Goal: Transaction & Acquisition: Purchase product/service

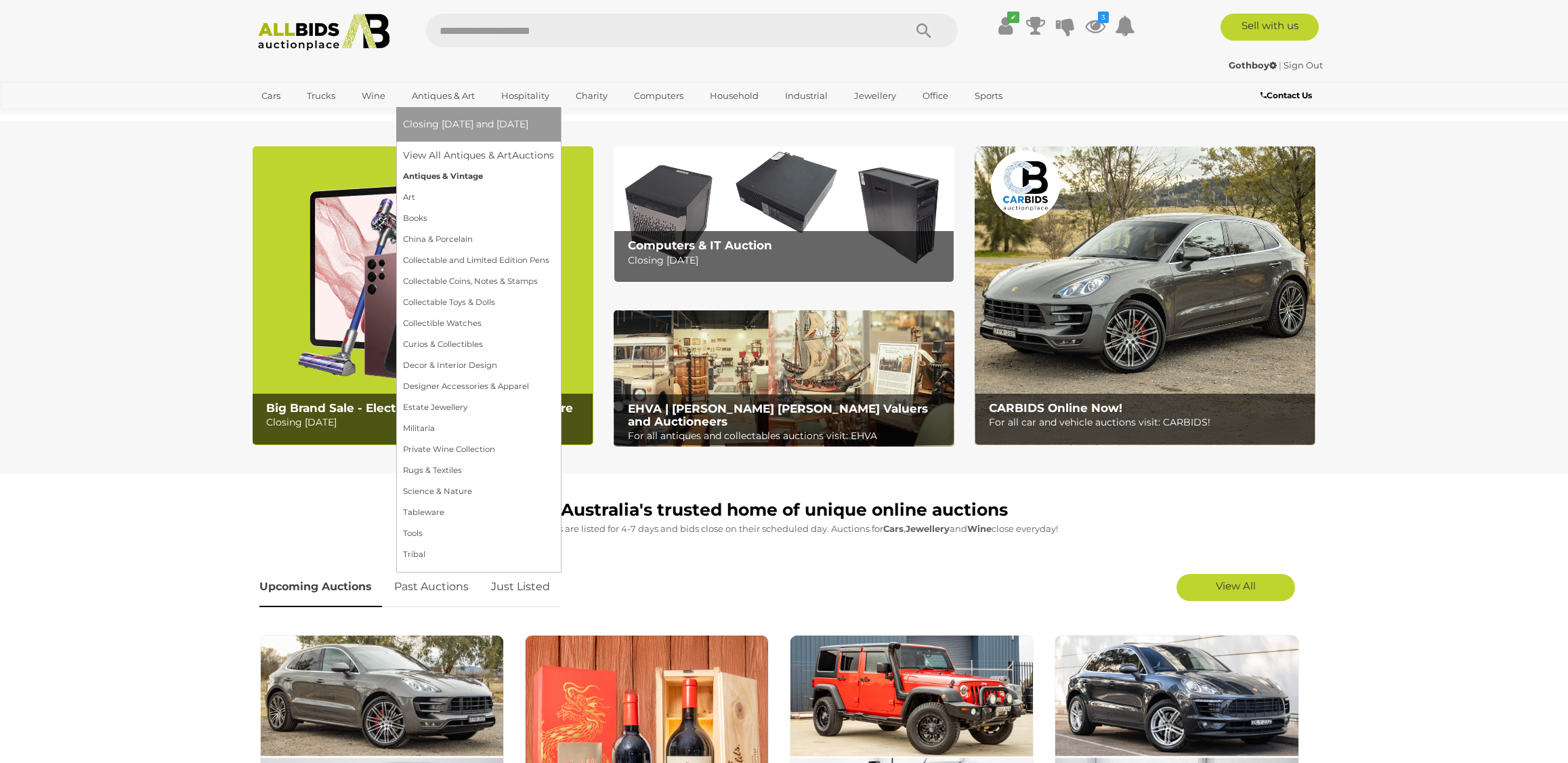
click at [442, 171] on link "Antiques & Vintage" at bounding box center [479, 176] width 151 height 21
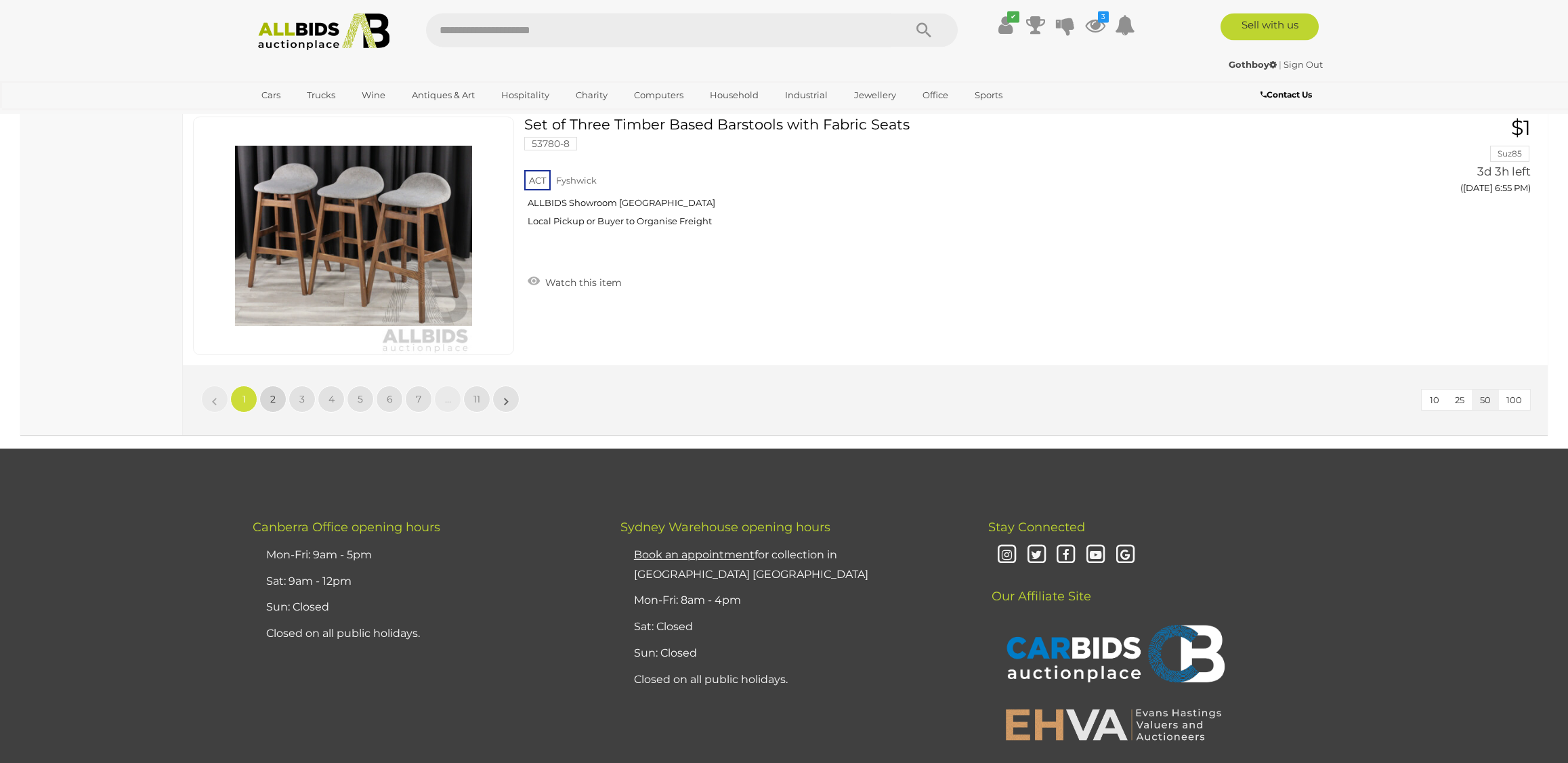
scroll to position [128, 0]
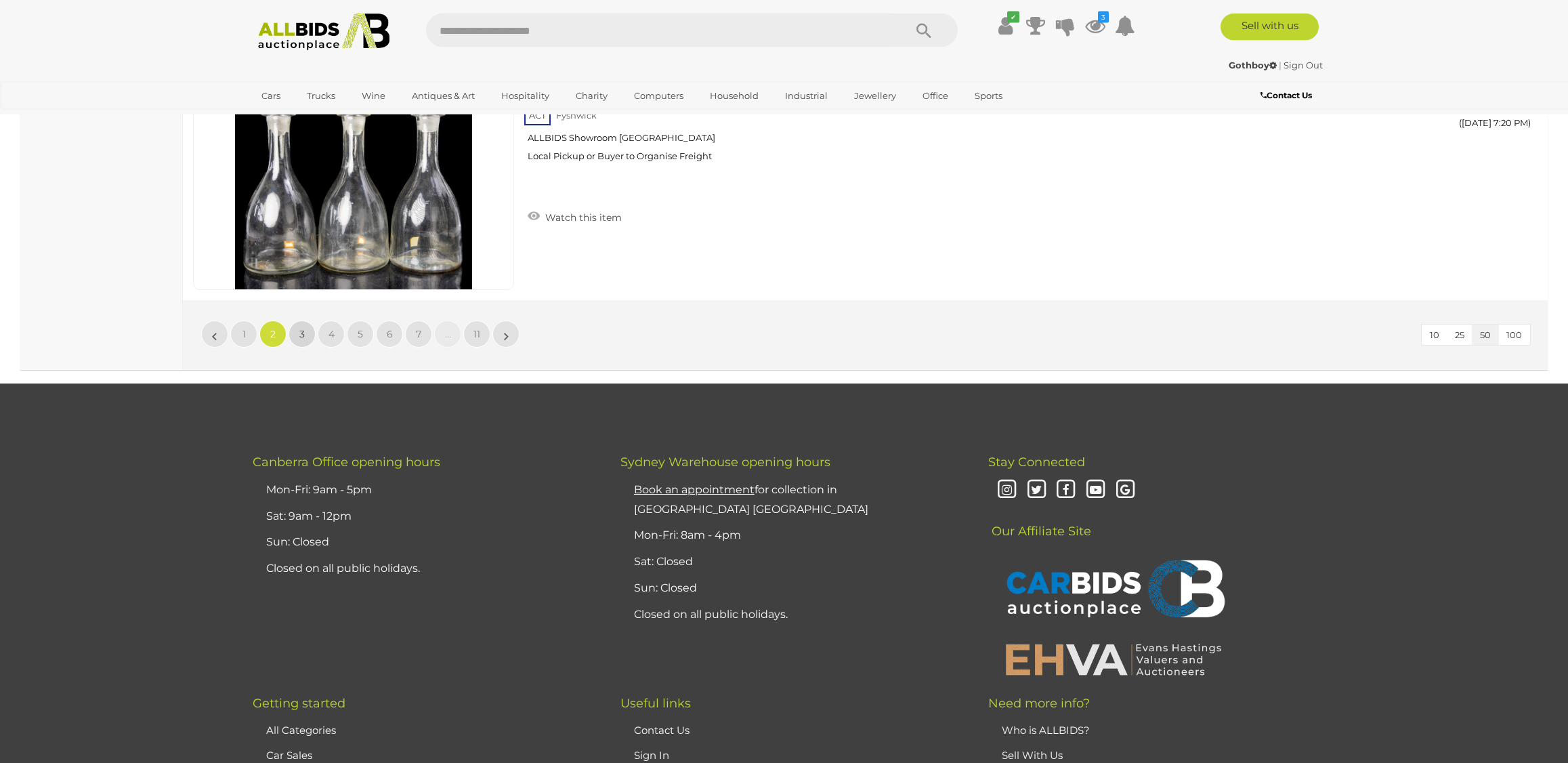
click at [300, 332] on span "3" at bounding box center [302, 334] width 5 height 12
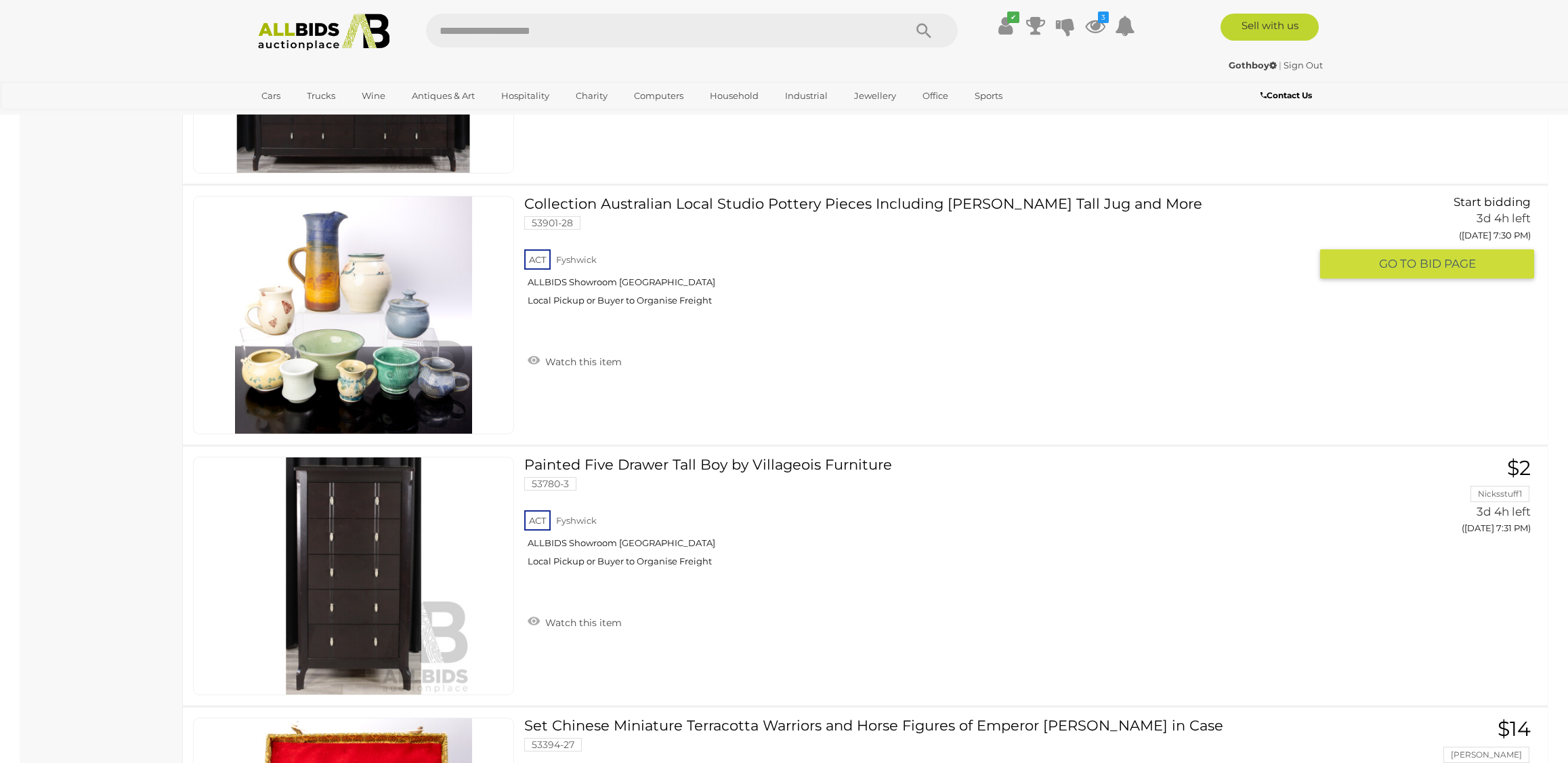
scroll to position [5038, 0]
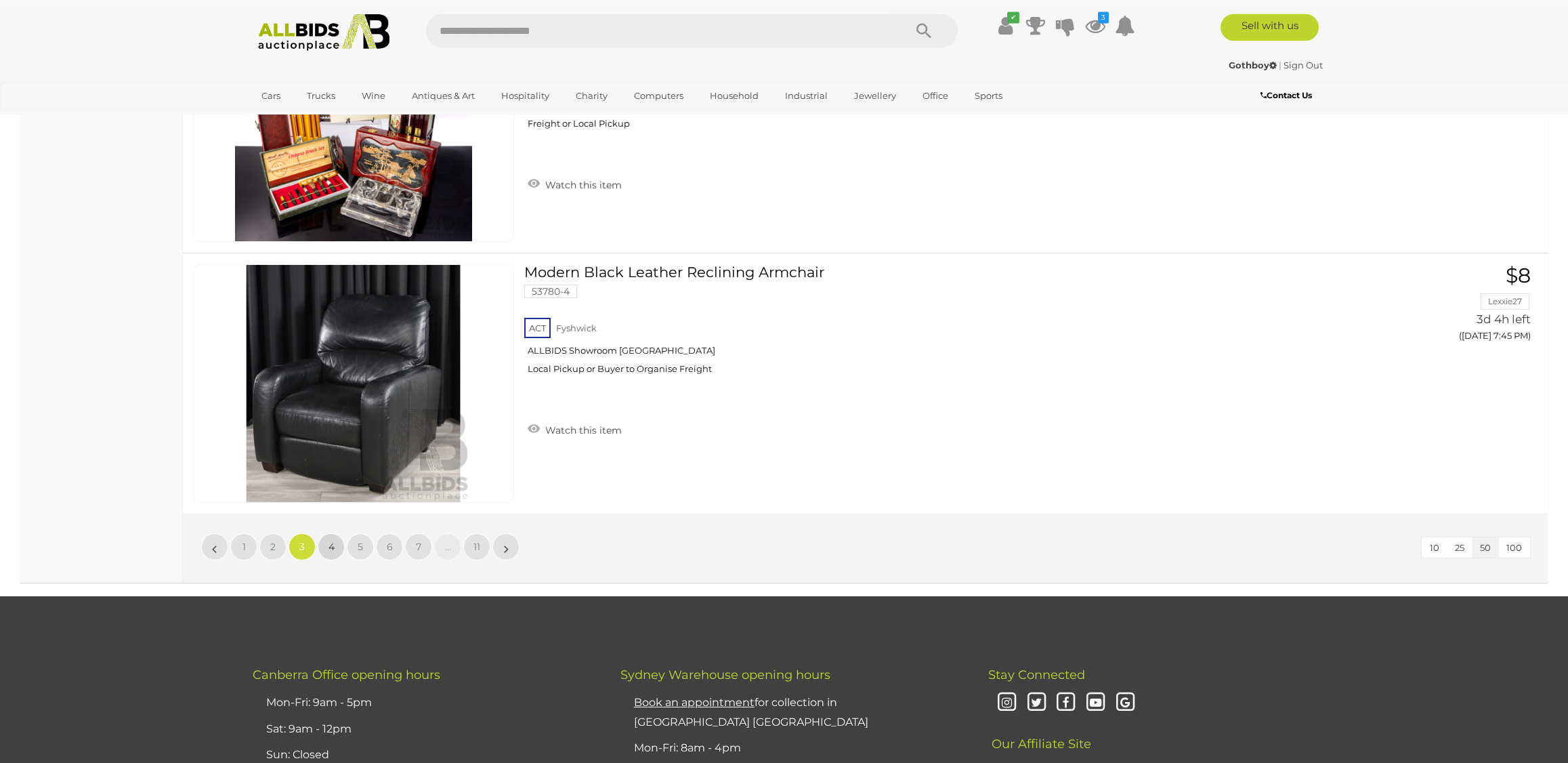
click at [329, 549] on span "4" at bounding box center [331, 547] width 6 height 12
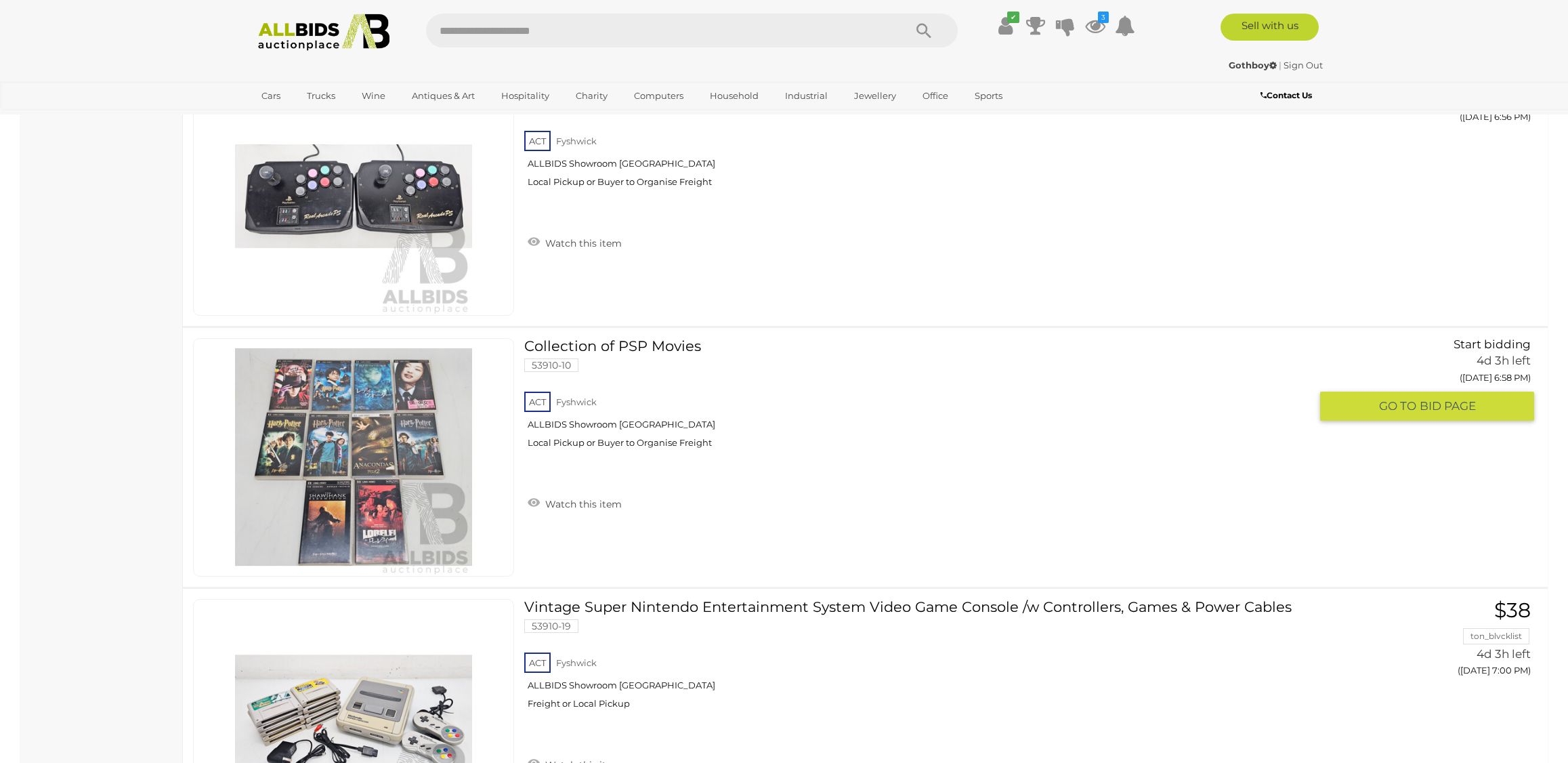
scroll to position [9592, 0]
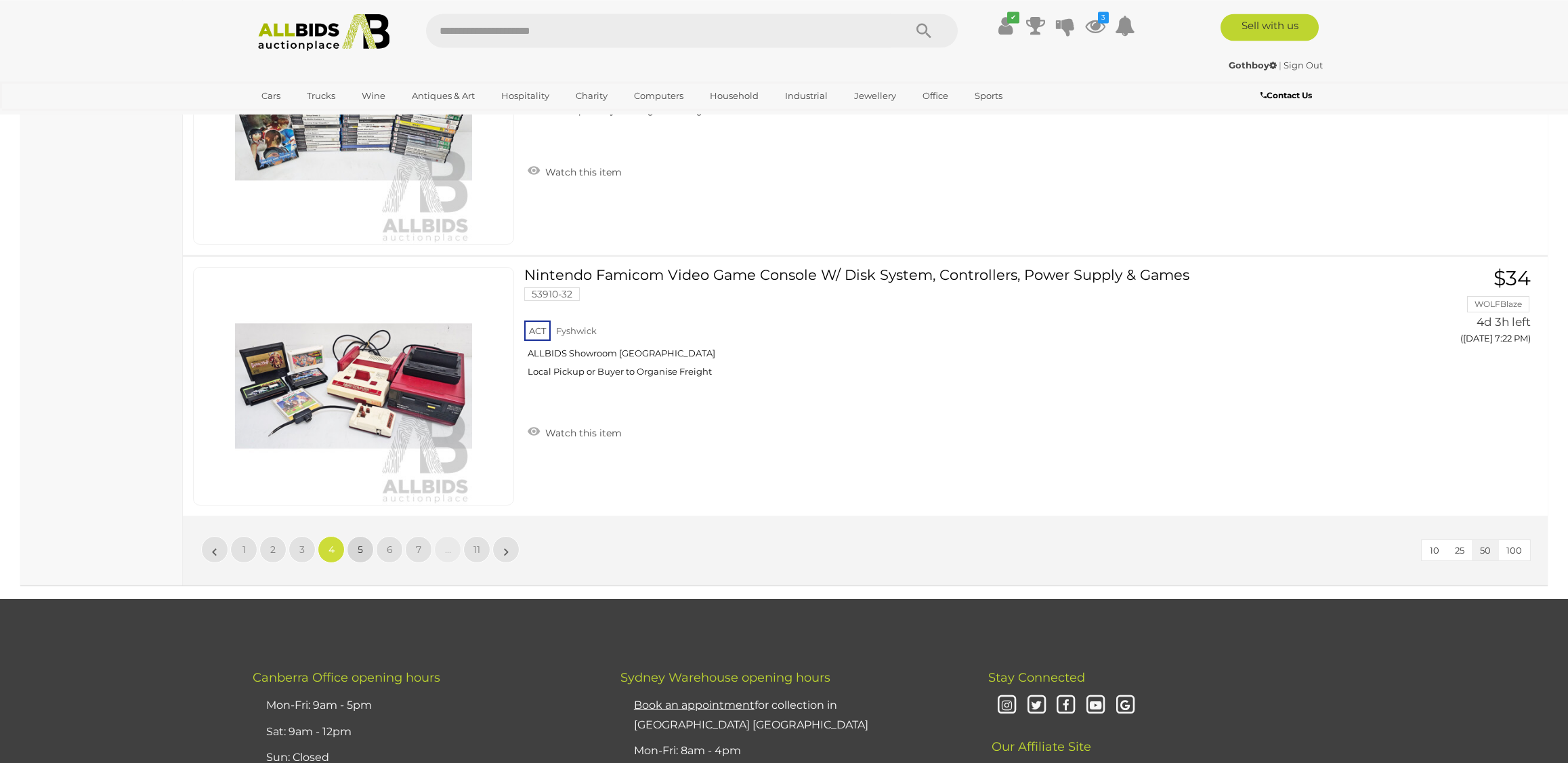
click at [361, 554] on span "5" at bounding box center [360, 549] width 5 height 12
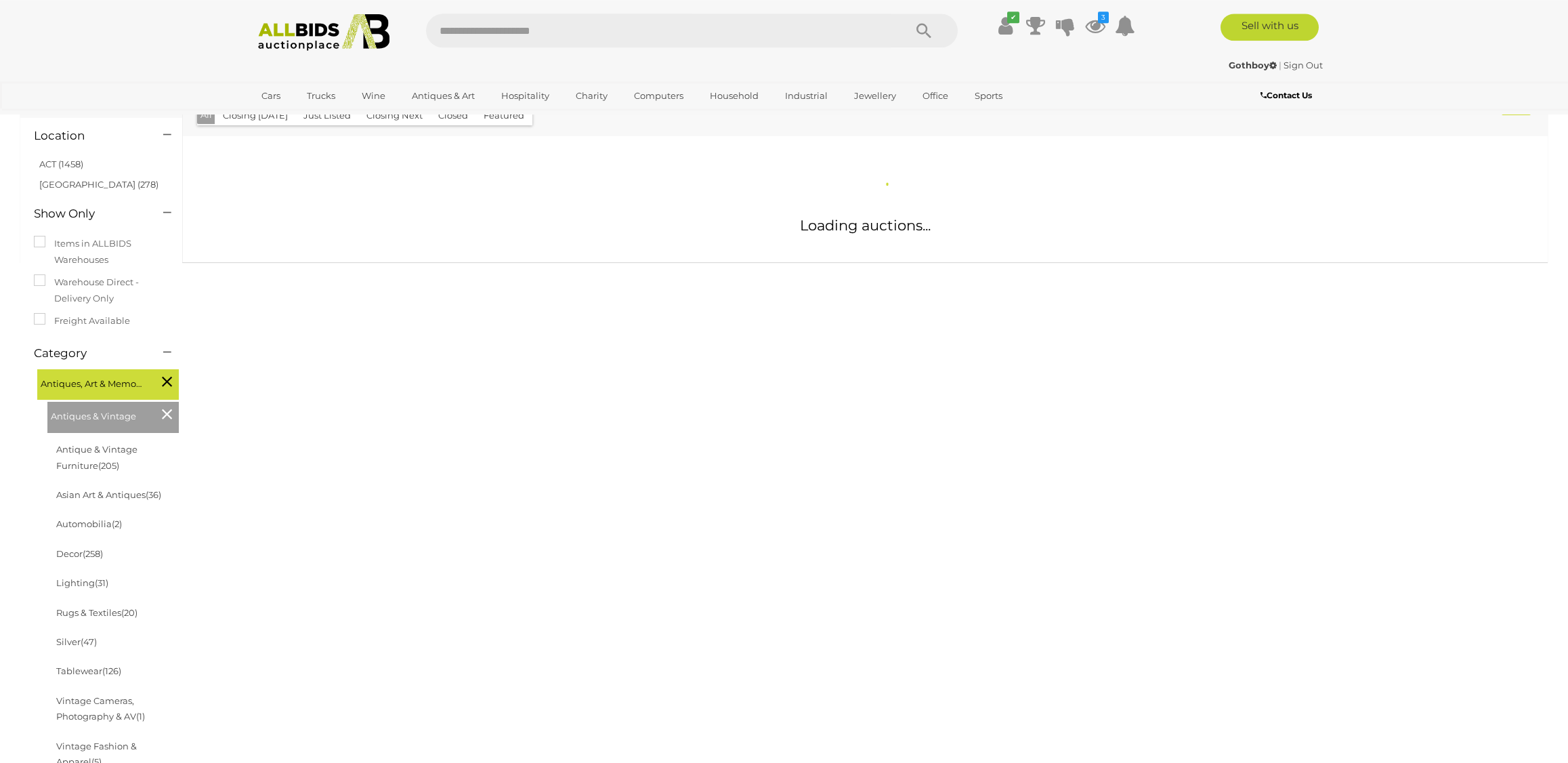
scroll to position [130, 0]
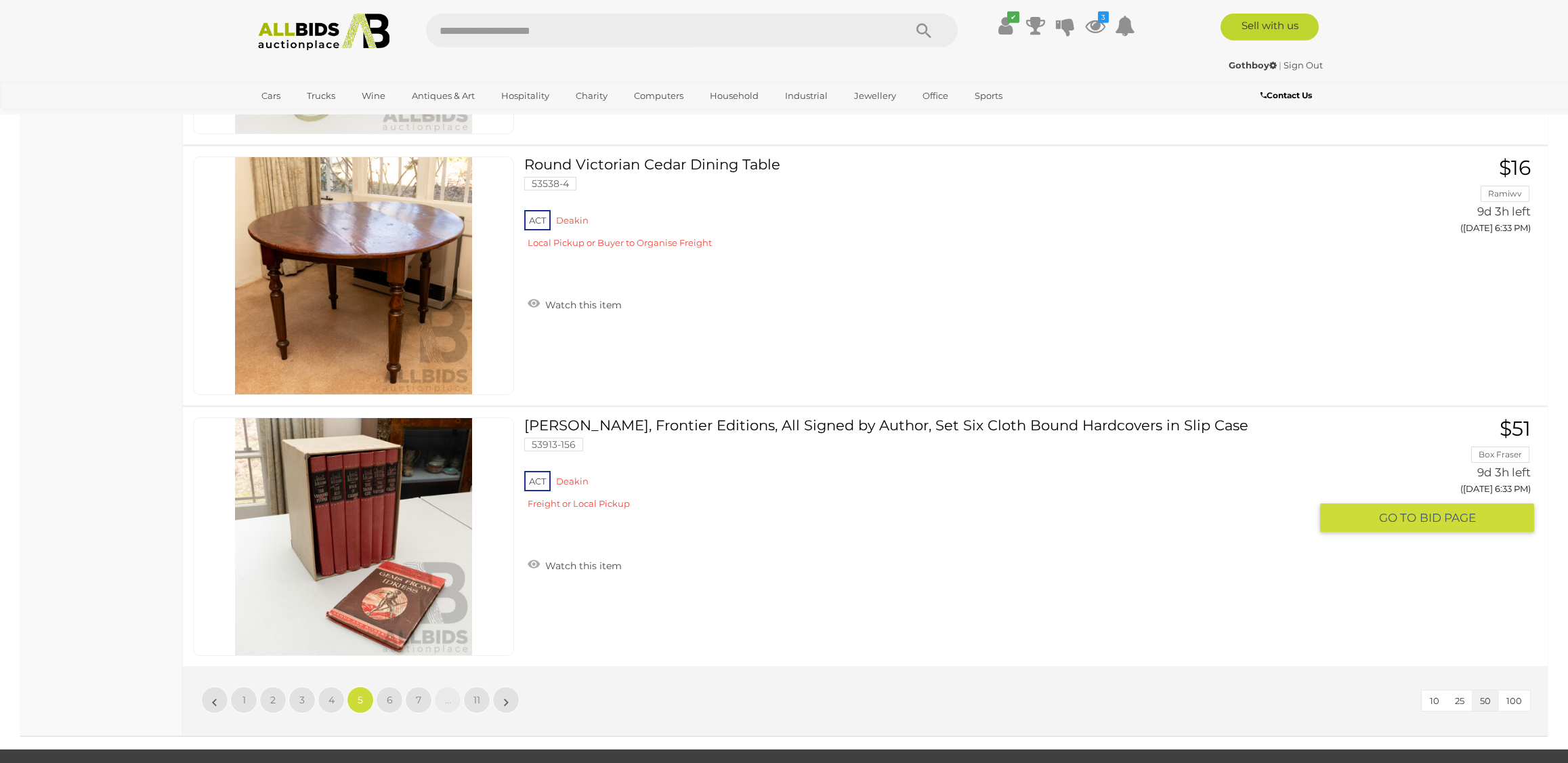
scroll to position [12642, 0]
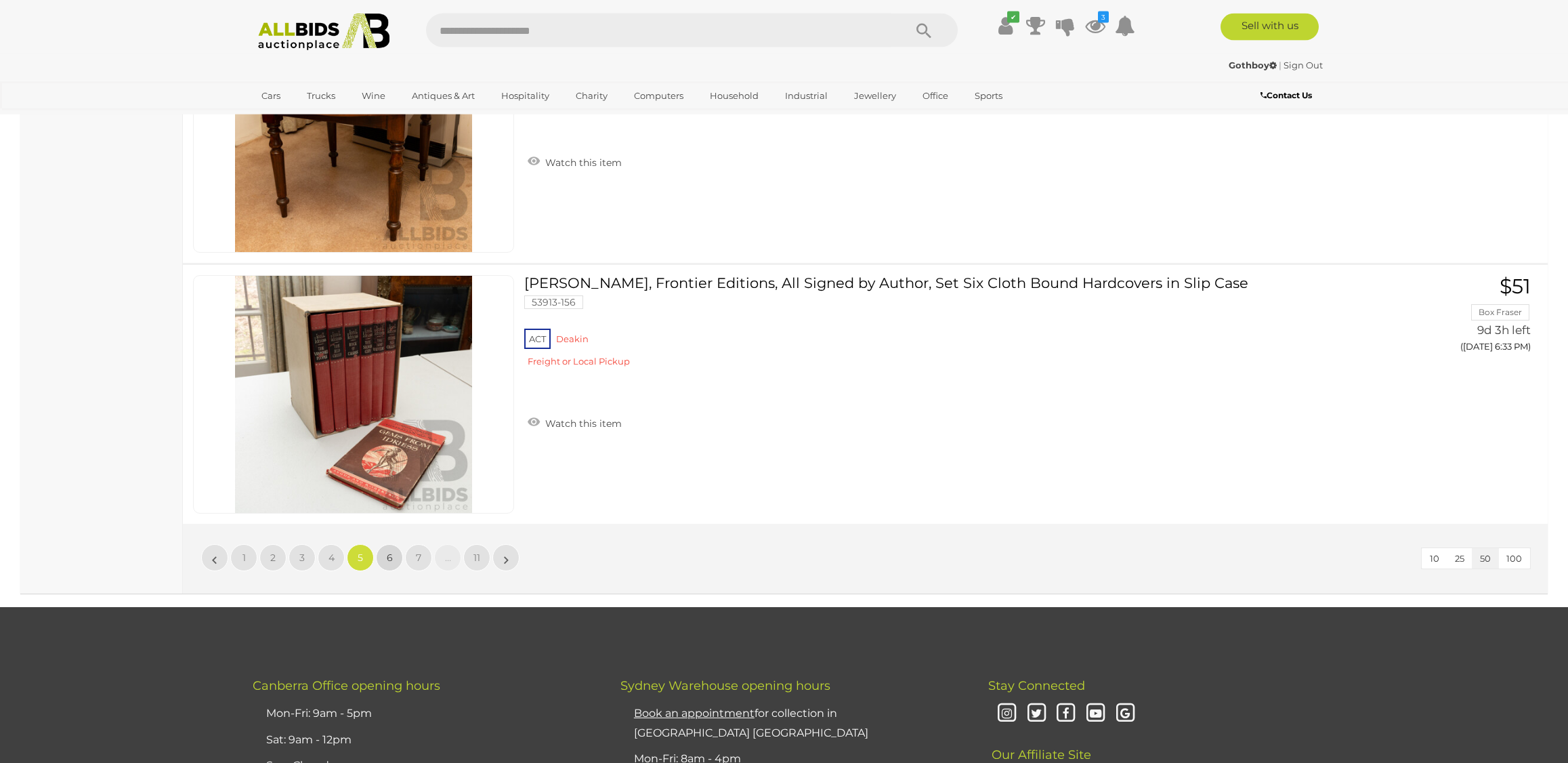
click at [389, 556] on span "6" at bounding box center [389, 558] width 6 height 12
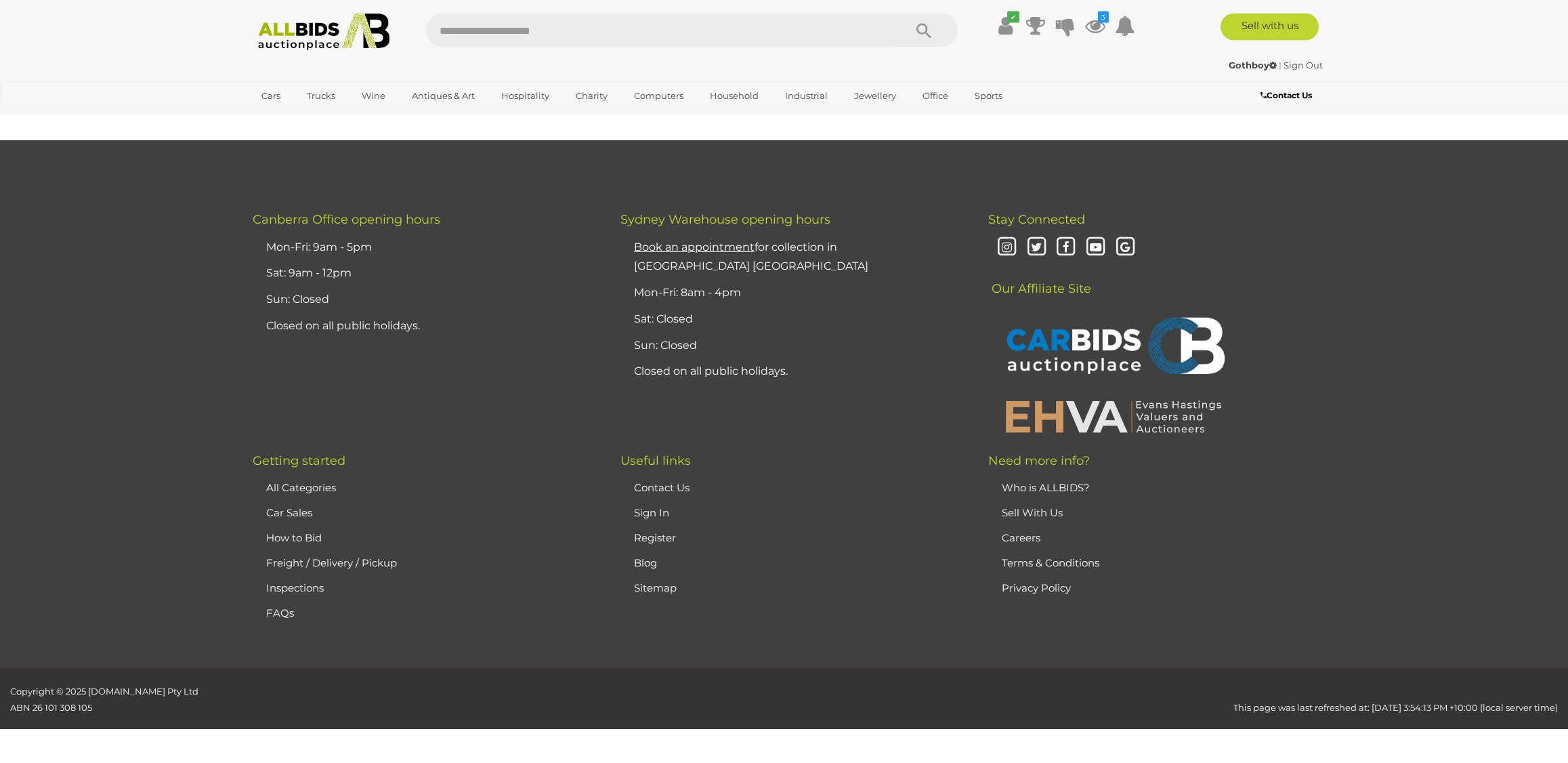
scroll to position [128, 0]
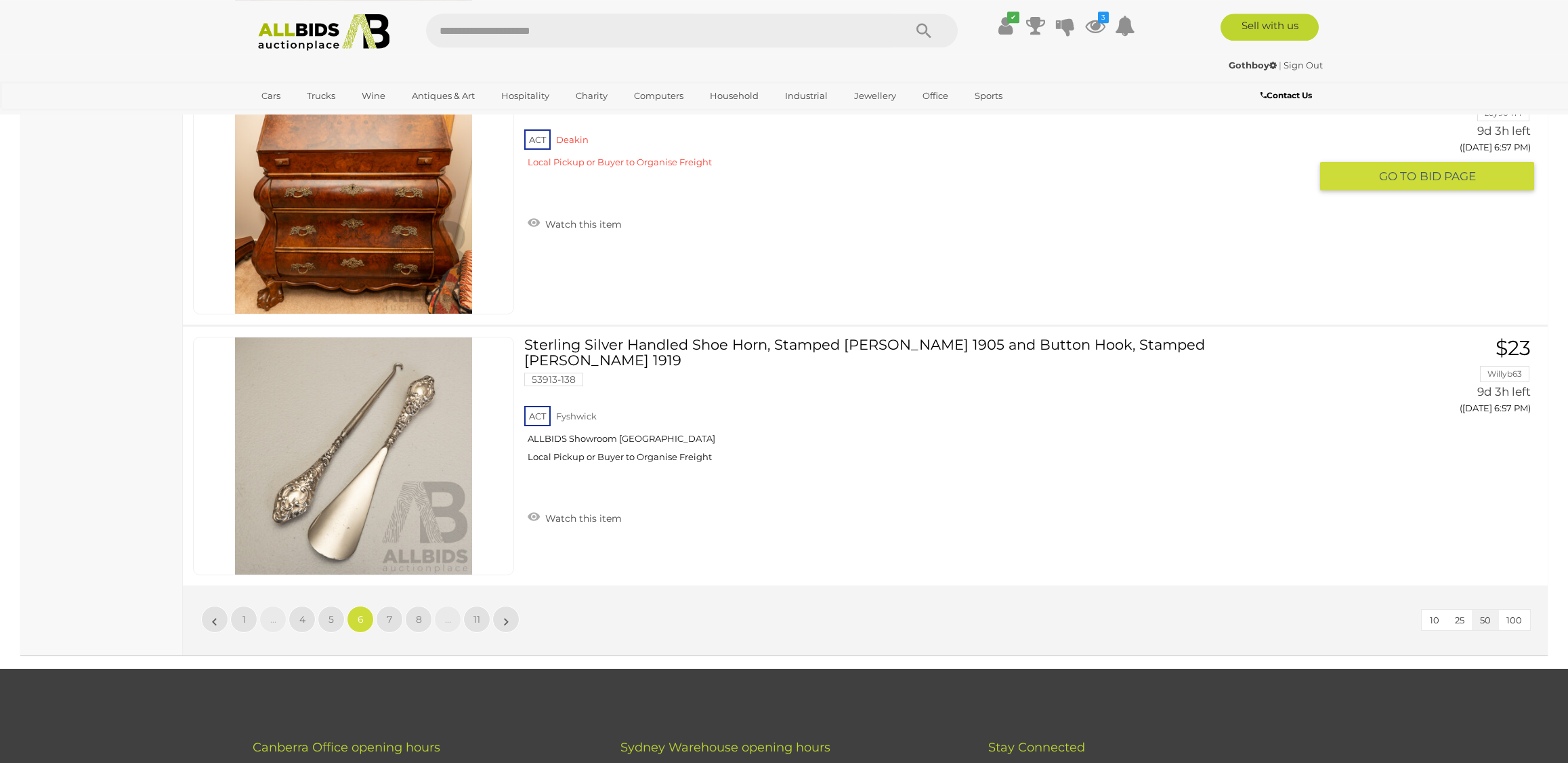
scroll to position [12723, 0]
click at [385, 623] on link "7" at bounding box center [390, 619] width 27 height 27
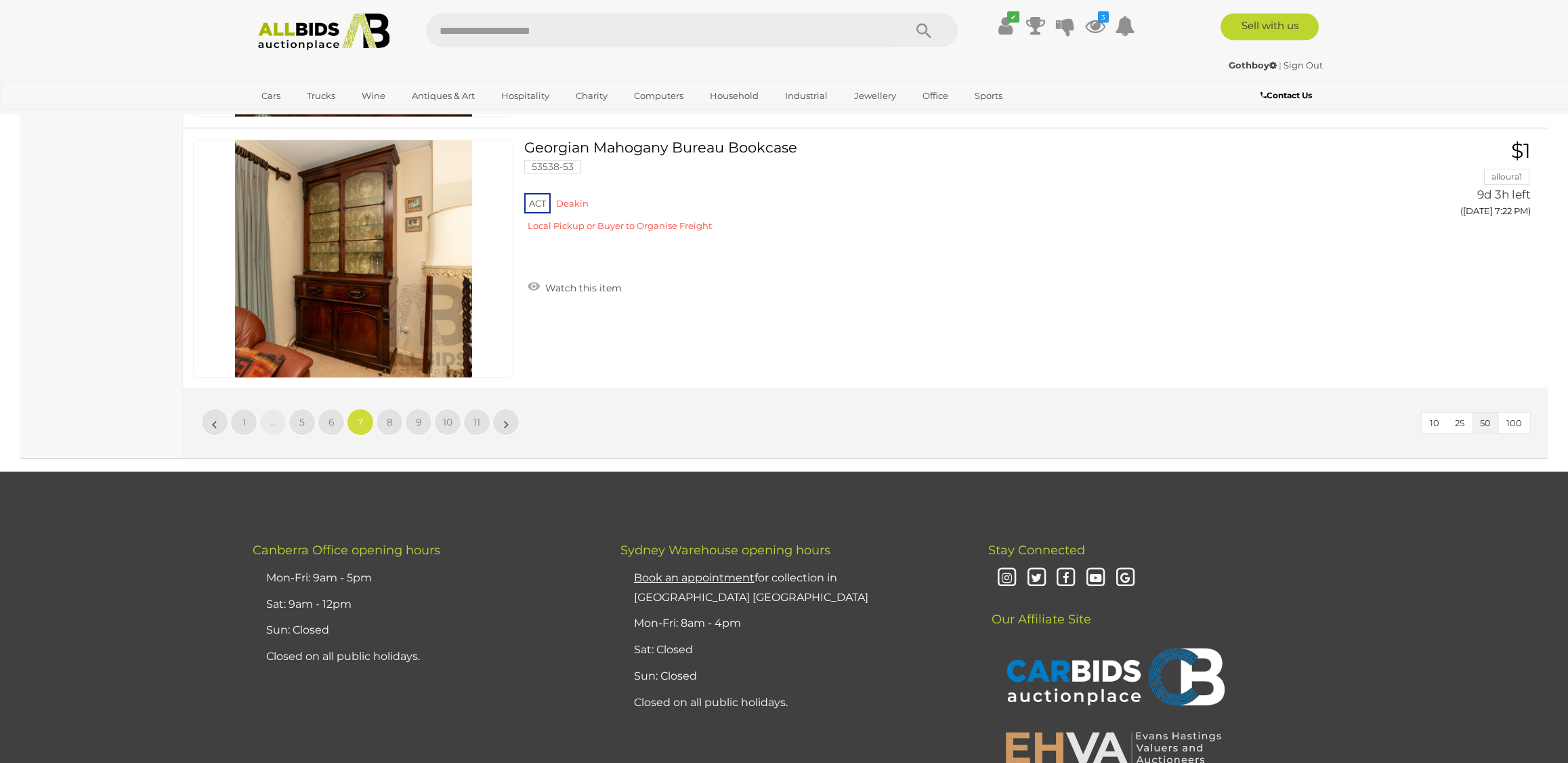
scroll to position [12919, 0]
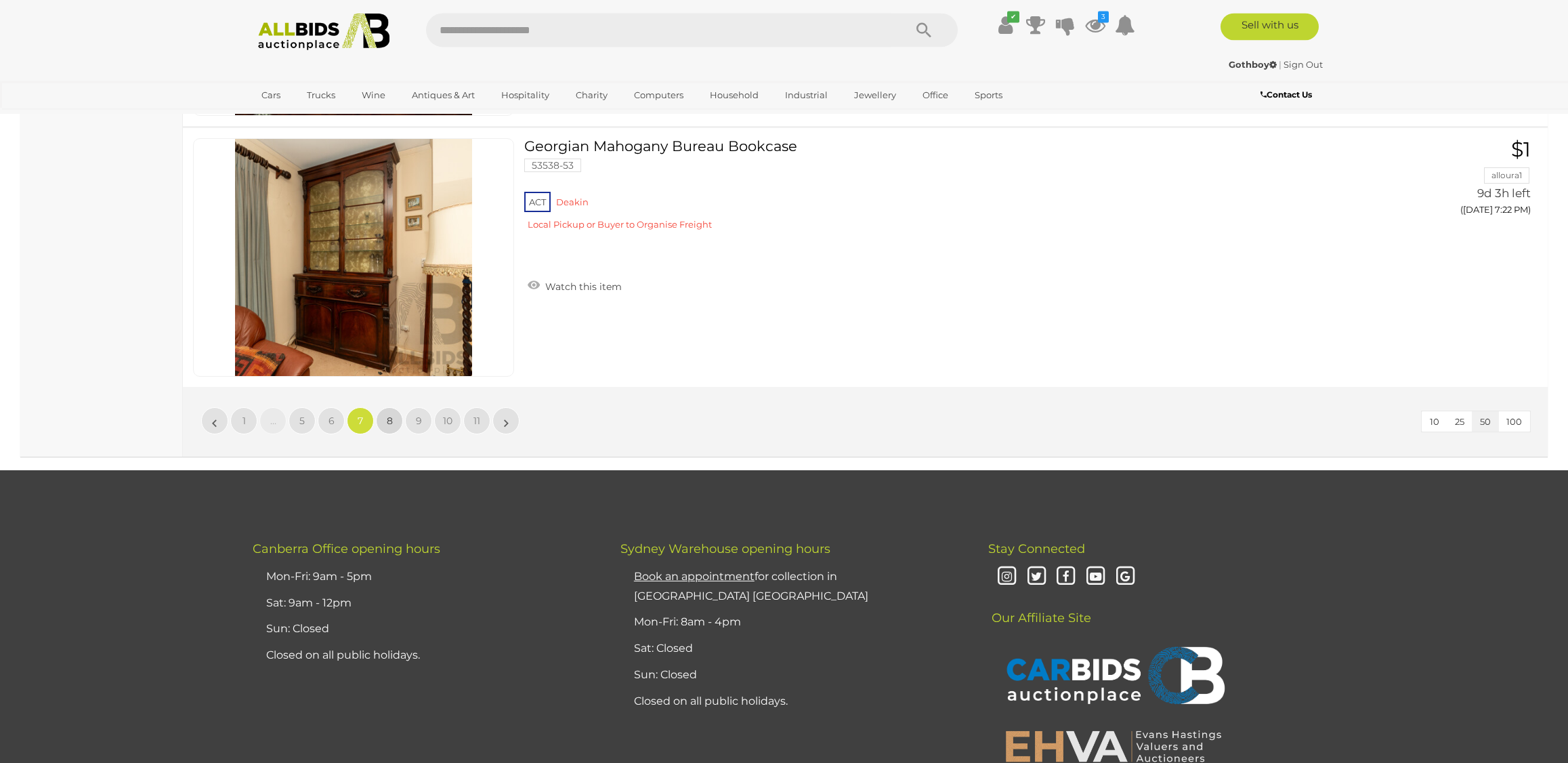
click at [386, 415] on span "8" at bounding box center [389, 421] width 6 height 12
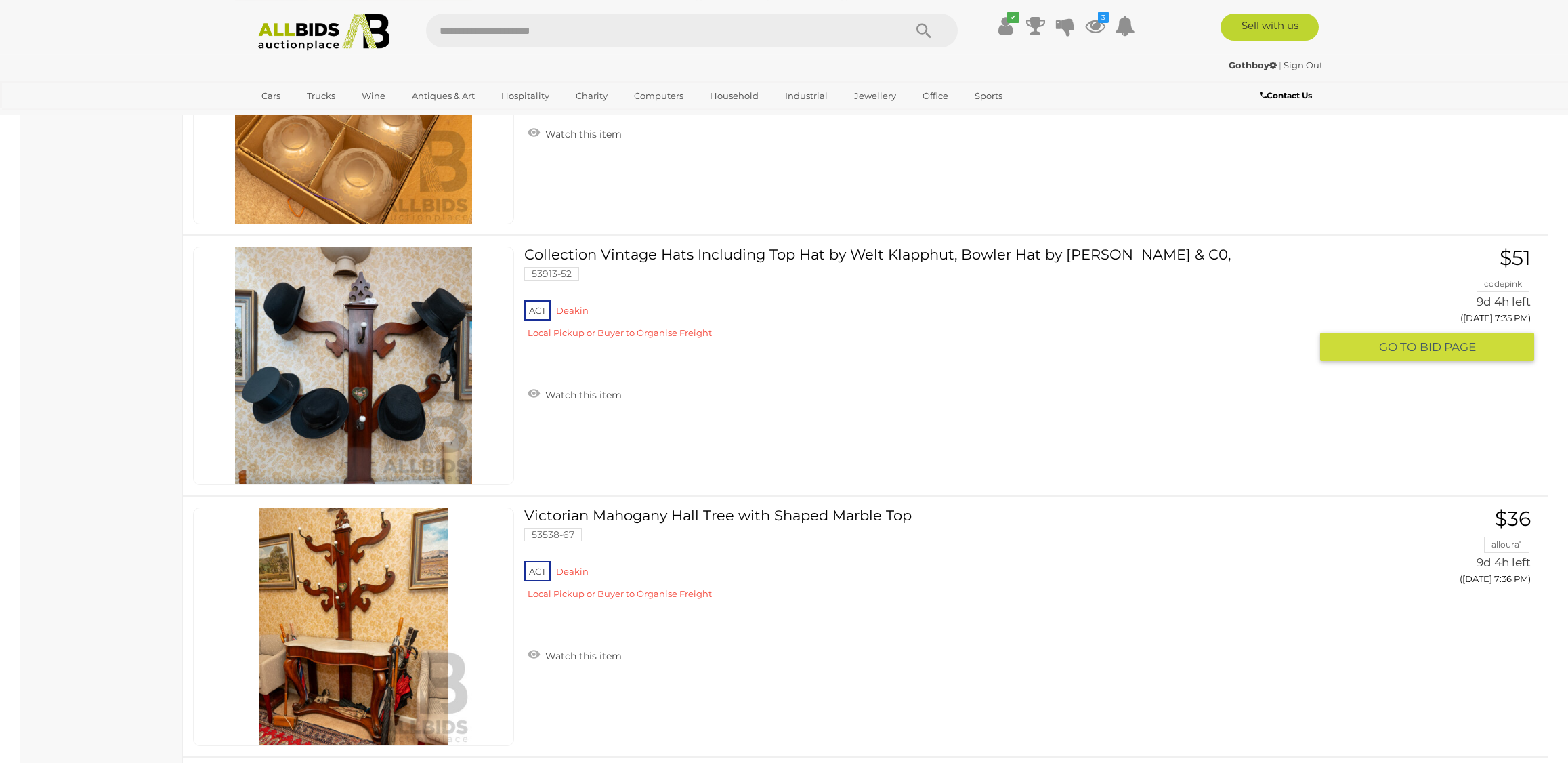
scroll to position [7598, 0]
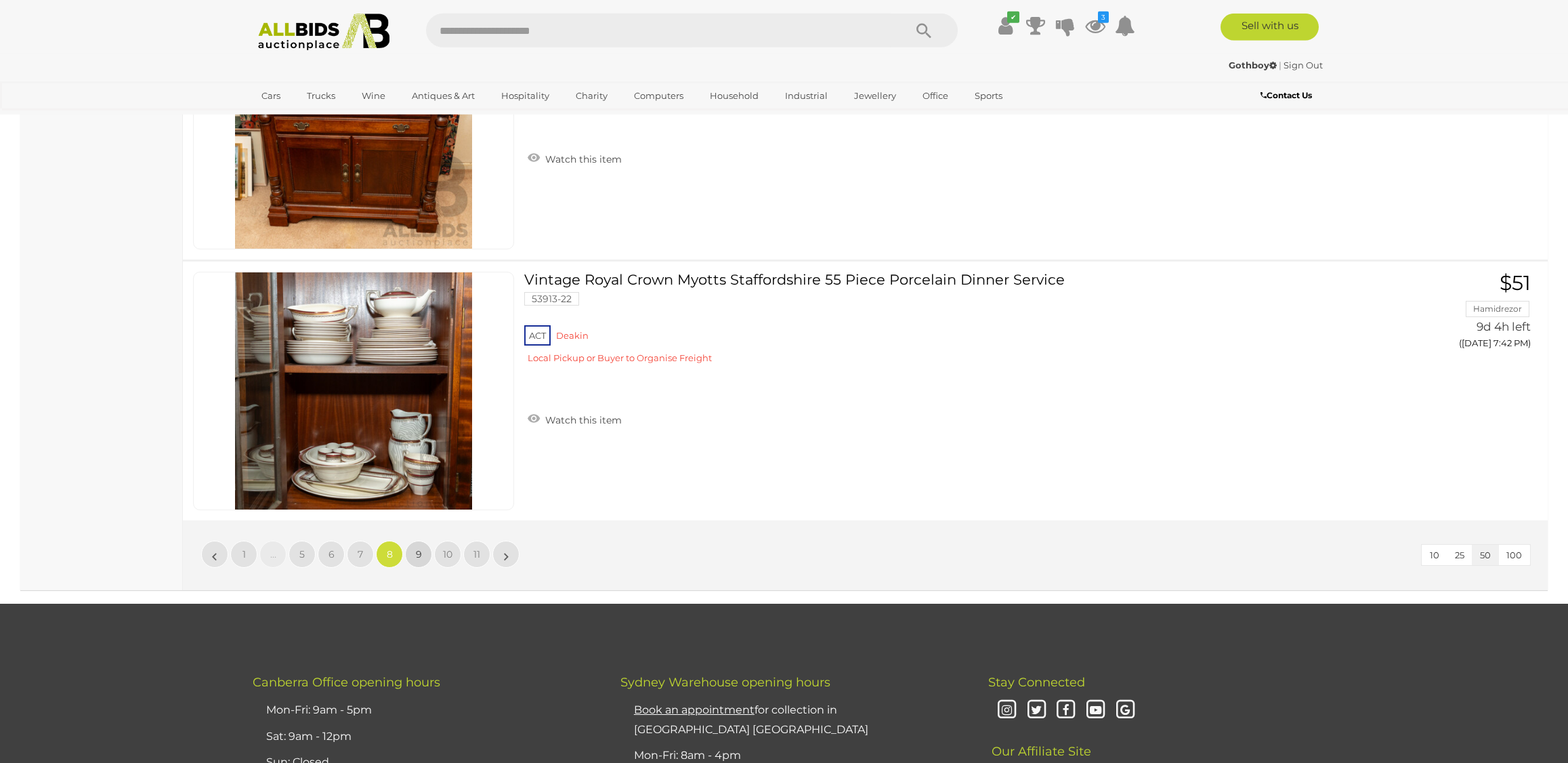
click at [414, 558] on link "9" at bounding box center [419, 554] width 27 height 27
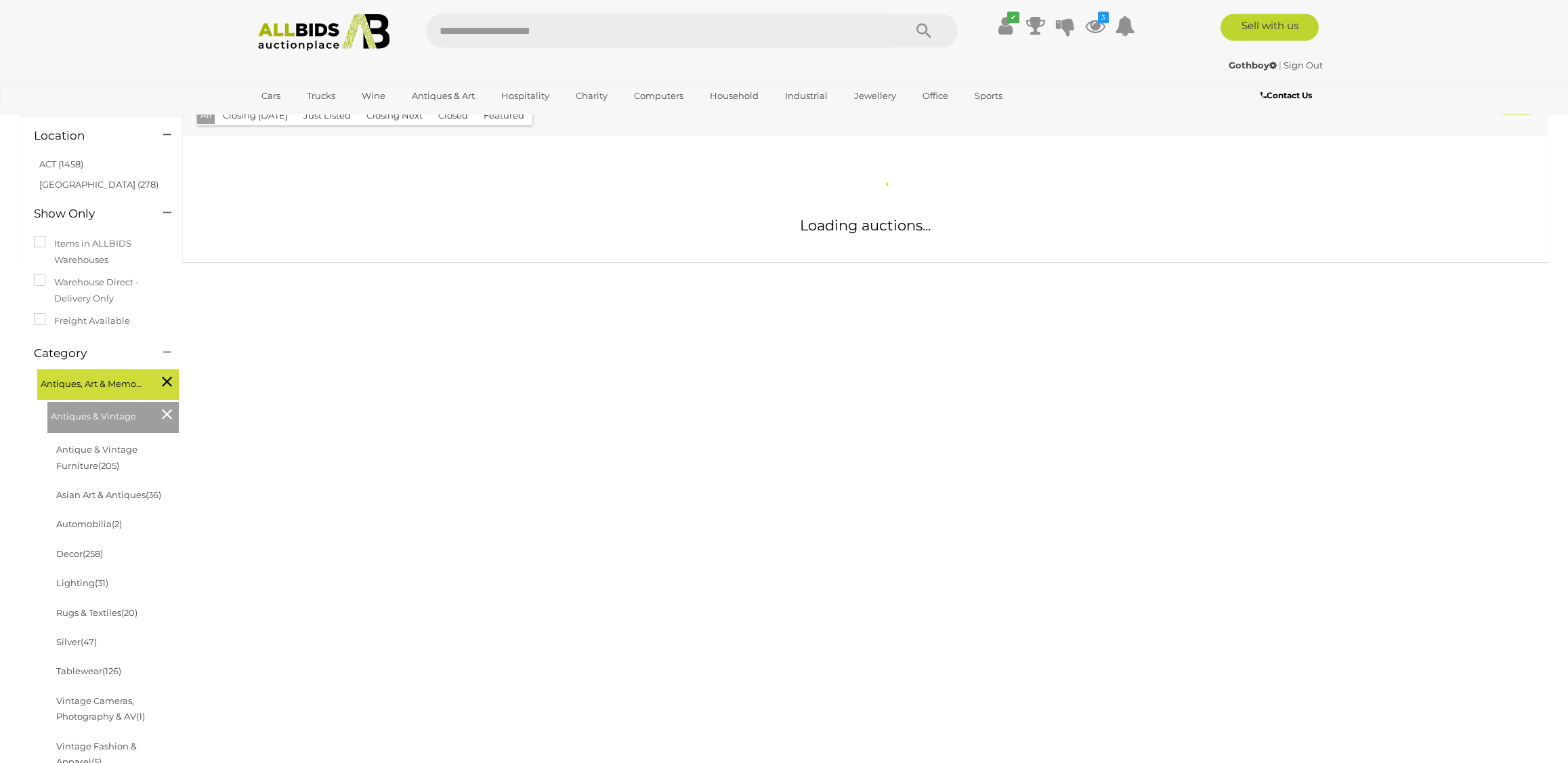
scroll to position [130, 0]
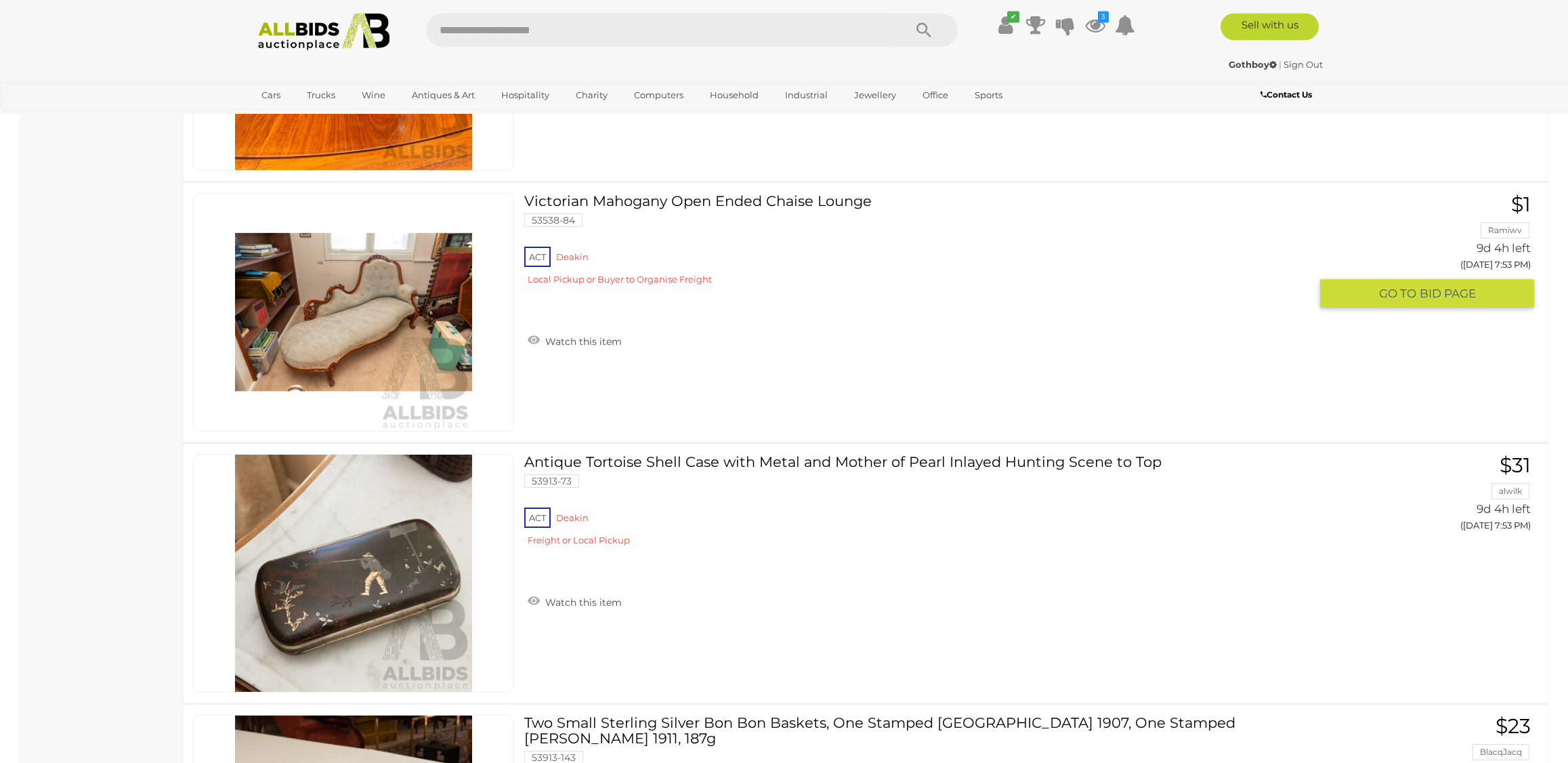
scroll to position [8170, 0]
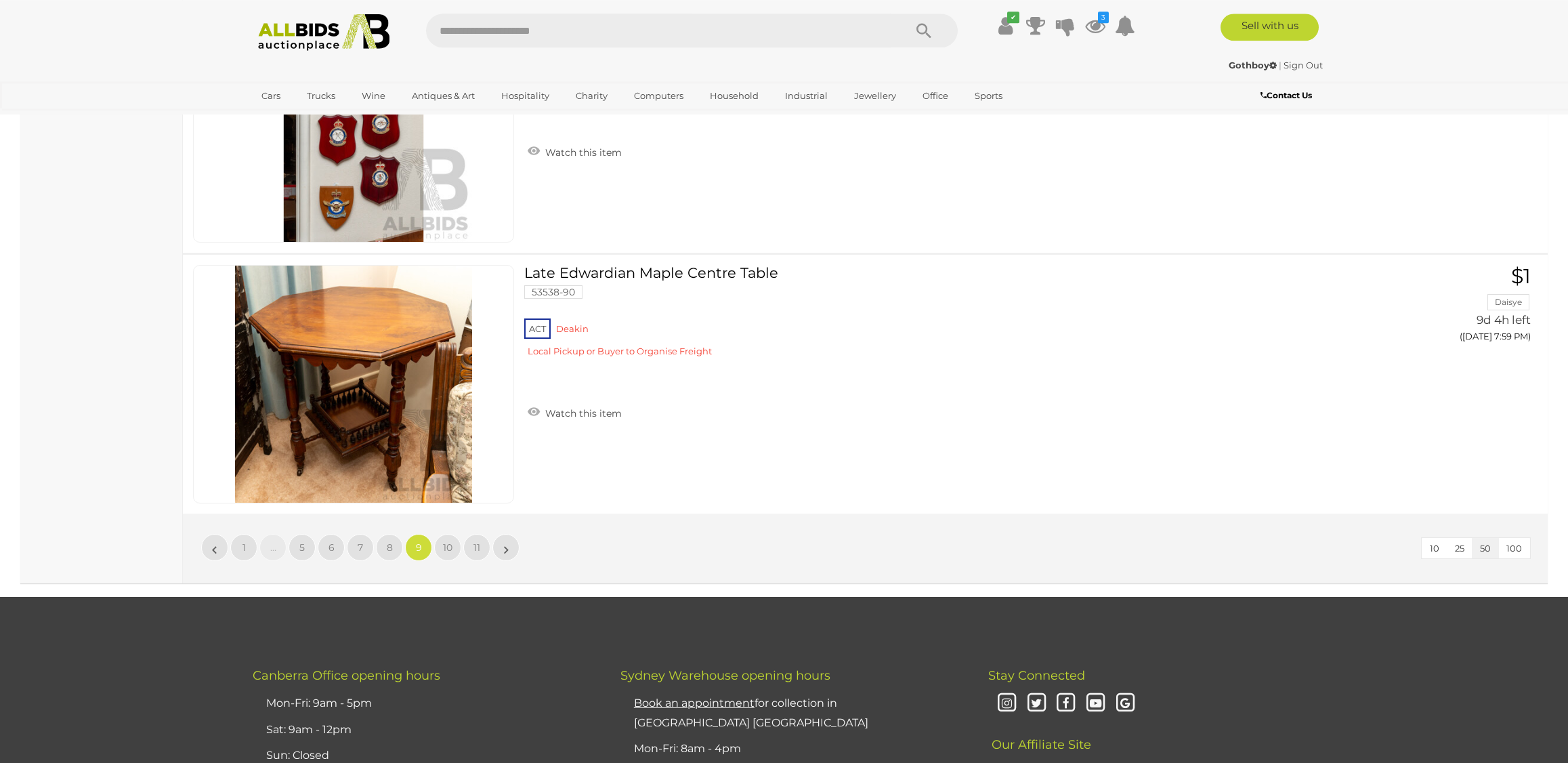
scroll to position [12795, 0]
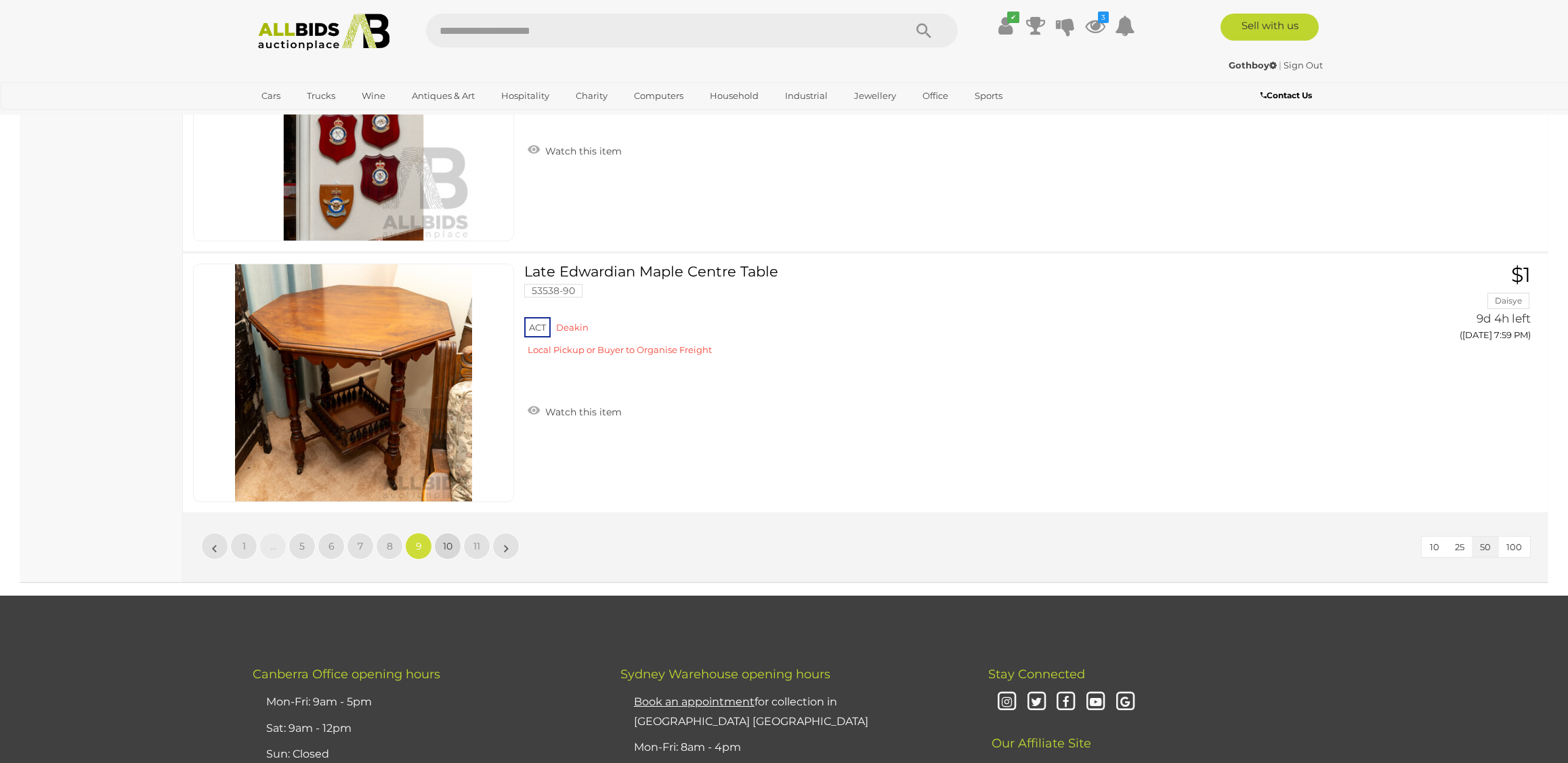
click at [443, 545] on link "10" at bounding box center [448, 546] width 27 height 27
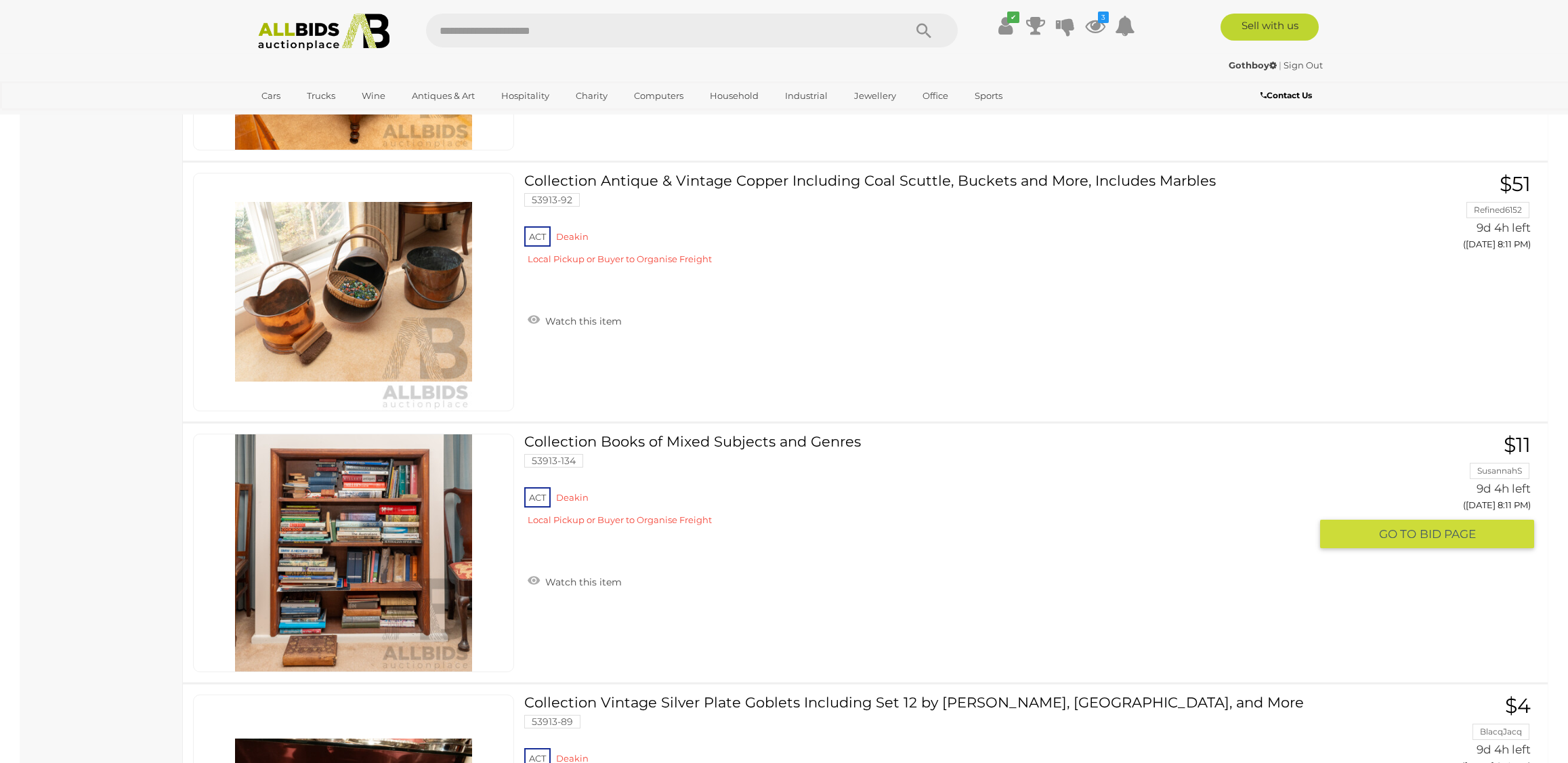
scroll to position [8451, 0]
click at [474, 510] on link at bounding box center [353, 552] width 321 height 238
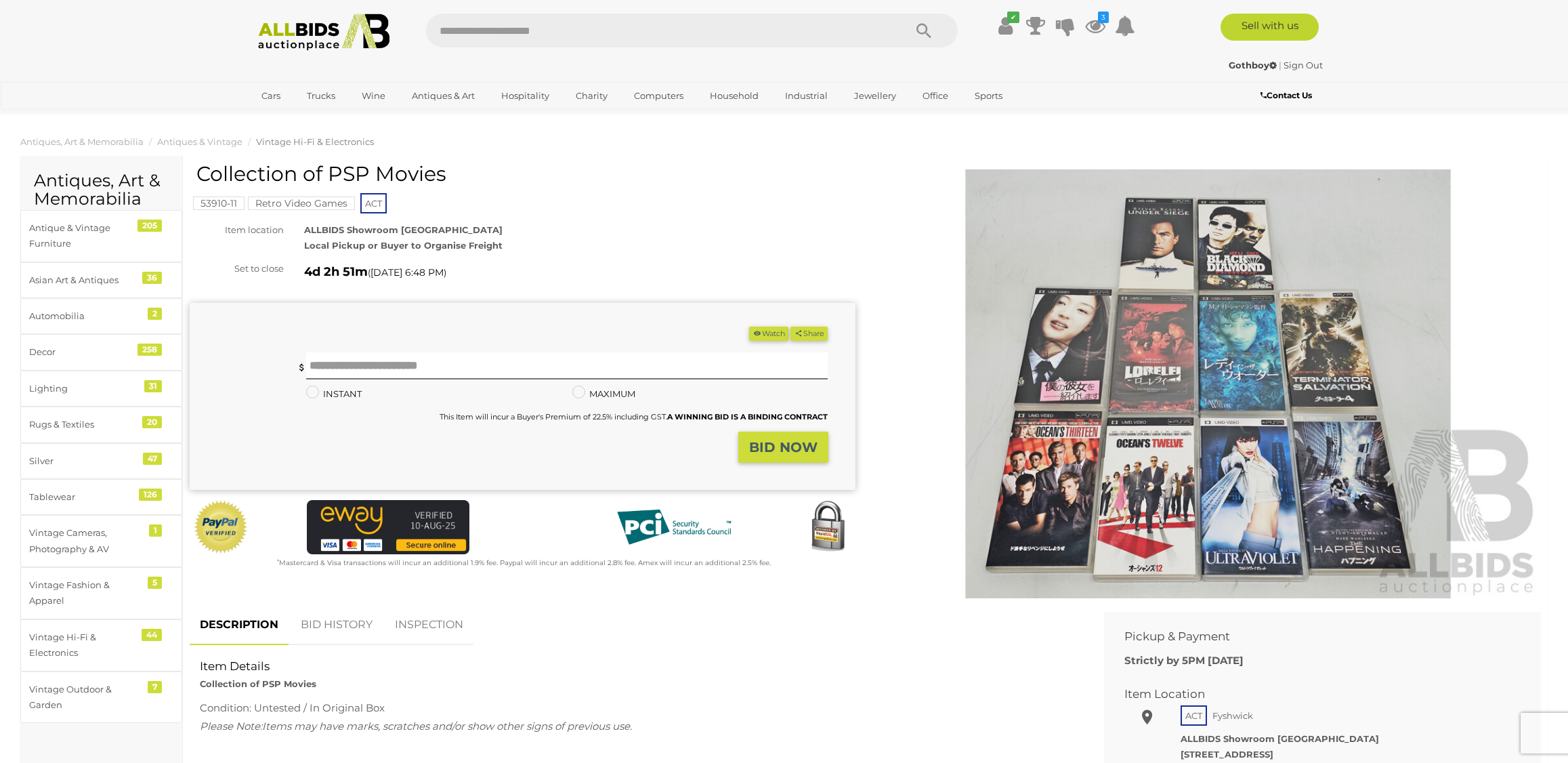
click at [1158, 352] on img at bounding box center [1209, 384] width 666 height 429
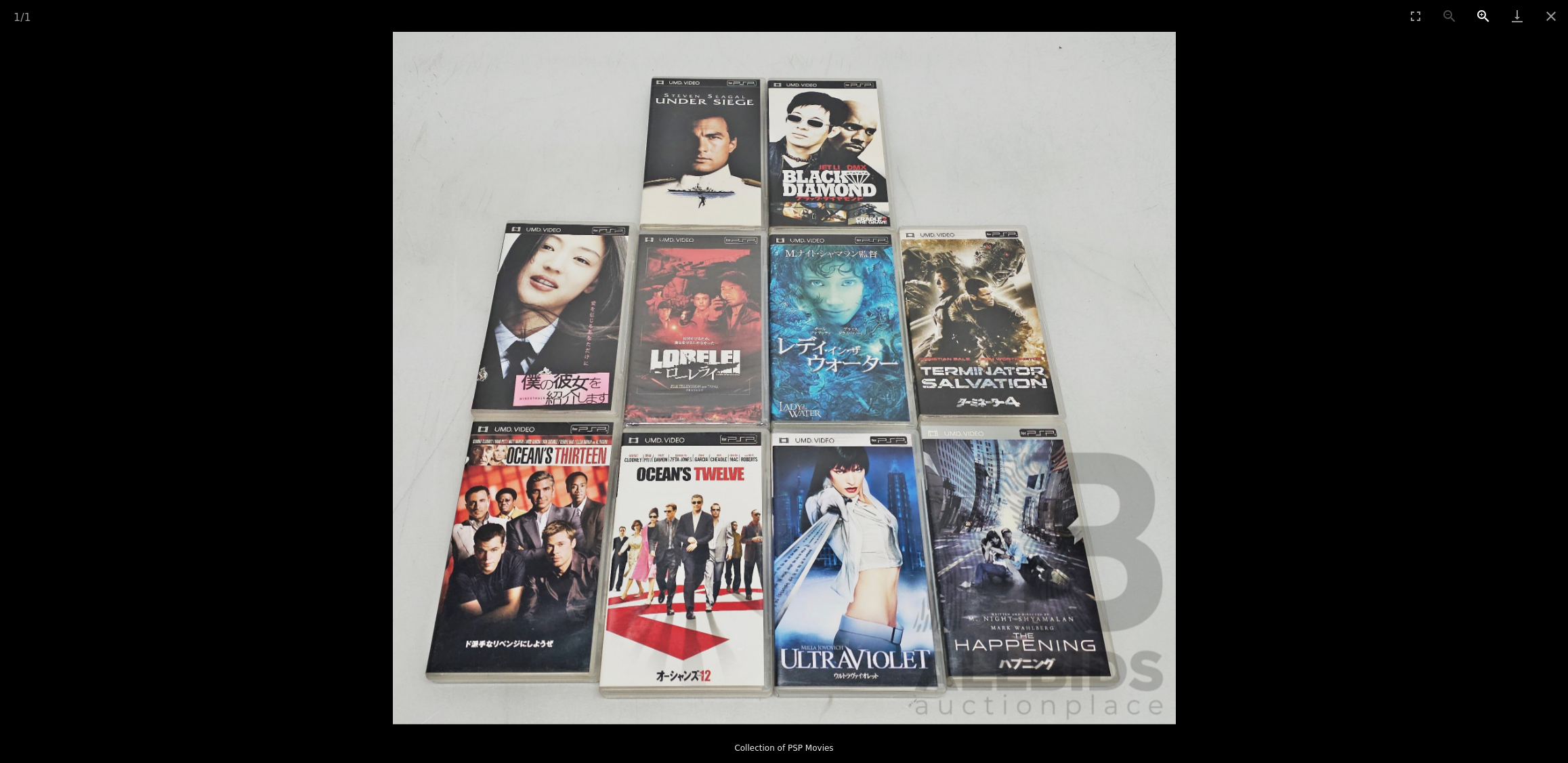
click at [1487, 13] on button "Zoom in" at bounding box center [1483, 16] width 34 height 32
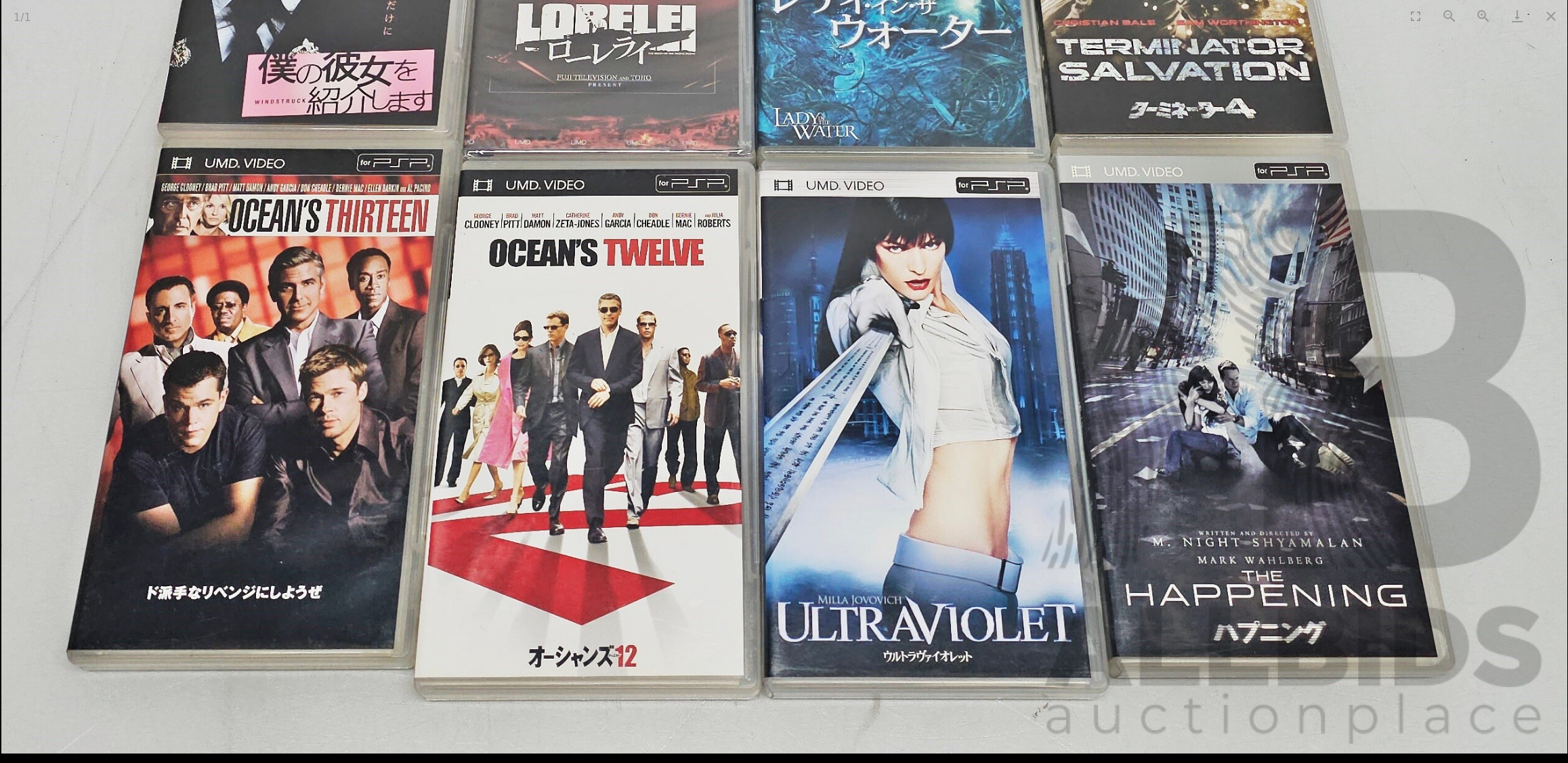
drag, startPoint x: 787, startPoint y: 314, endPoint x: 754, endPoint y: -50, distance: 365.5
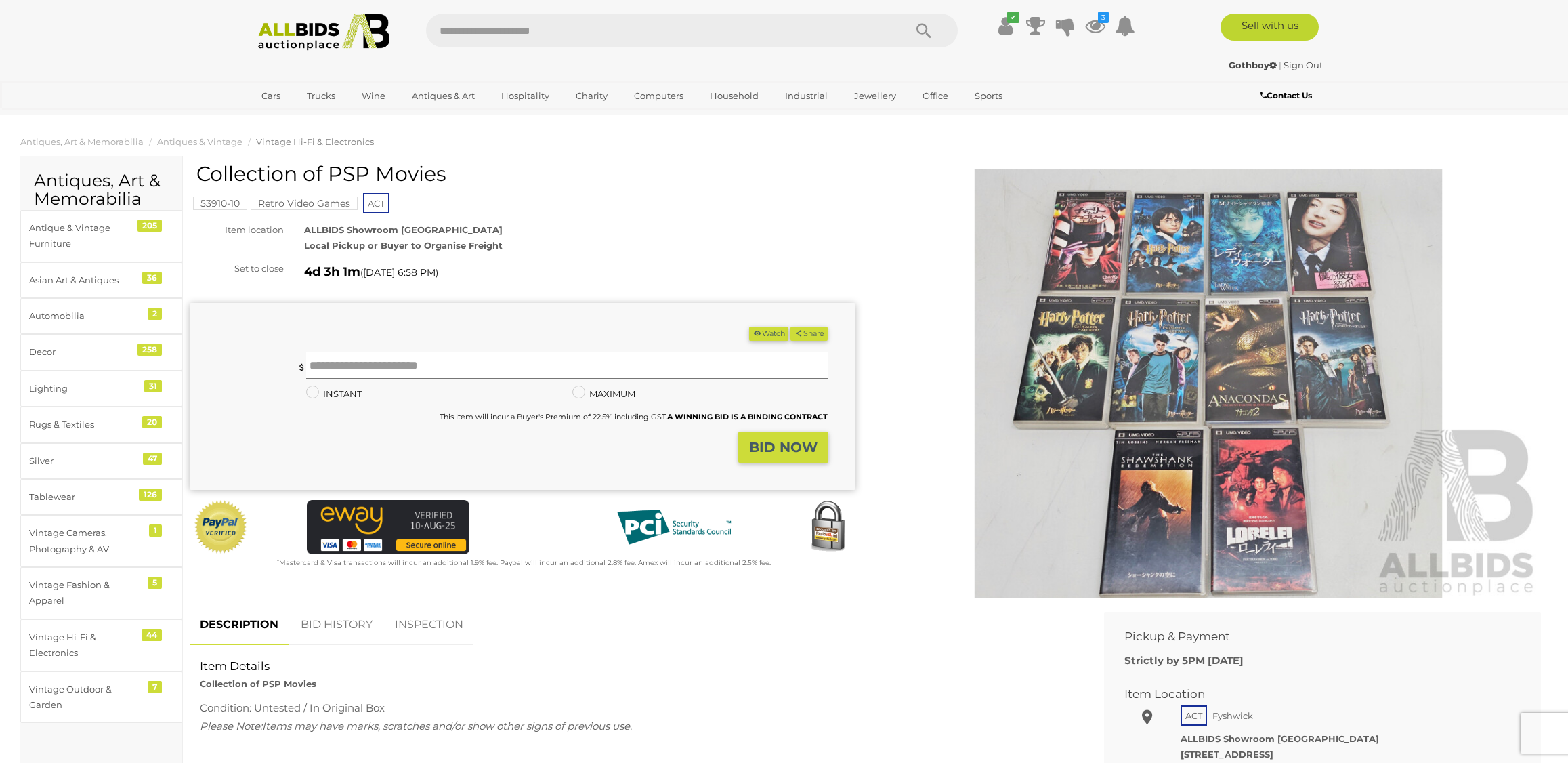
click at [1265, 237] on img at bounding box center [1209, 384] width 666 height 429
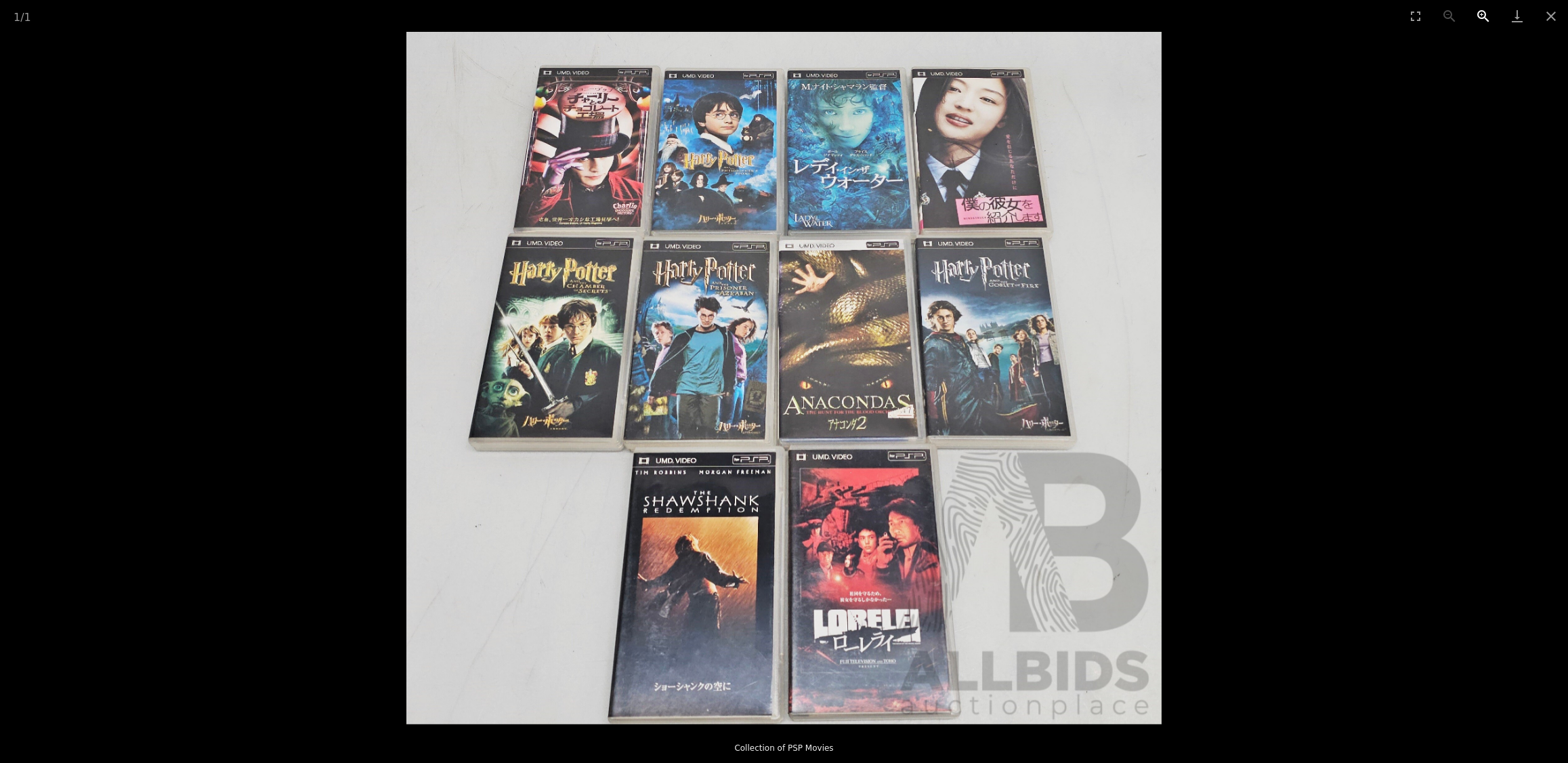
click at [1479, 11] on button "Zoom in" at bounding box center [1483, 16] width 34 height 32
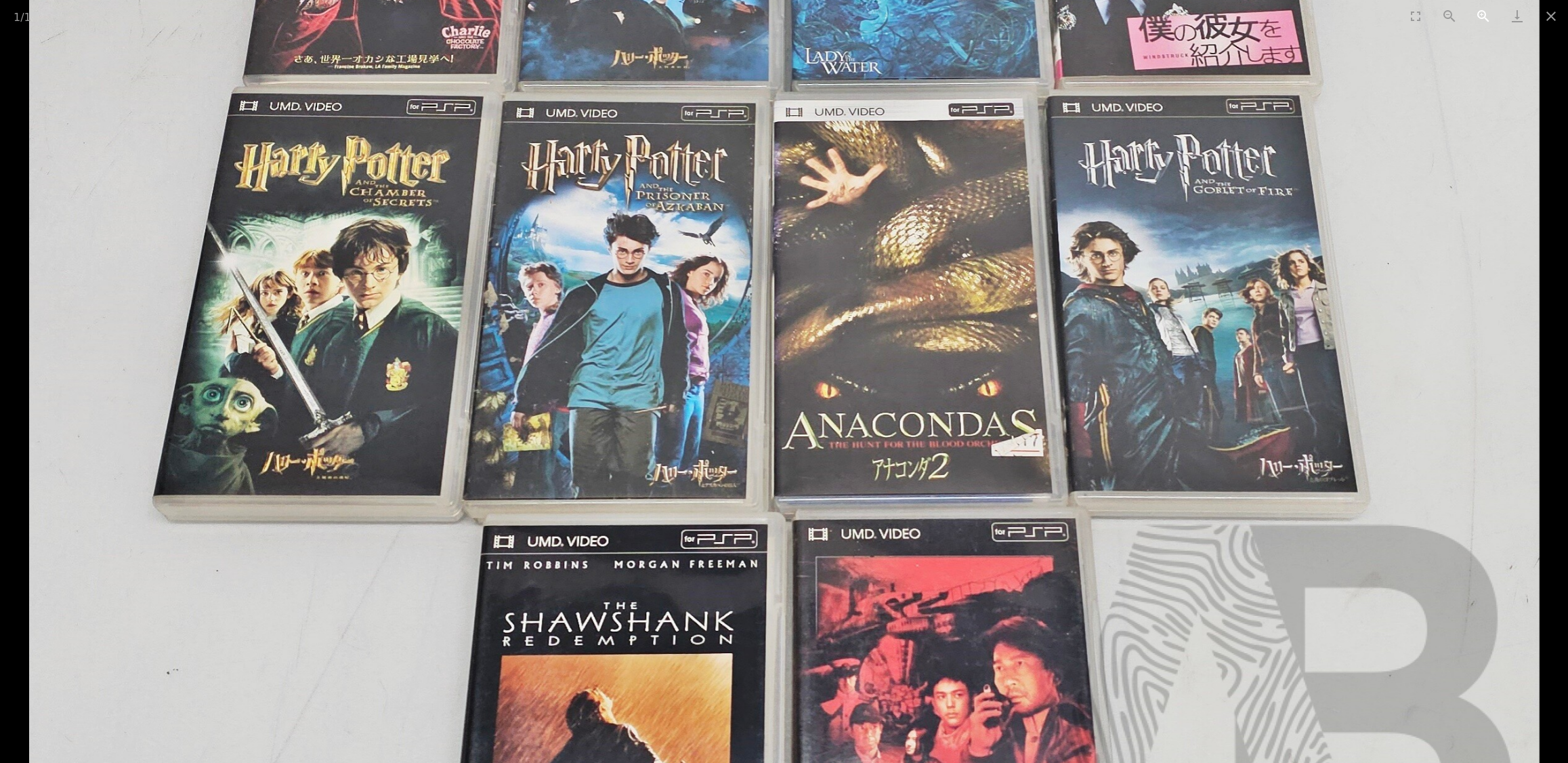
click at [1479, 11] on button "Zoom in" at bounding box center [1483, 16] width 34 height 32
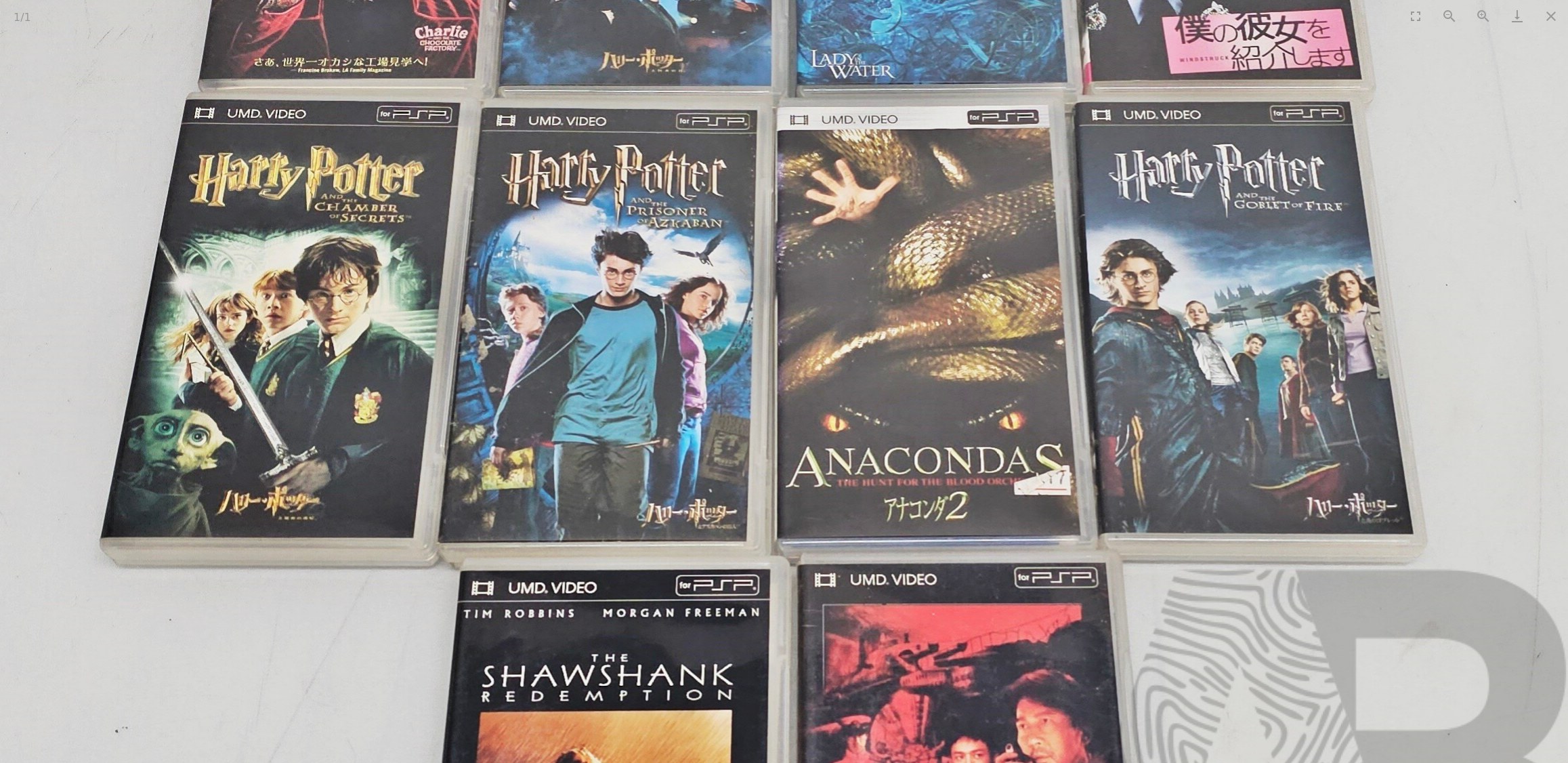
drag, startPoint x: 527, startPoint y: 298, endPoint x: 531, endPoint y: 304, distance: 7.2
click at [531, 305] on img at bounding box center [787, 408] width 1646 height 1510
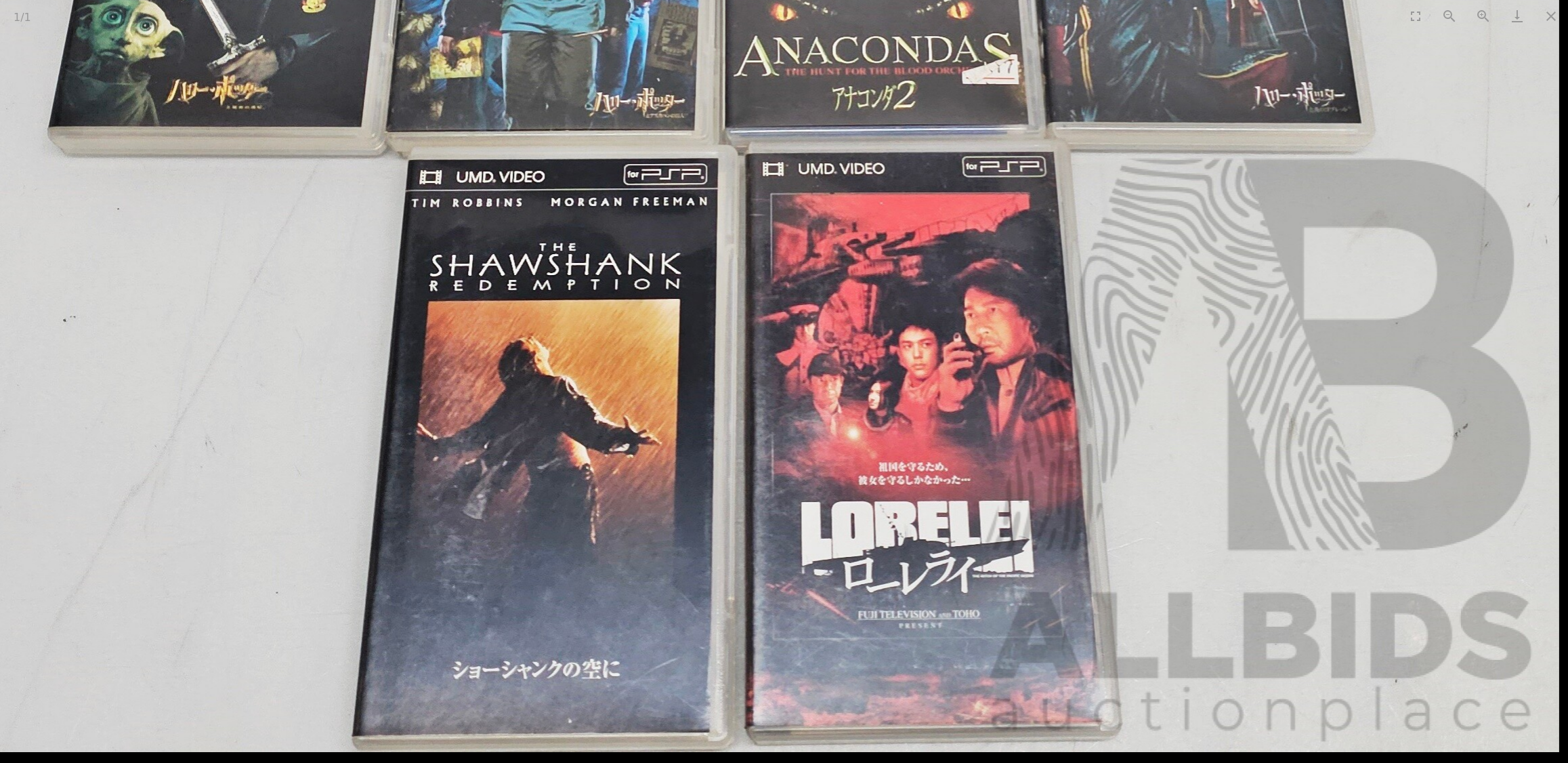
drag, startPoint x: 772, startPoint y: 744, endPoint x: 668, endPoint y: 285, distance: 470.6
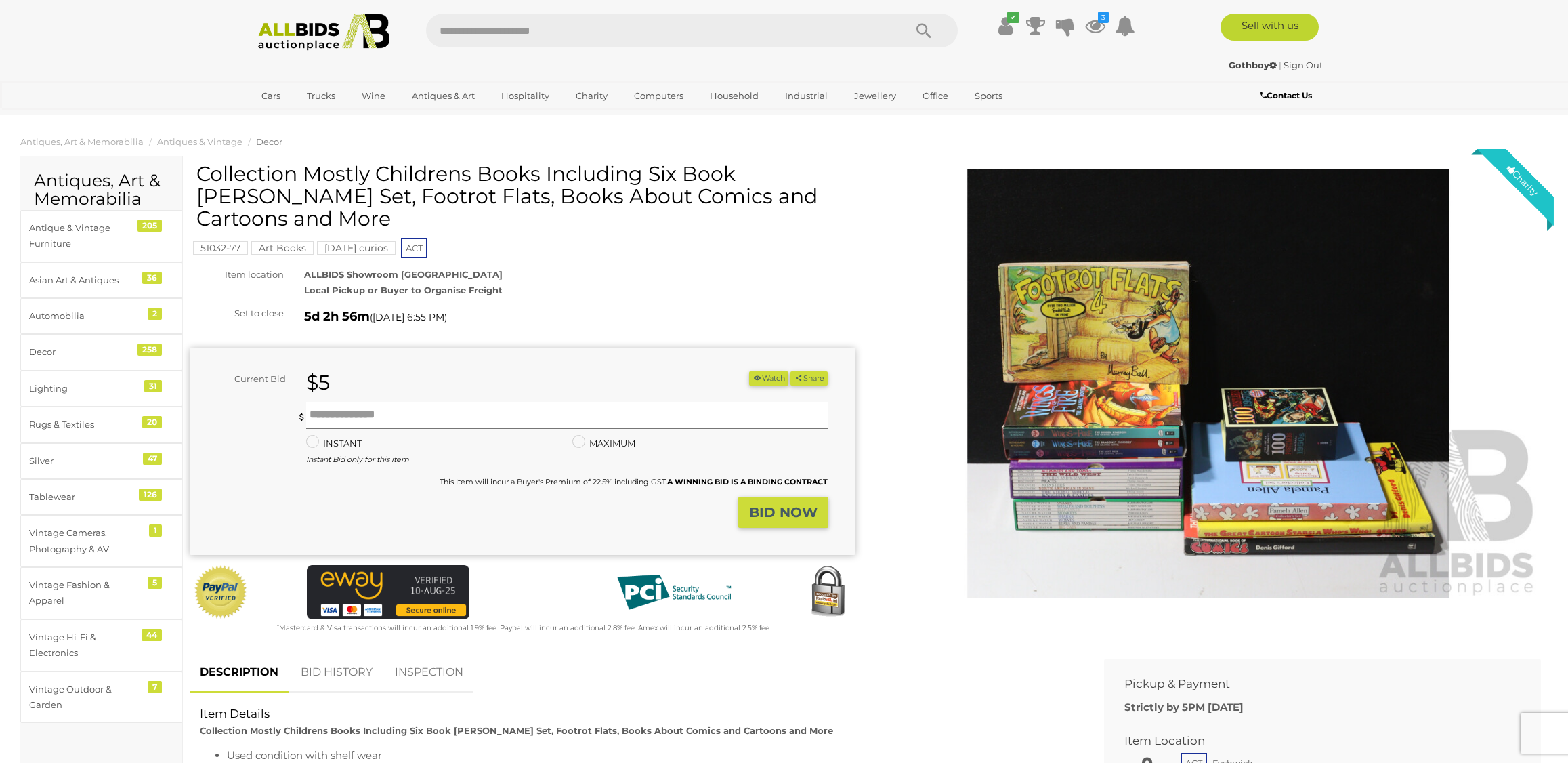
click at [1096, 315] on img at bounding box center [1209, 384] width 666 height 429
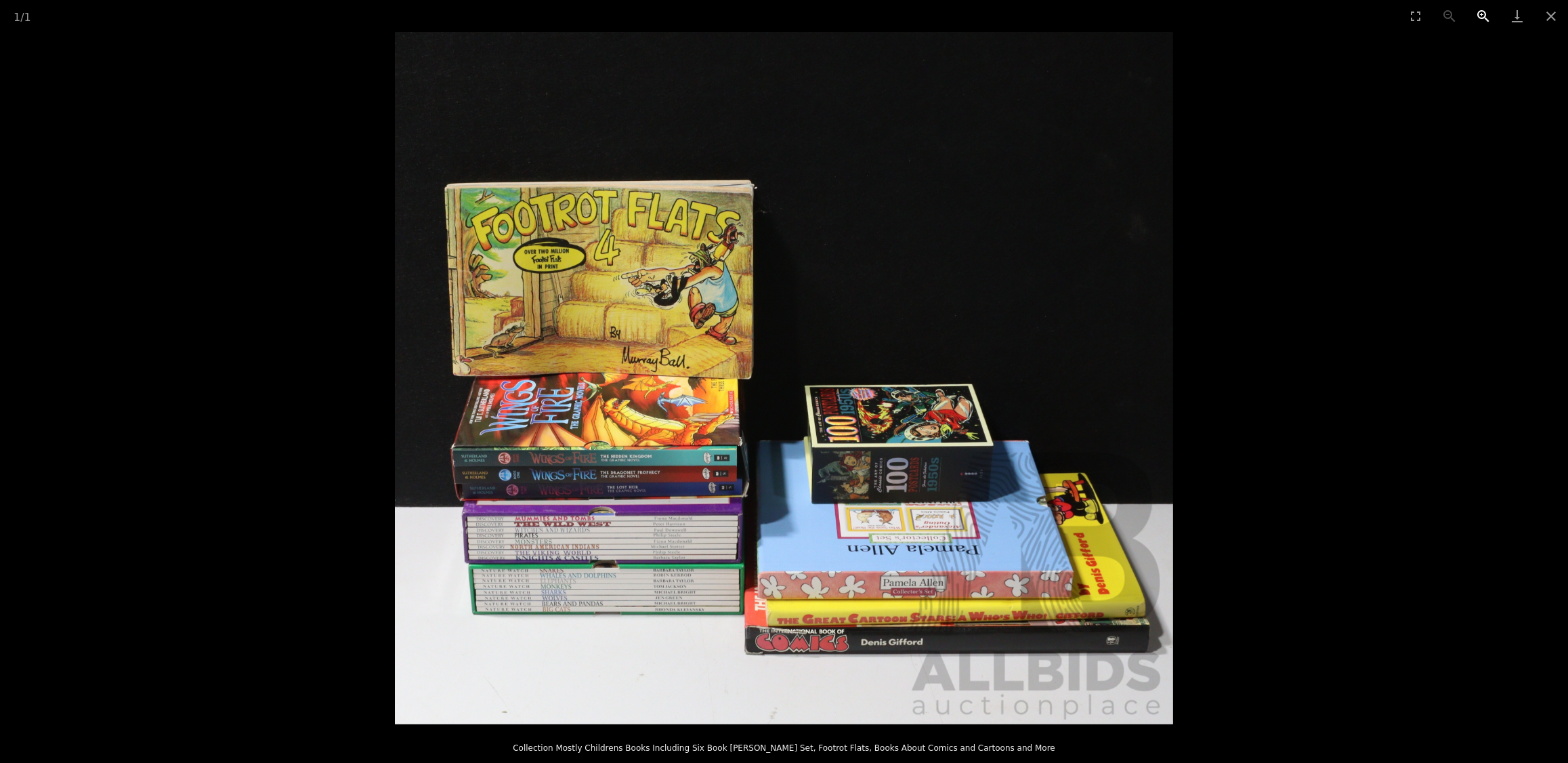
click at [1489, 14] on button "Zoom in" at bounding box center [1483, 16] width 34 height 32
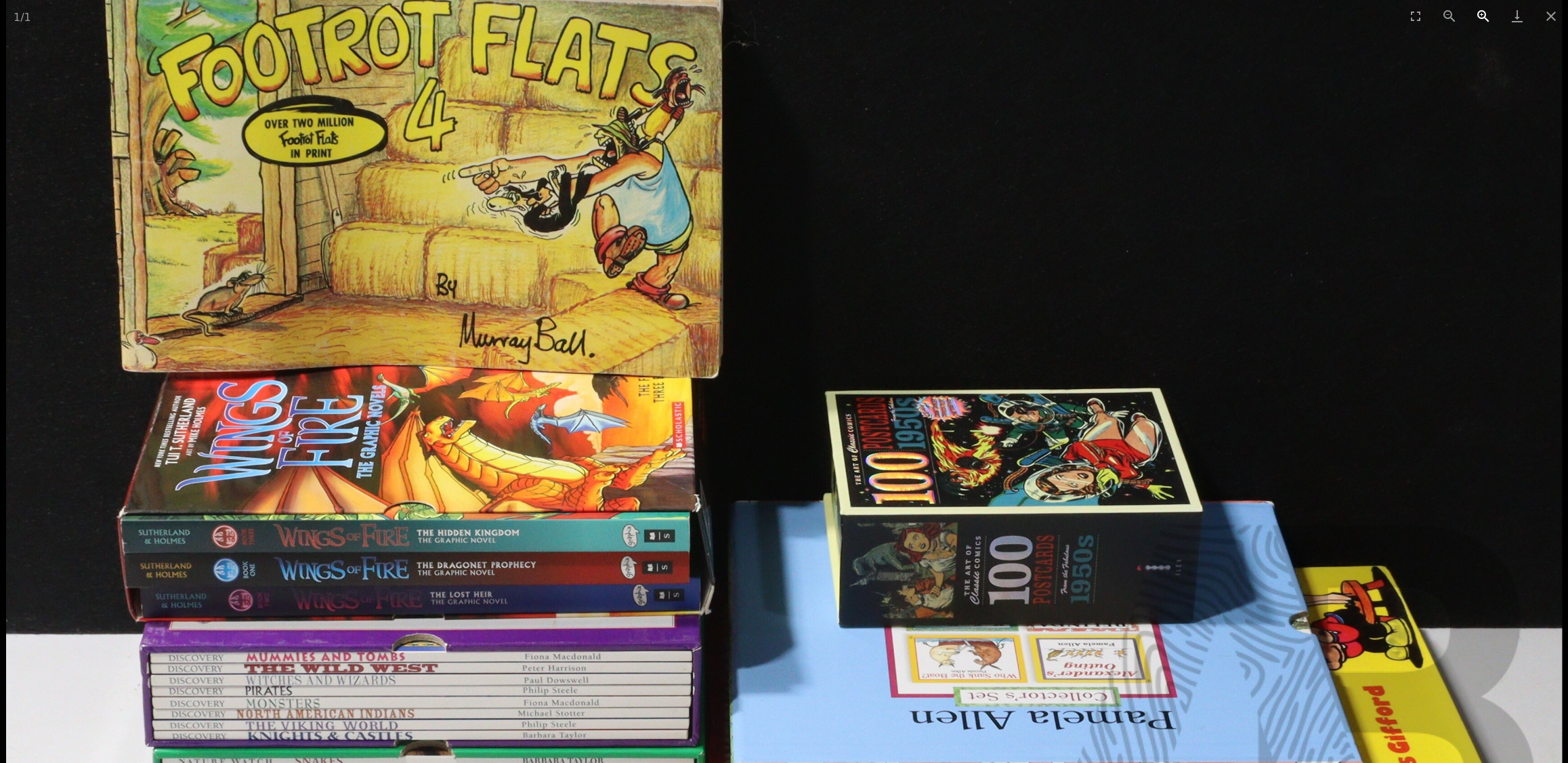
click at [1489, 14] on button "Zoom in" at bounding box center [1483, 16] width 34 height 32
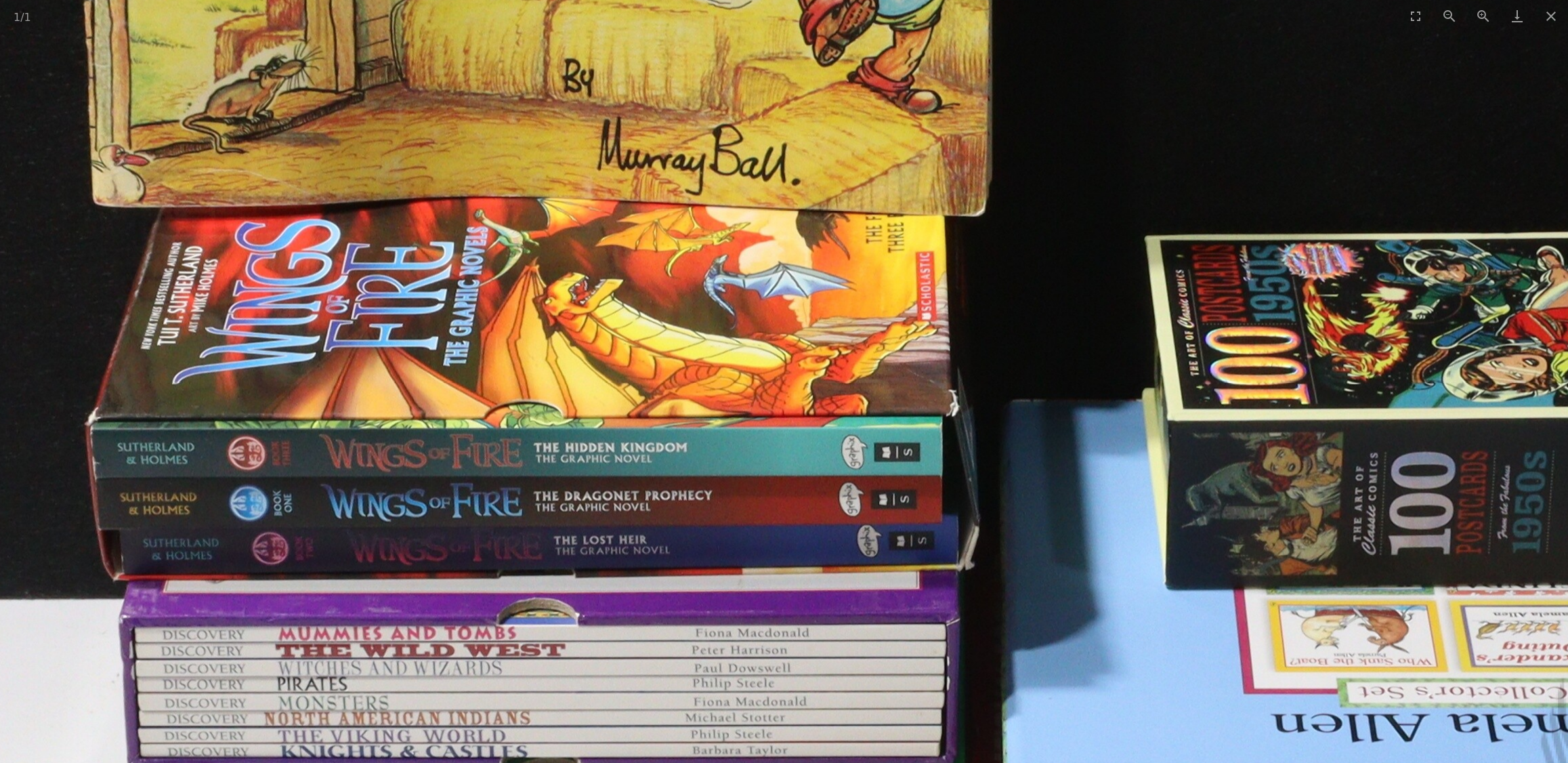
drag, startPoint x: 474, startPoint y: 356, endPoint x: 773, endPoint y: 195, distance: 339.6
click at [773, 195] on img at bounding box center [1083, 214] width 2329 height 2073
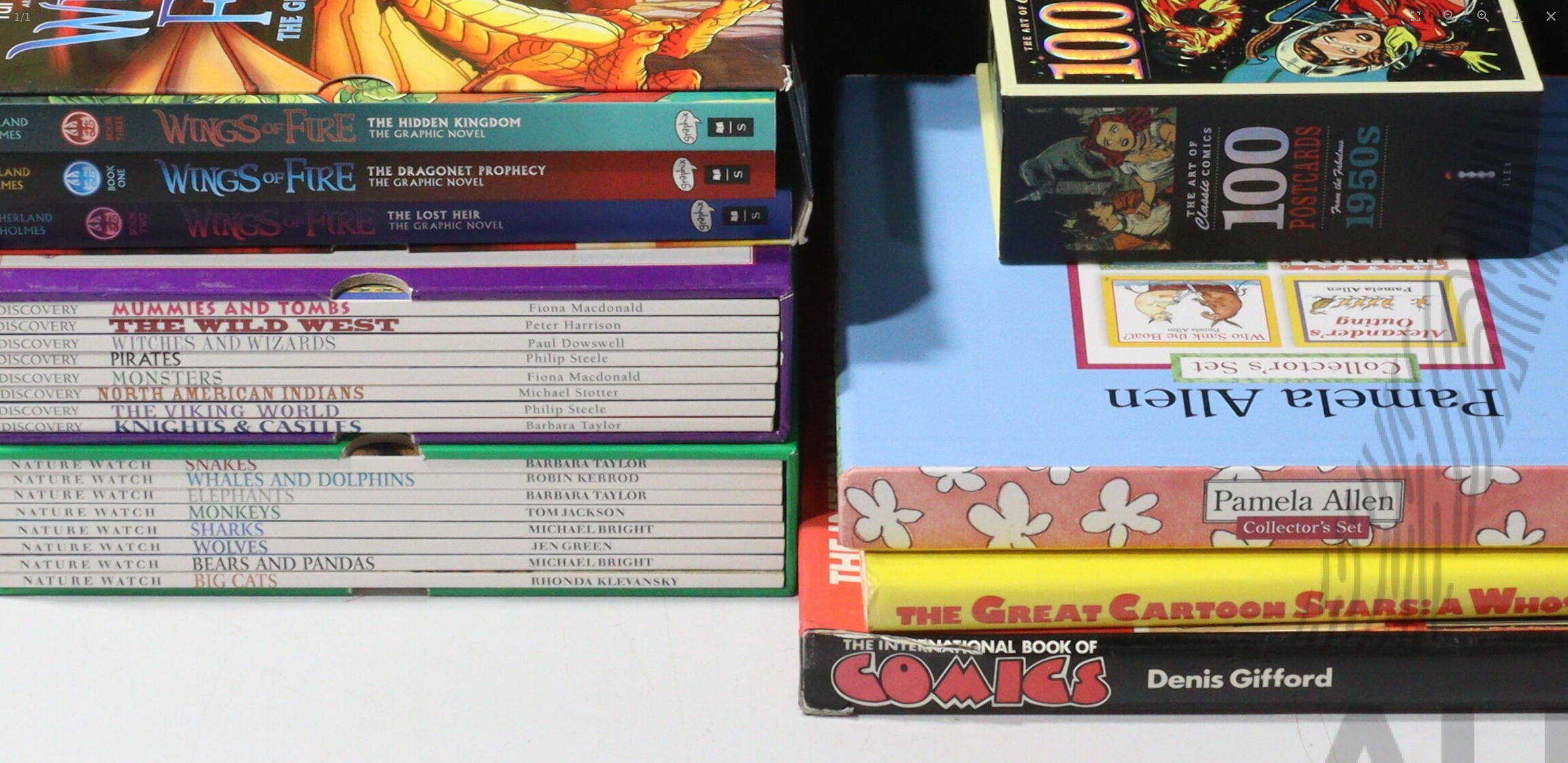
drag, startPoint x: 731, startPoint y: 482, endPoint x: 370, endPoint y: 170, distance: 477.1
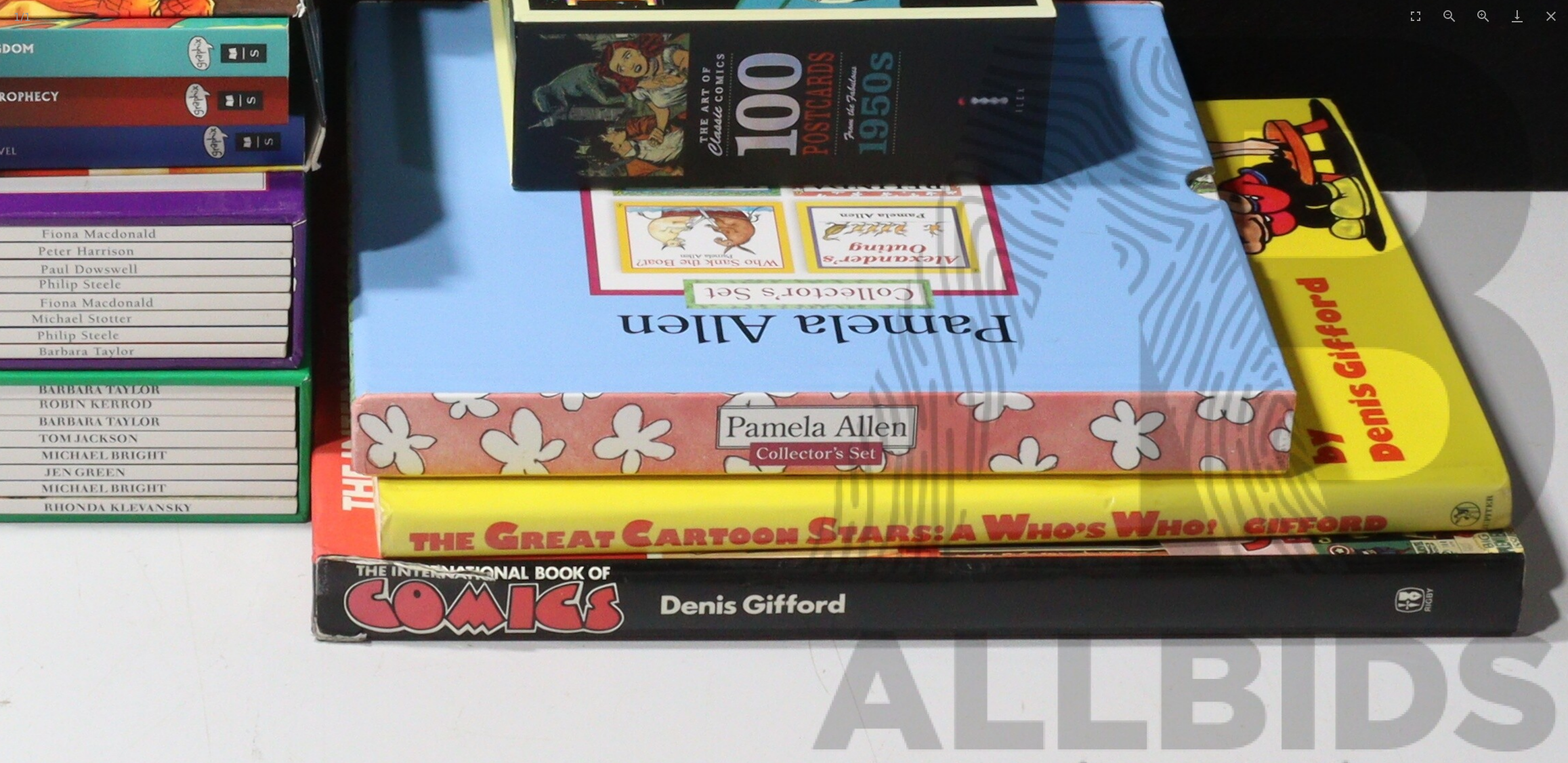
drag, startPoint x: 1093, startPoint y: 407, endPoint x: 761, endPoint y: 378, distance: 333.3
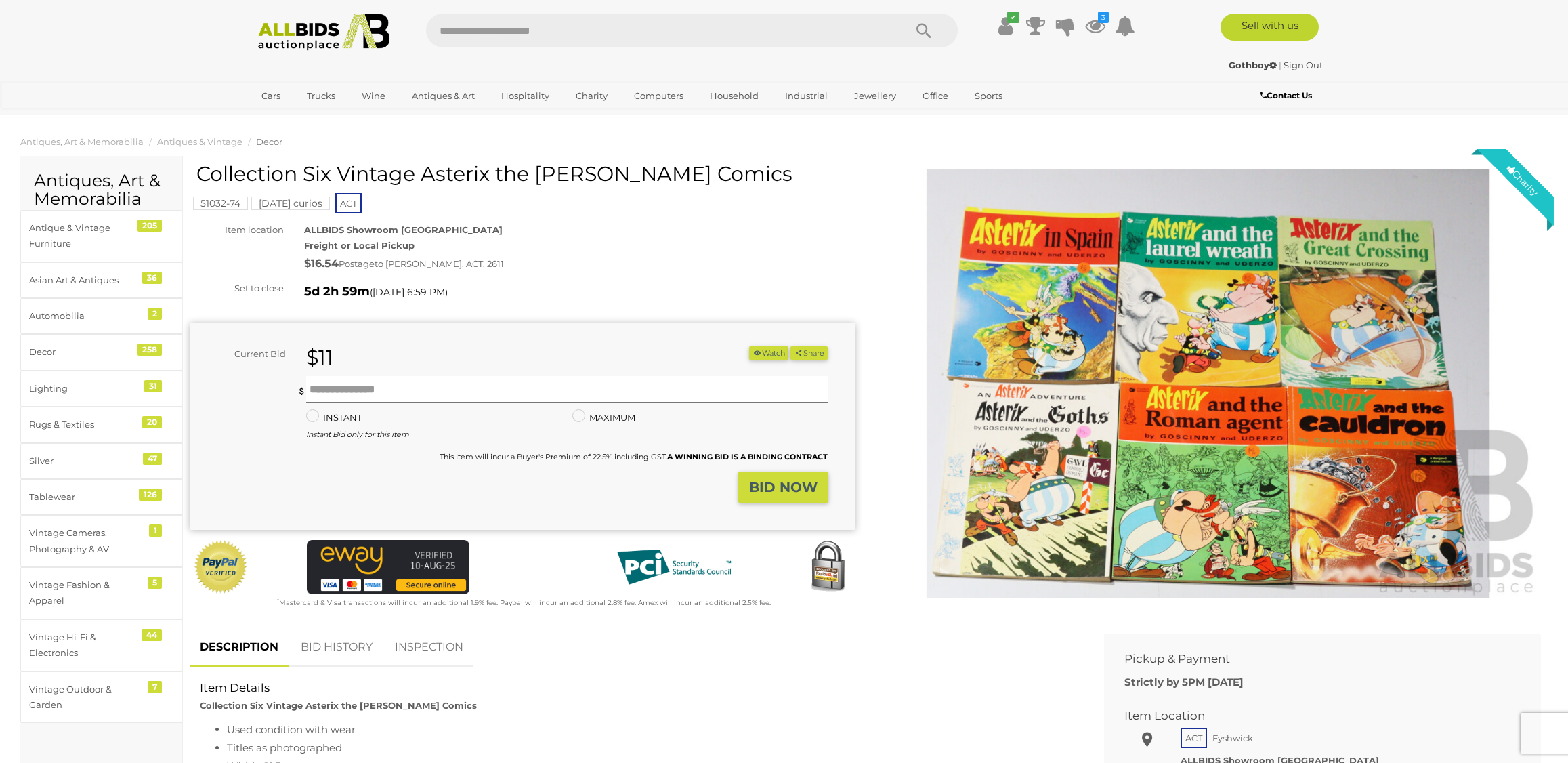
click at [1062, 383] on img at bounding box center [1209, 384] width 666 height 429
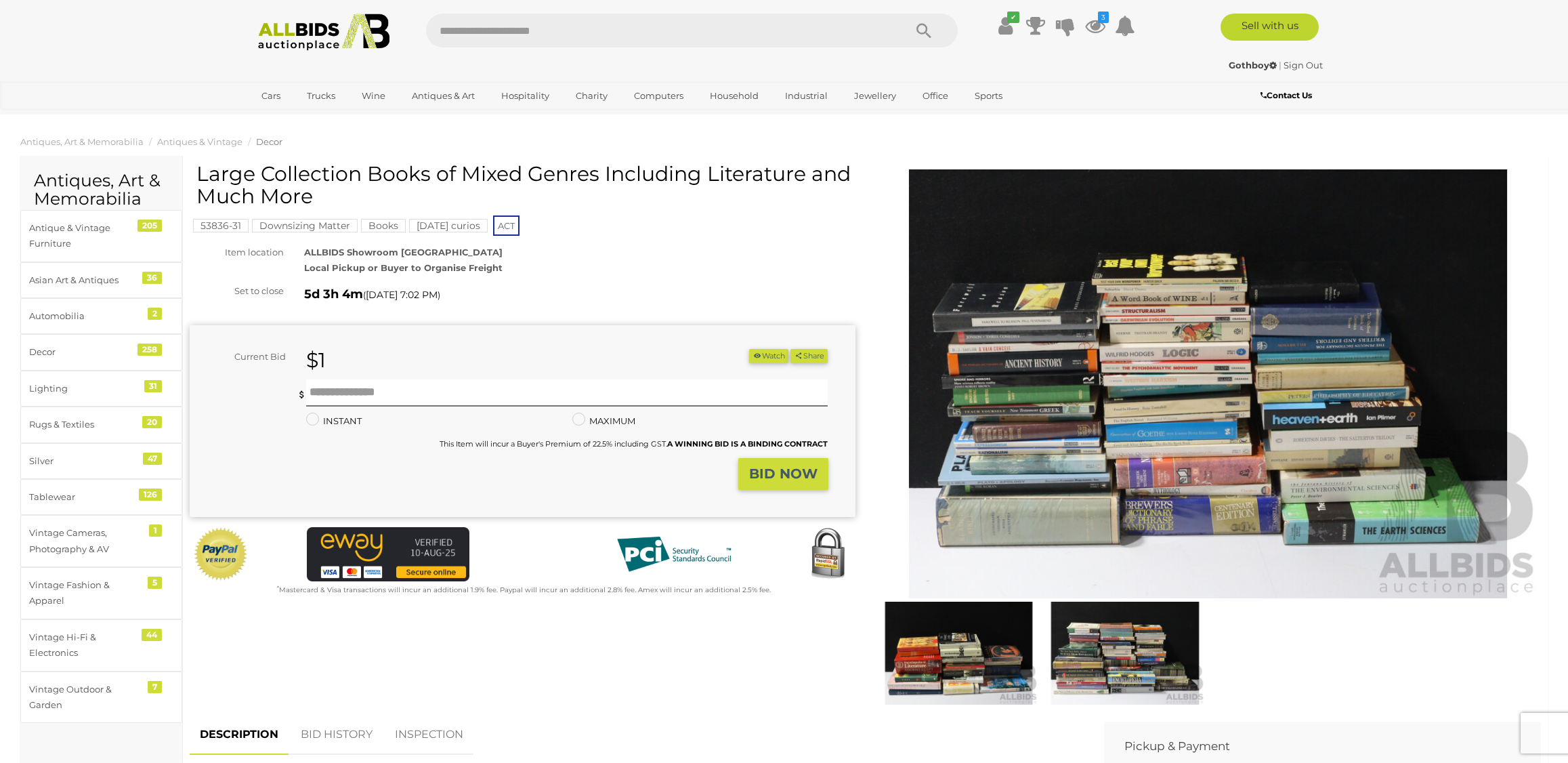
click at [1054, 404] on img at bounding box center [1209, 384] width 666 height 429
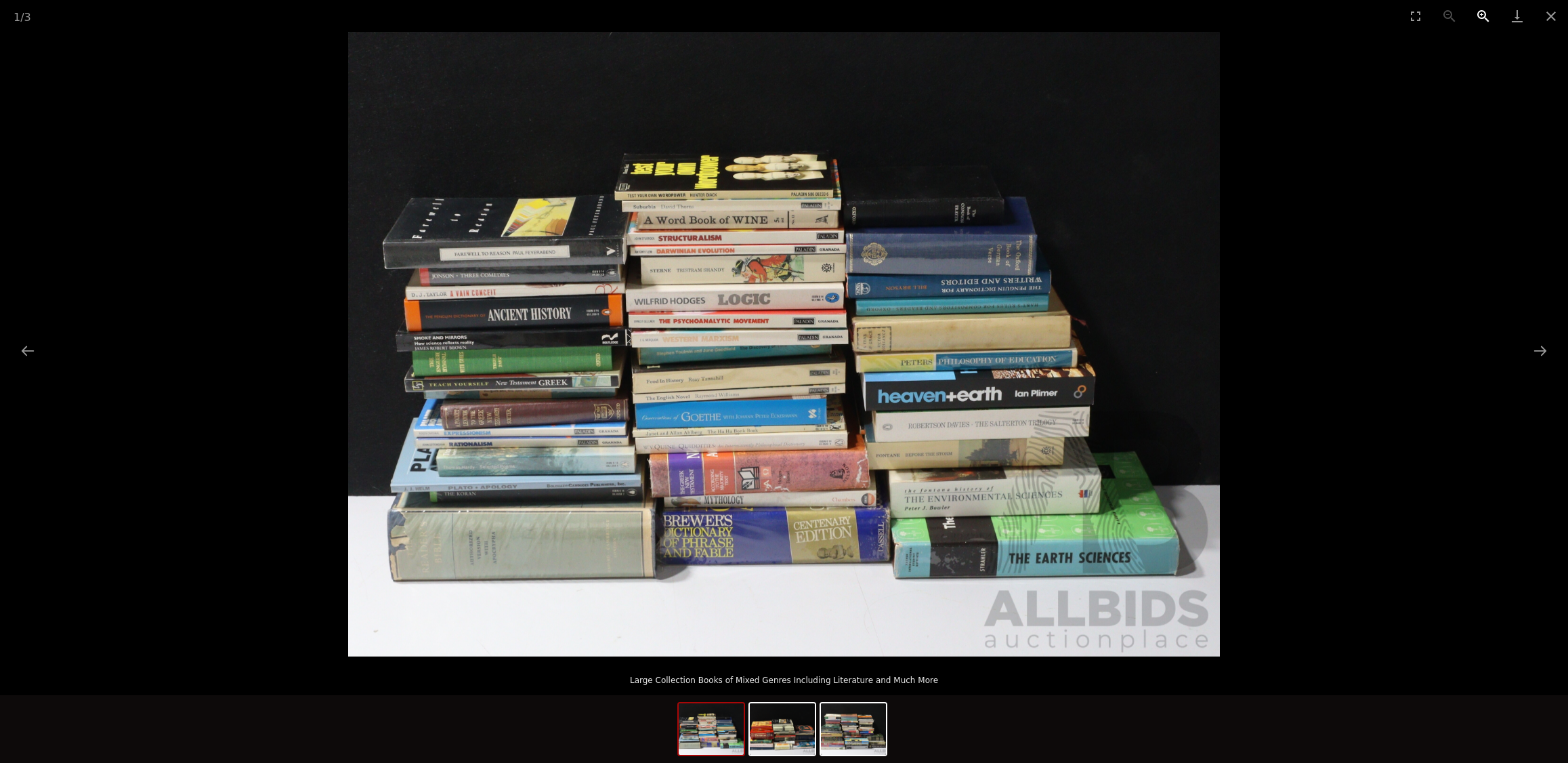
click at [1477, 13] on button "Zoom in" at bounding box center [1483, 16] width 34 height 32
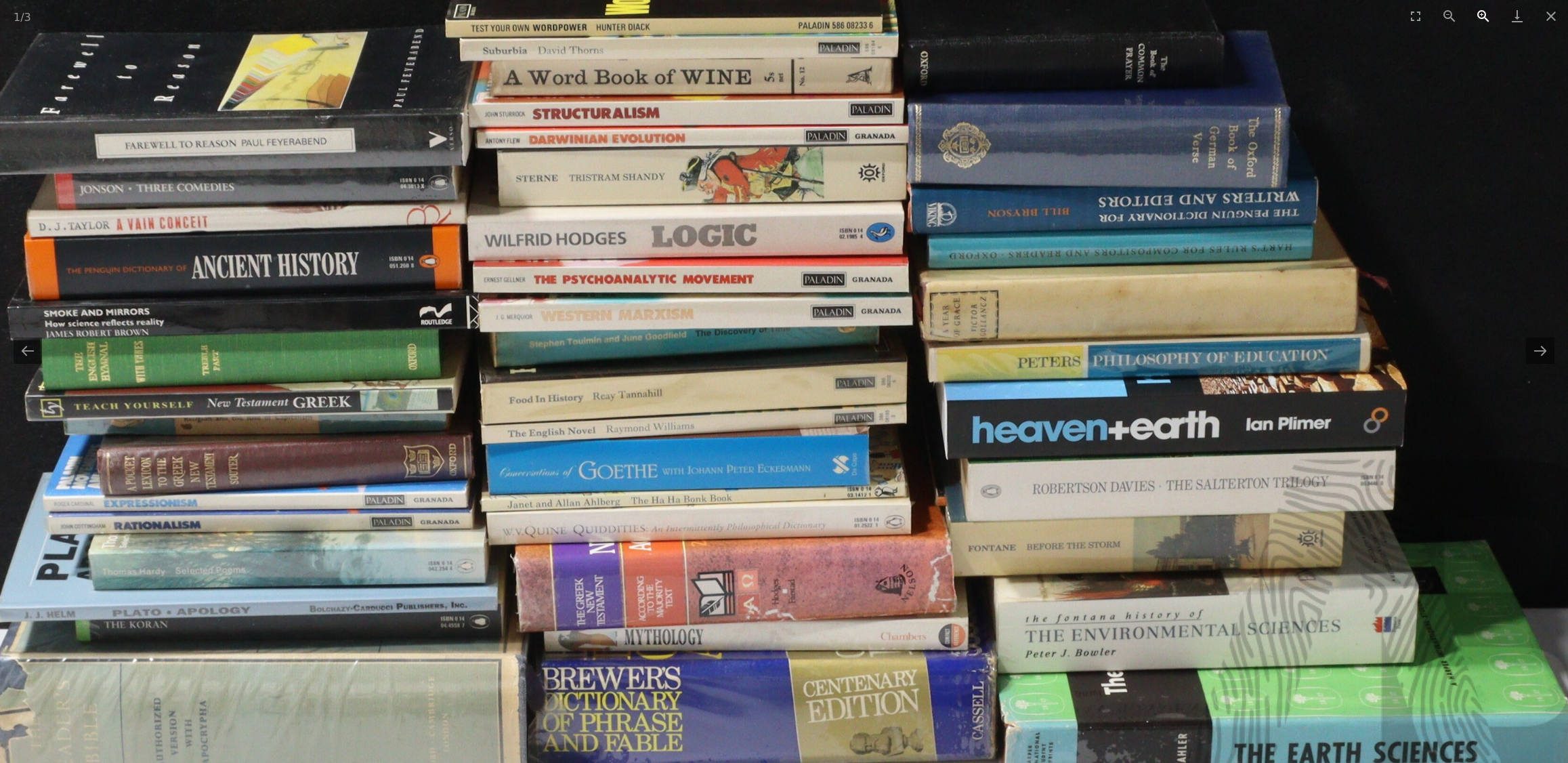
click at [1477, 13] on button "Zoom in" at bounding box center [1483, 16] width 34 height 32
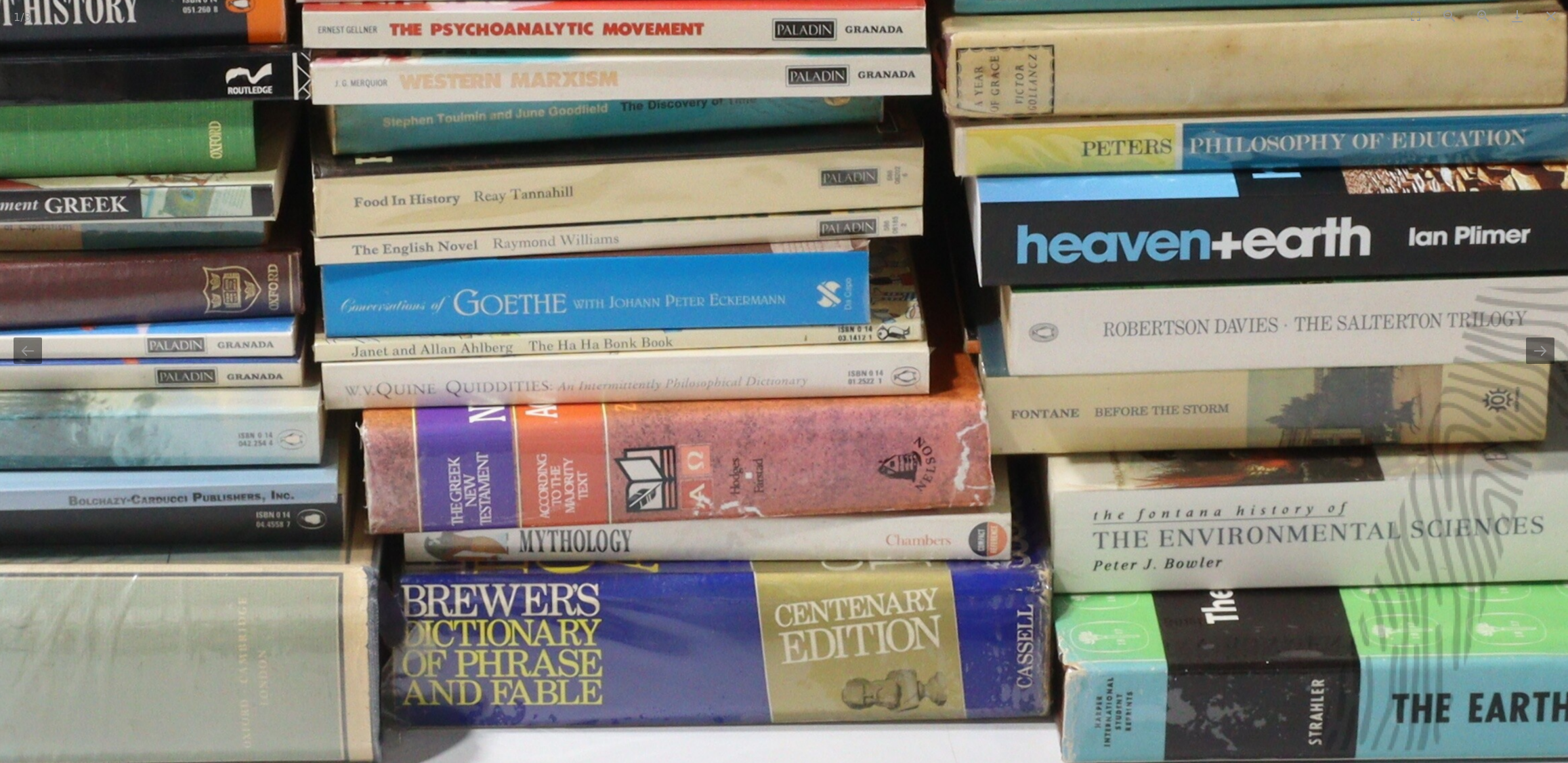
drag, startPoint x: 585, startPoint y: 487, endPoint x: 361, endPoint y: 319, distance: 280.0
click at [361, 319] on img at bounding box center [747, 95] width 2495 height 1788
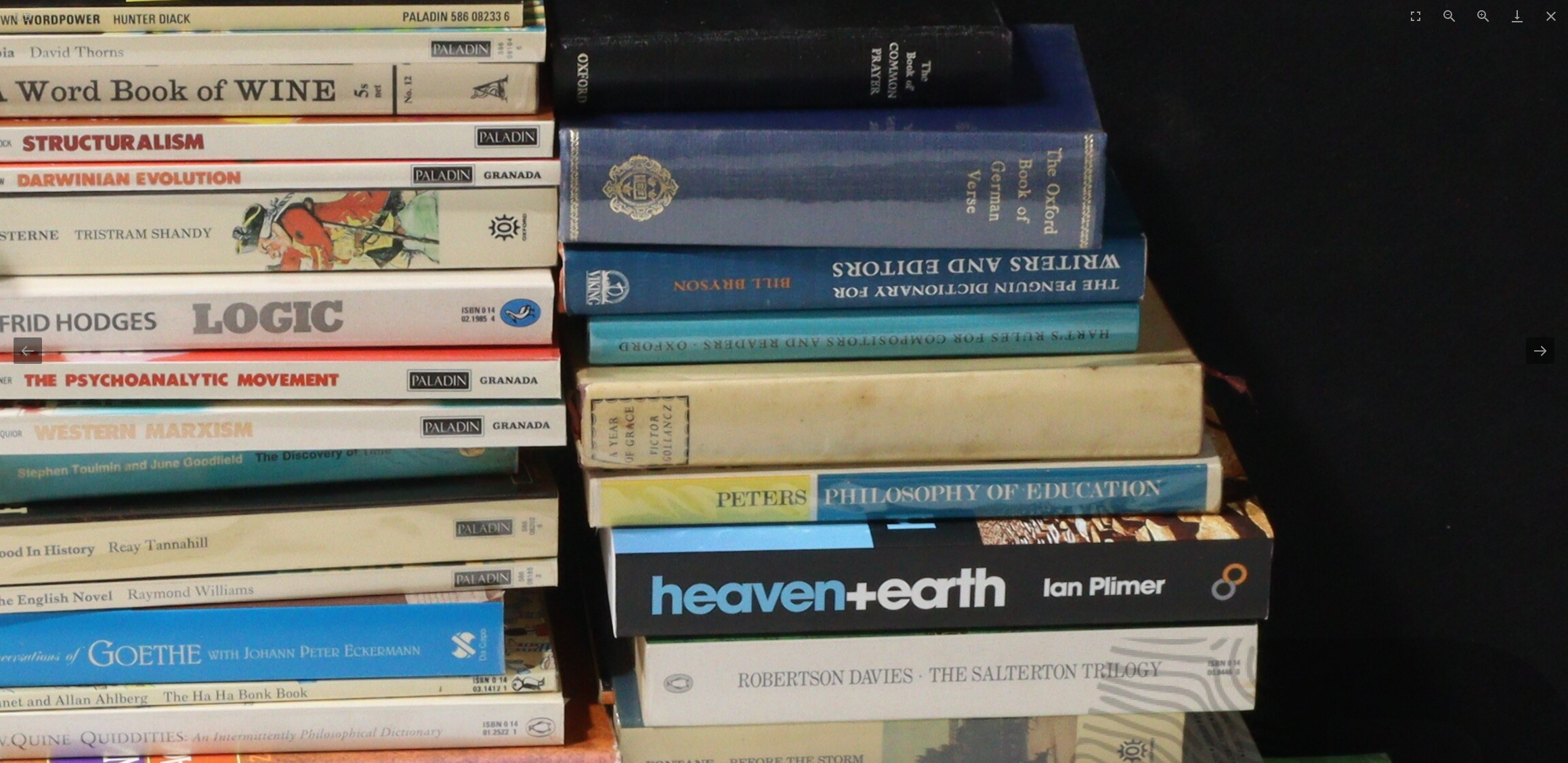
drag, startPoint x: 814, startPoint y: 349, endPoint x: 630, endPoint y: 671, distance: 370.9
click at [630, 671] on img at bounding box center [382, 446] width 2495 height 1788
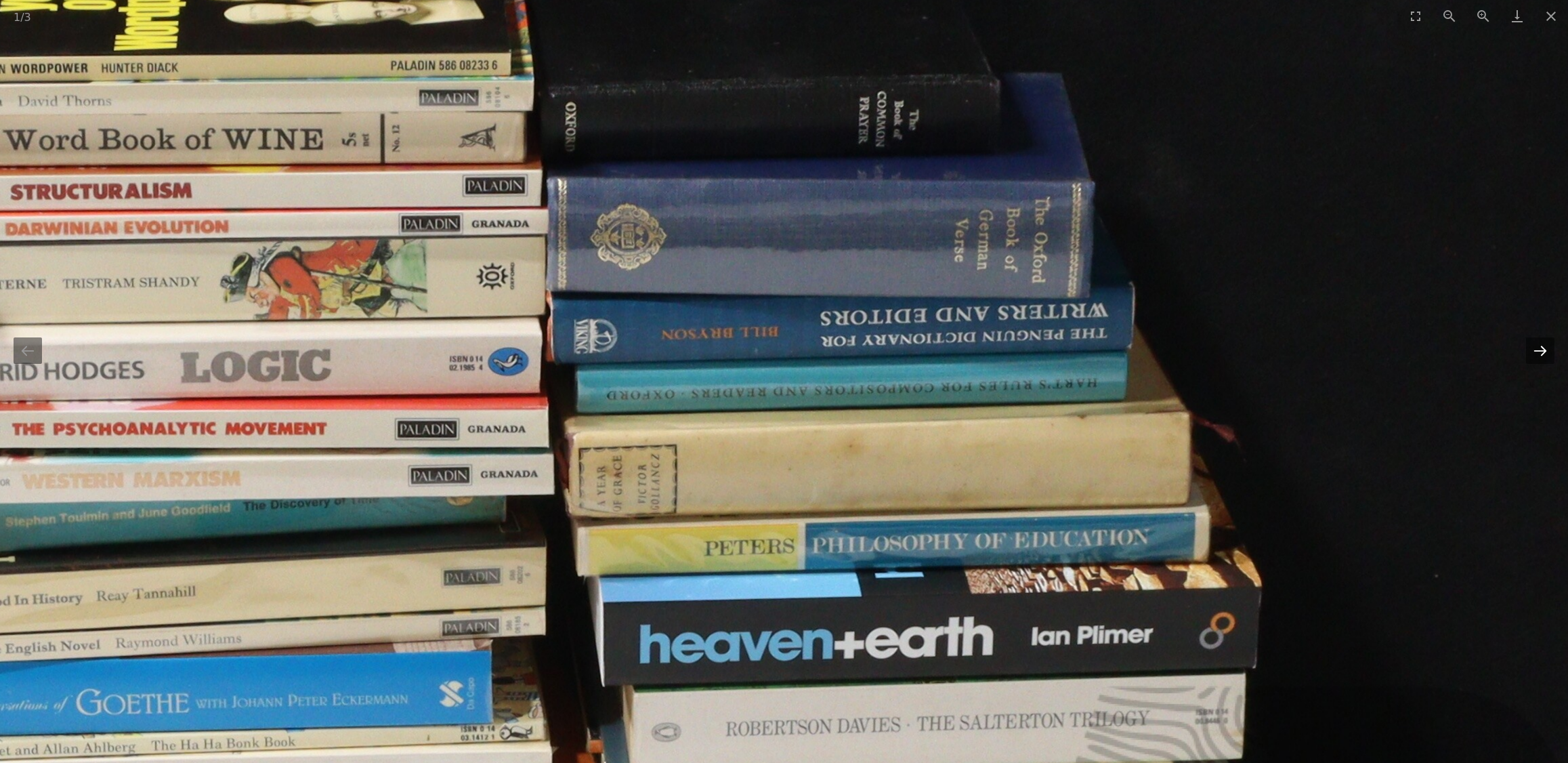
click at [1547, 352] on button "Next slide" at bounding box center [1541, 350] width 29 height 26
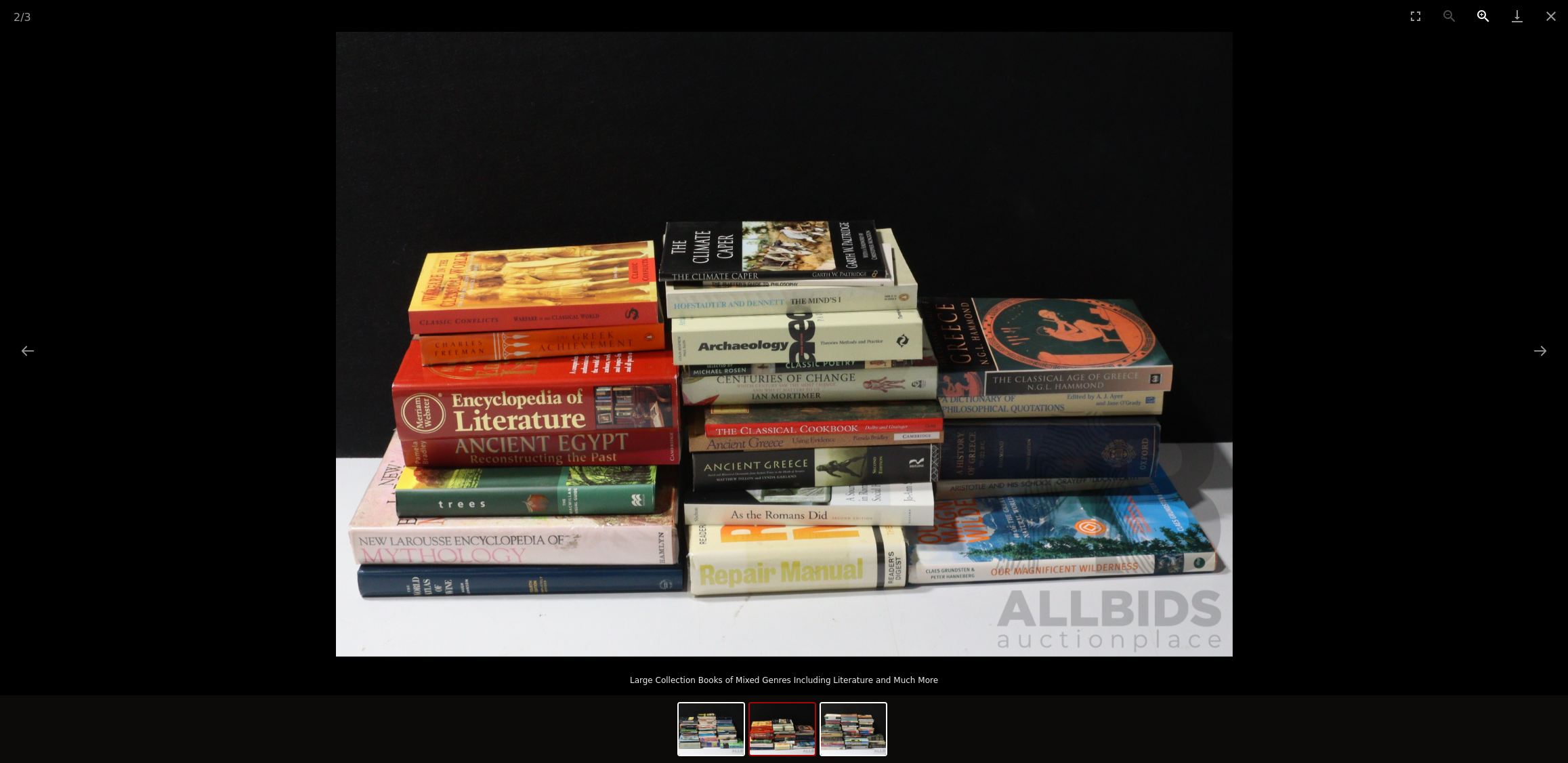
click at [1490, 6] on button "Zoom in" at bounding box center [1483, 16] width 34 height 32
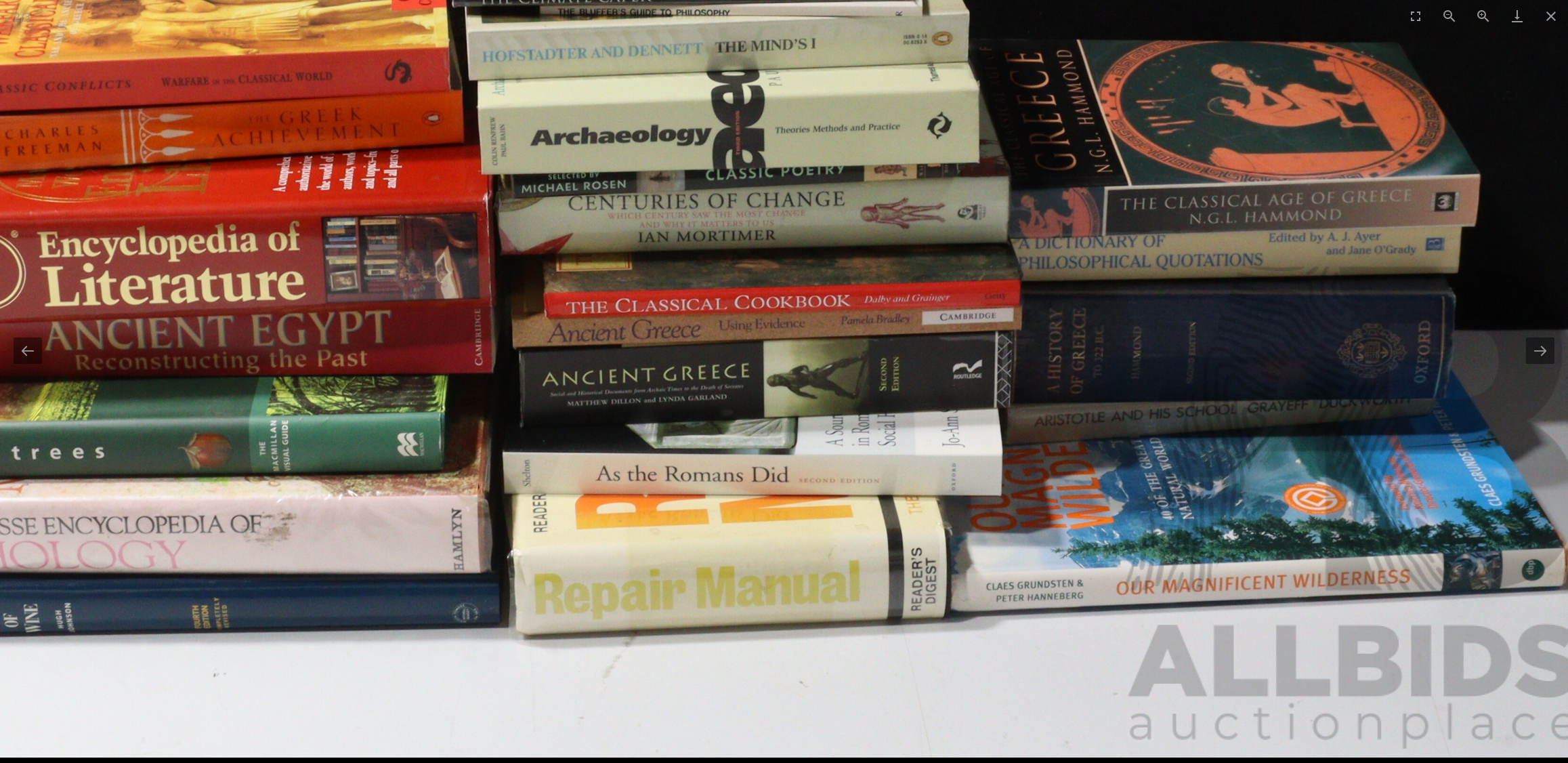
drag, startPoint x: 450, startPoint y: 501, endPoint x: 370, endPoint y: 266, distance: 248.2
click at [370, 266] on img at bounding box center [703, 133] width 1793 height 1250
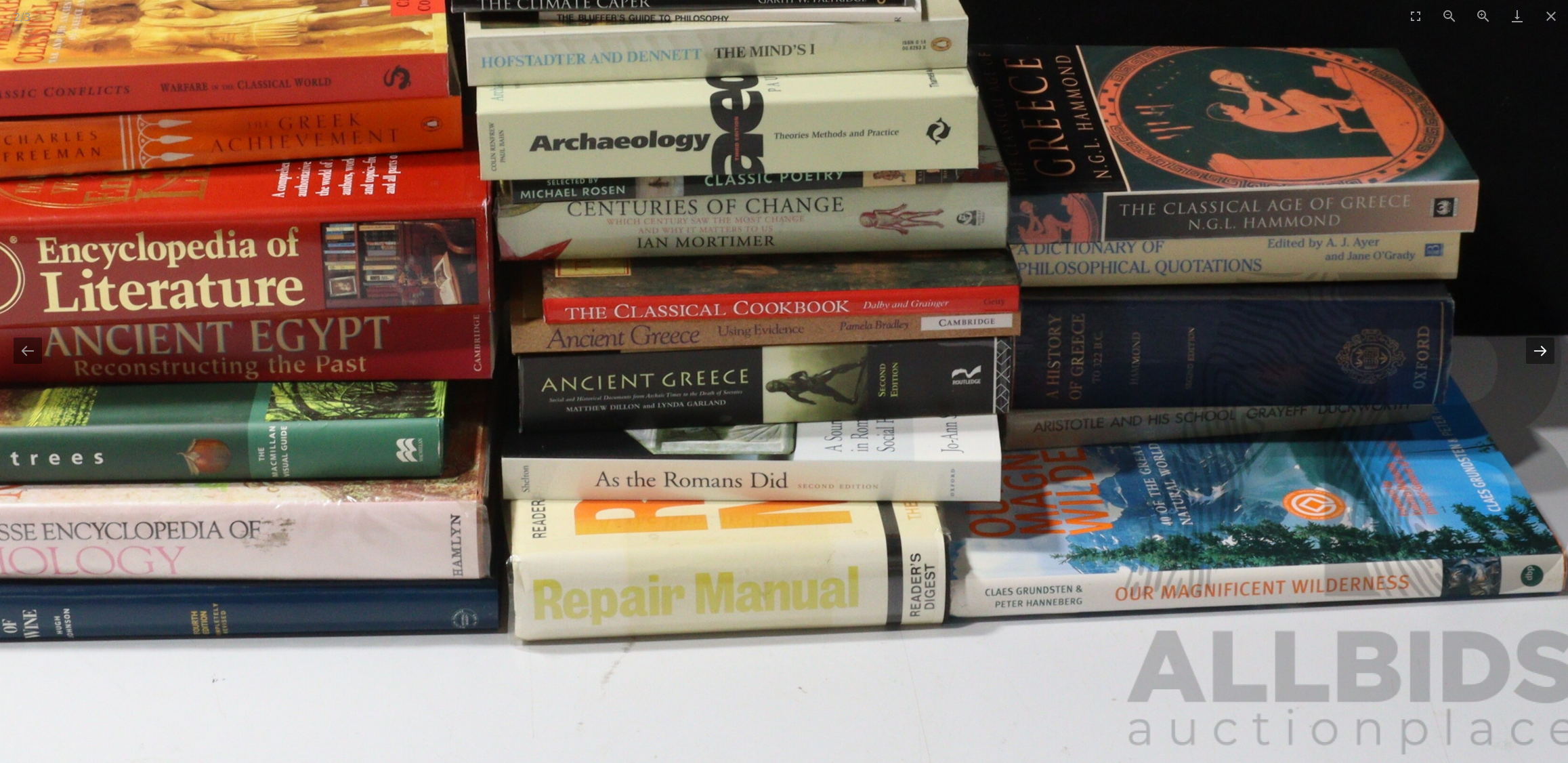
click at [1533, 361] on button "Next slide" at bounding box center [1541, 350] width 29 height 26
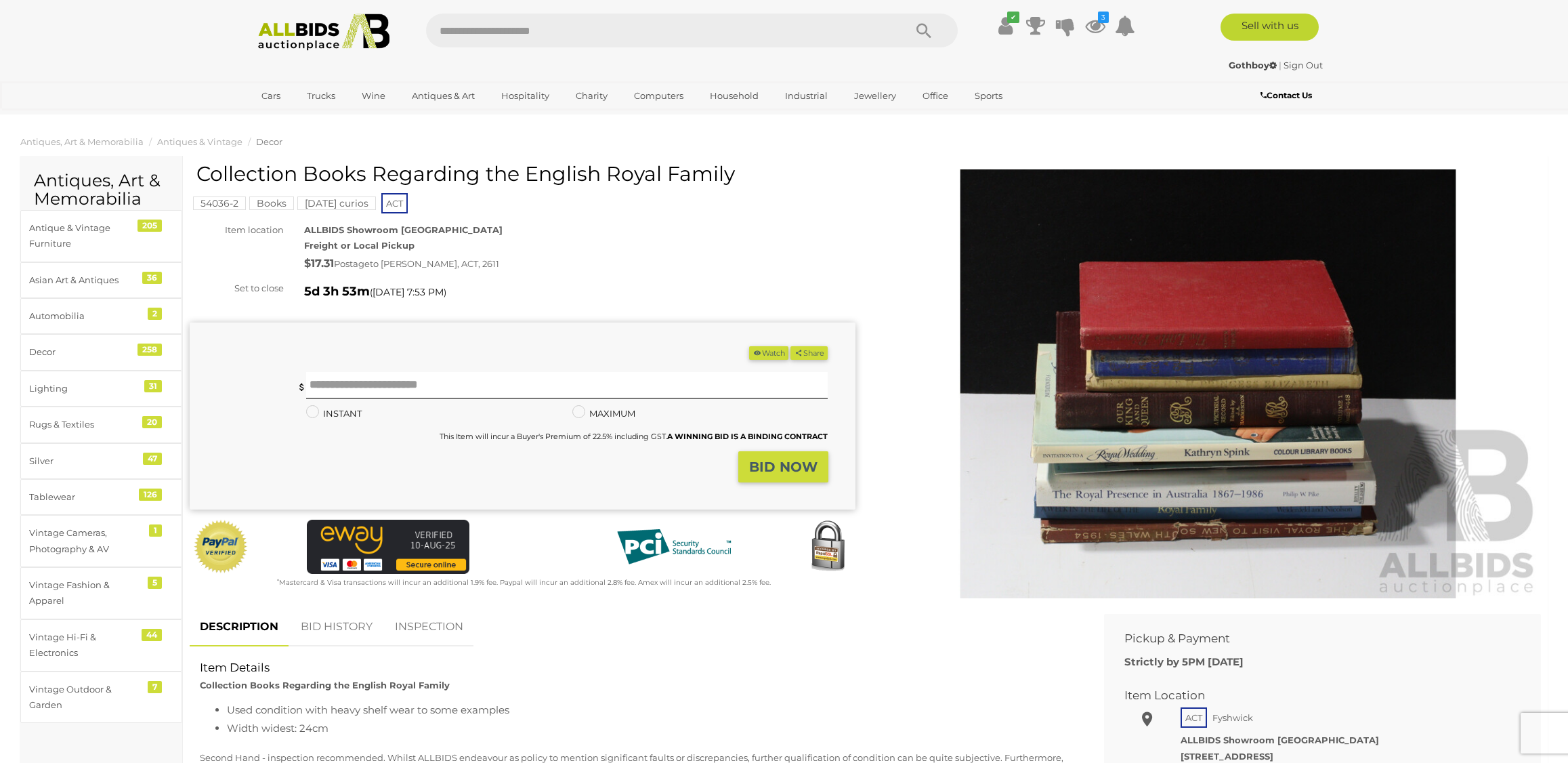
click at [1137, 344] on img at bounding box center [1209, 384] width 666 height 429
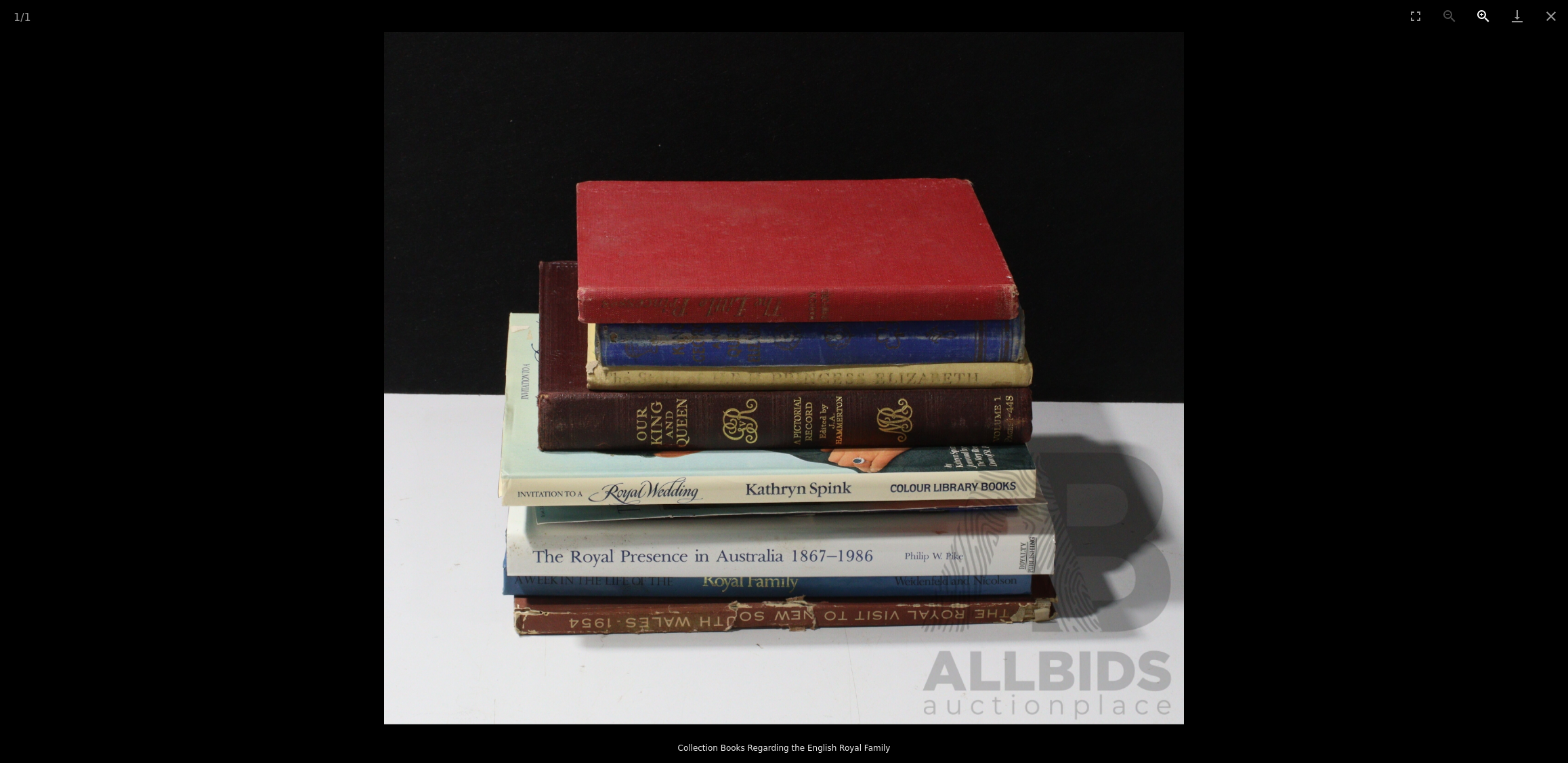
click at [1479, 10] on button "Zoom in" at bounding box center [1483, 16] width 34 height 32
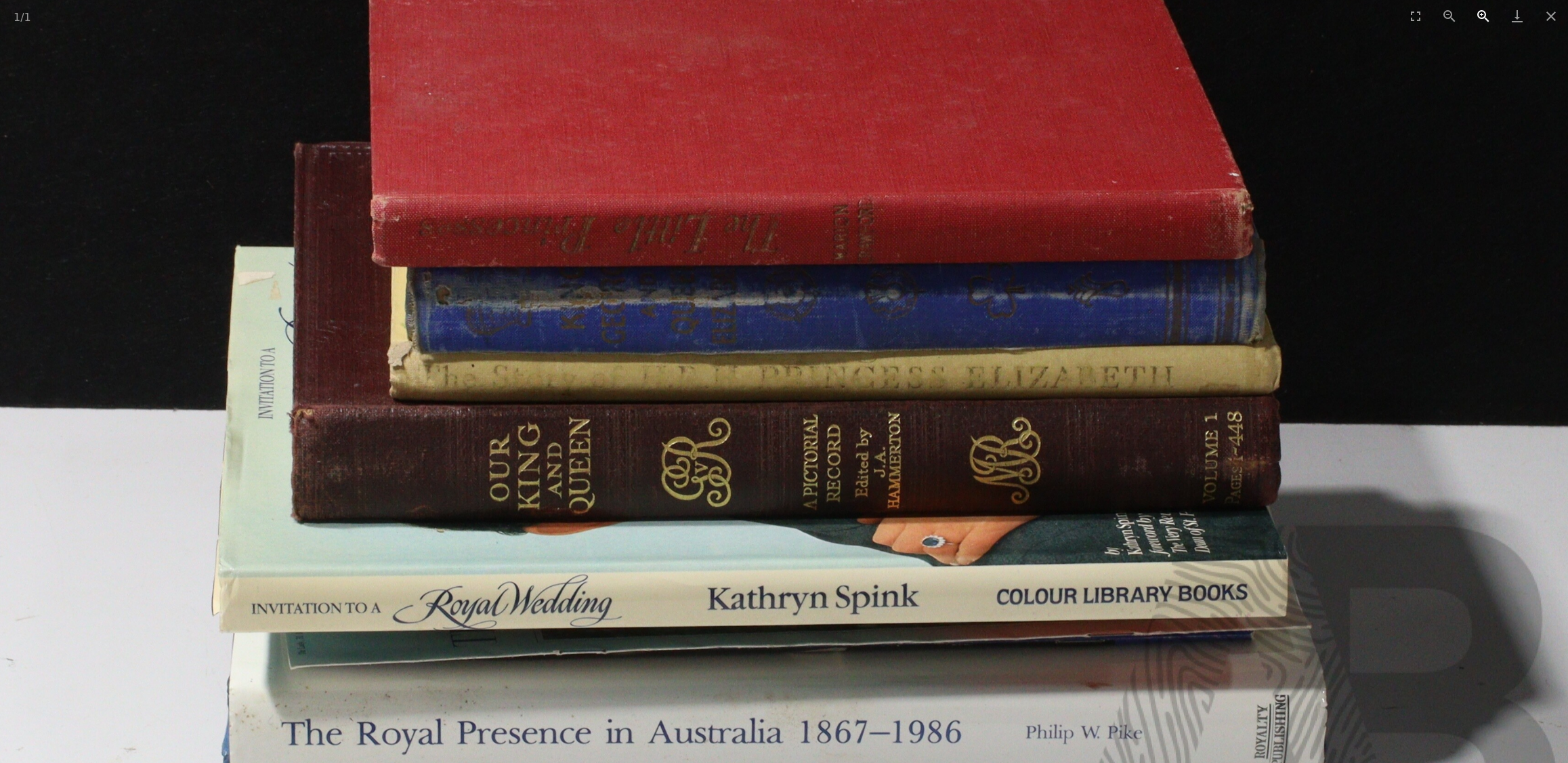
click at [1479, 10] on button "Zoom in" at bounding box center [1483, 16] width 34 height 32
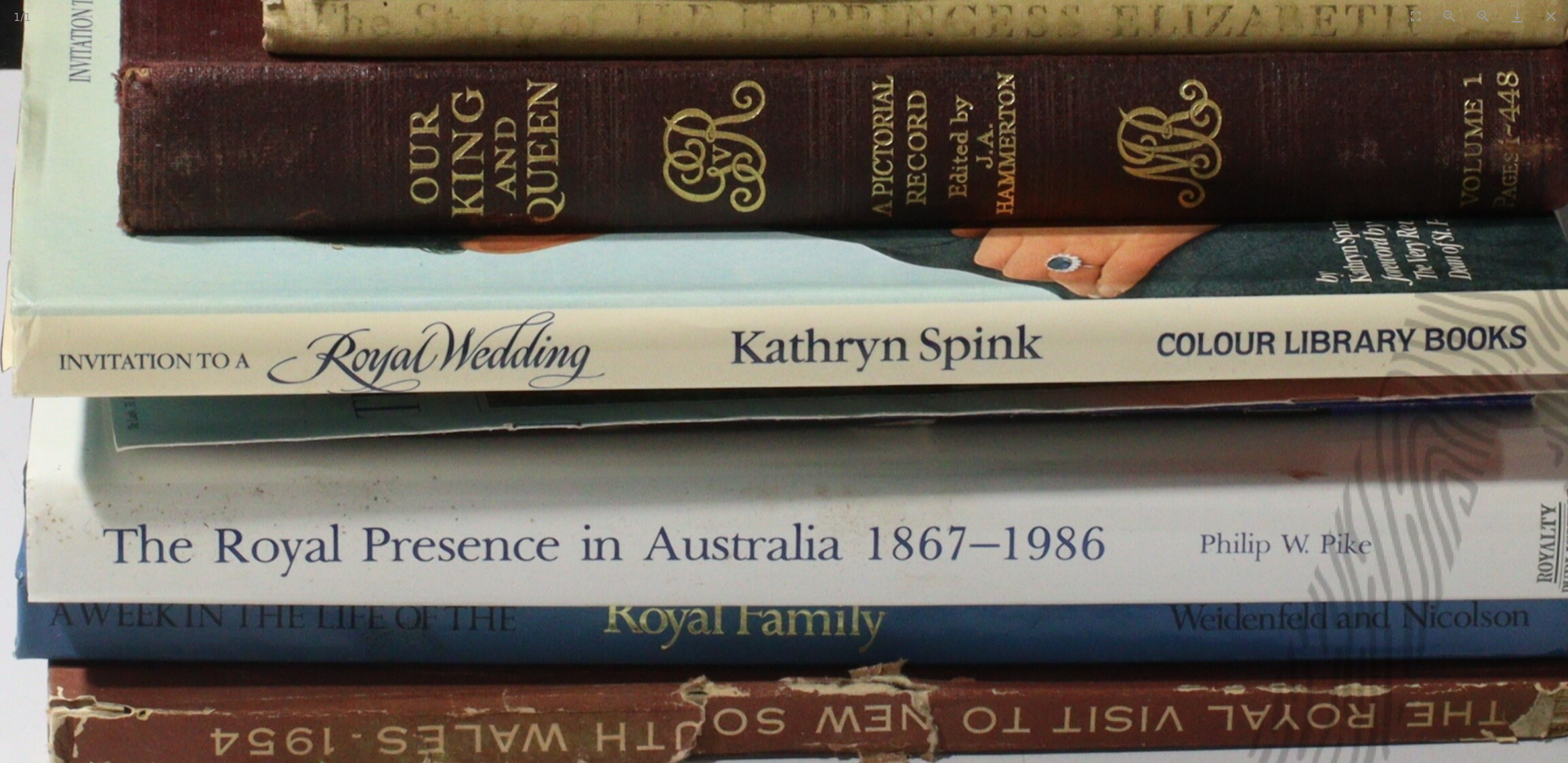
drag, startPoint x: 551, startPoint y: 525, endPoint x: 610, endPoint y: 170, distance: 359.9
click at [610, 170] on img at bounding box center [843, 19] width 2358 height 2040
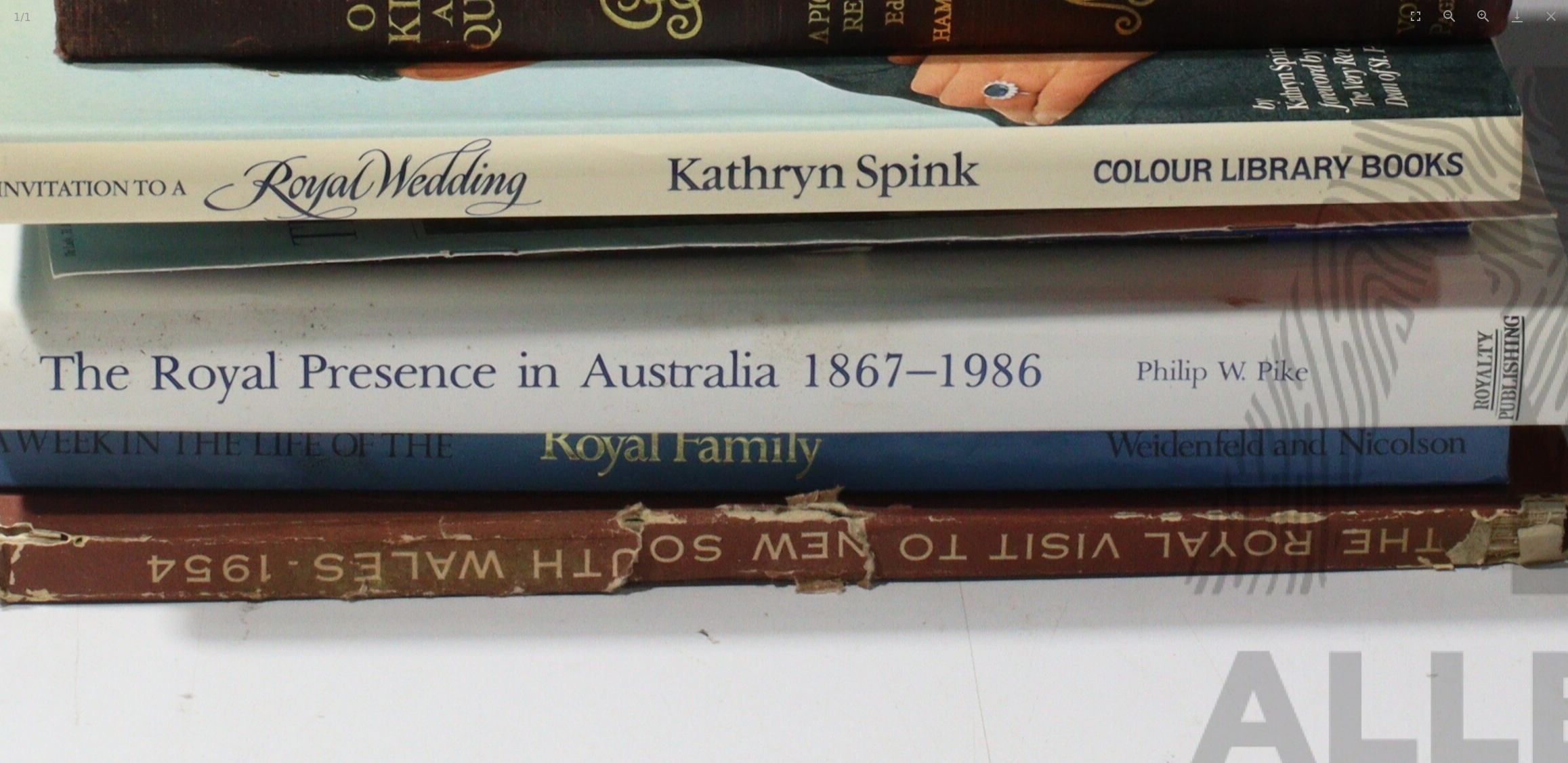
drag, startPoint x: 548, startPoint y: 511, endPoint x: 484, endPoint y: 399, distance: 129.0
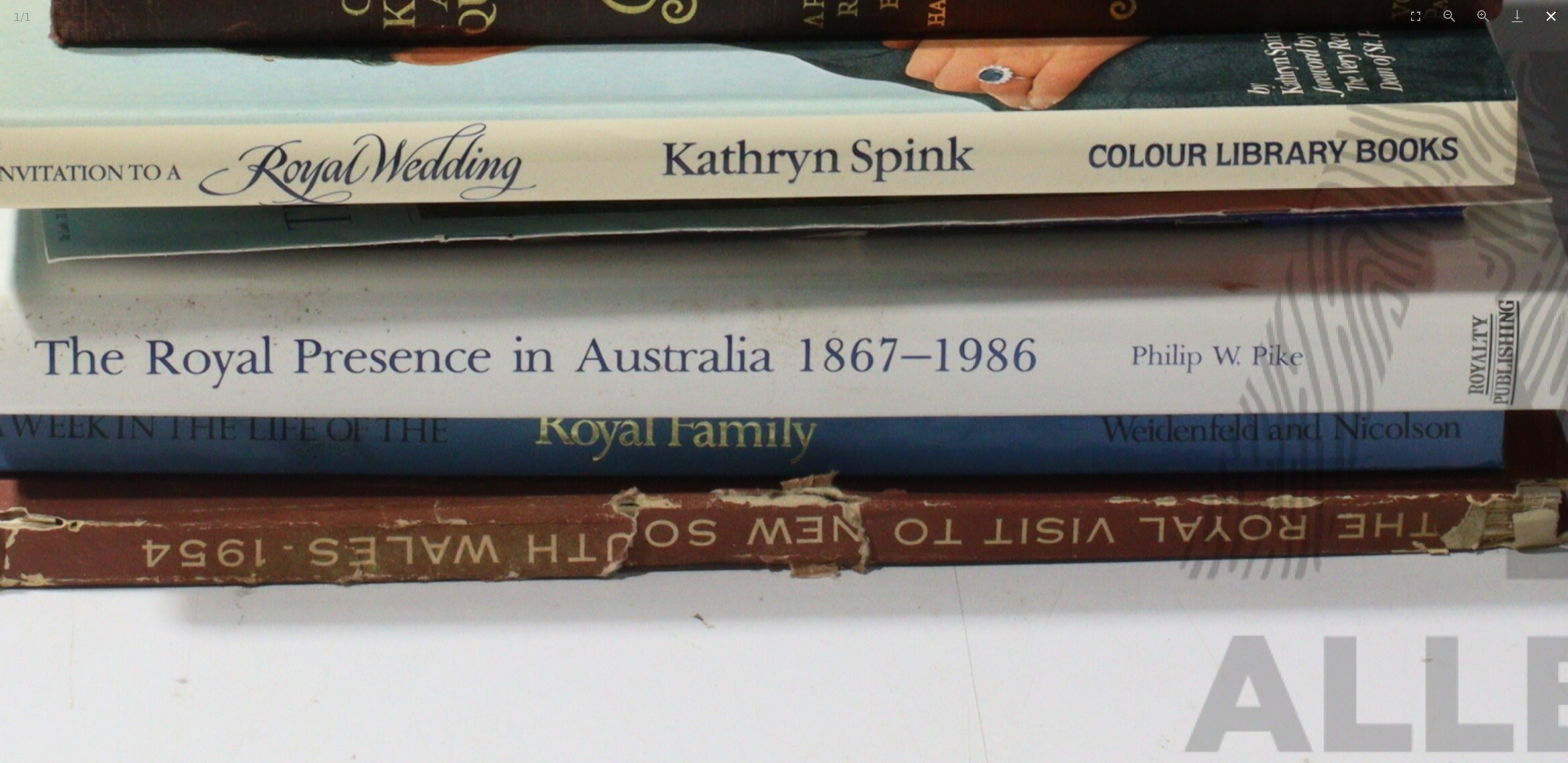
click at [1550, 25] on button "Close gallery" at bounding box center [1551, 16] width 34 height 32
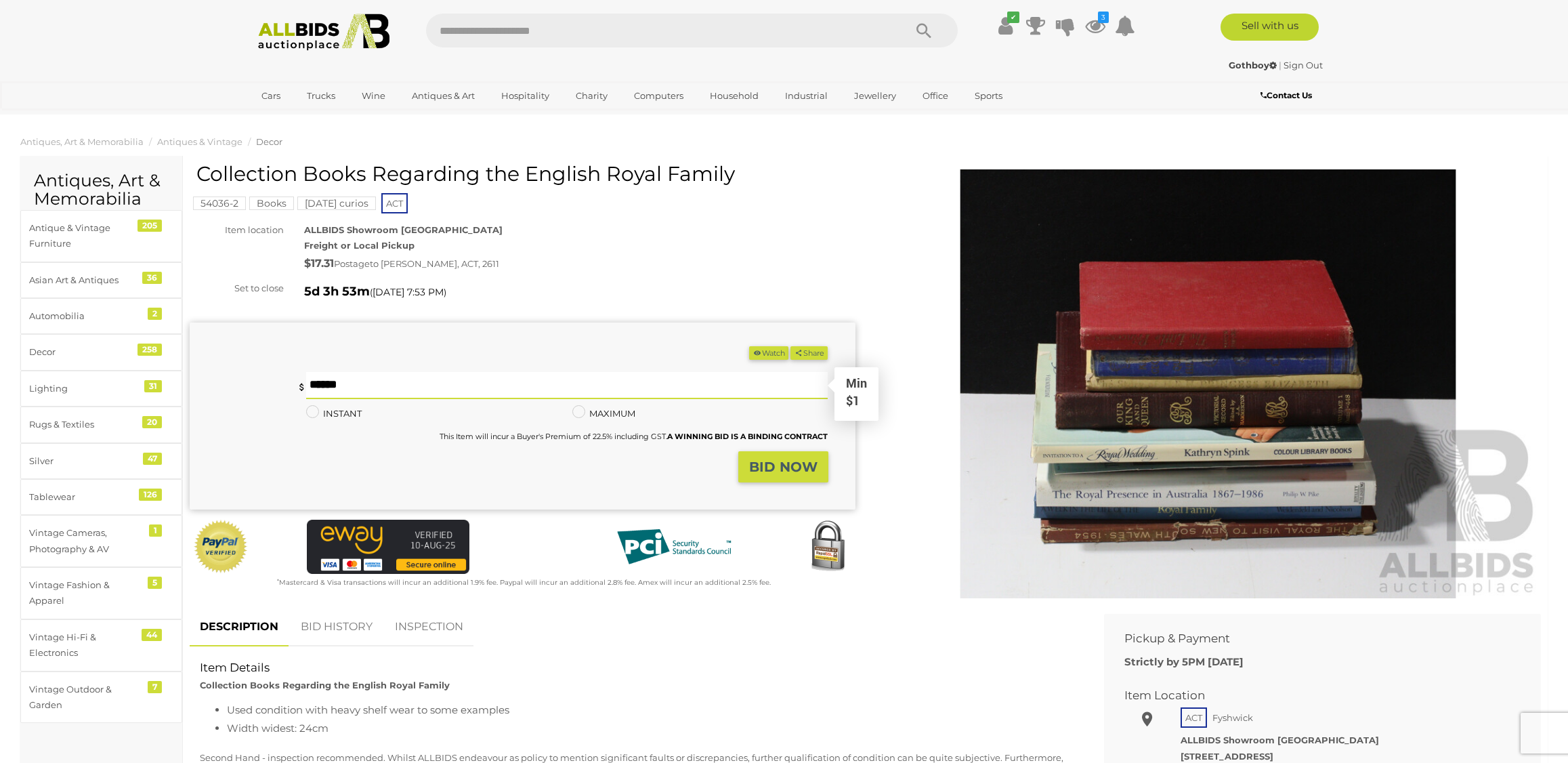
click at [373, 388] on input "text" at bounding box center [566, 386] width 521 height 27
type input "*"
click at [783, 467] on strong "BID NOW" at bounding box center [783, 466] width 69 height 16
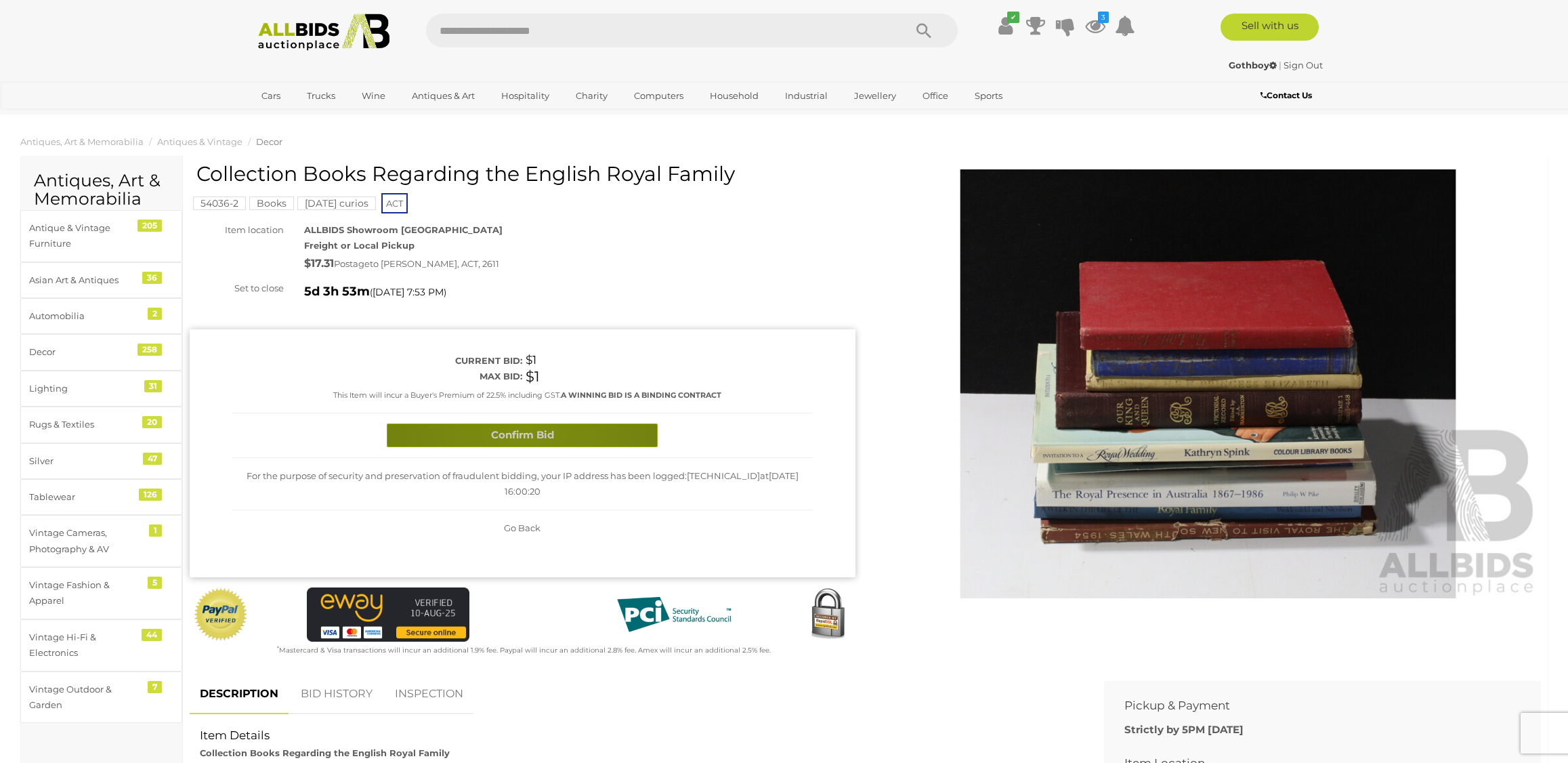
click at [525, 427] on button "Confirm Bid" at bounding box center [522, 436] width 271 height 24
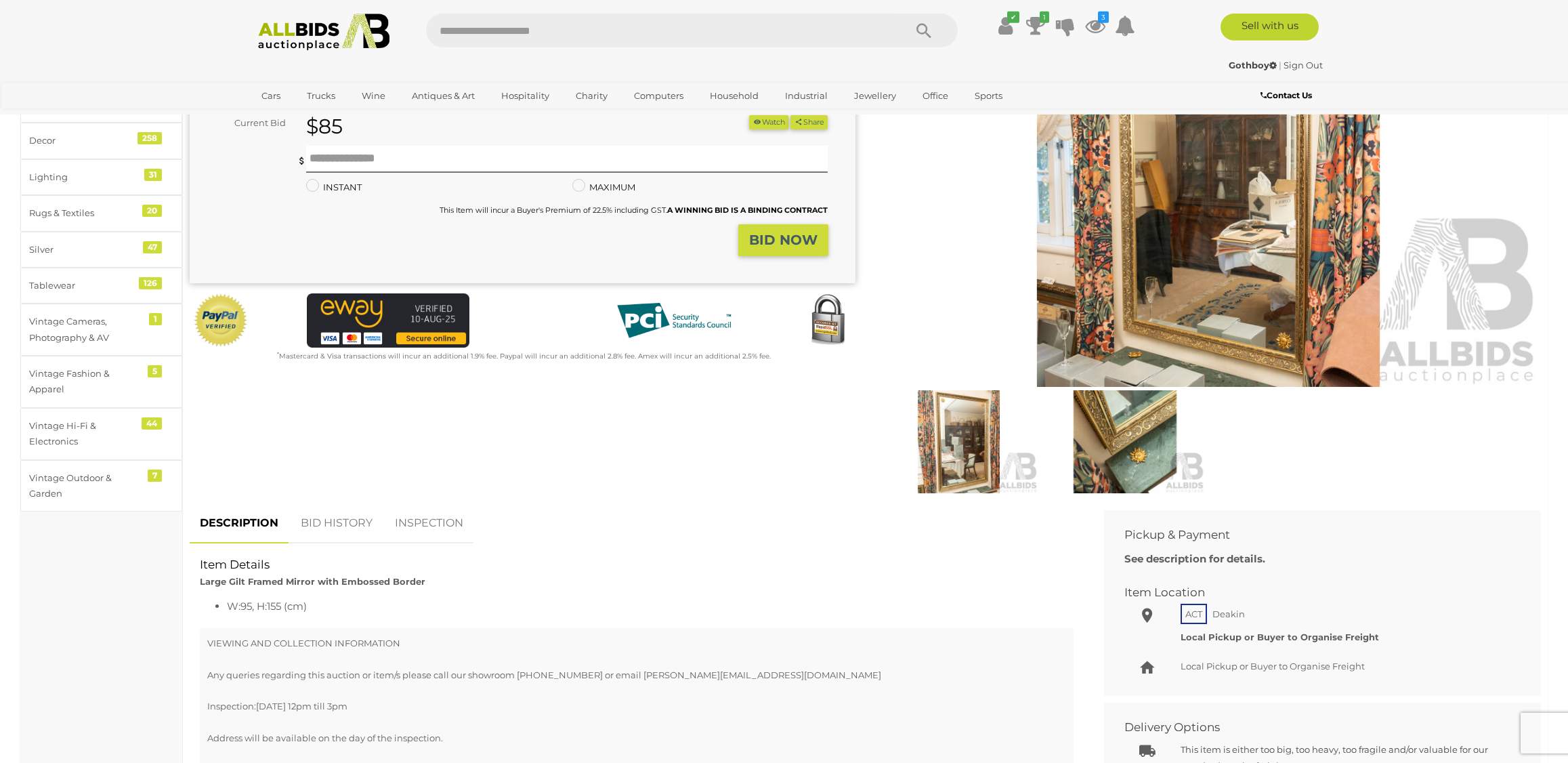
scroll to position [212, 0]
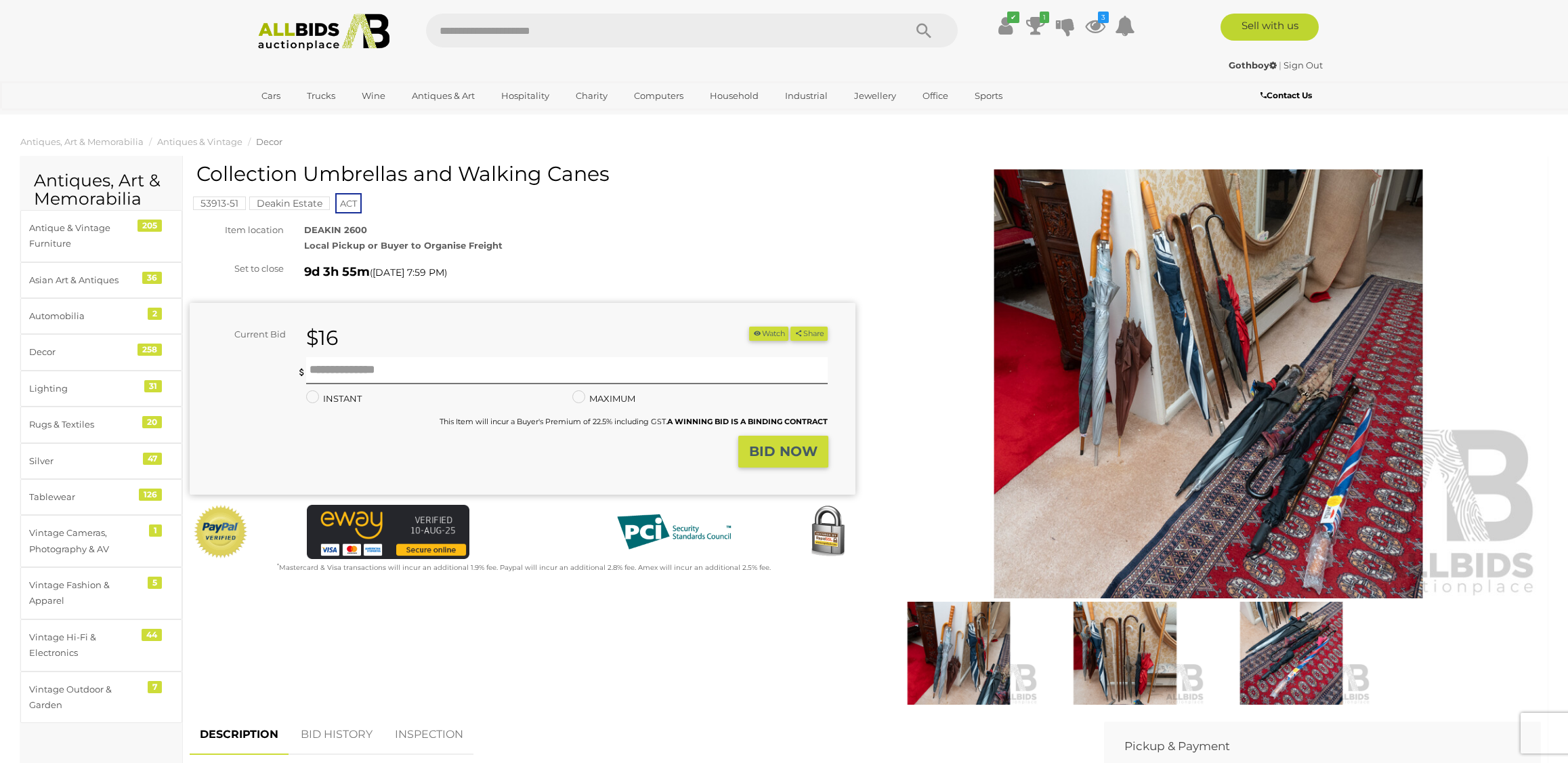
click at [1135, 382] on img at bounding box center [1209, 384] width 666 height 429
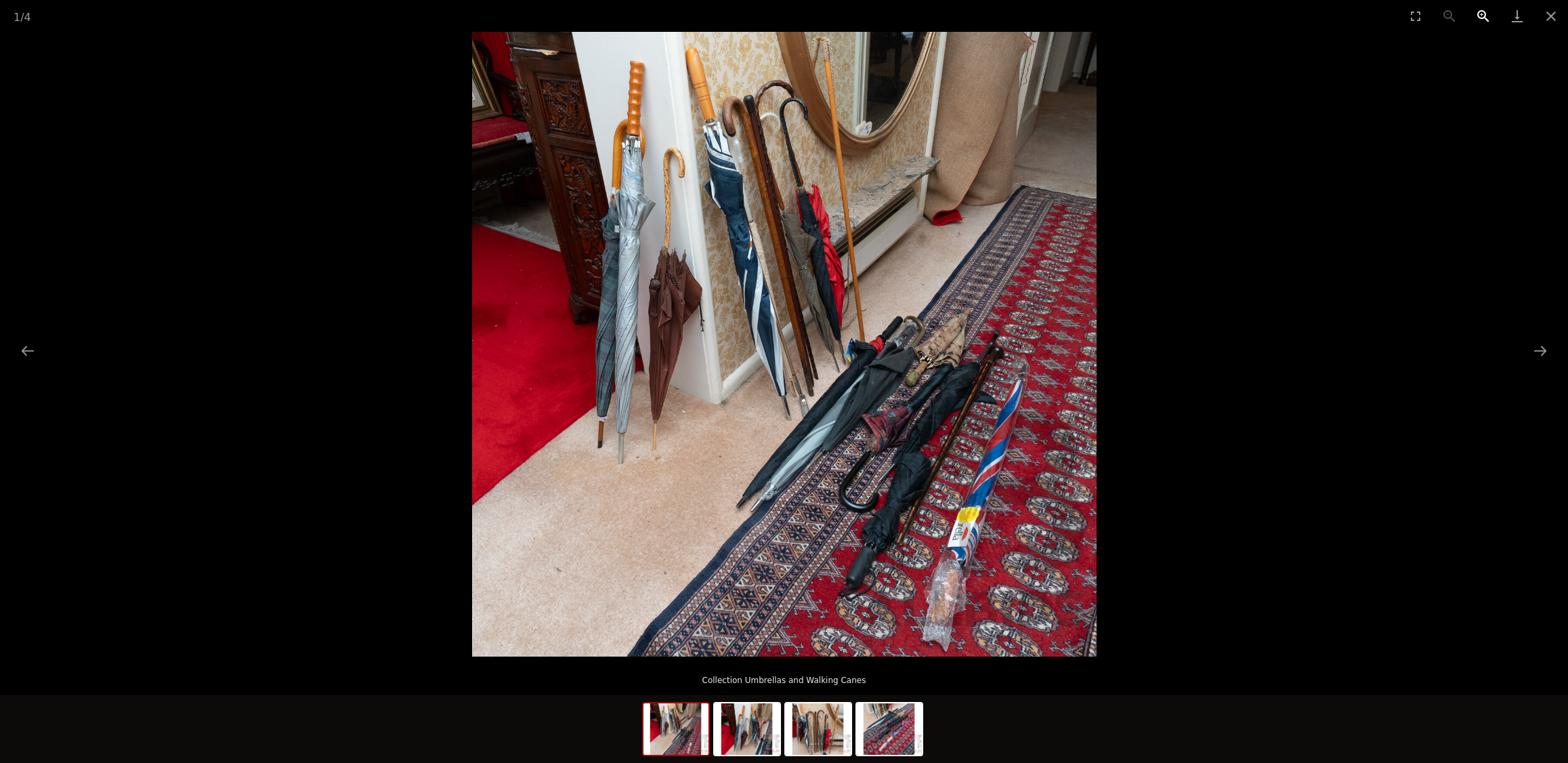
click at [1482, 14] on button "Zoom in" at bounding box center [1483, 16] width 34 height 32
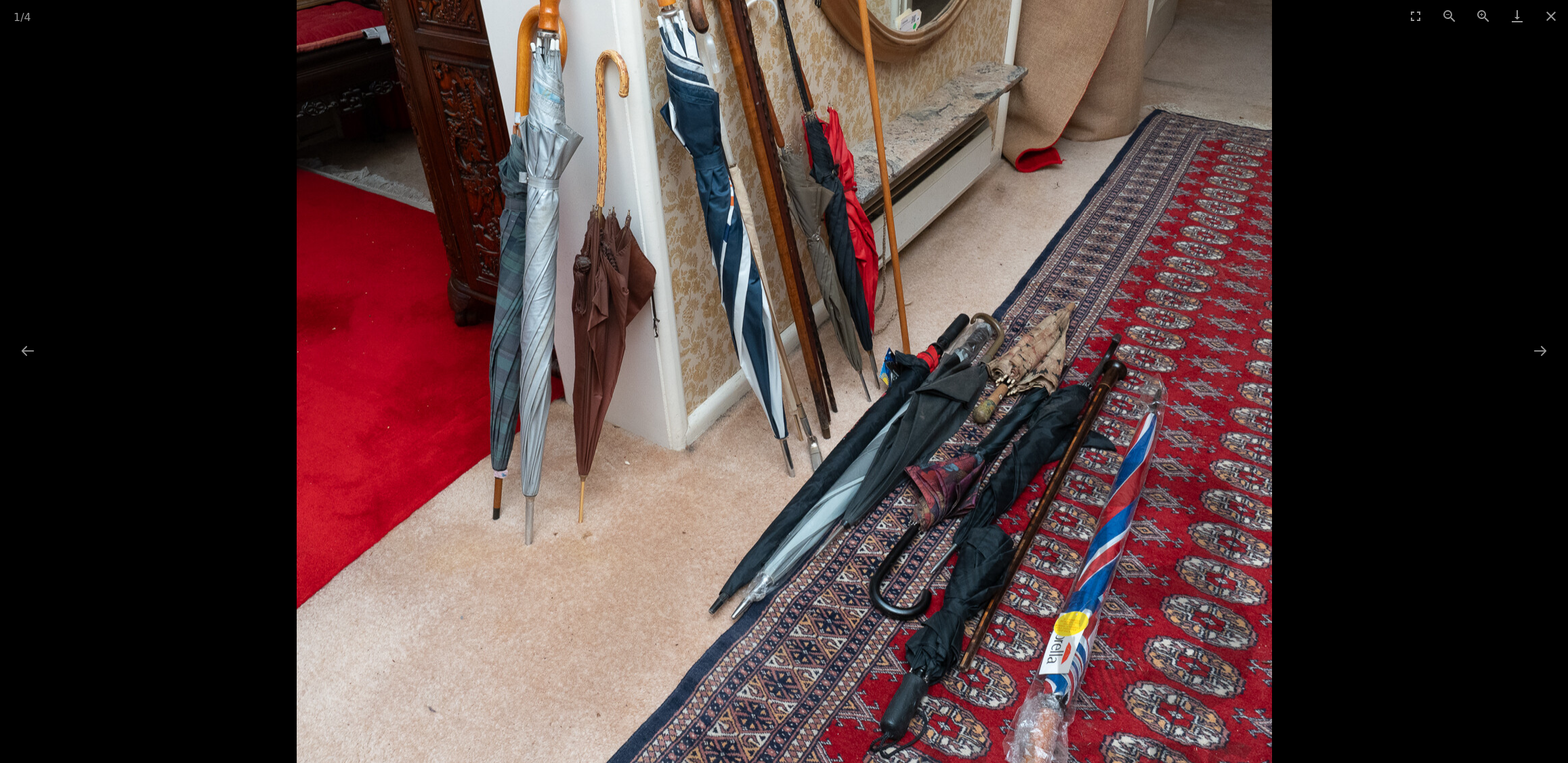
drag, startPoint x: 867, startPoint y: 375, endPoint x: 770, endPoint y: 398, distance: 99.7
click at [770, 398] on img at bounding box center [784, 358] width 976 height 976
click at [1533, 346] on button "Next slide" at bounding box center [1541, 350] width 29 height 26
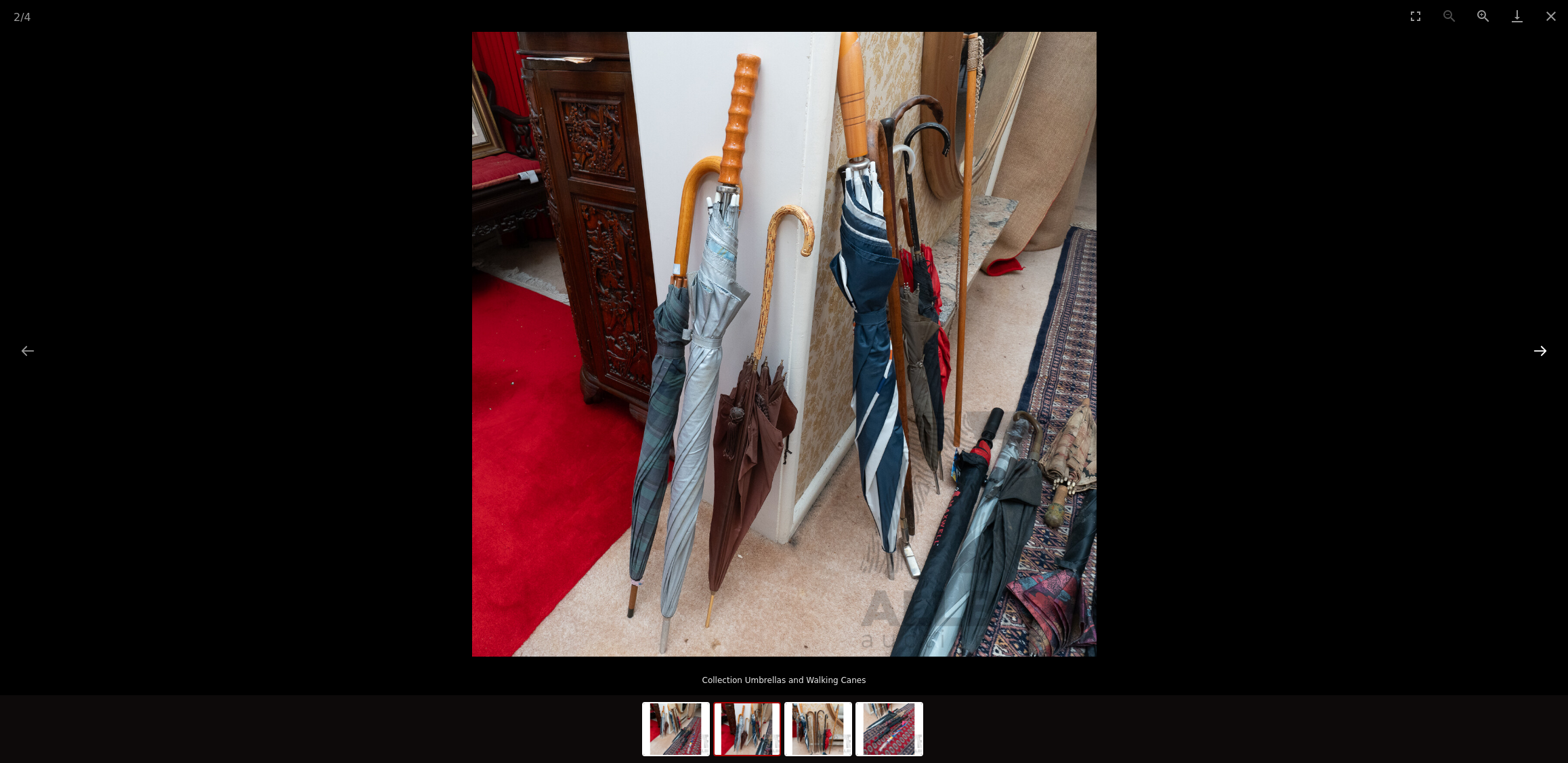
click at [1533, 346] on button "Next slide" at bounding box center [1541, 350] width 29 height 26
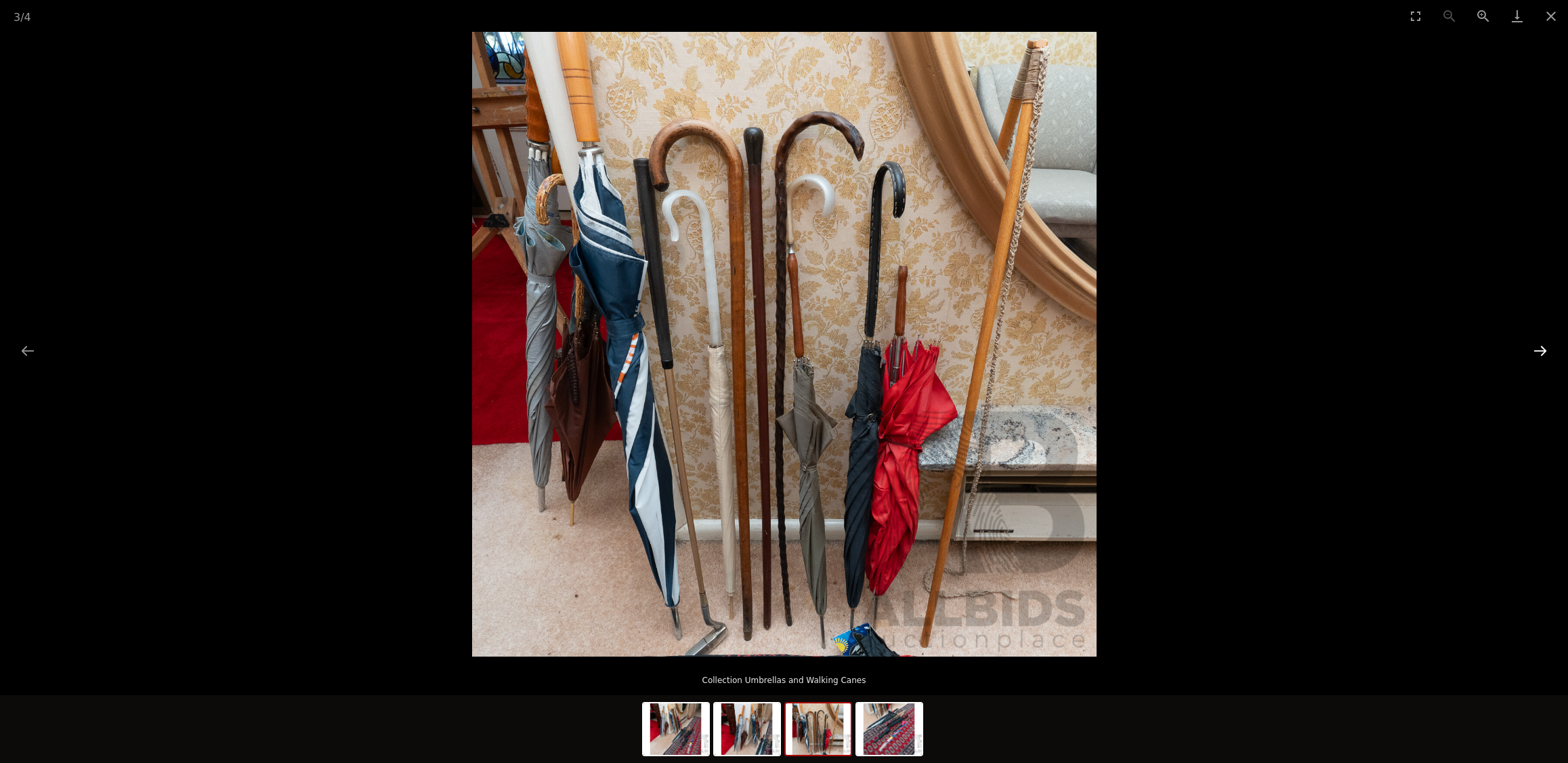
click at [1533, 346] on button "Next slide" at bounding box center [1541, 350] width 29 height 26
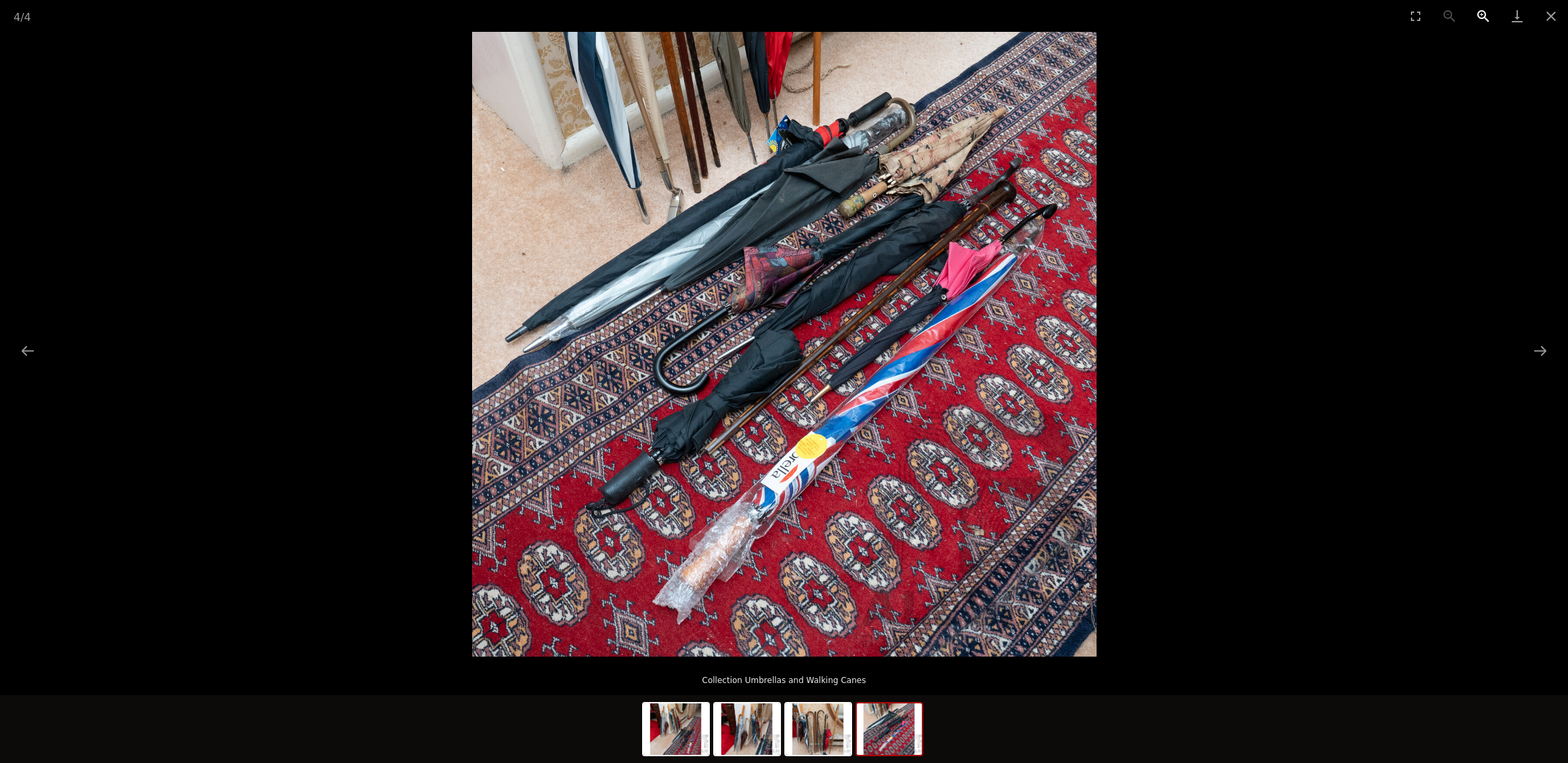
click at [1486, 19] on button "Zoom in" at bounding box center [1483, 16] width 34 height 32
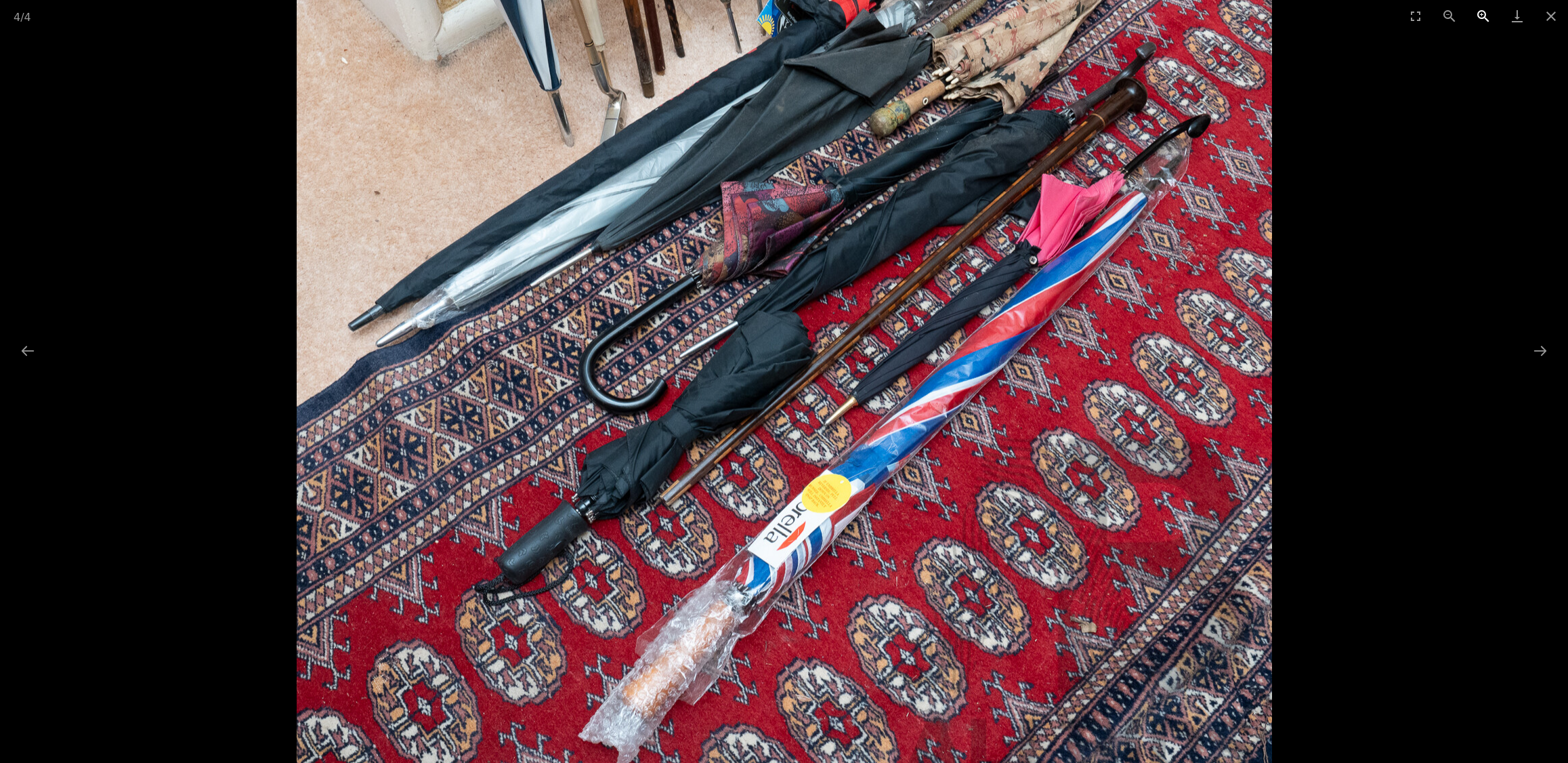
click at [1486, 19] on button "Zoom in" at bounding box center [1483, 16] width 34 height 32
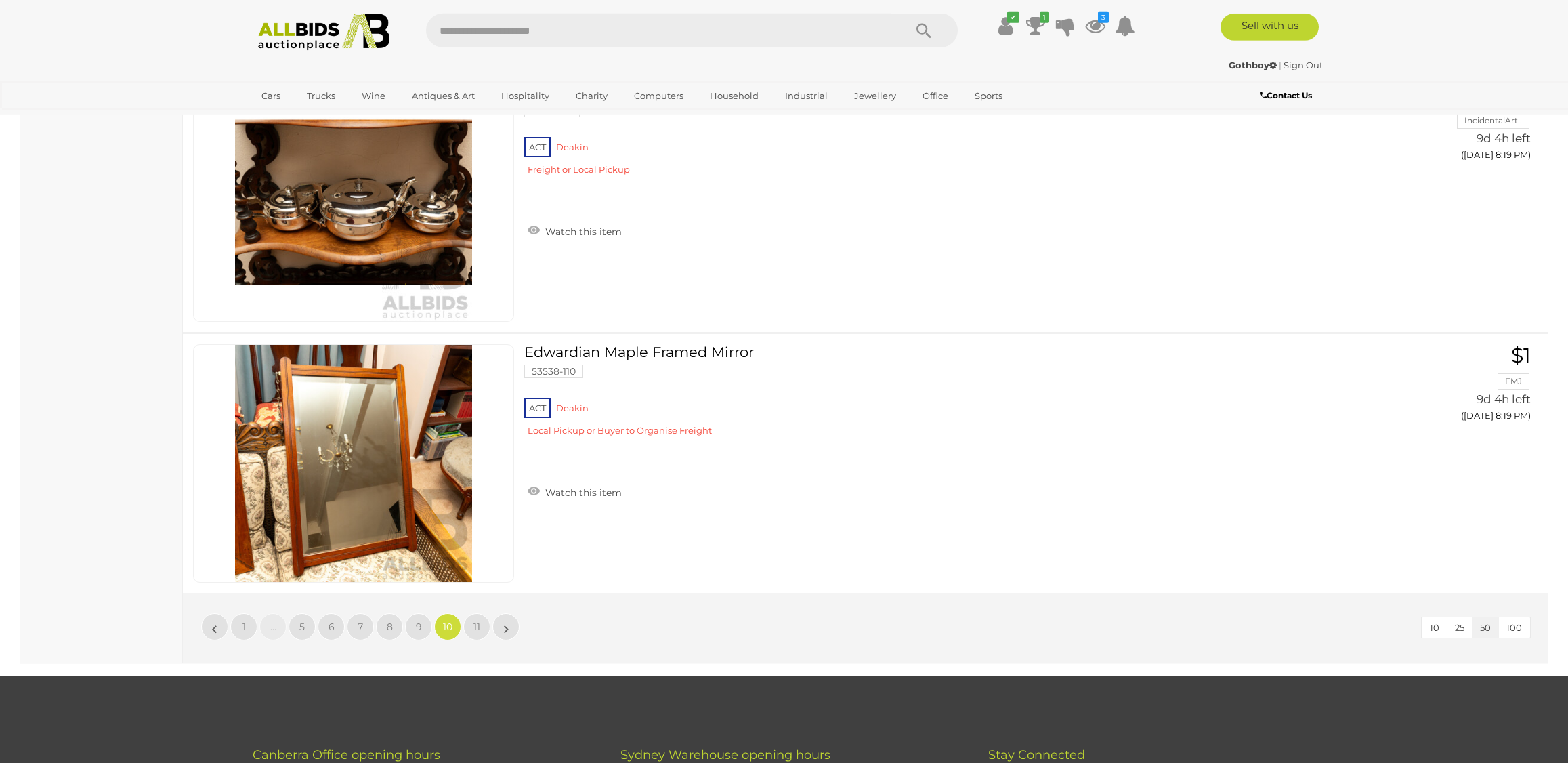
scroll to position [12715, 0]
click at [470, 624] on link "11" at bounding box center [477, 626] width 27 height 27
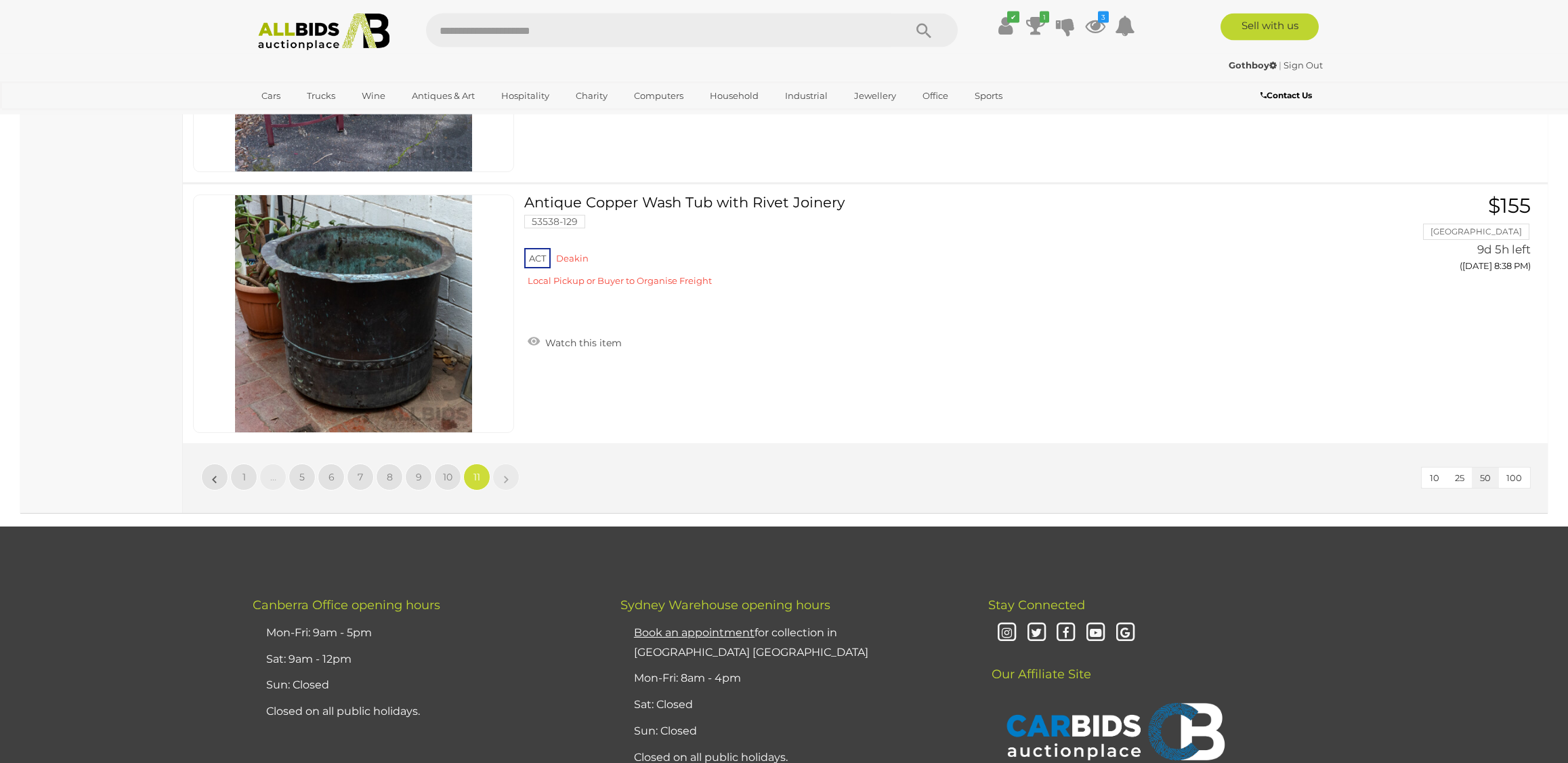
scroll to position [7387, 0]
click at [504, 480] on link "»" at bounding box center [506, 476] width 27 height 27
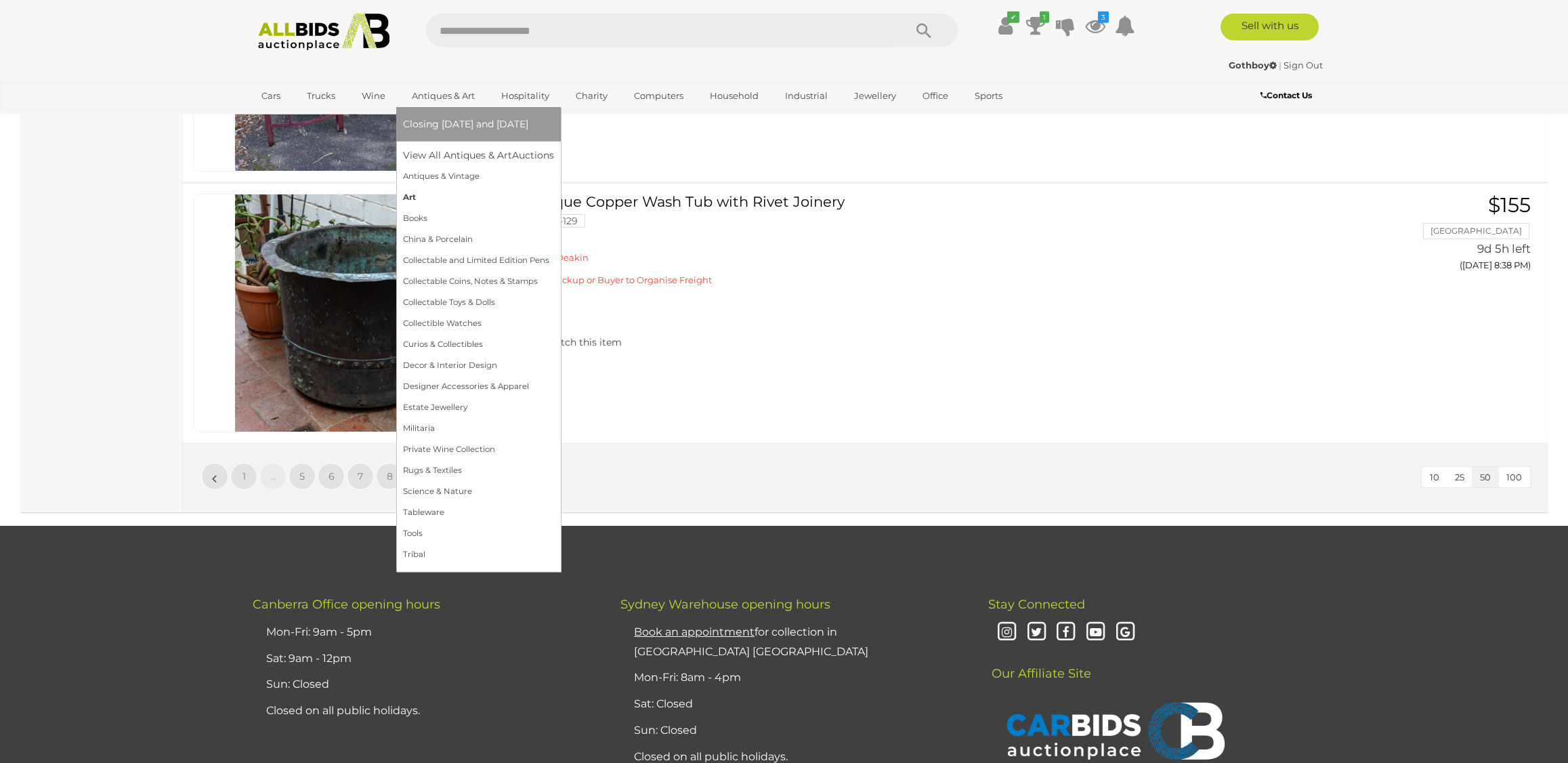
click at [409, 202] on link "Art" at bounding box center [479, 198] width 151 height 21
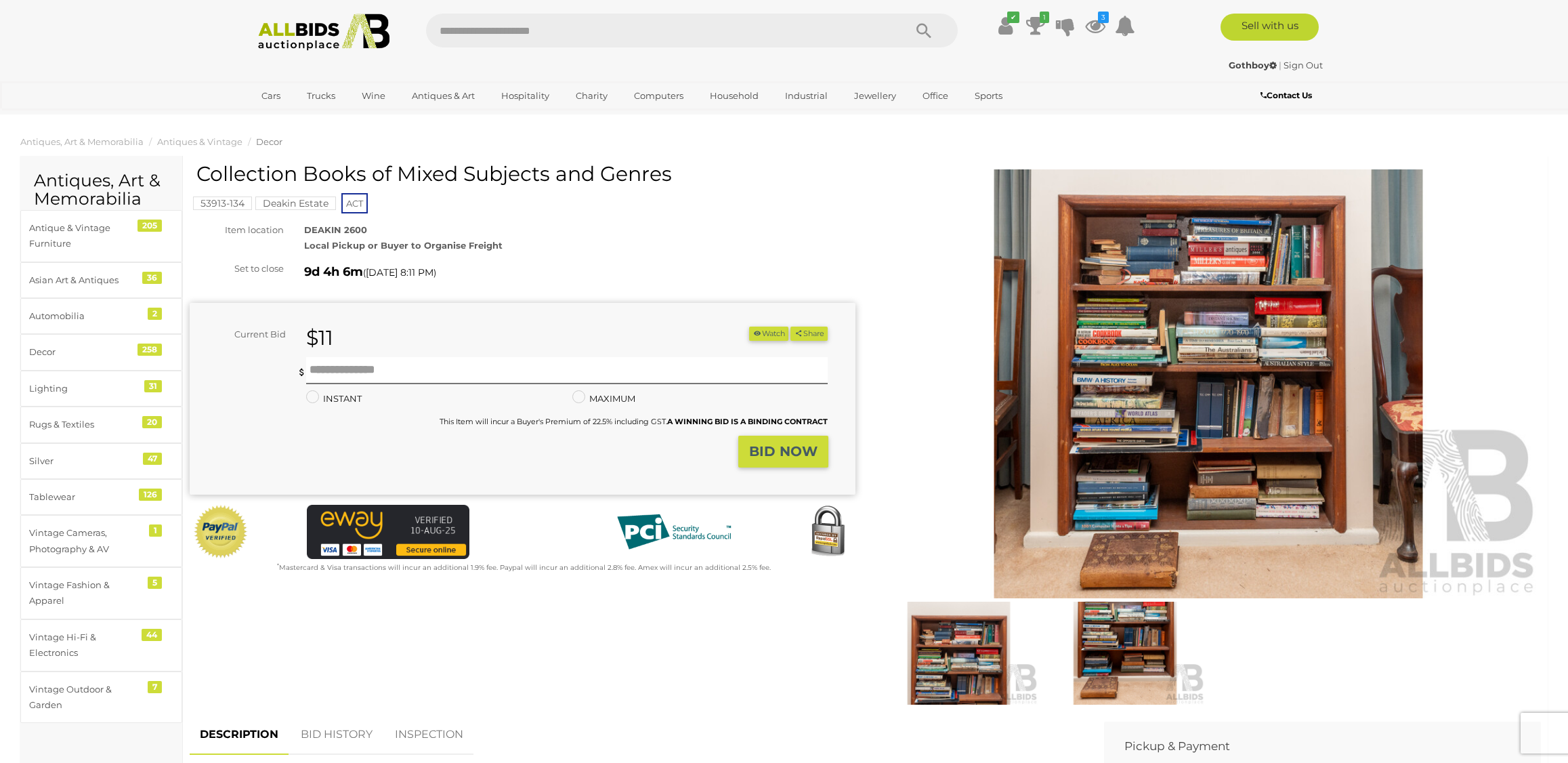
click at [1127, 366] on img at bounding box center [1209, 384] width 666 height 429
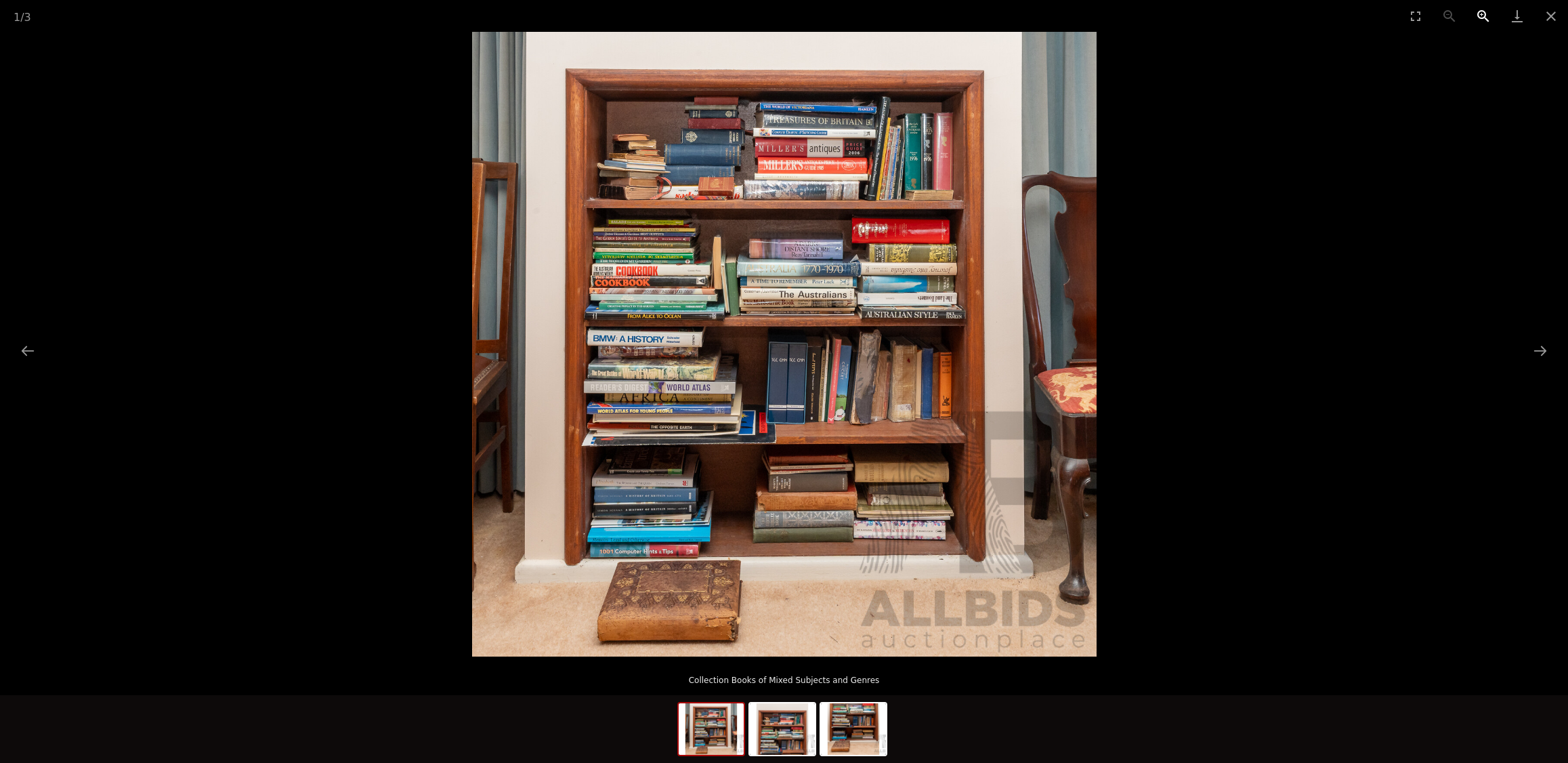
click at [1482, 17] on button "Zoom in" at bounding box center [1483, 16] width 34 height 32
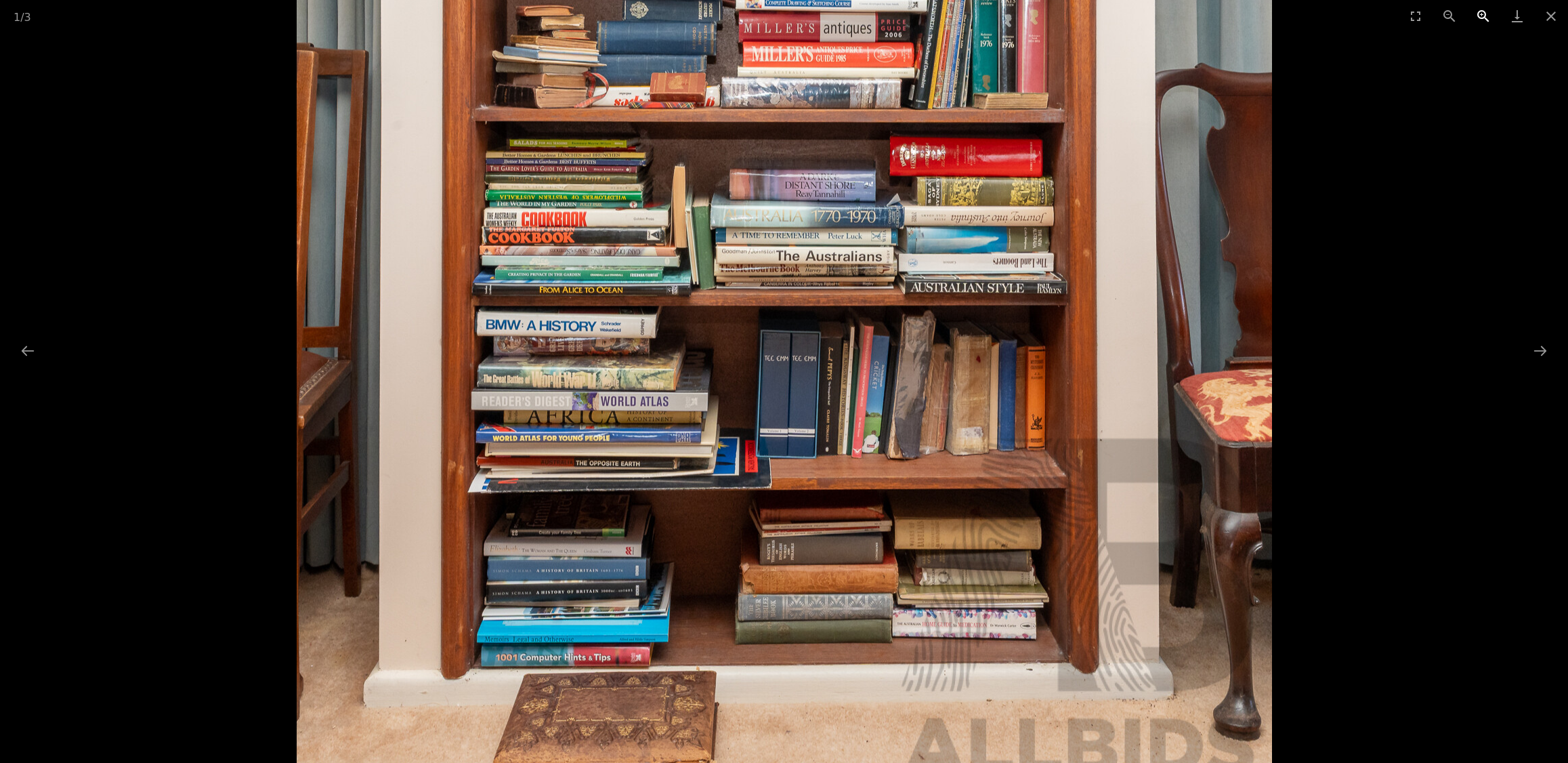
click at [1482, 17] on button "Zoom in" at bounding box center [1483, 16] width 34 height 32
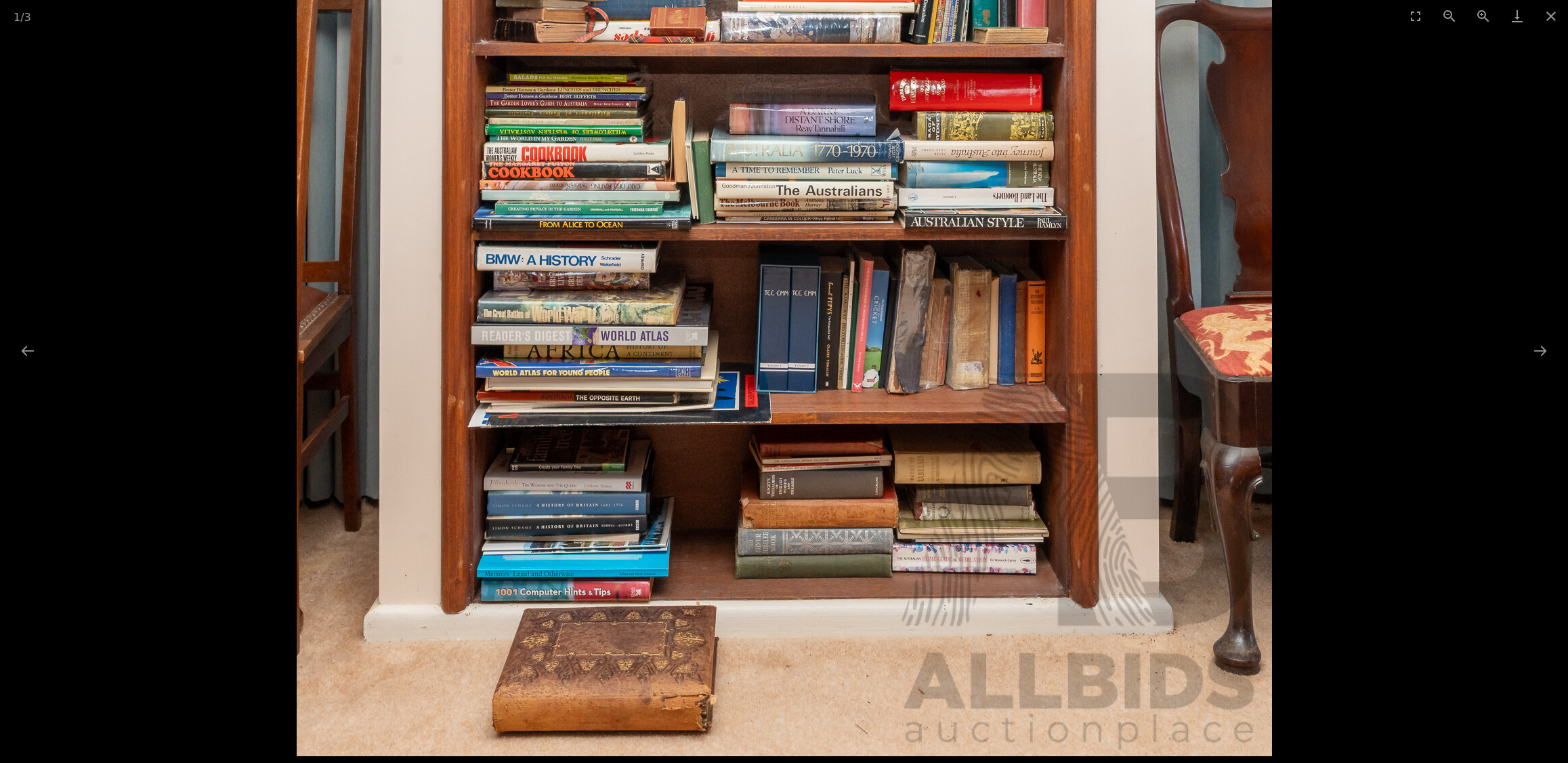
drag, startPoint x: 789, startPoint y: 320, endPoint x: 769, endPoint y: 221, distance: 101.0
click at [769, 221] on img at bounding box center [784, 268] width 976 height 976
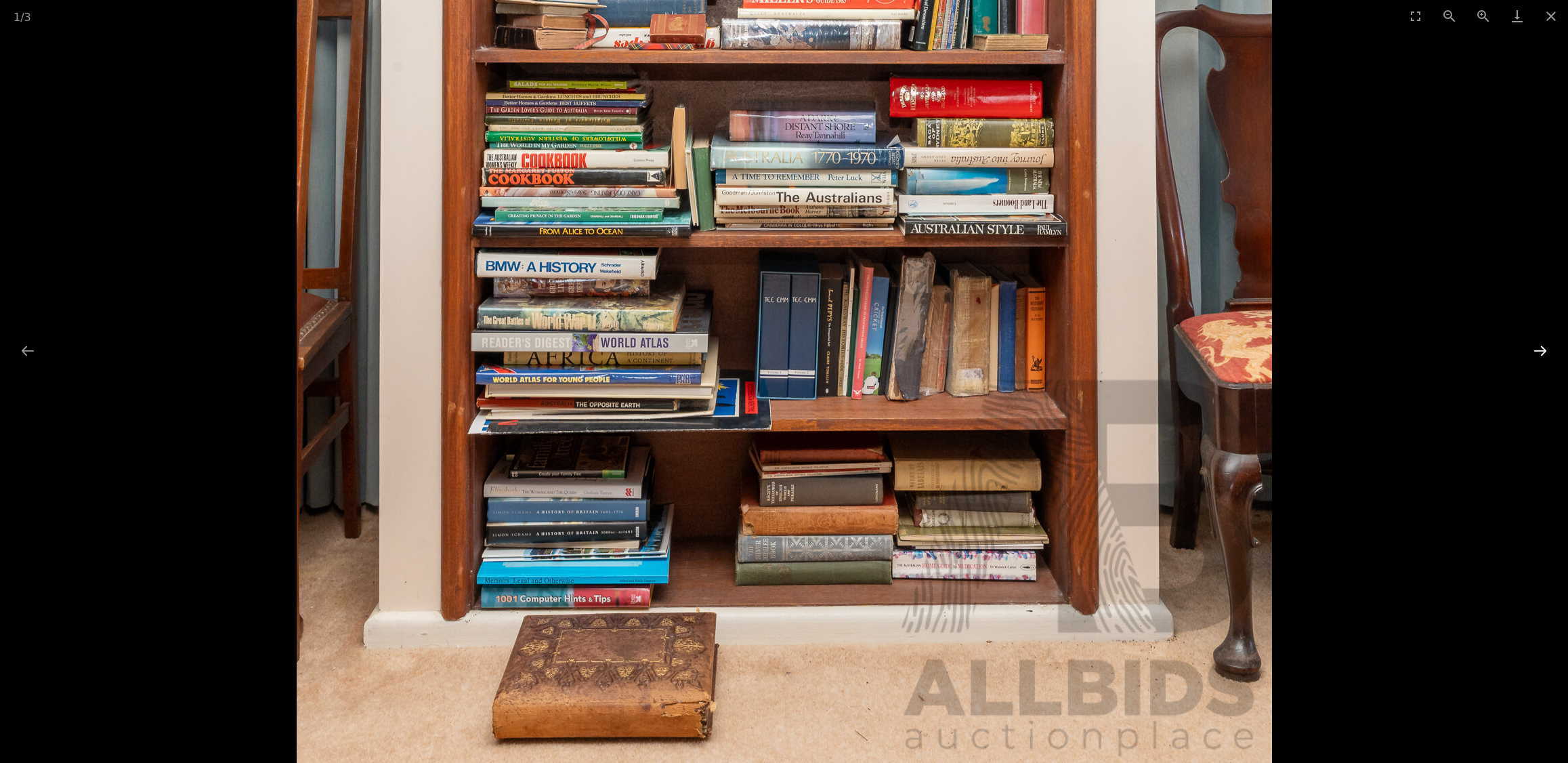
click at [1547, 345] on button "Next slide" at bounding box center [1541, 350] width 29 height 26
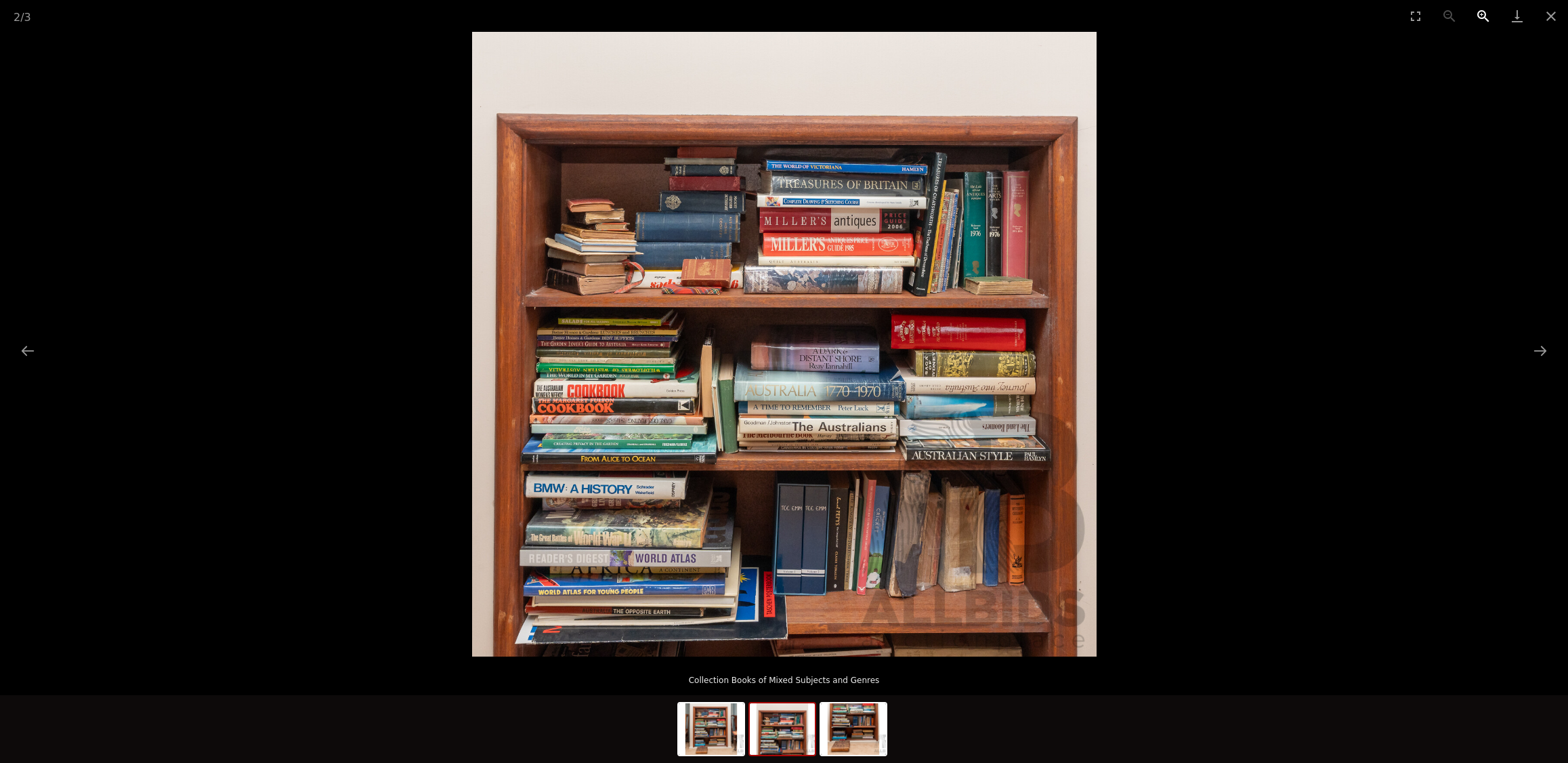
click at [1486, 13] on button "Zoom in" at bounding box center [1483, 16] width 34 height 32
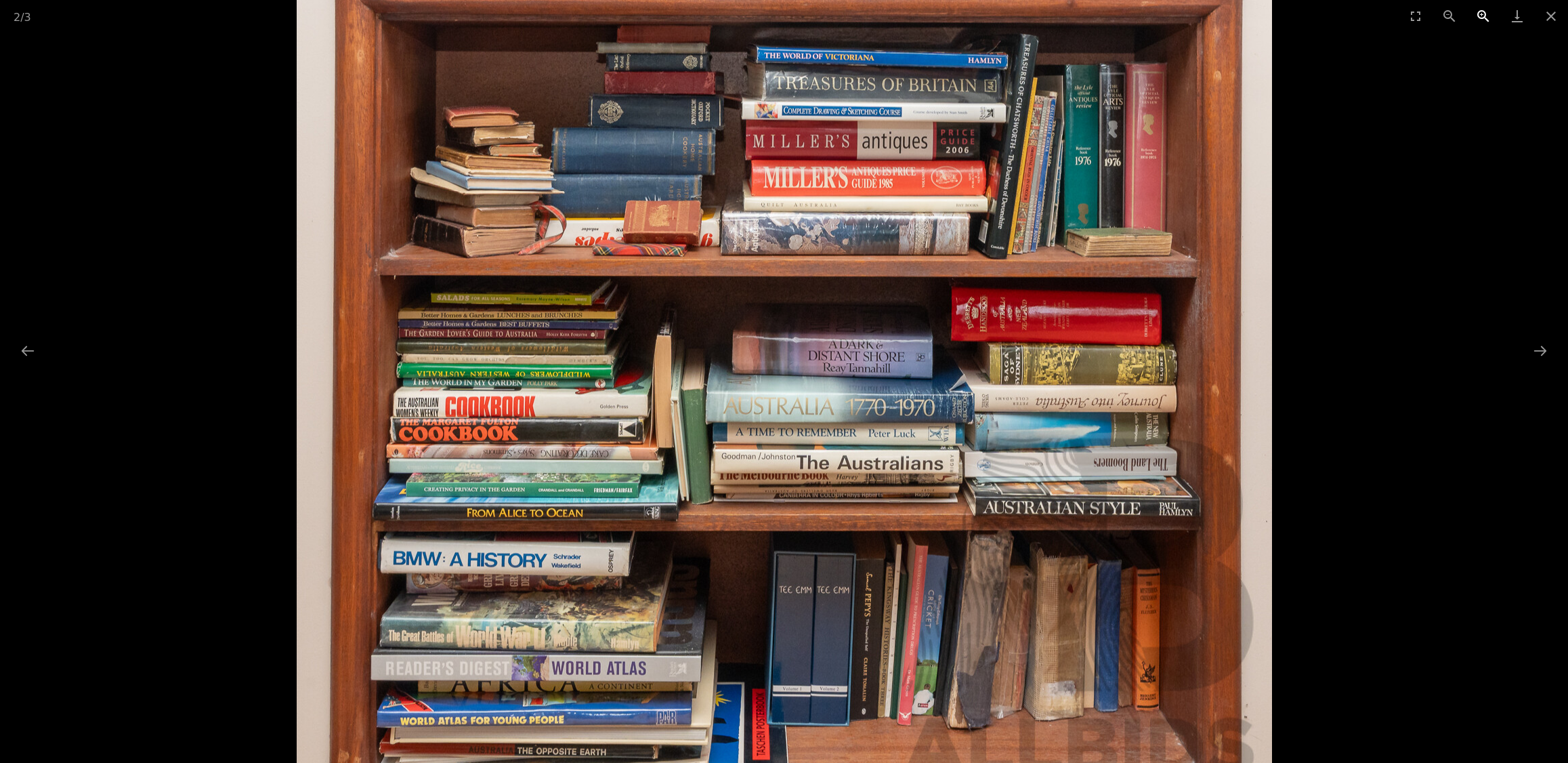
click at [1486, 13] on button "Zoom in" at bounding box center [1483, 16] width 34 height 32
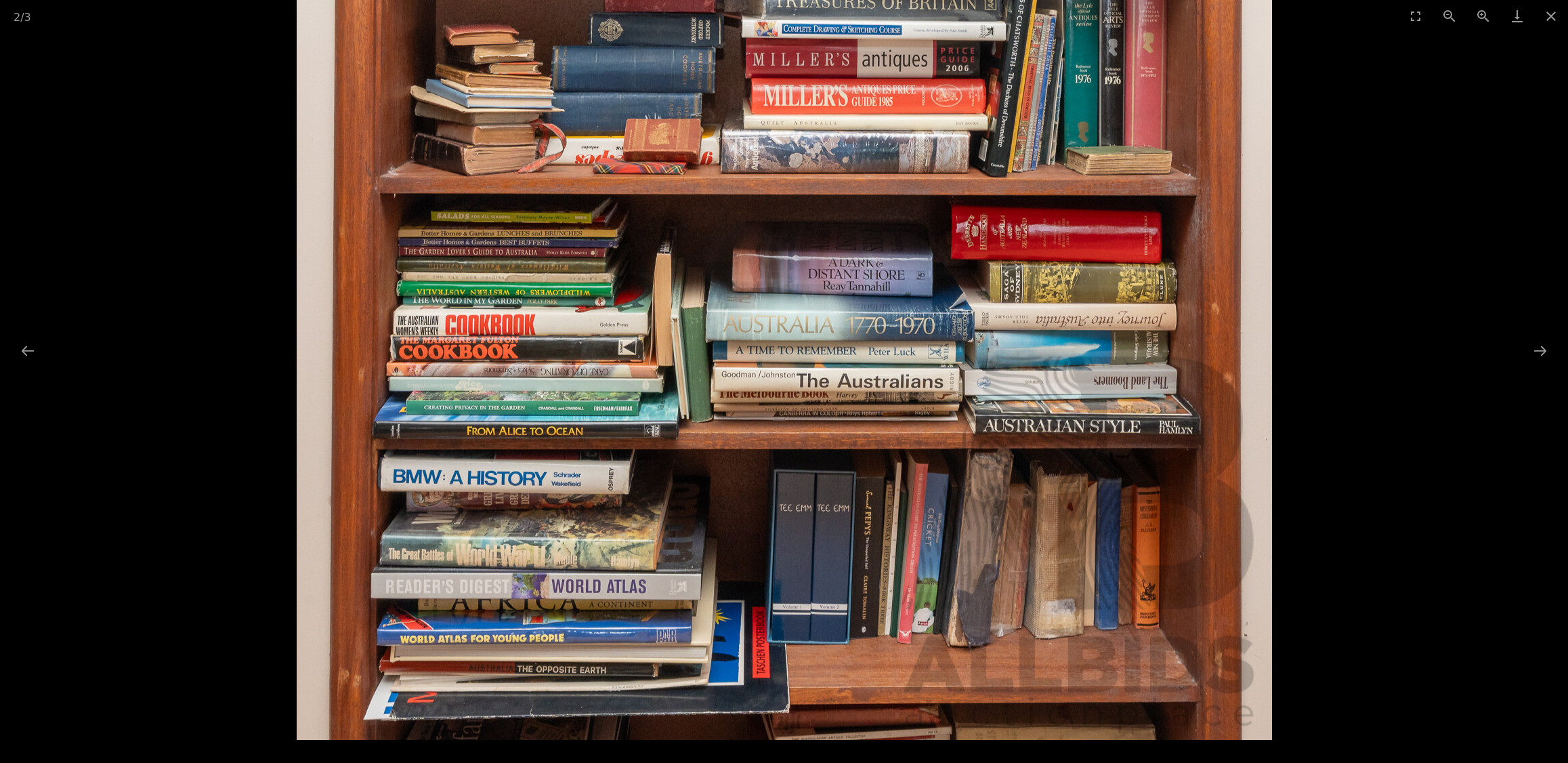
drag, startPoint x: 826, startPoint y: 490, endPoint x: 831, endPoint y: 292, distance: 198.1
click at [831, 292] on img at bounding box center [784, 252] width 976 height 976
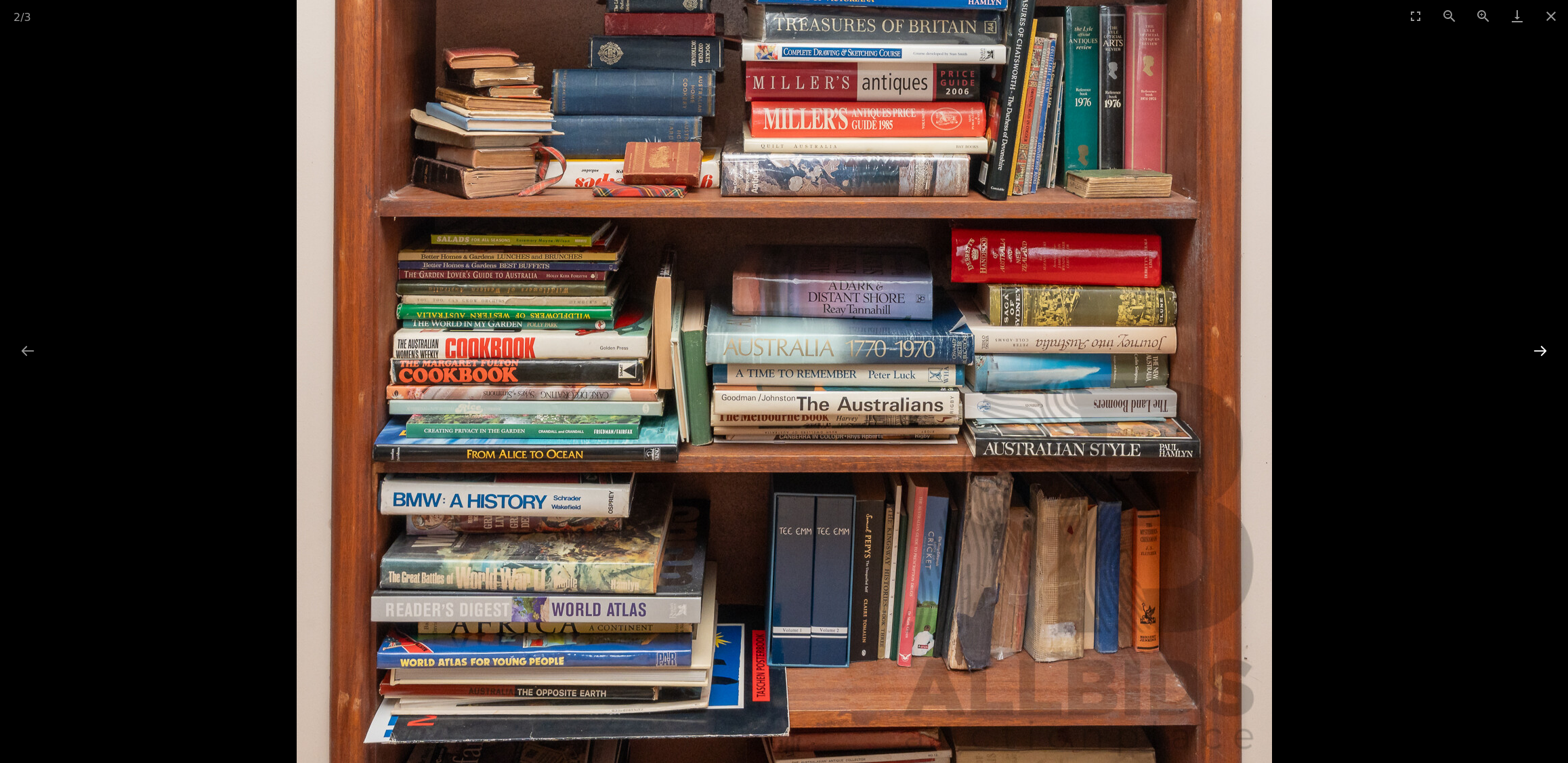
click at [1537, 359] on button "Next slide" at bounding box center [1541, 350] width 29 height 26
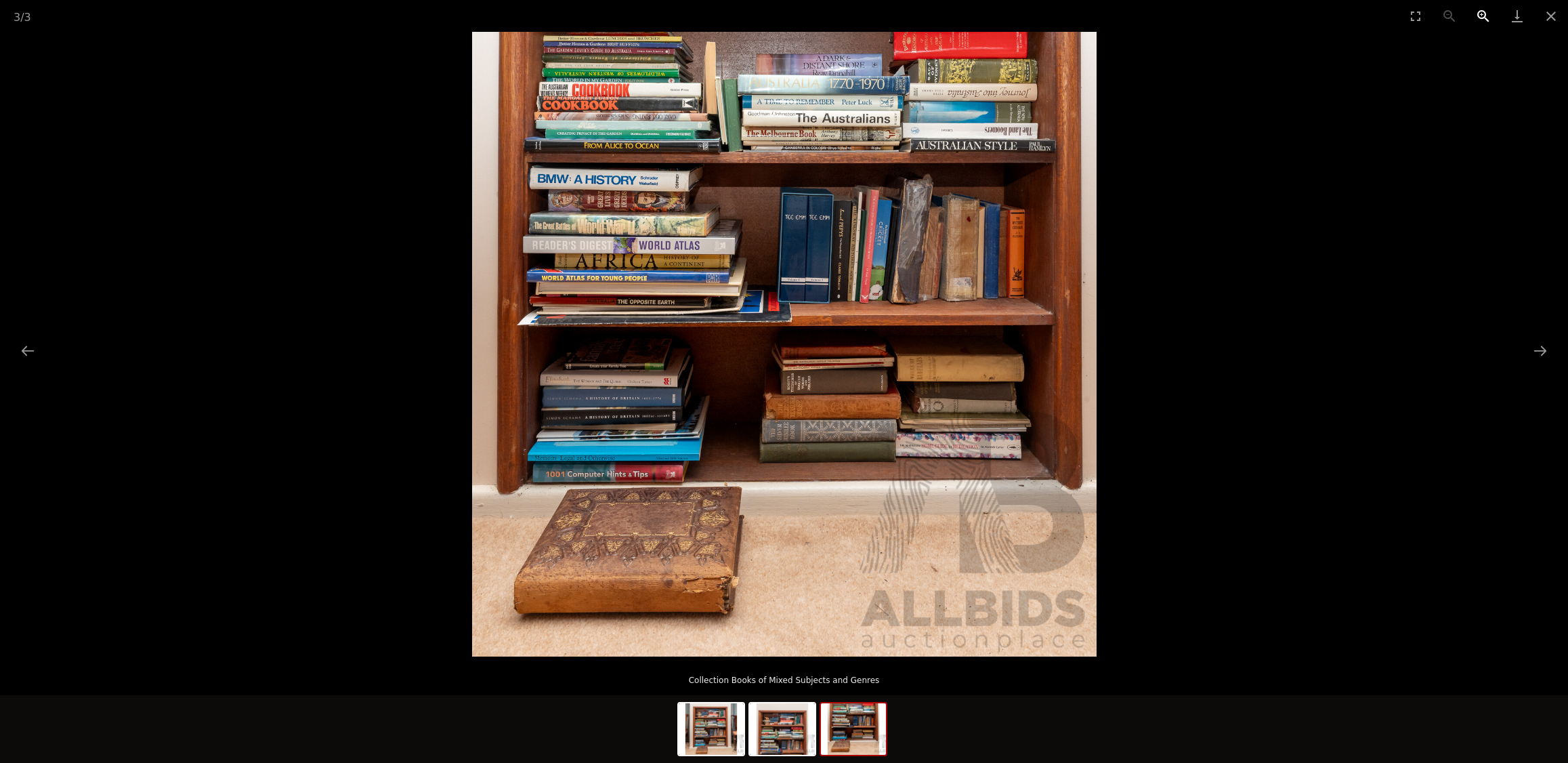
click at [1482, 5] on button "Zoom in" at bounding box center [1483, 16] width 34 height 32
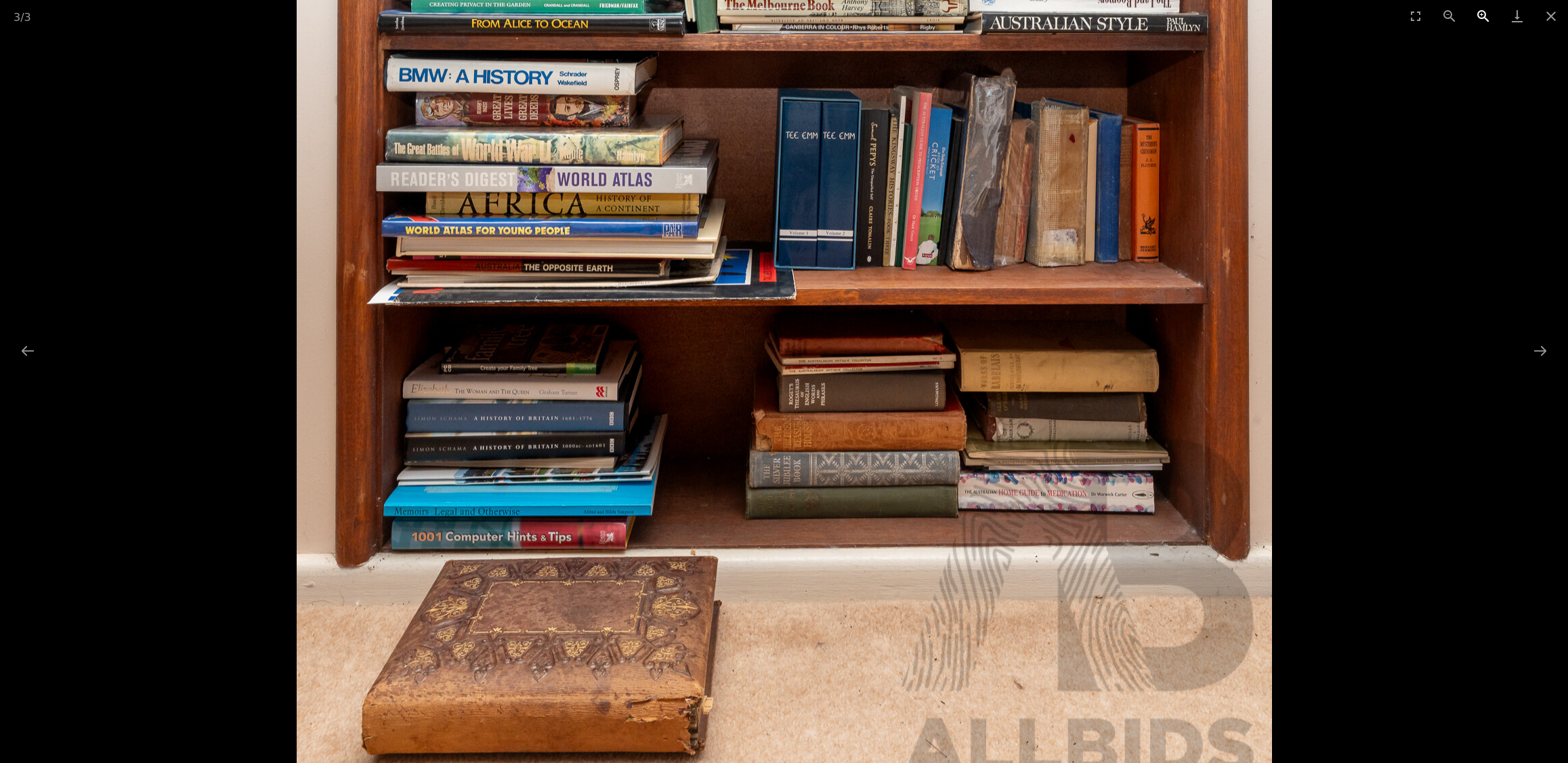
click at [1482, 5] on button "Zoom in" at bounding box center [1483, 16] width 34 height 32
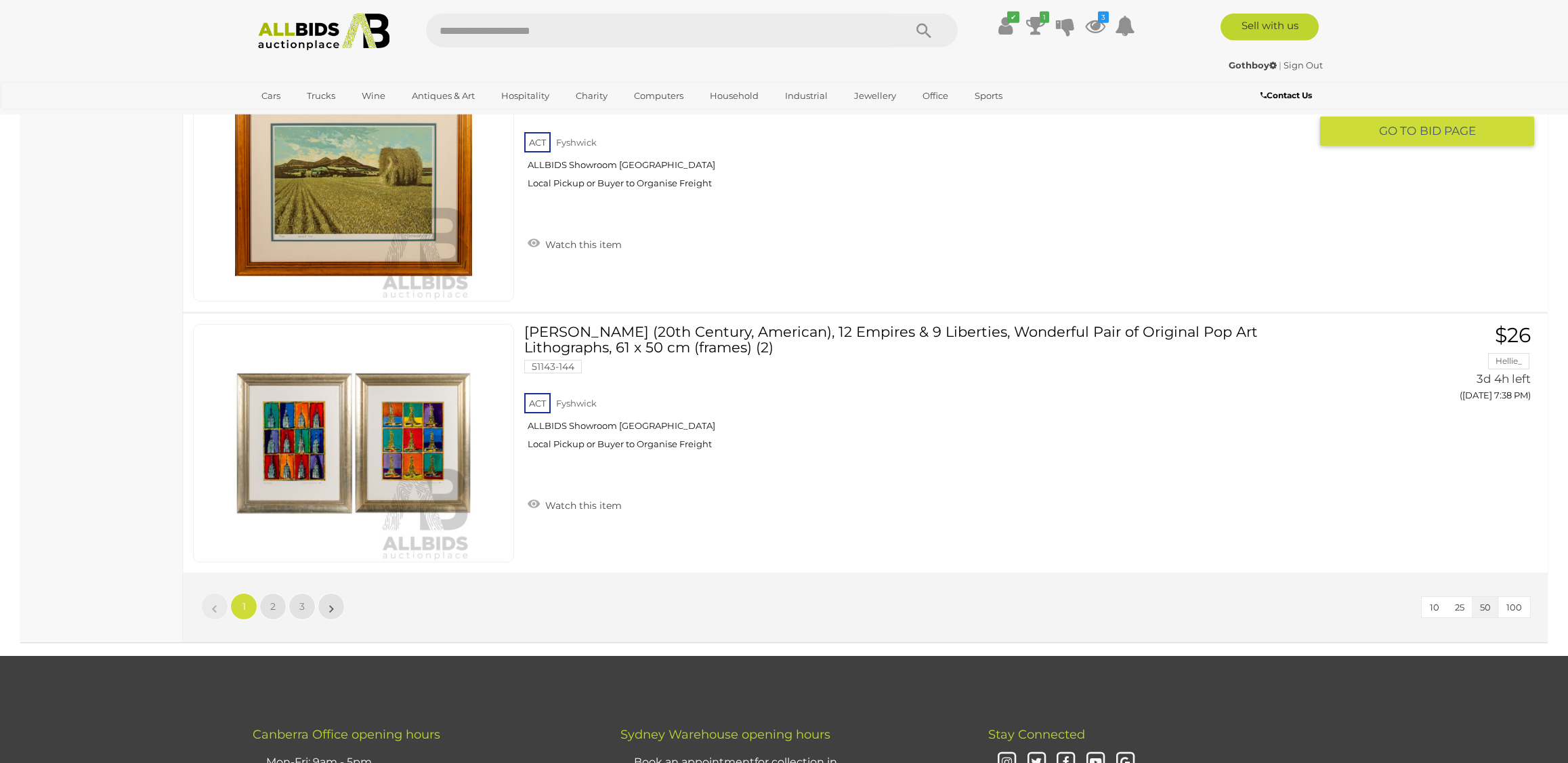
scroll to position [12736, 0]
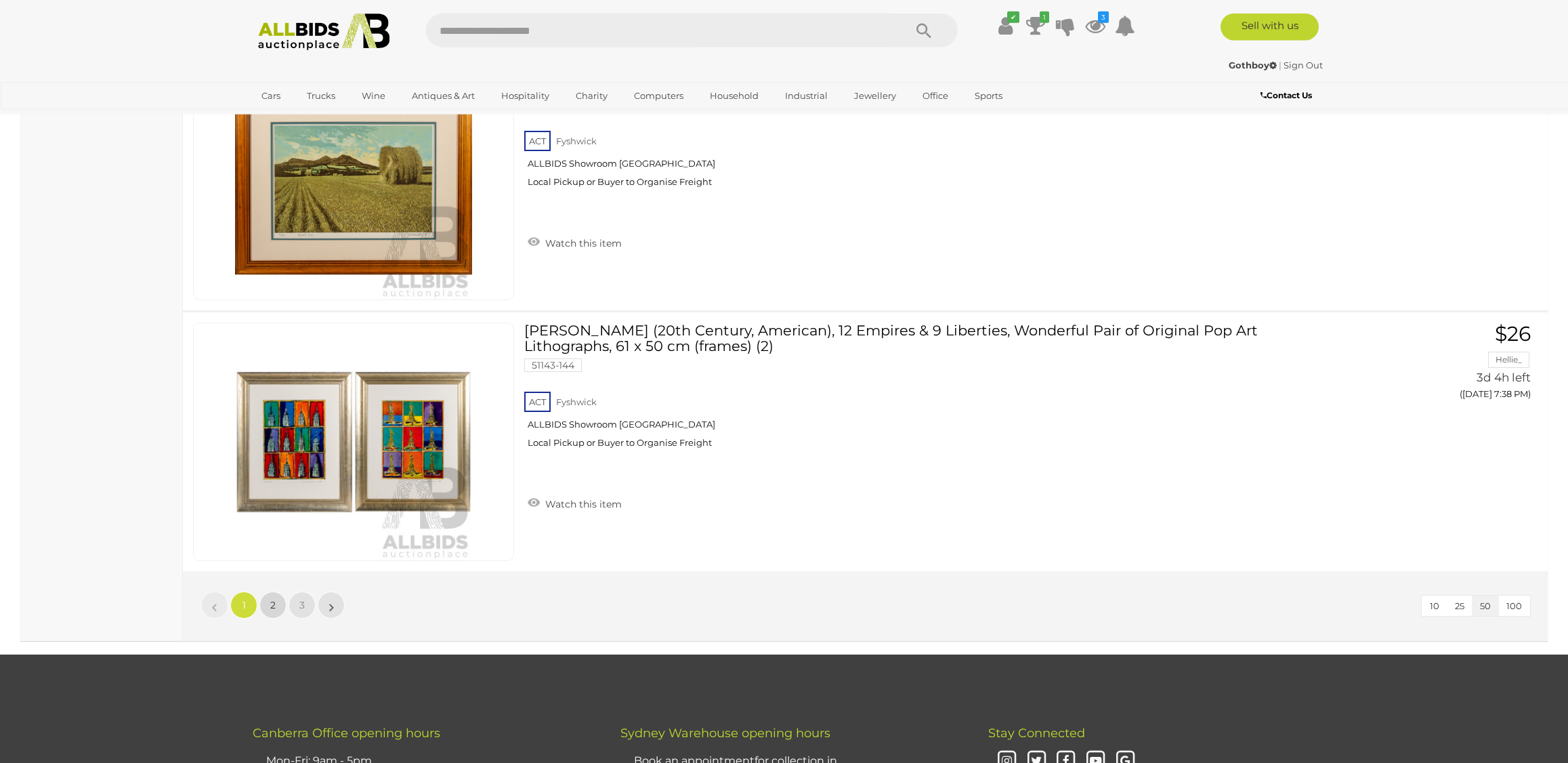
click at [270, 609] on link "2" at bounding box center [273, 605] width 27 height 27
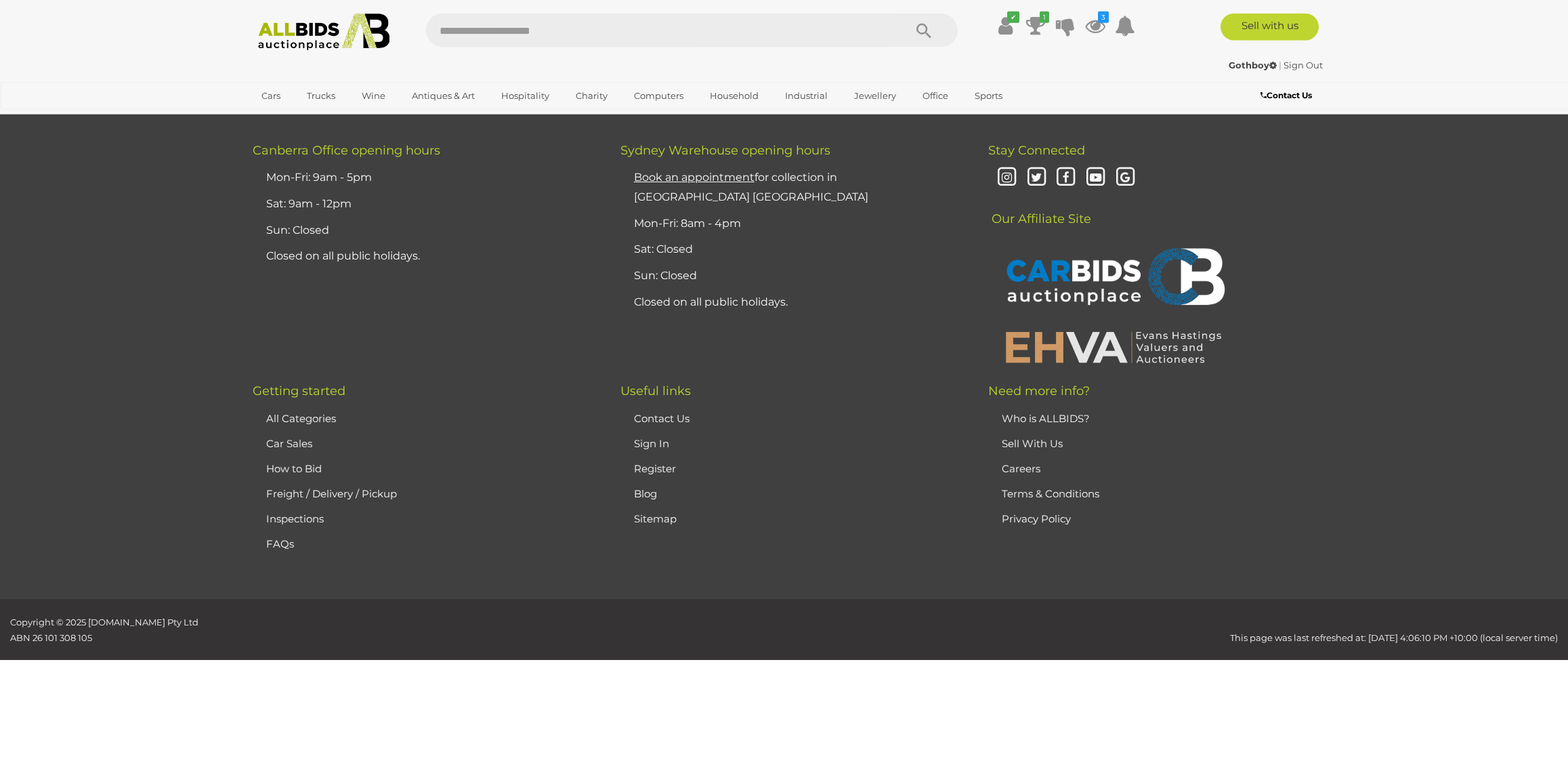
scroll to position [128, 0]
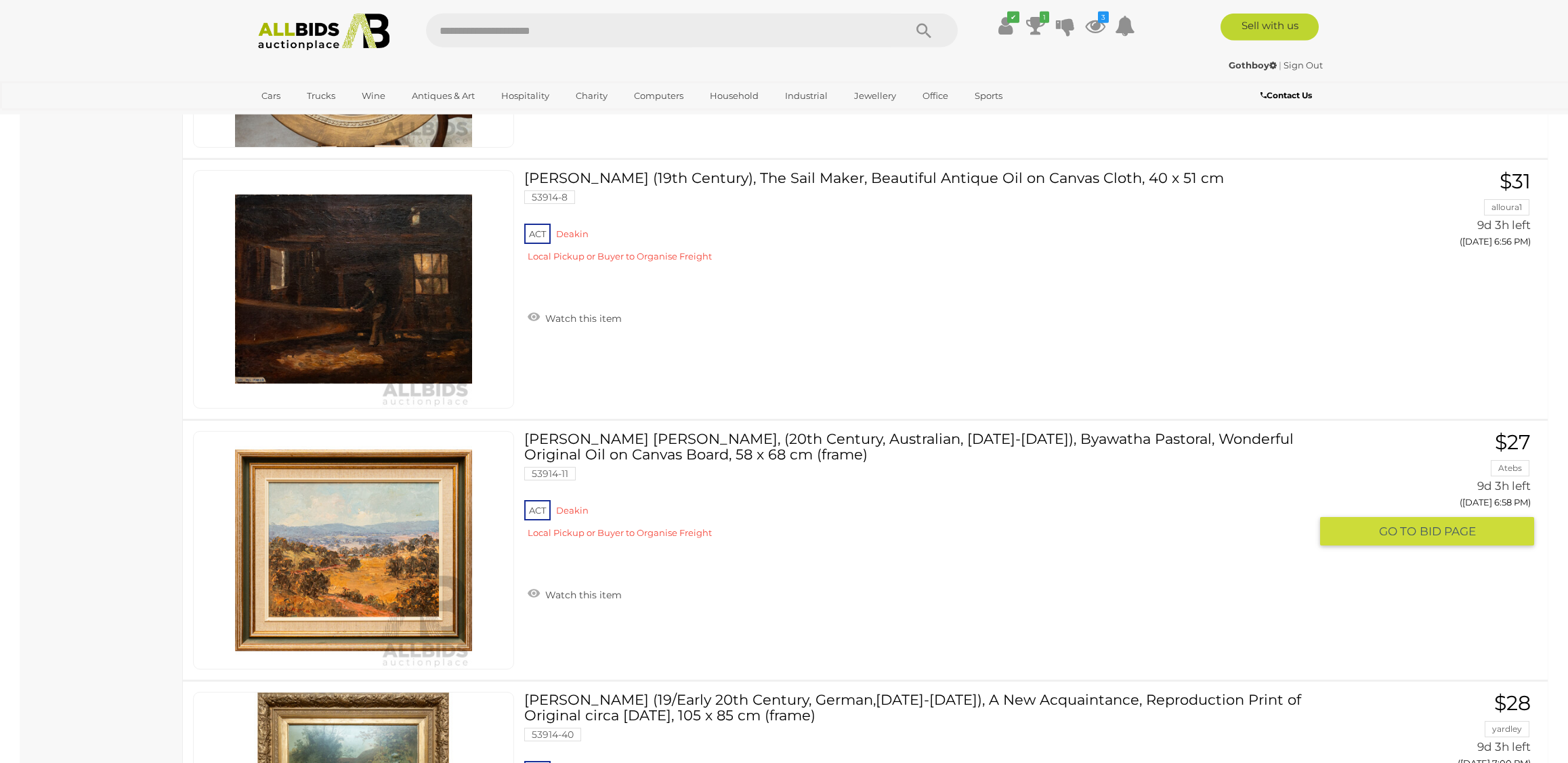
scroll to position [10802, 0]
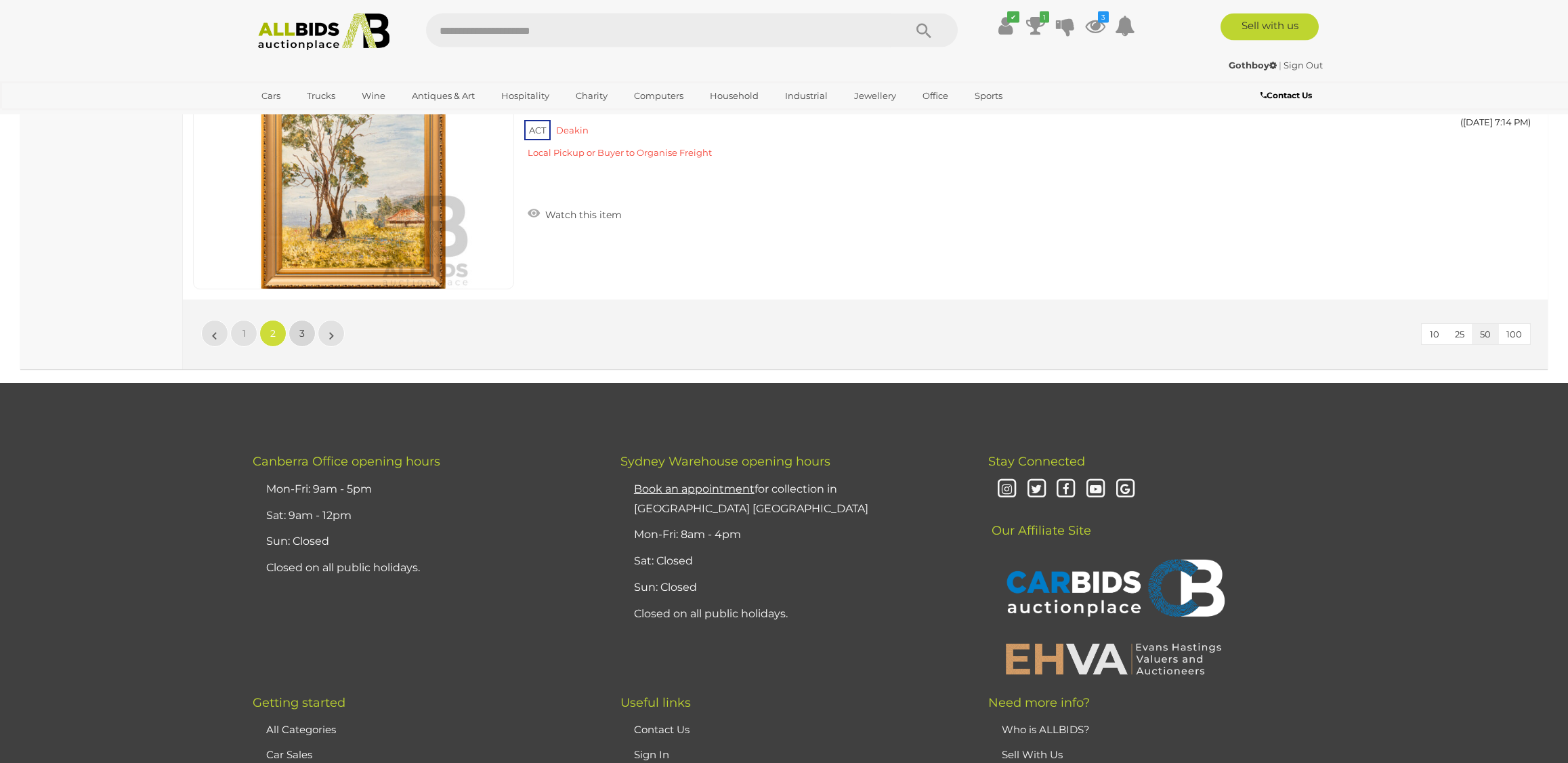
click at [295, 335] on link "3" at bounding box center [302, 333] width 27 height 27
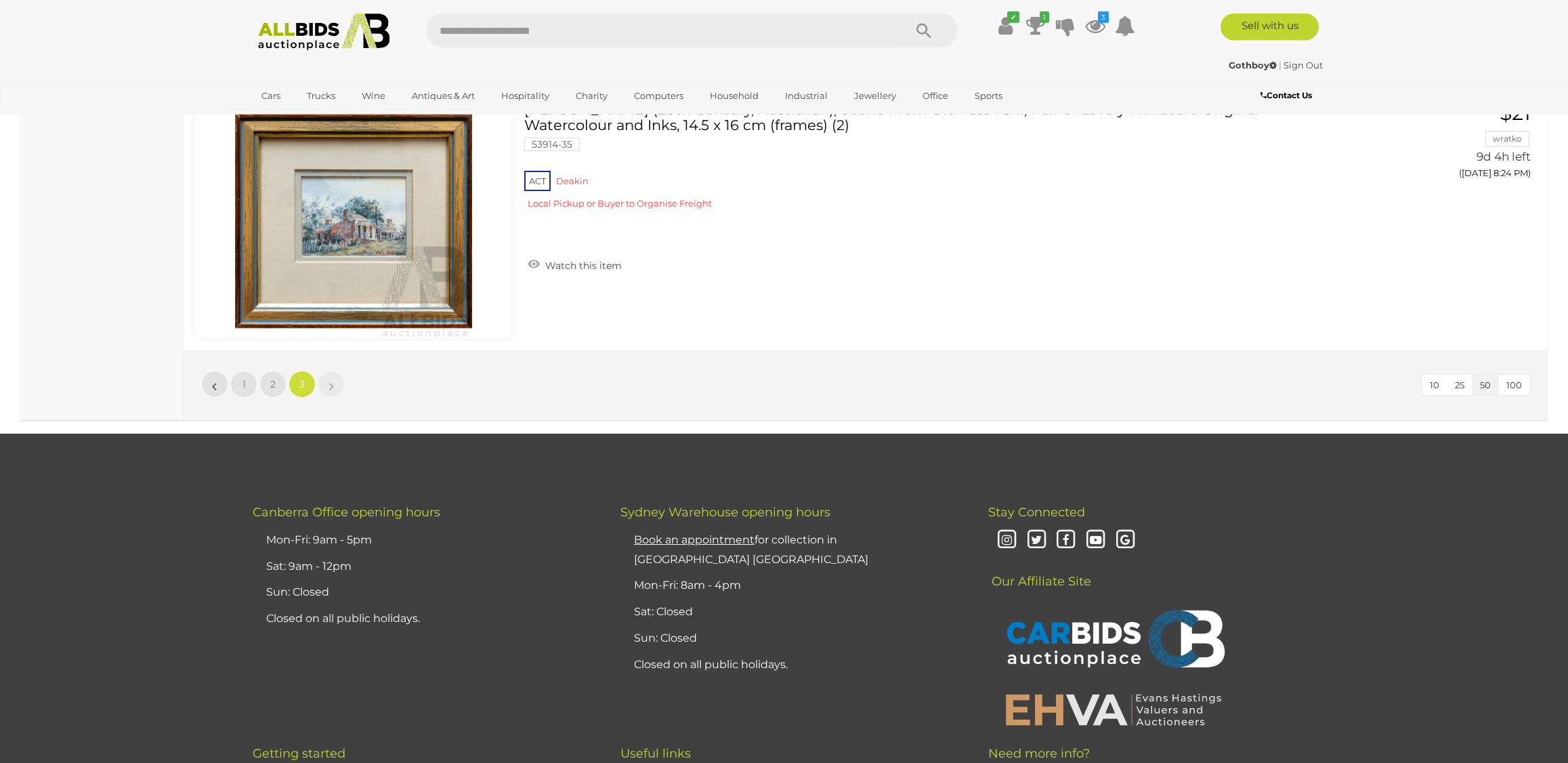
scroll to position [8524, 0]
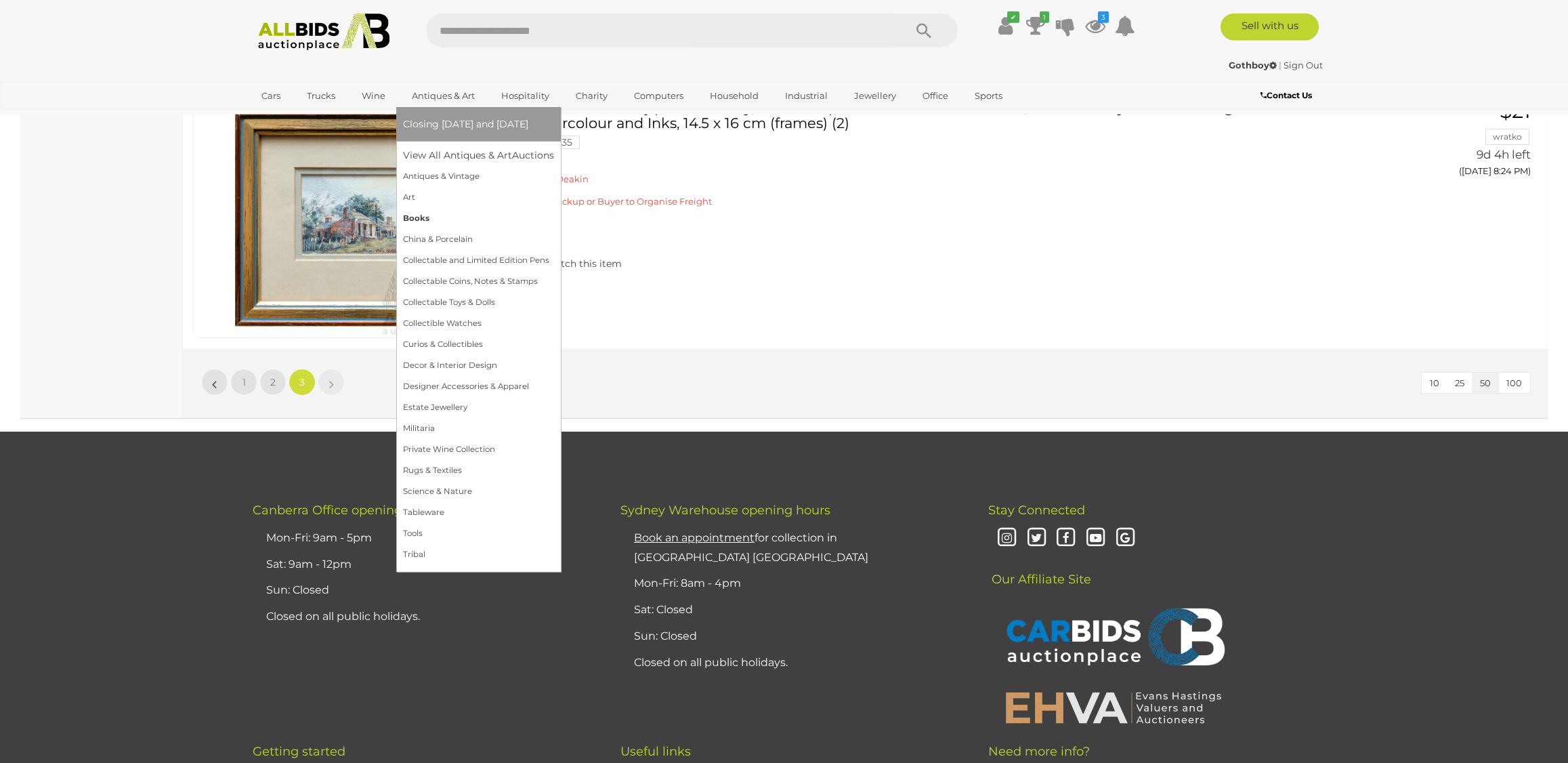
click at [409, 214] on link "Books" at bounding box center [479, 218] width 151 height 21
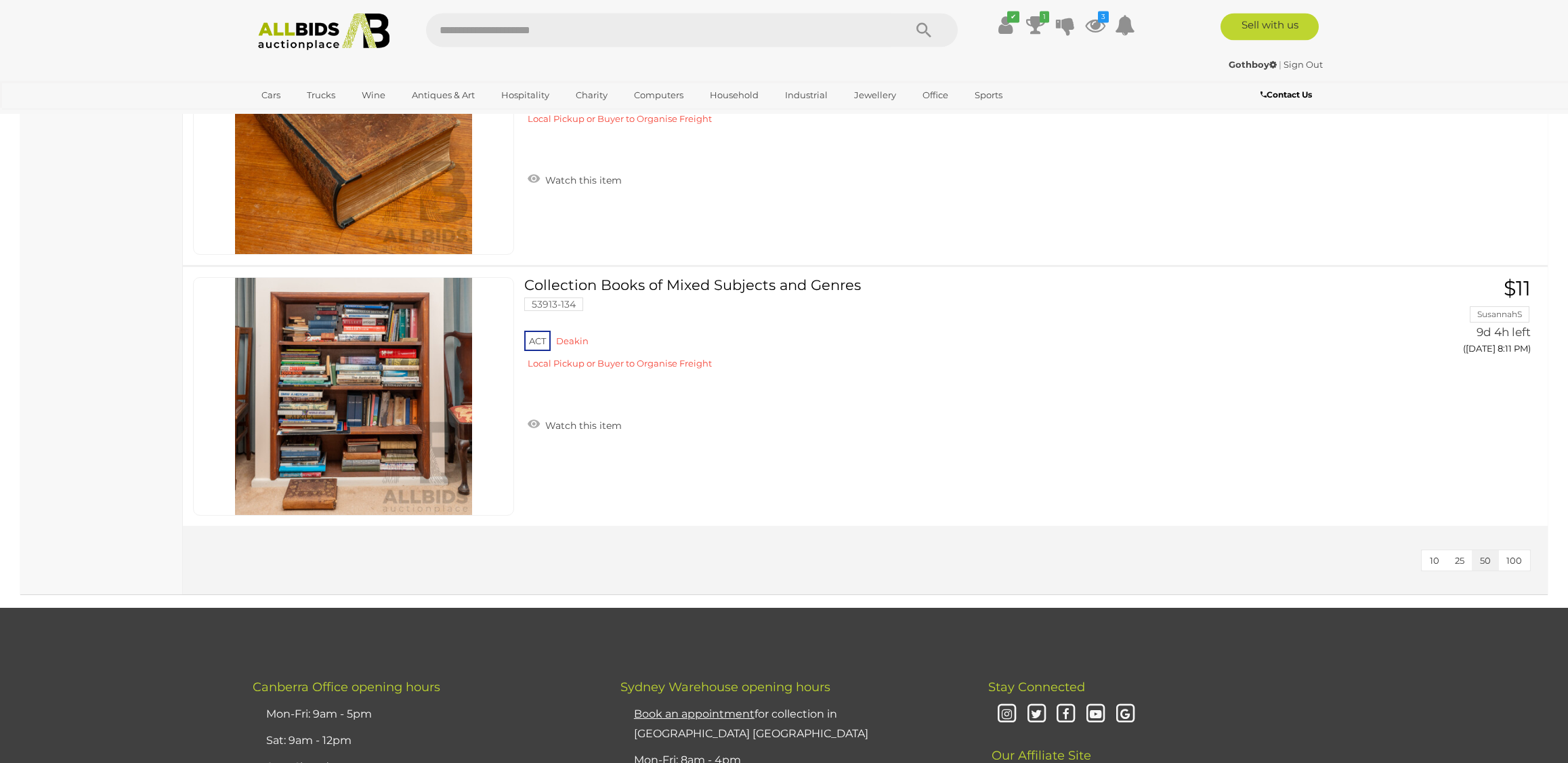
scroll to position [4893, 0]
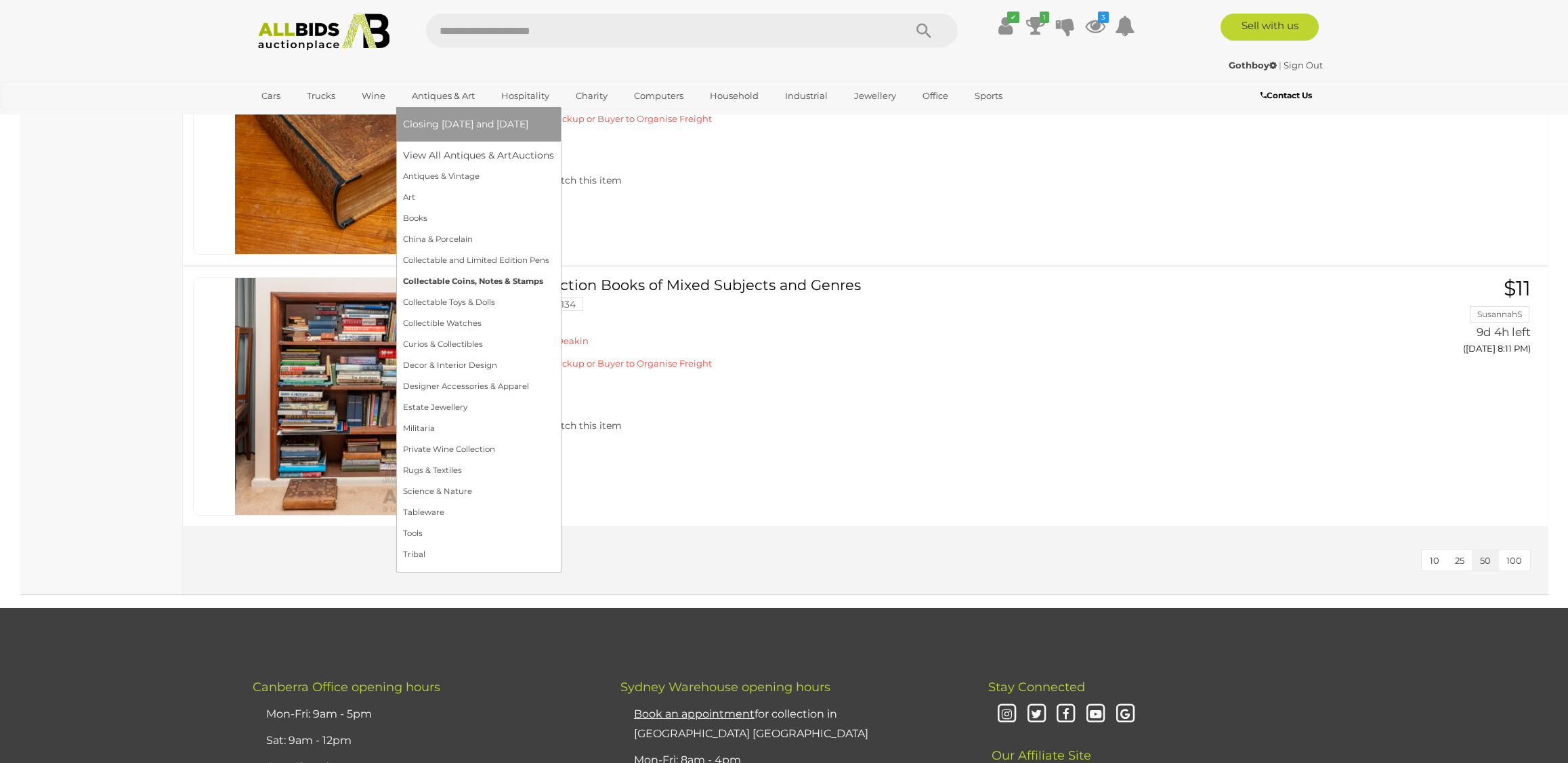
click at [443, 278] on link "Collectable Coins, Notes & Stamps" at bounding box center [479, 281] width 151 height 21
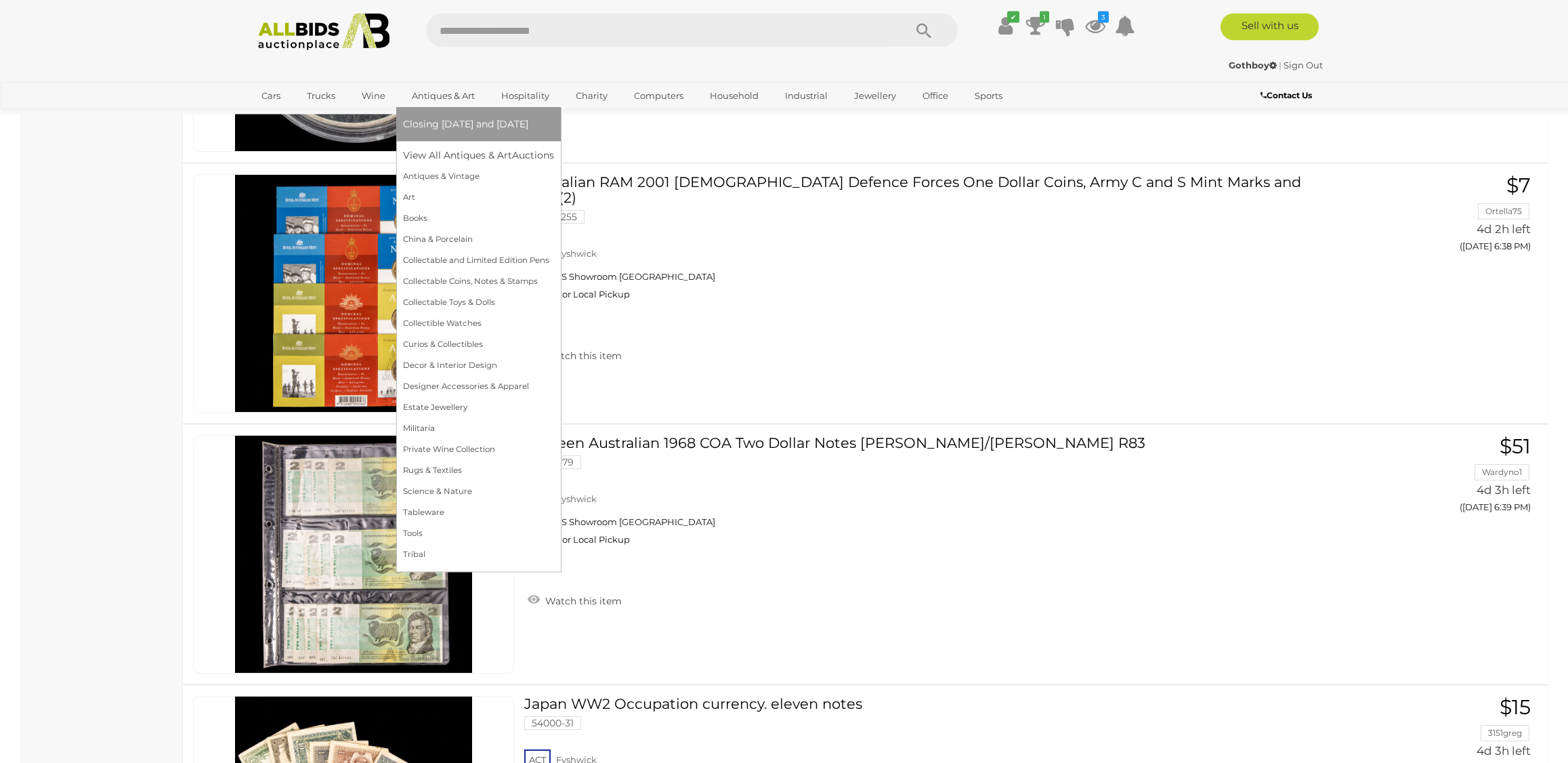
scroll to position [2205, 0]
click at [440, 303] on link "Collectable Toys & Dolls" at bounding box center [479, 302] width 151 height 21
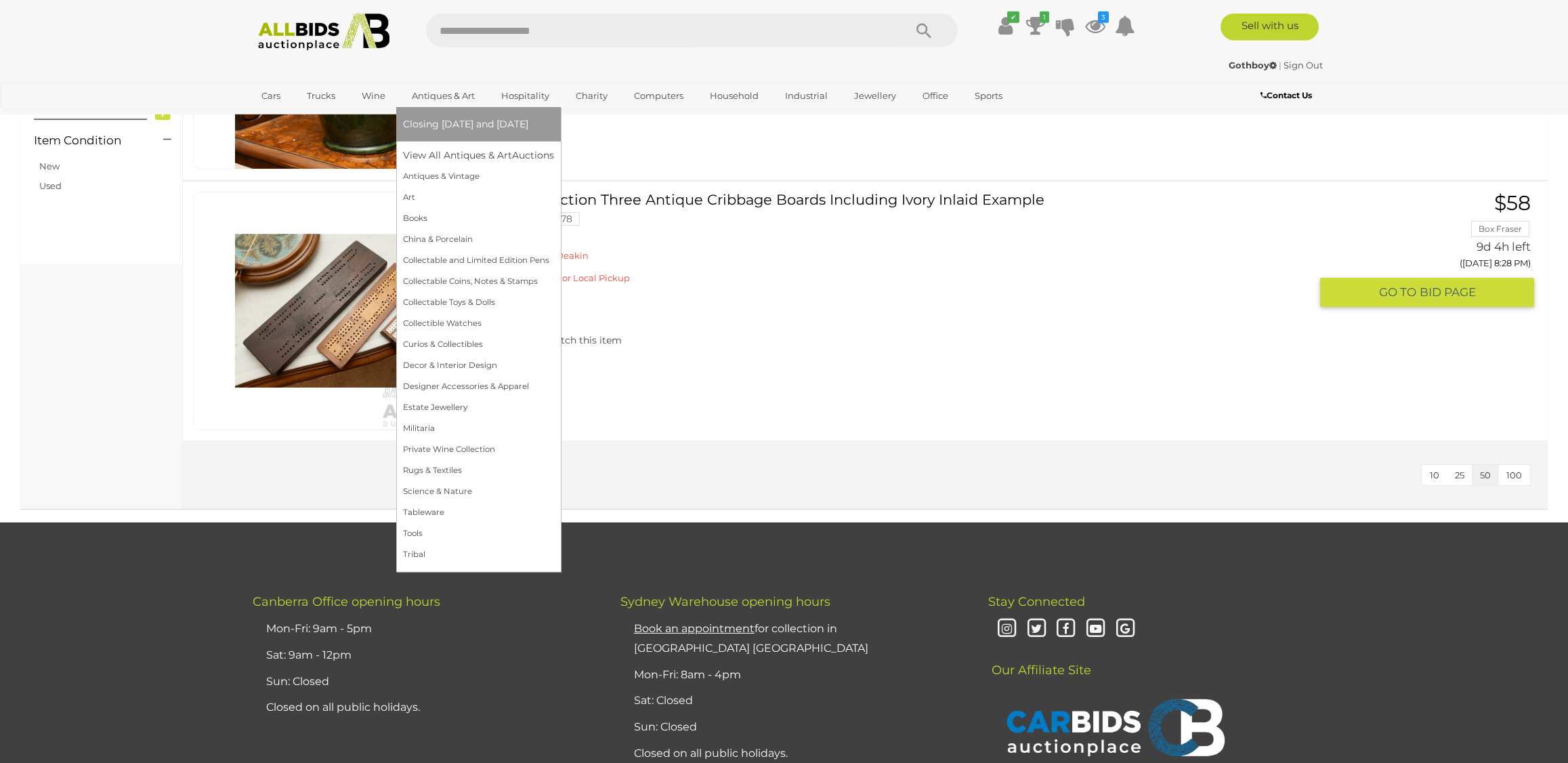
scroll to position [1067, 0]
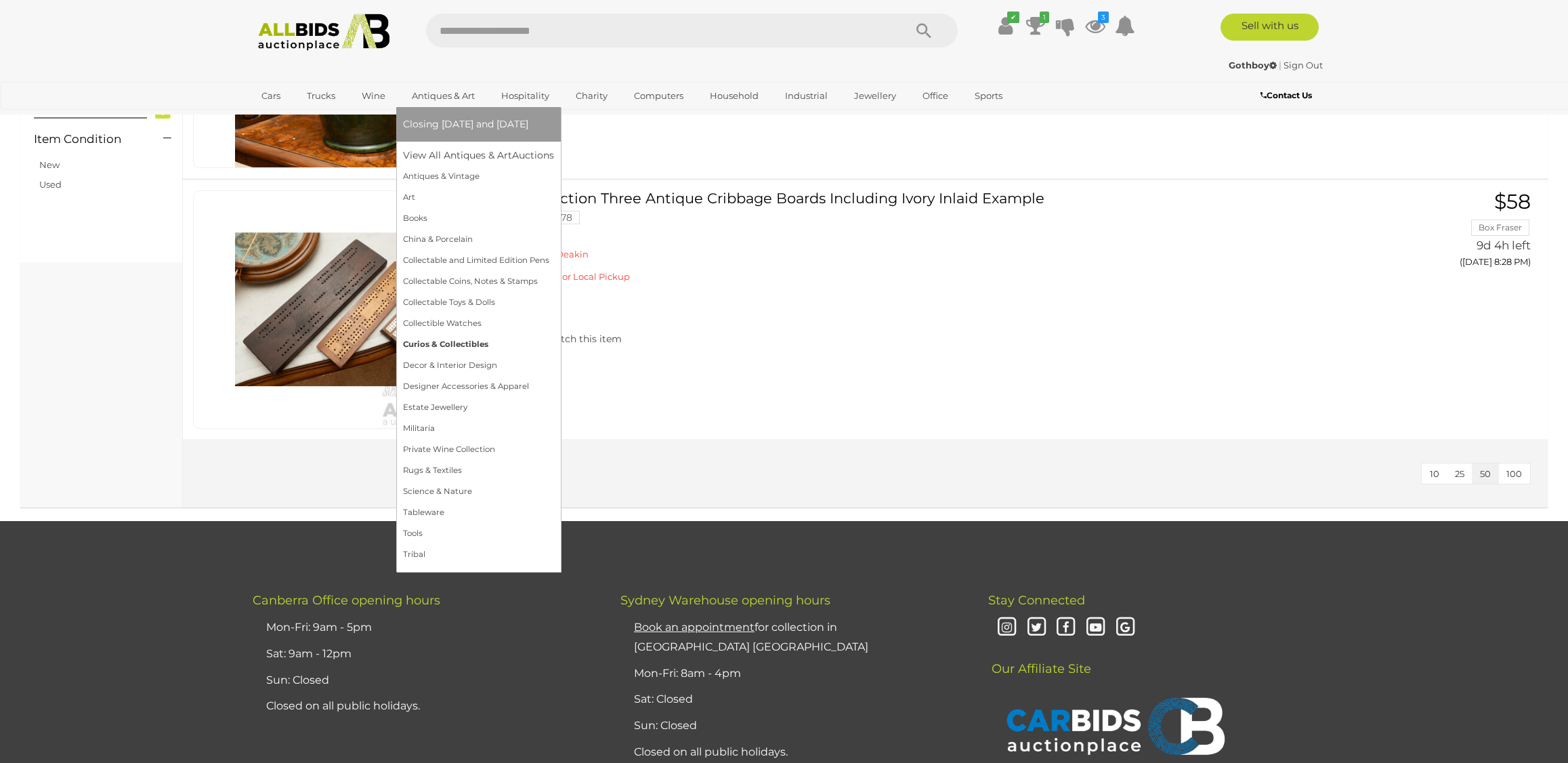
click at [442, 338] on link "Curios & Collectibles" at bounding box center [479, 344] width 151 height 21
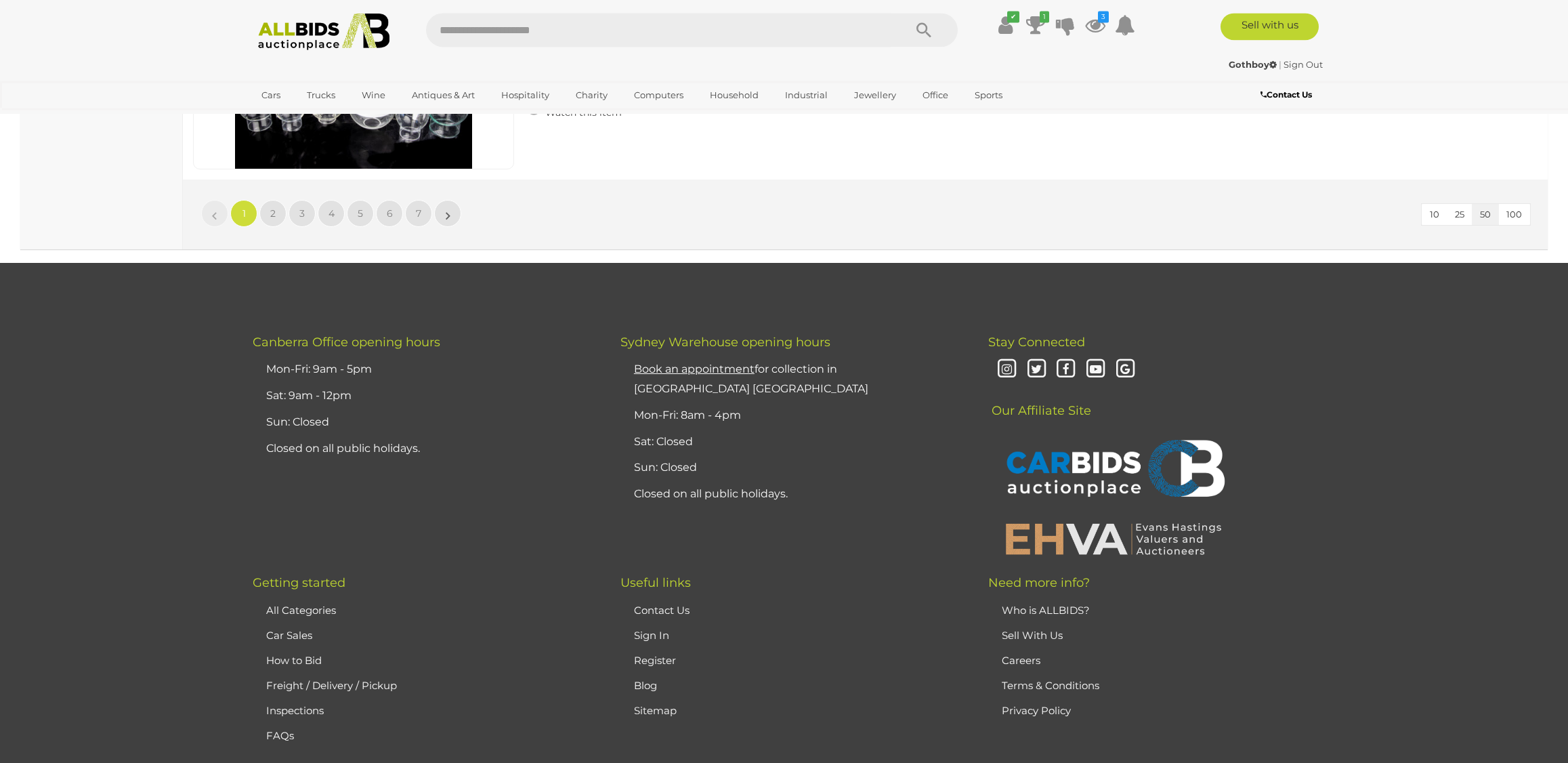
scroll to position [13157, 0]
click at [275, 220] on link "2" at bounding box center [273, 214] width 27 height 27
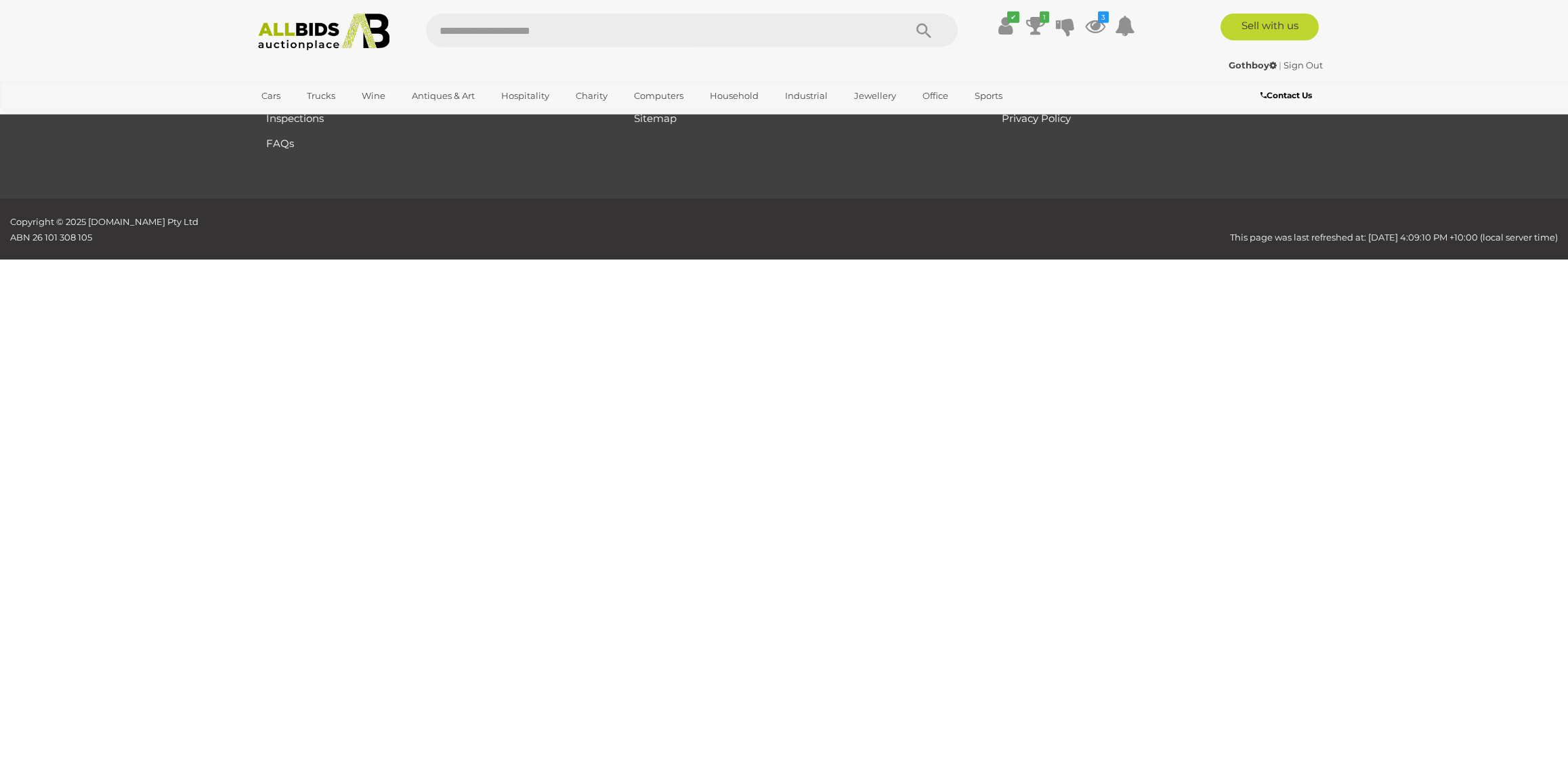
scroll to position [158, 0]
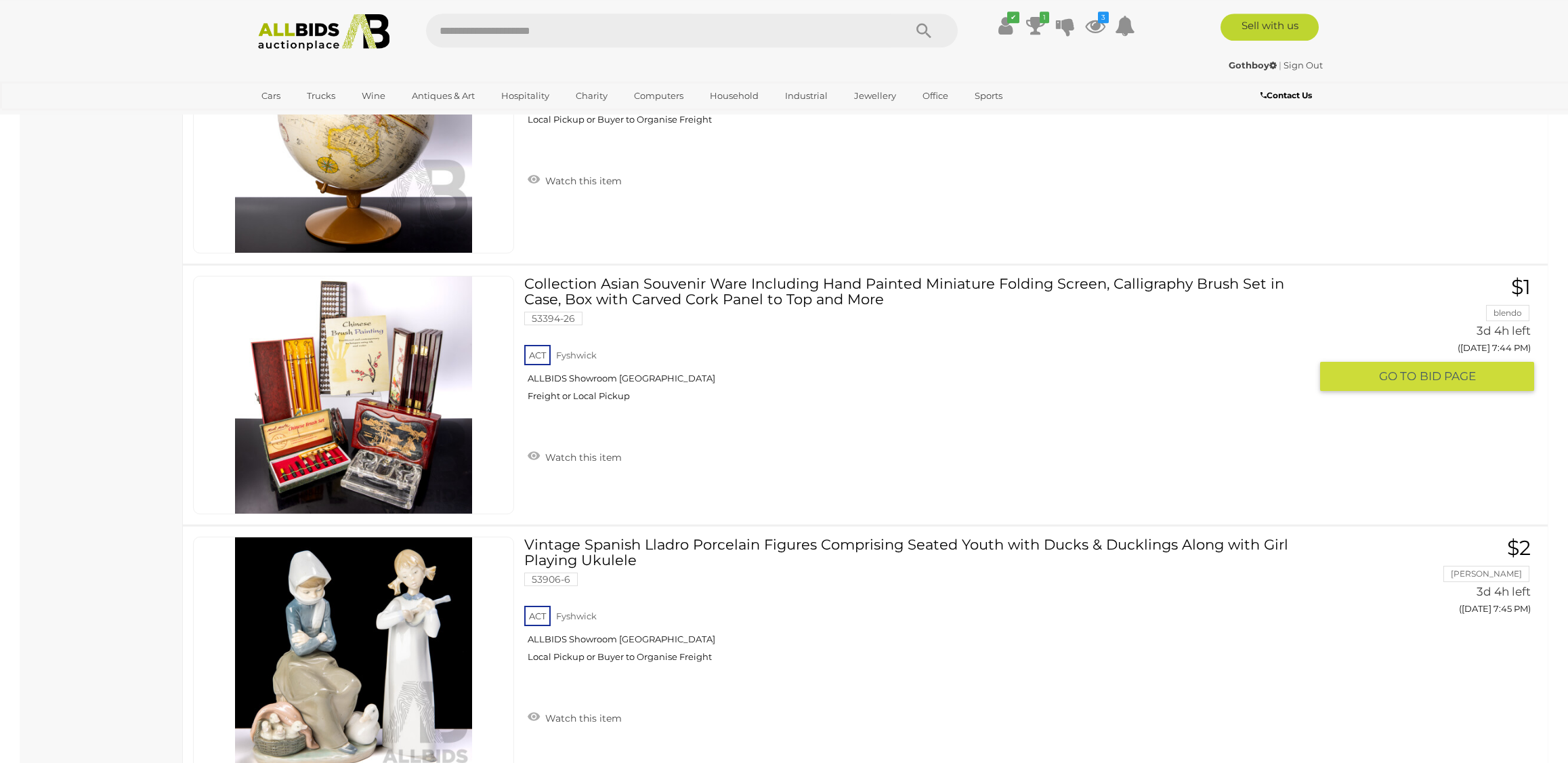
scroll to position [11248, 0]
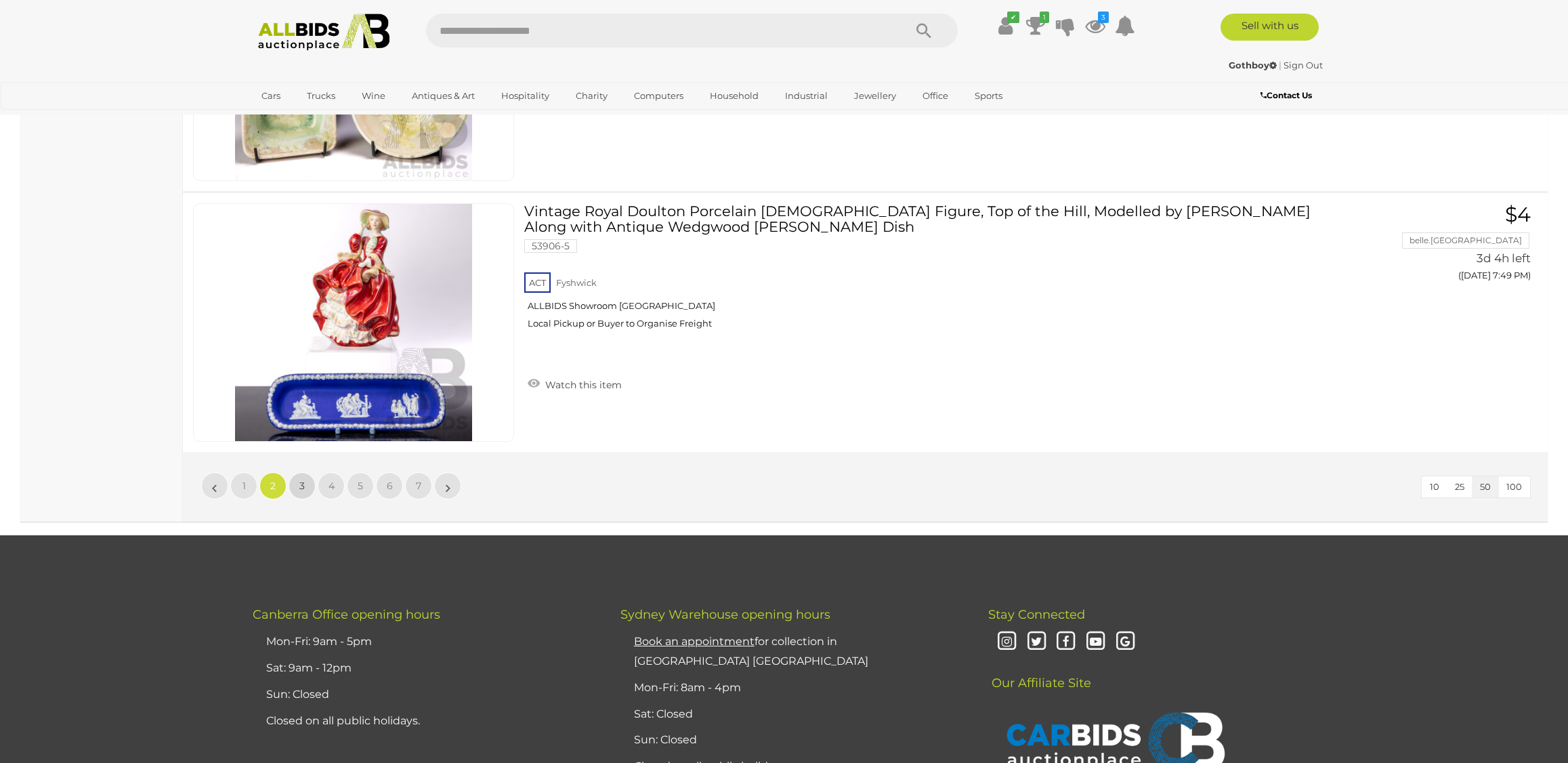
click at [298, 487] on link "3" at bounding box center [302, 486] width 27 height 27
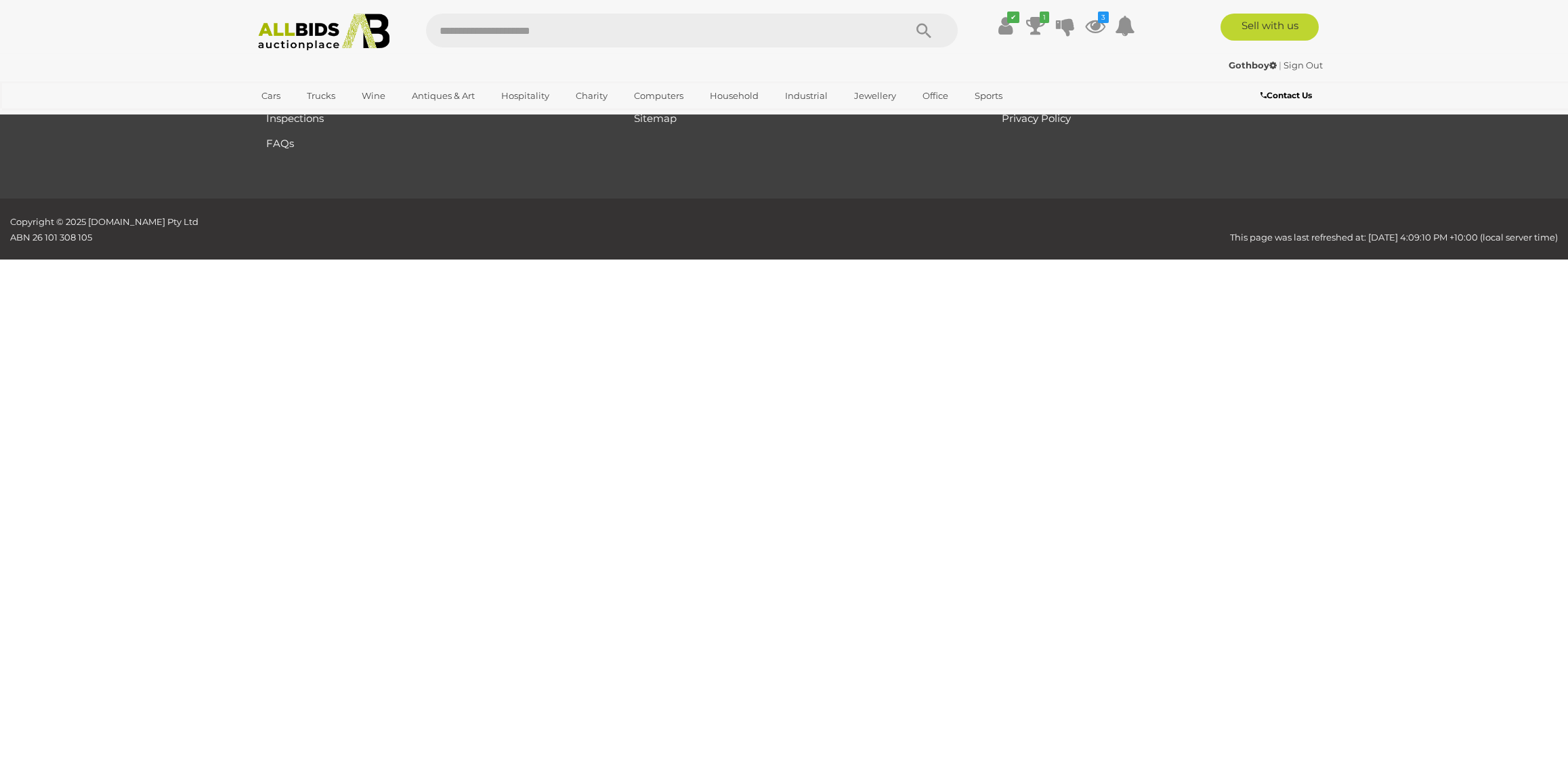
scroll to position [158, 0]
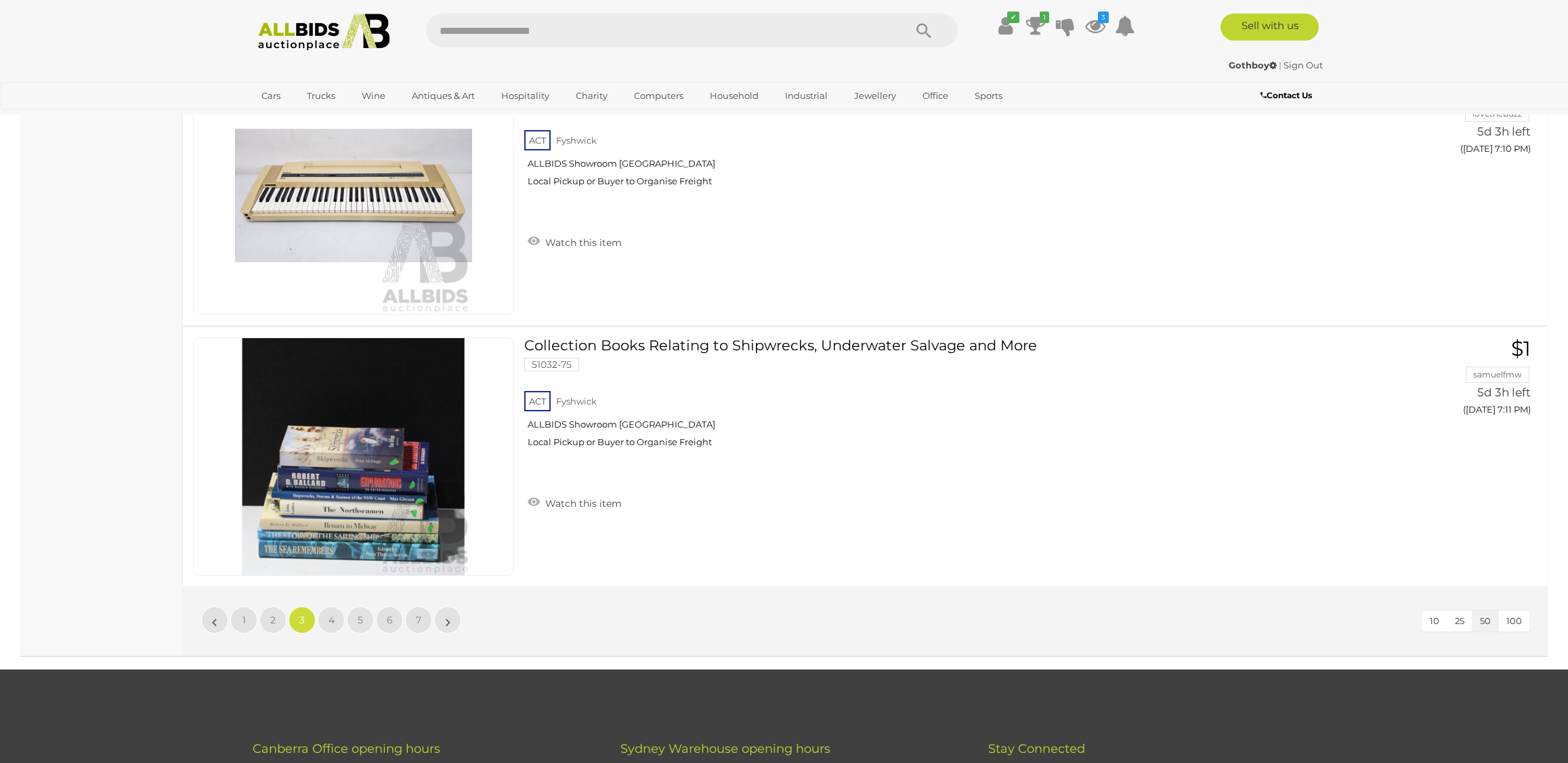
scroll to position [12751, 0]
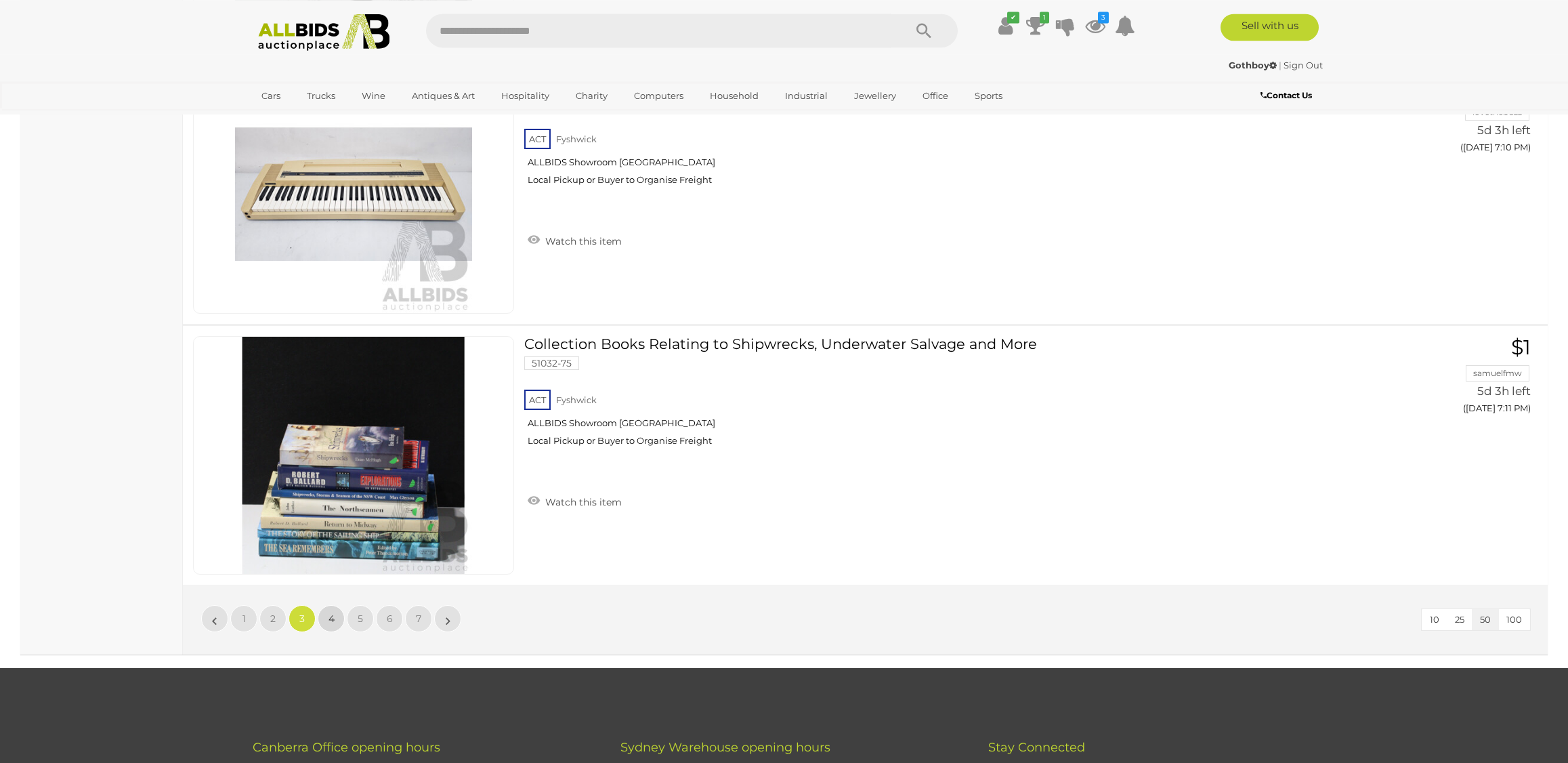
click at [331, 625] on link "4" at bounding box center [331, 619] width 27 height 27
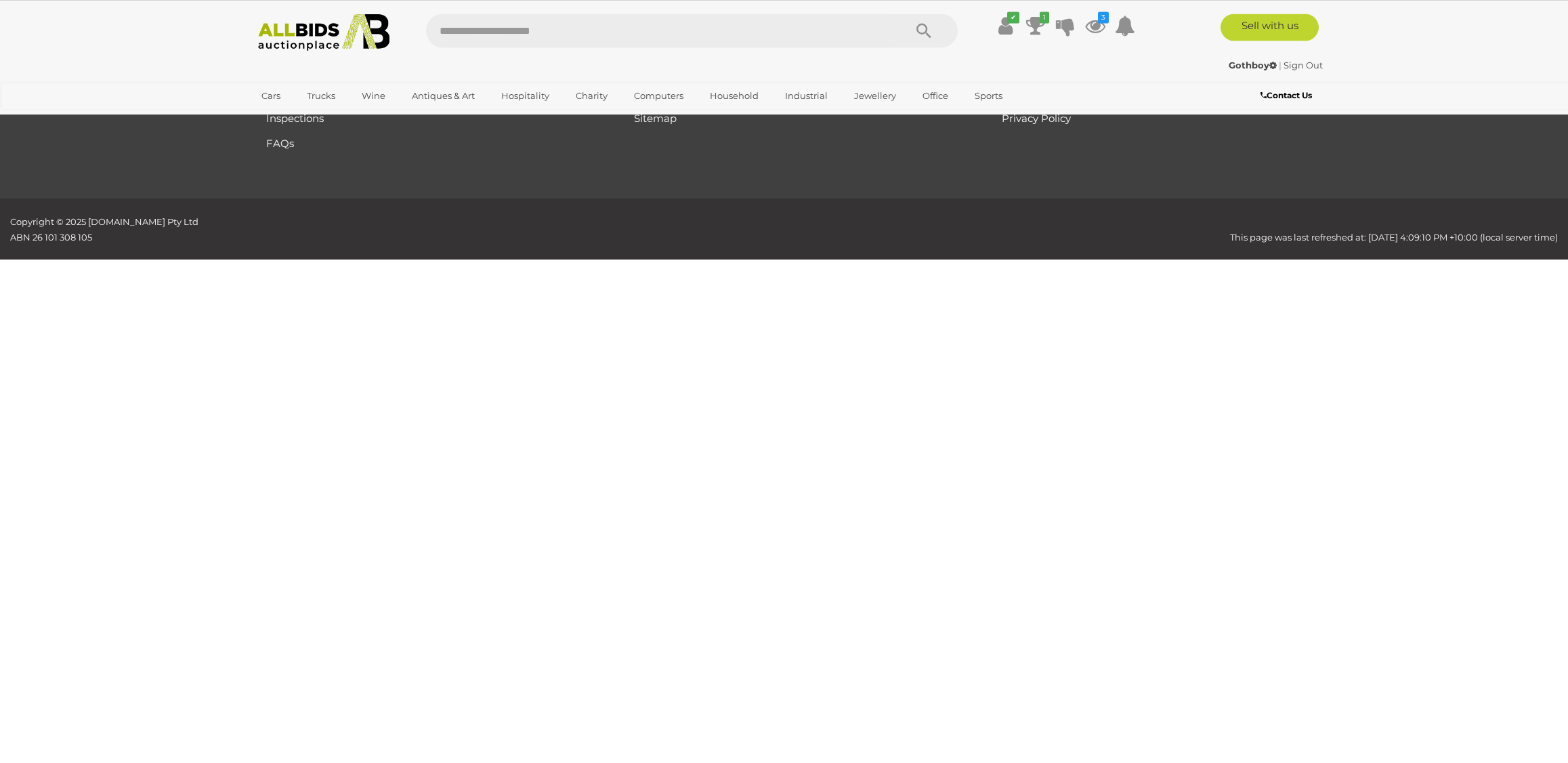
scroll to position [158, 0]
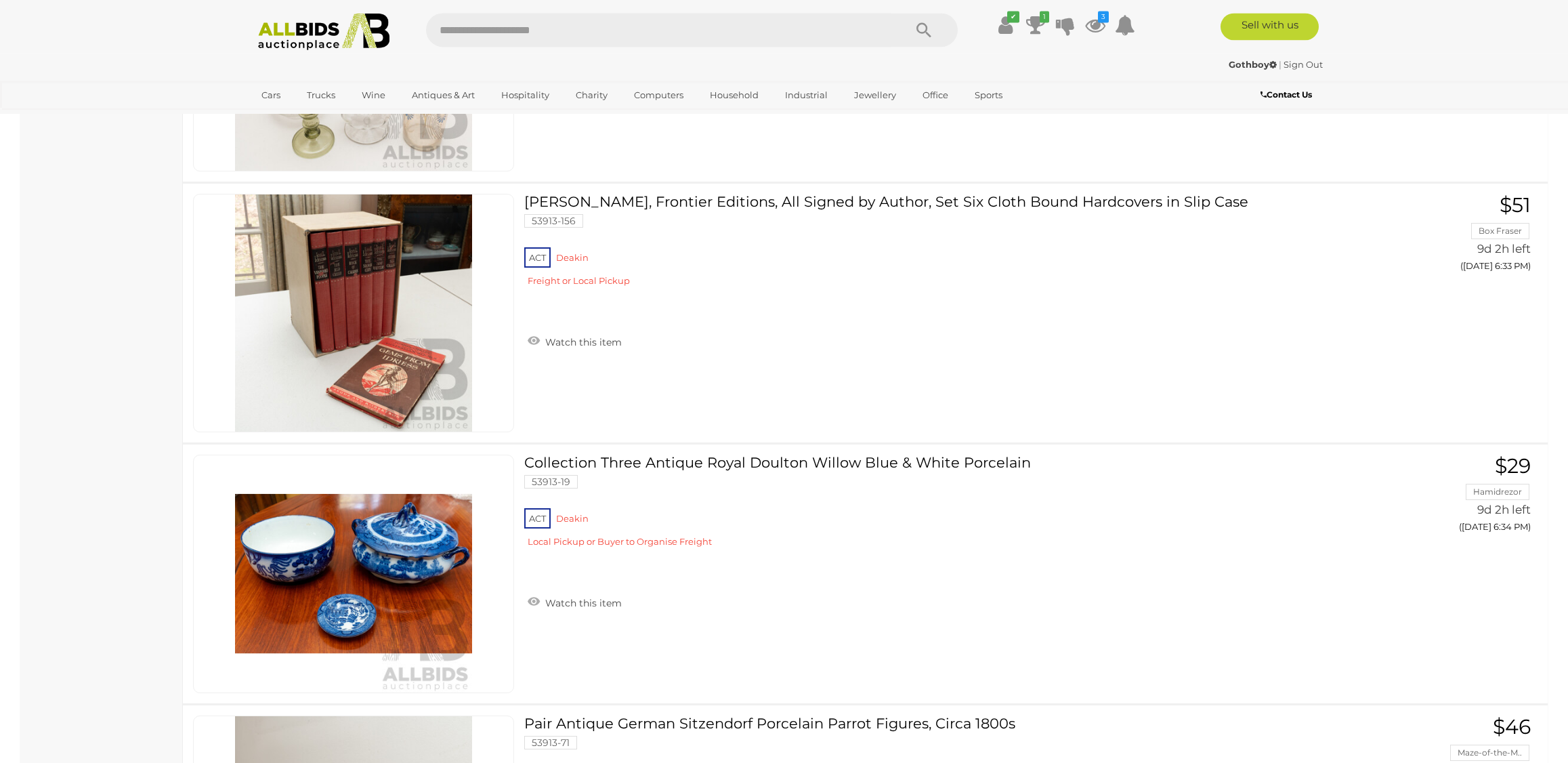
scroll to position [12111, 0]
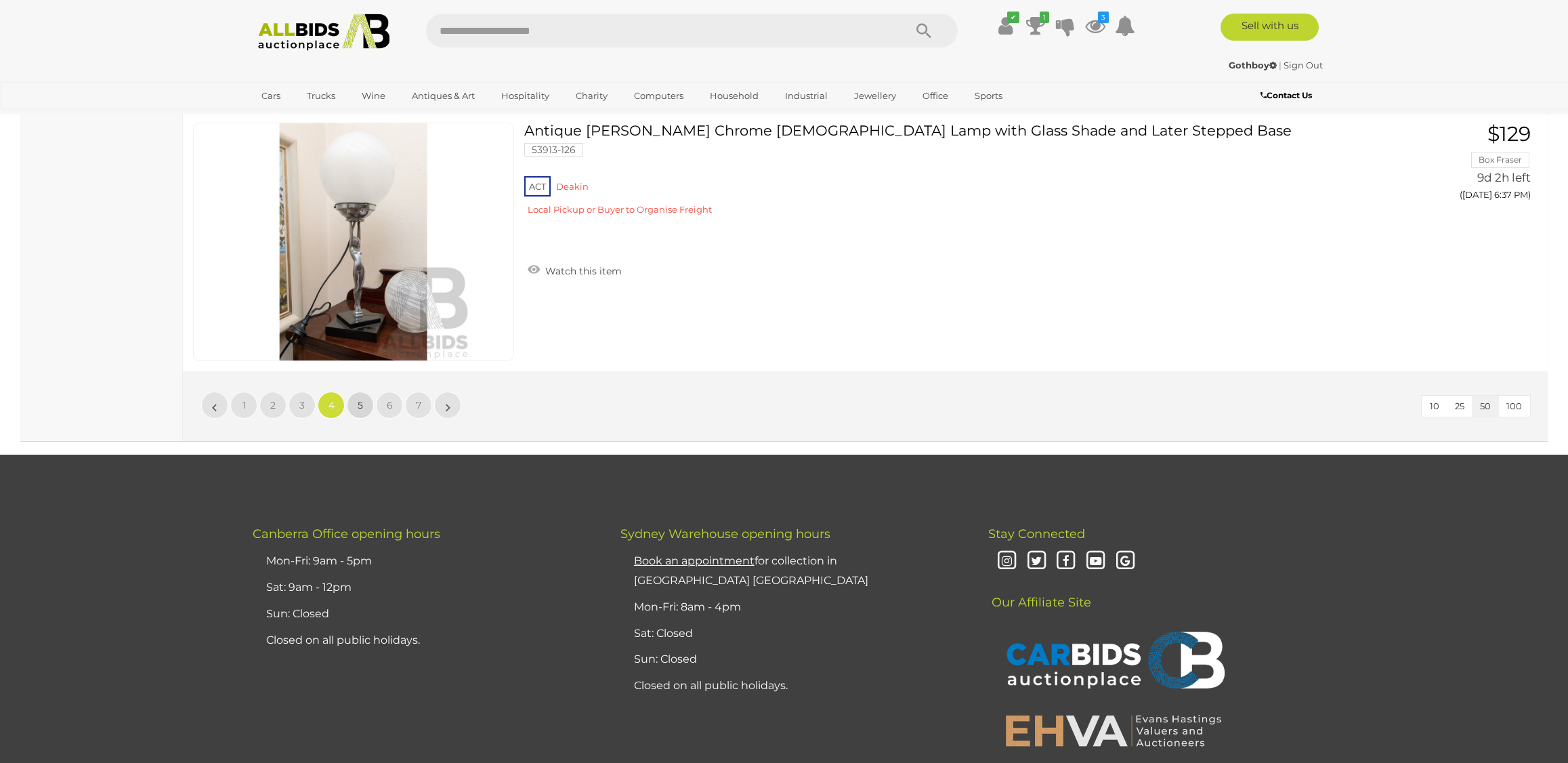
click at [361, 410] on span "5" at bounding box center [360, 405] width 5 height 12
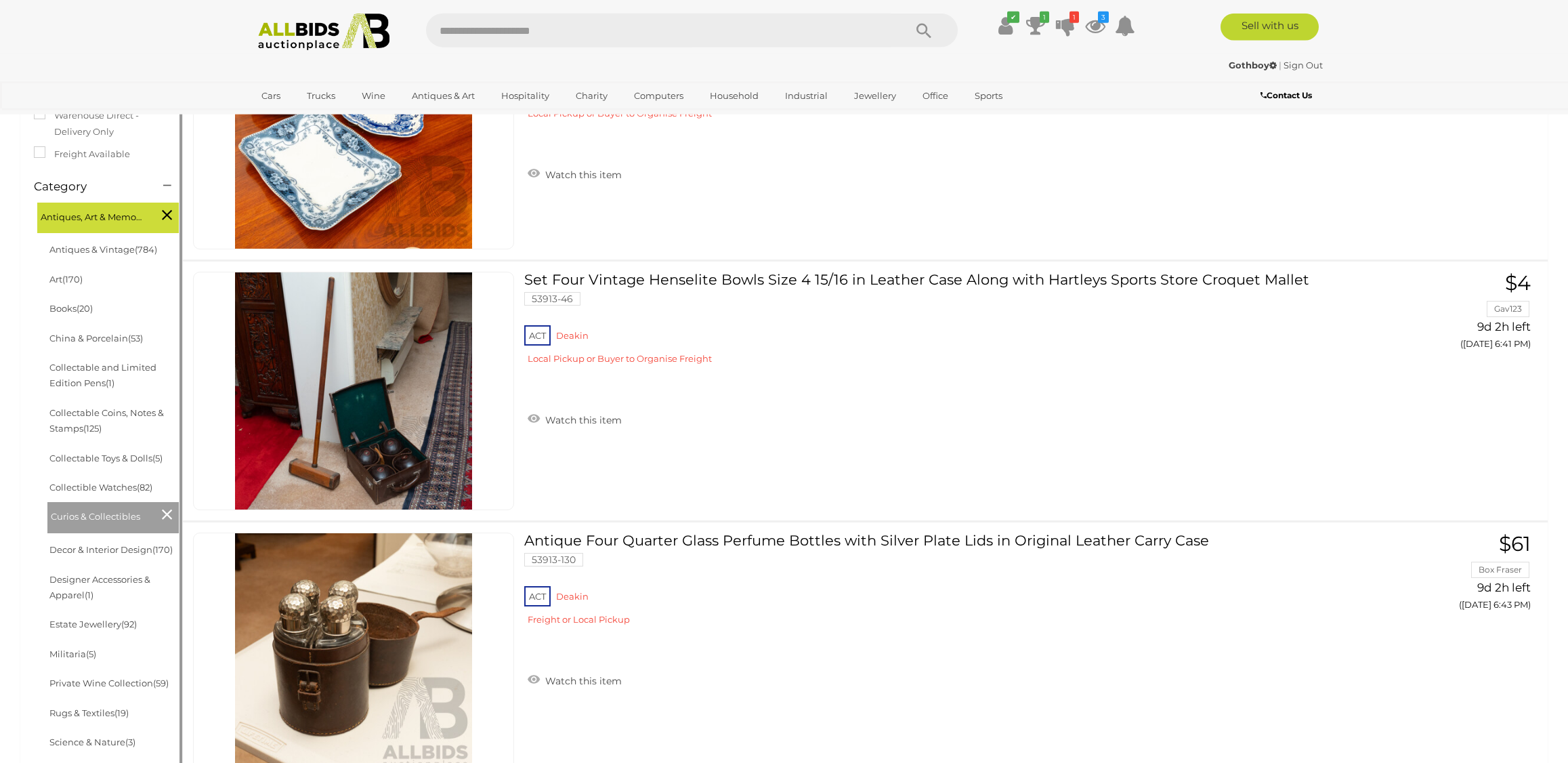
scroll to position [298, 0]
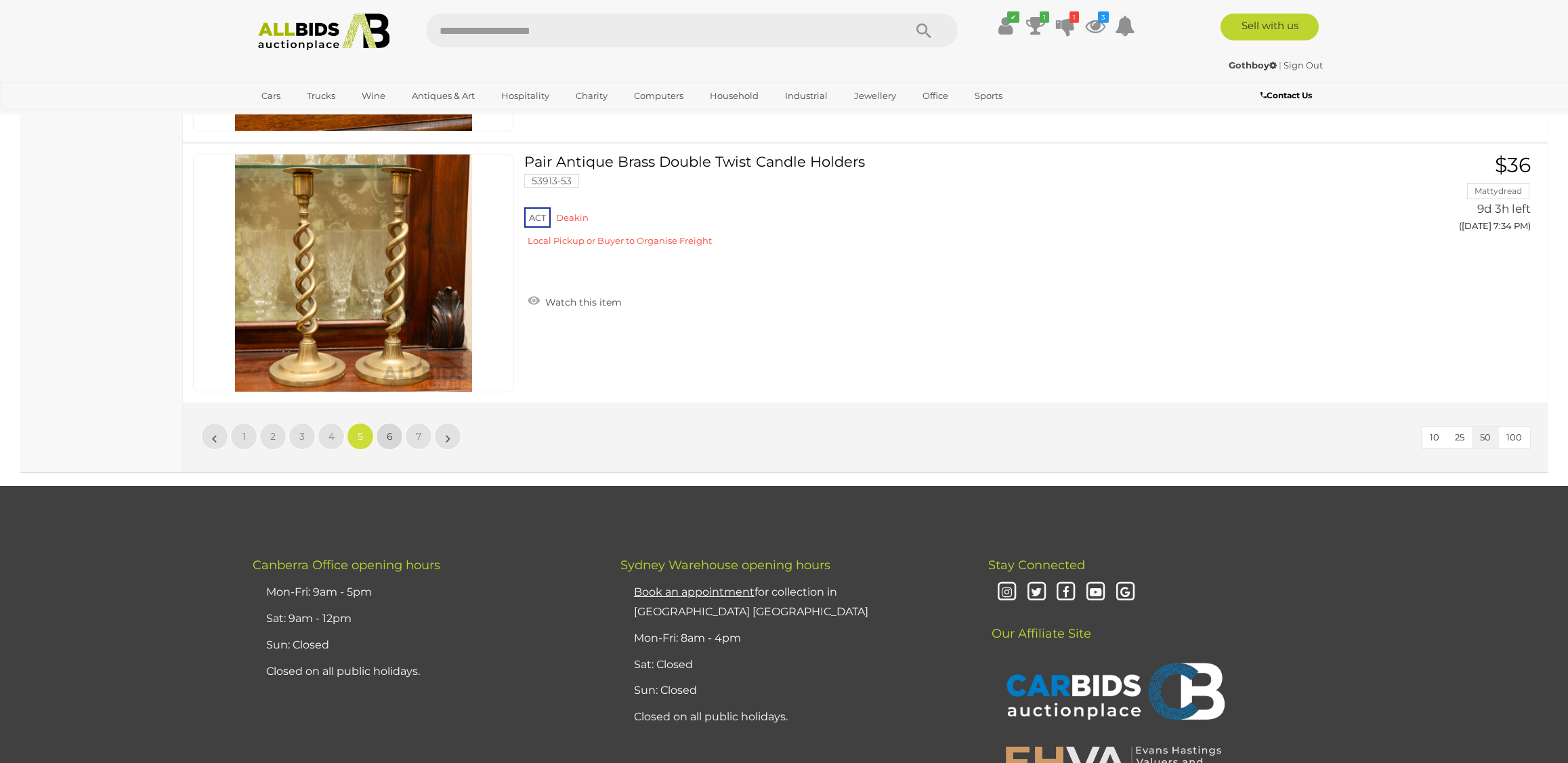
click at [390, 440] on span "6" at bounding box center [389, 436] width 6 height 12
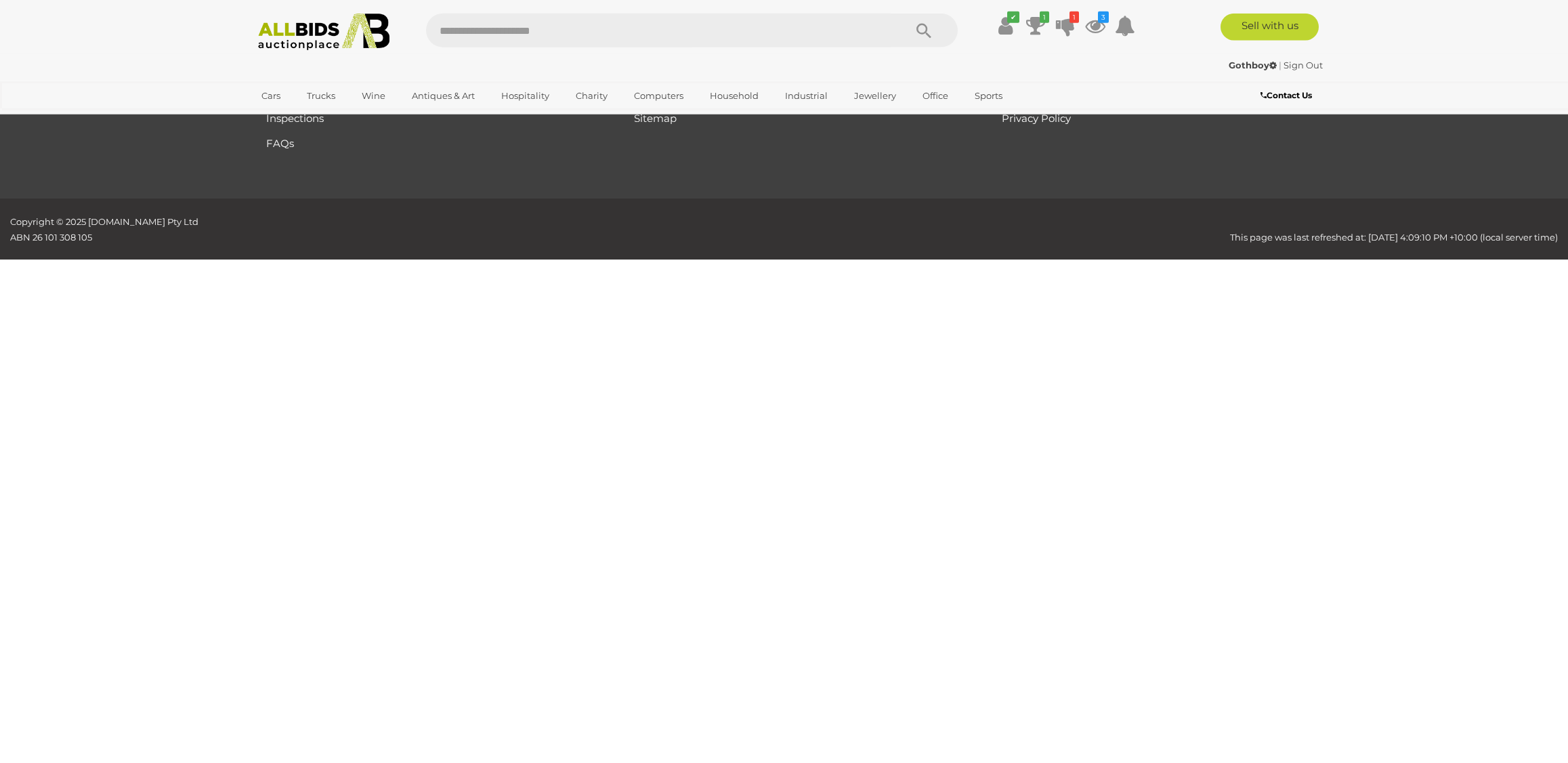
scroll to position [158, 0]
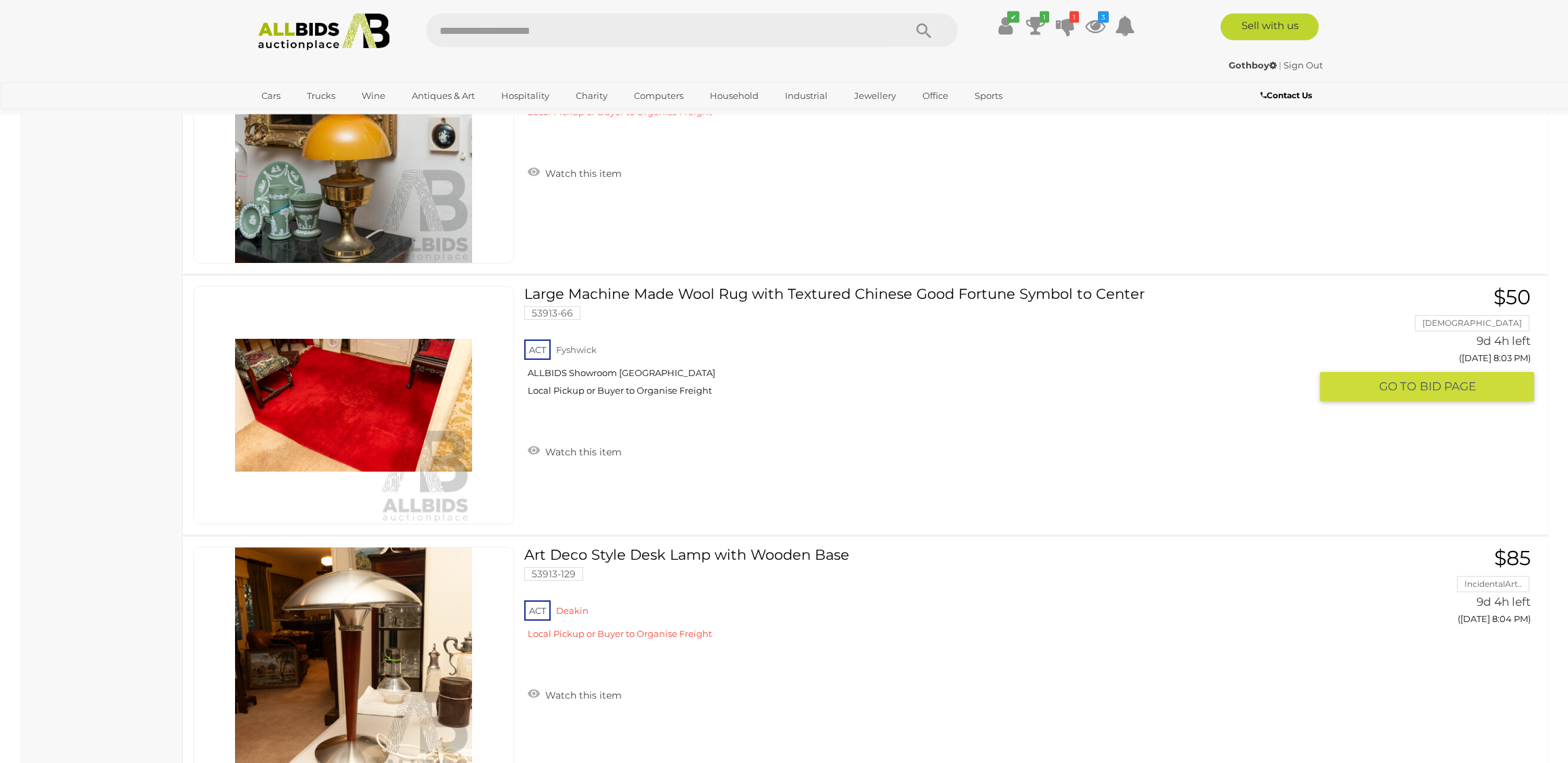
scroll to position [12540, 0]
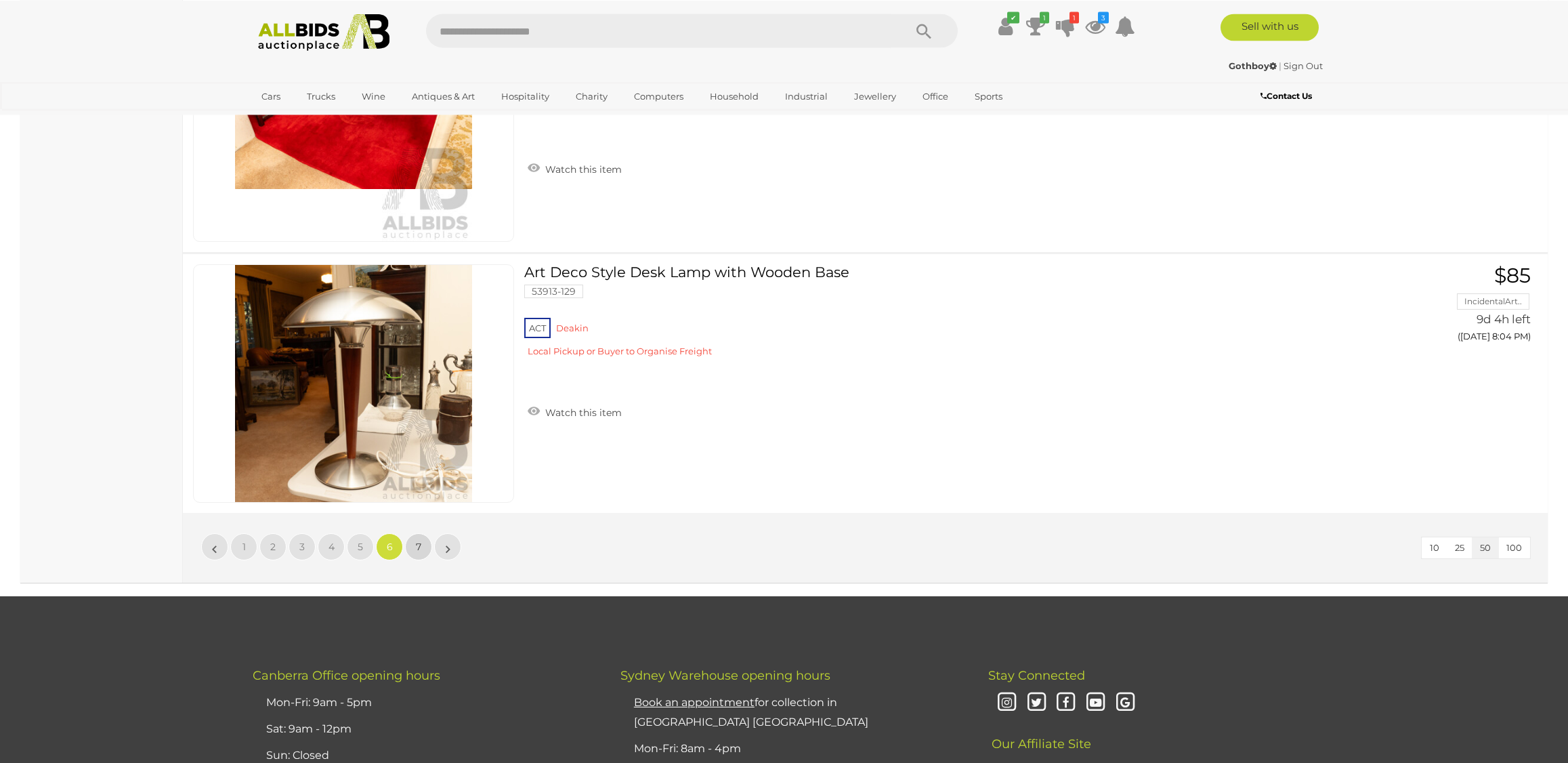
click at [417, 543] on span "7" at bounding box center [419, 547] width 5 height 12
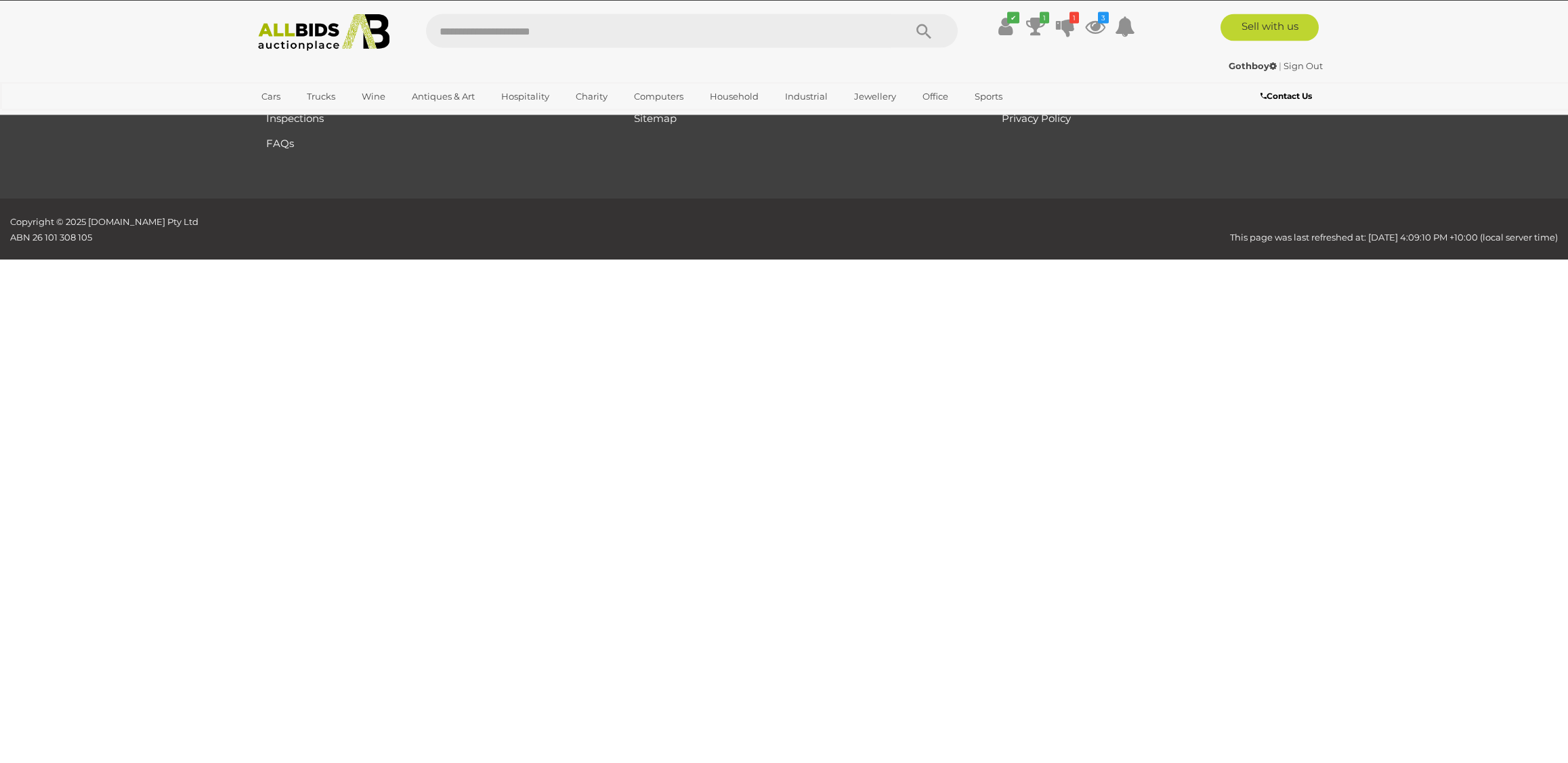
scroll to position [158, 0]
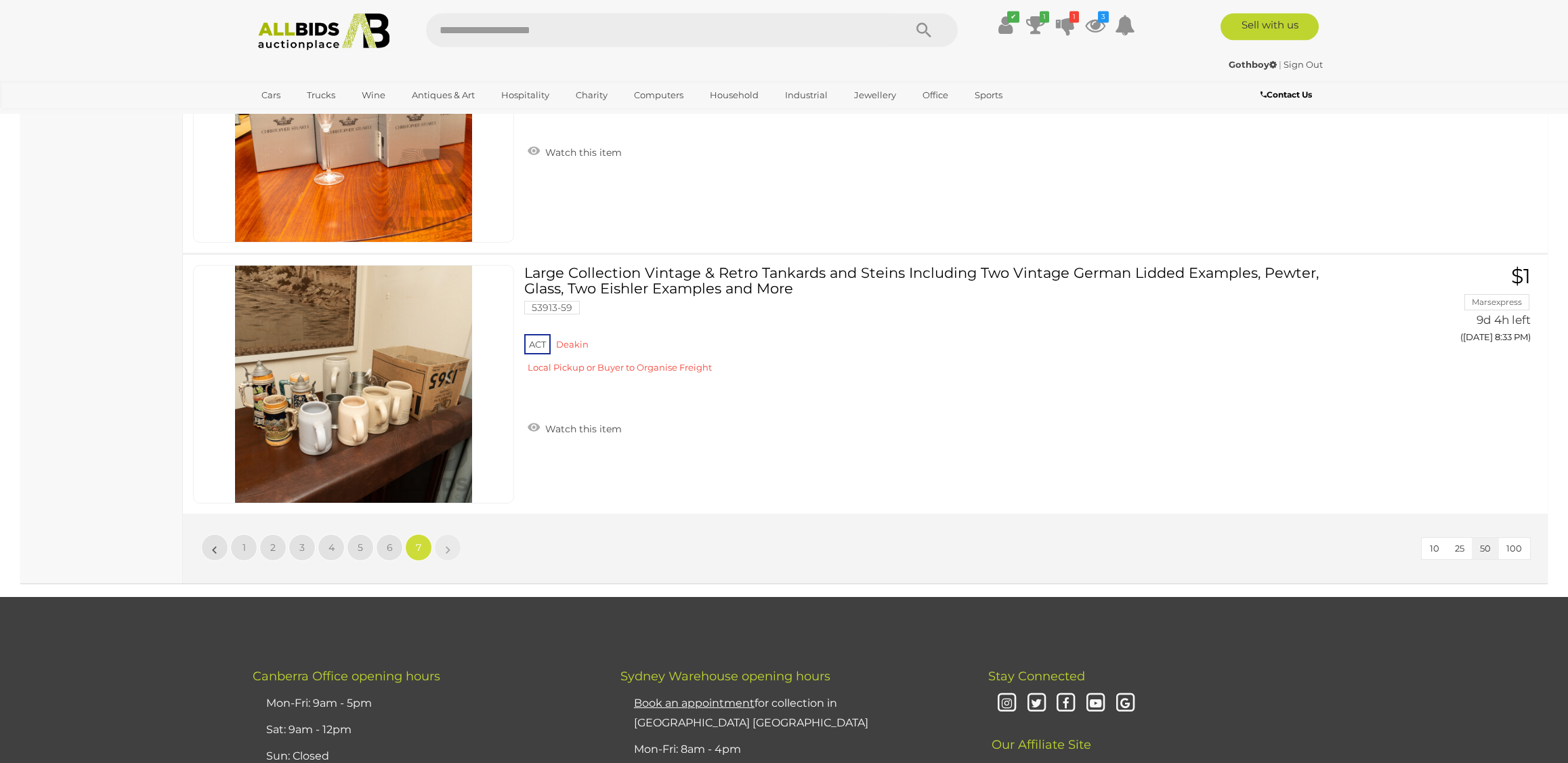
scroll to position [8127, 0]
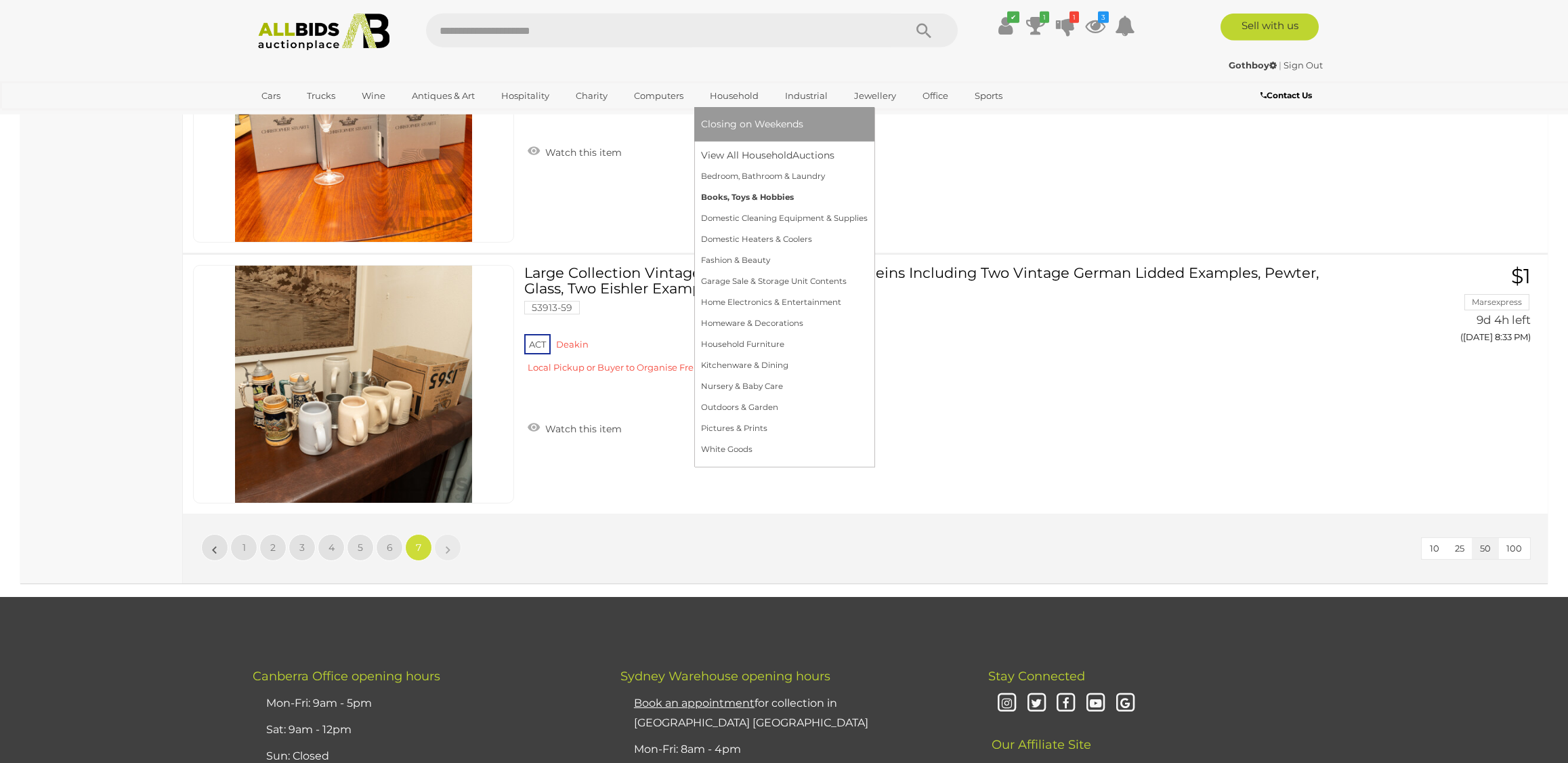
click at [714, 195] on link "Books, Toys & Hobbies" at bounding box center [784, 198] width 167 height 21
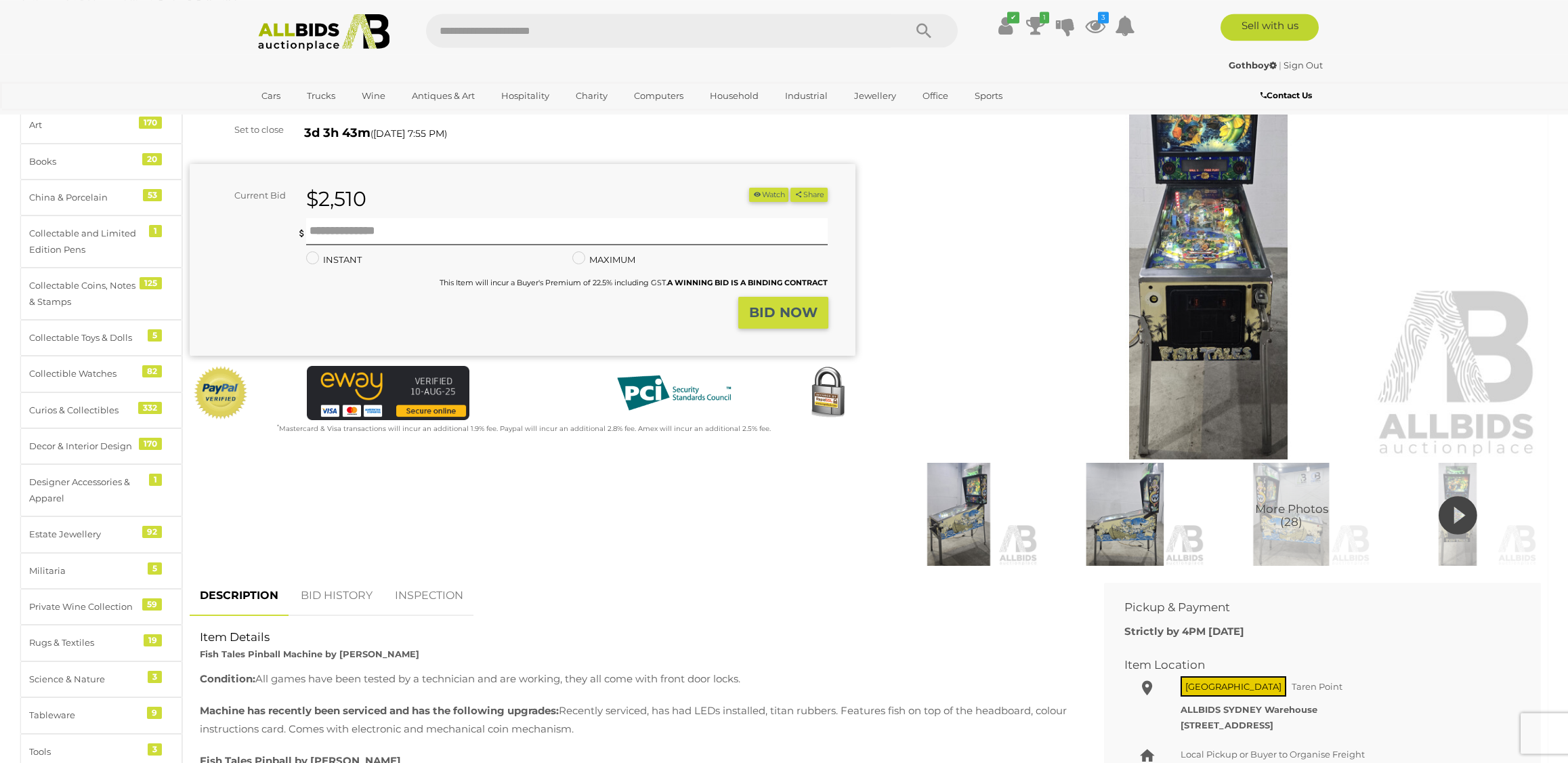
click at [356, 586] on link "BID HISTORY" at bounding box center [336, 595] width 92 height 40
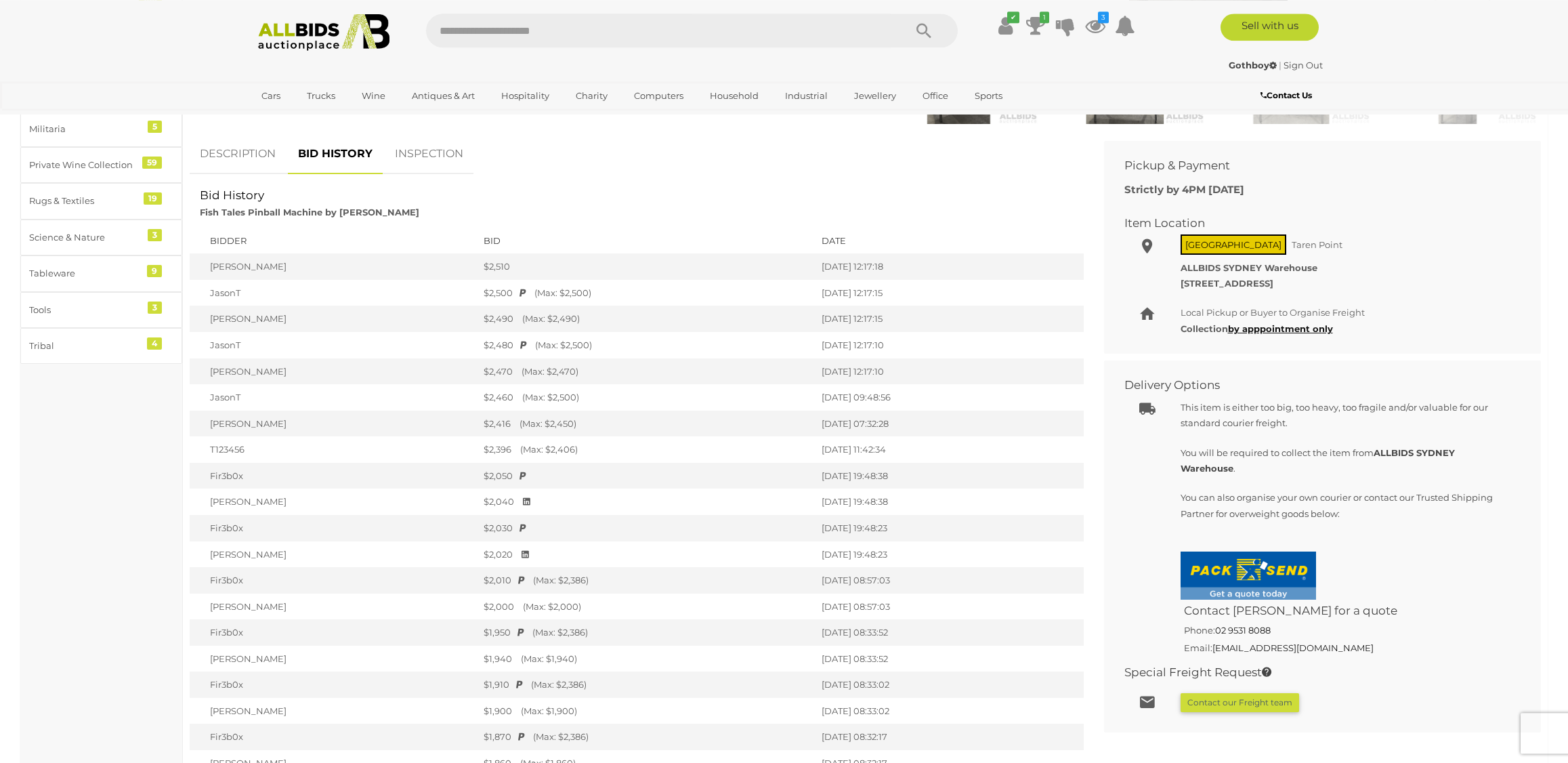
scroll to position [580, 0]
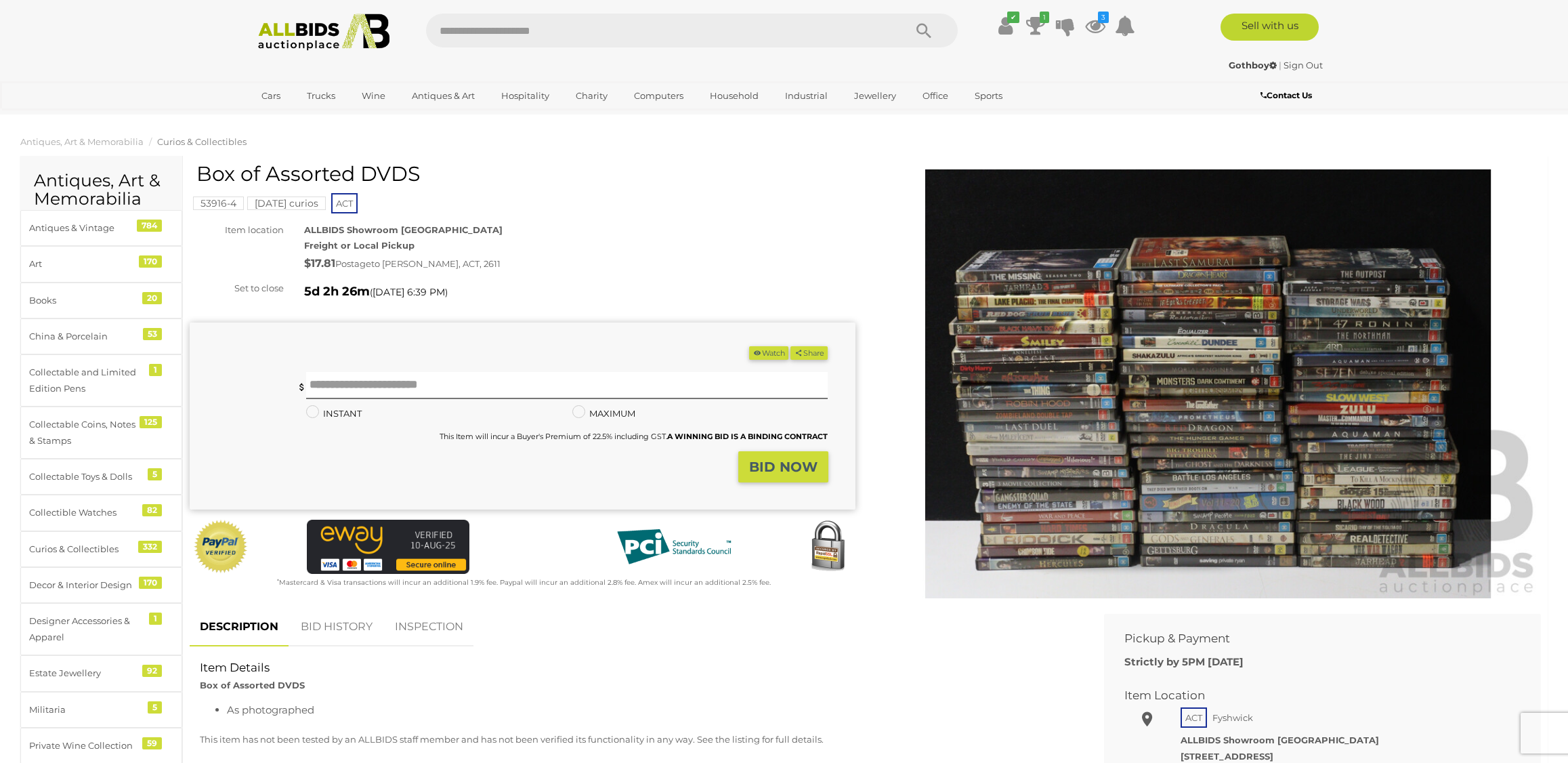
click at [1063, 383] on img at bounding box center [1209, 384] width 666 height 429
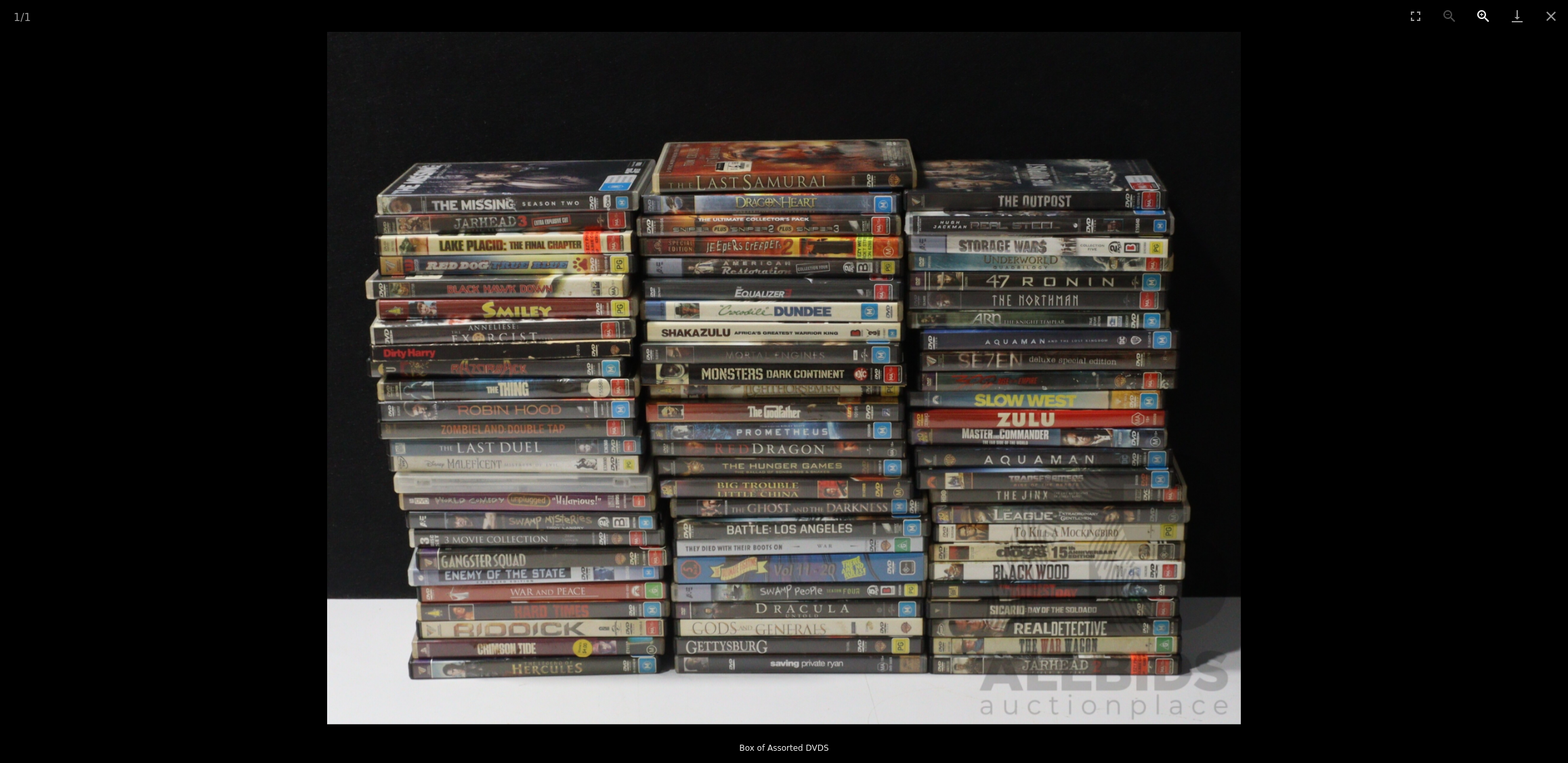
click at [1480, 19] on button "Zoom in" at bounding box center [1483, 16] width 34 height 32
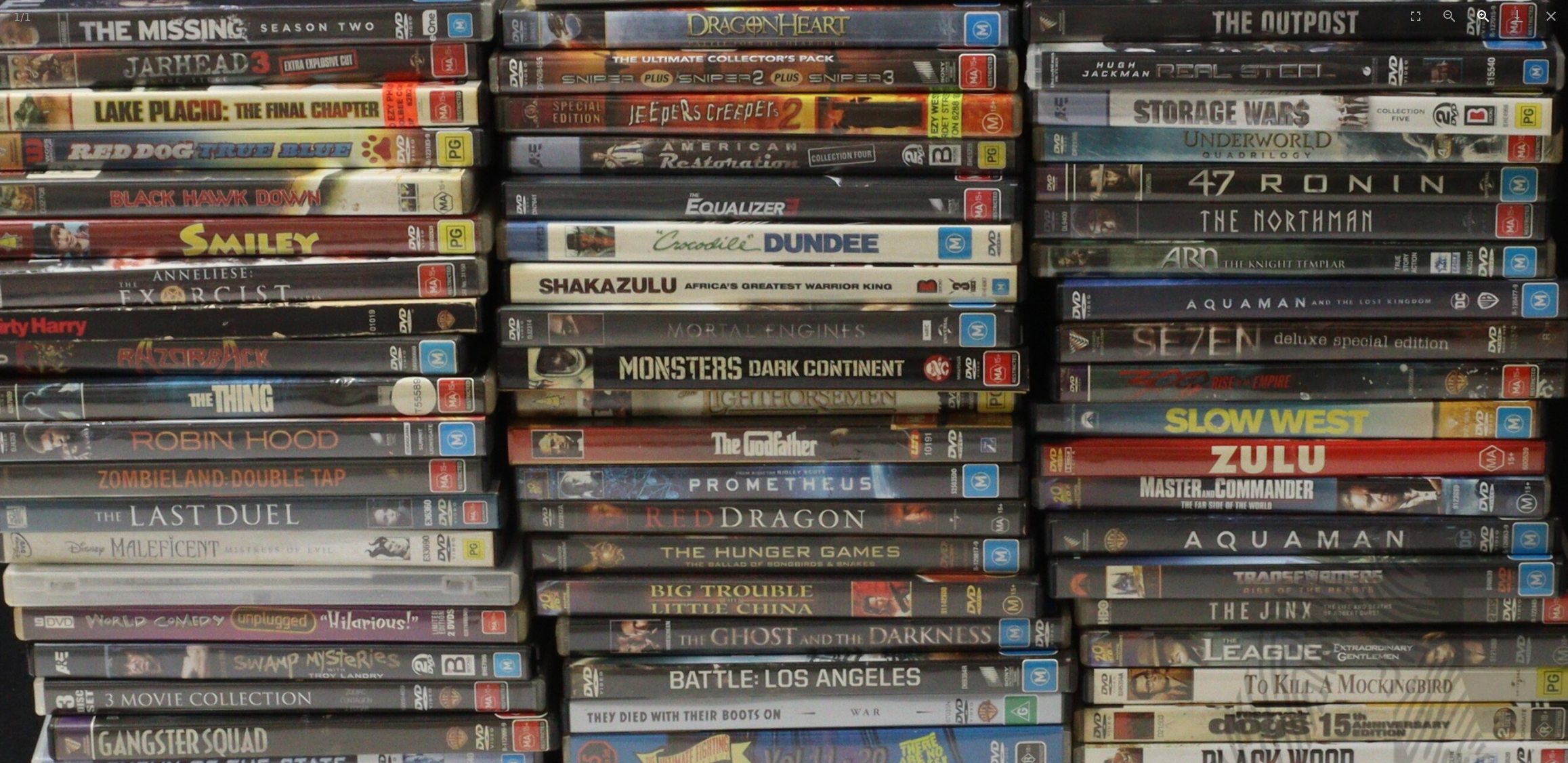
click at [1480, 19] on button "Zoom in" at bounding box center [1483, 16] width 34 height 32
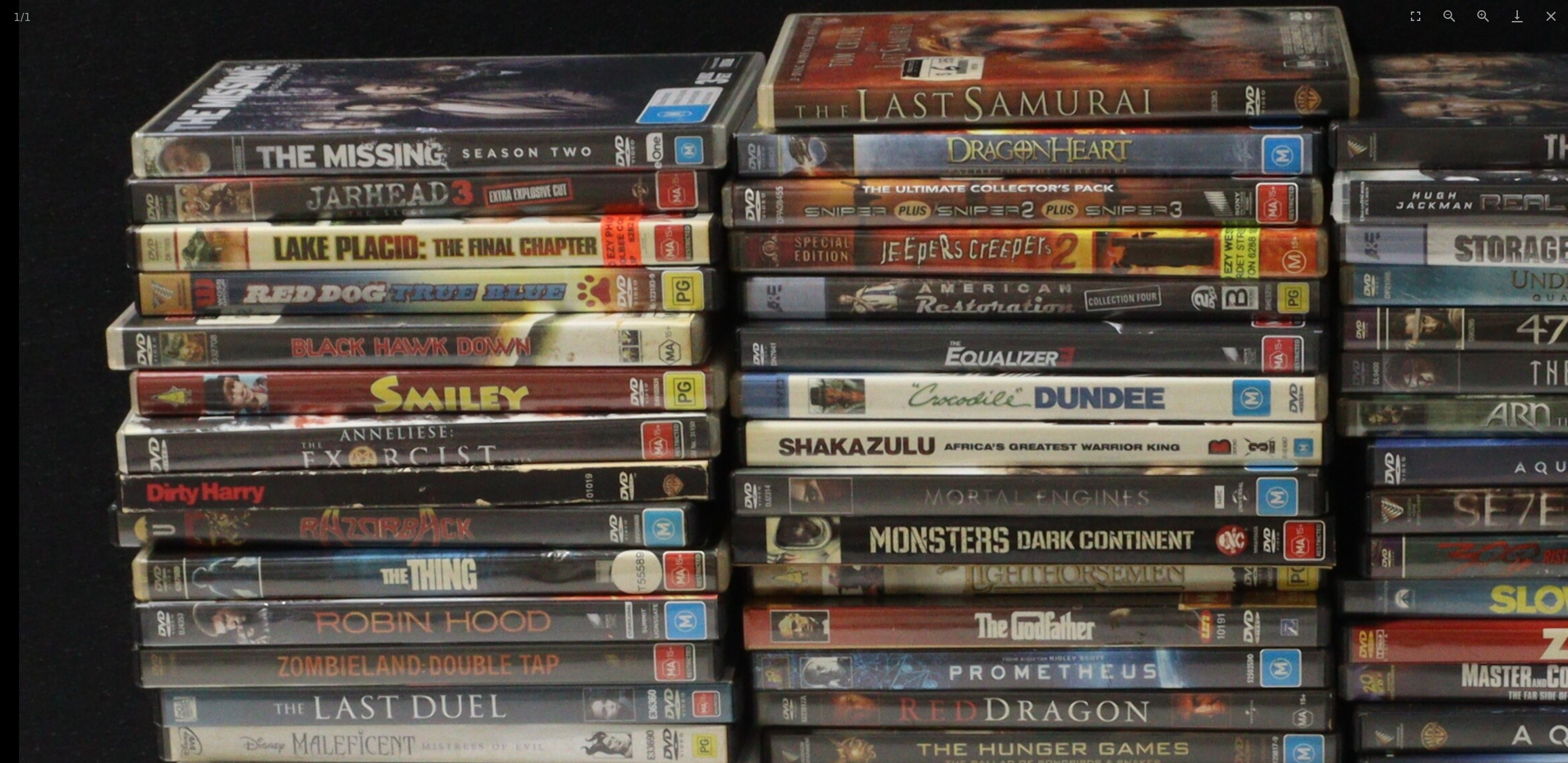
drag, startPoint x: 382, startPoint y: 349, endPoint x: 748, endPoint y: 517, distance: 402.7
click at [749, 518] on img at bounding box center [1057, 549] width 2077 height 1574
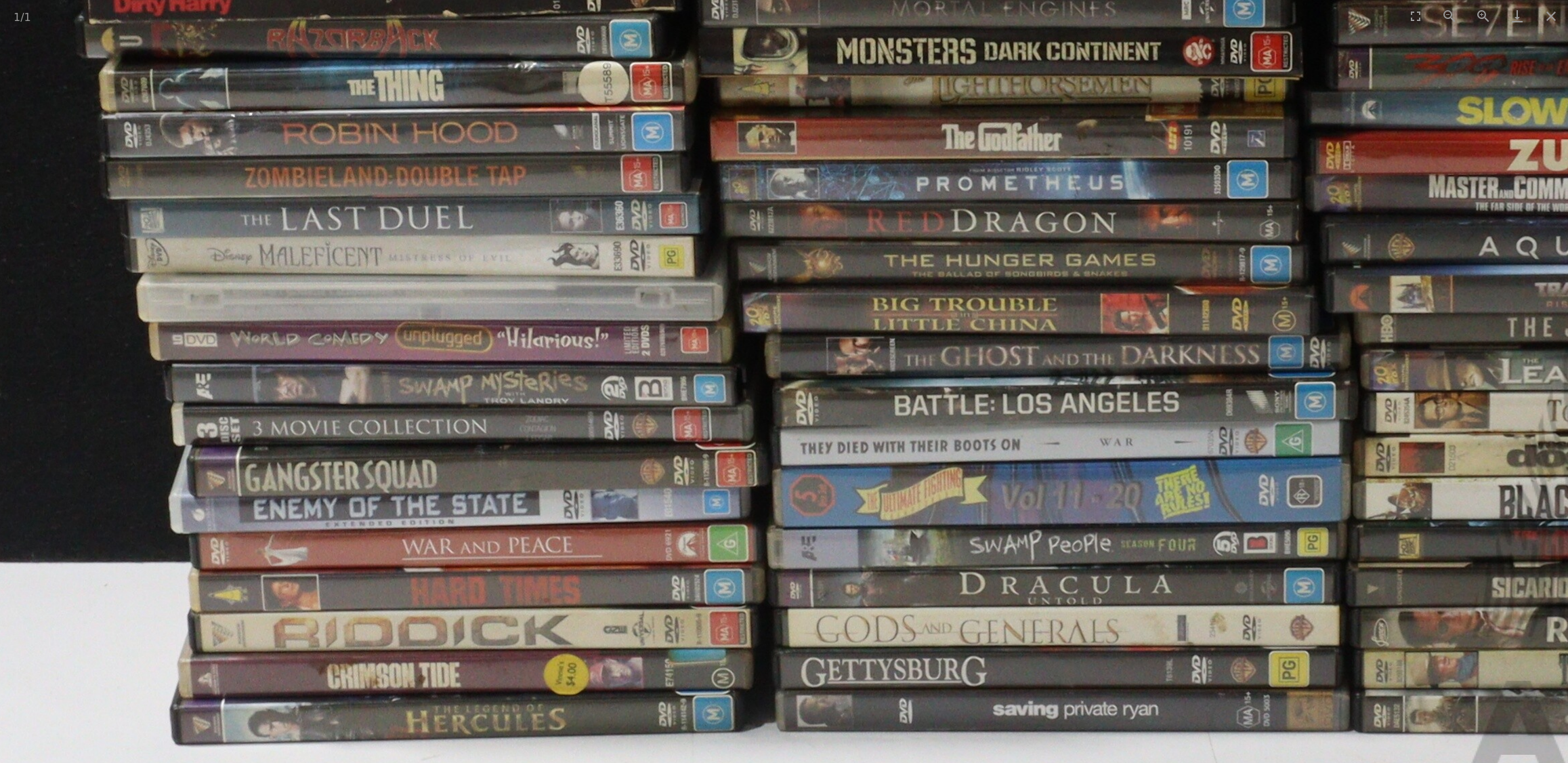
drag, startPoint x: 389, startPoint y: 697, endPoint x: 368, endPoint y: 226, distance: 471.5
click at [365, 162] on img at bounding box center [1024, 60] width 2077 height 1574
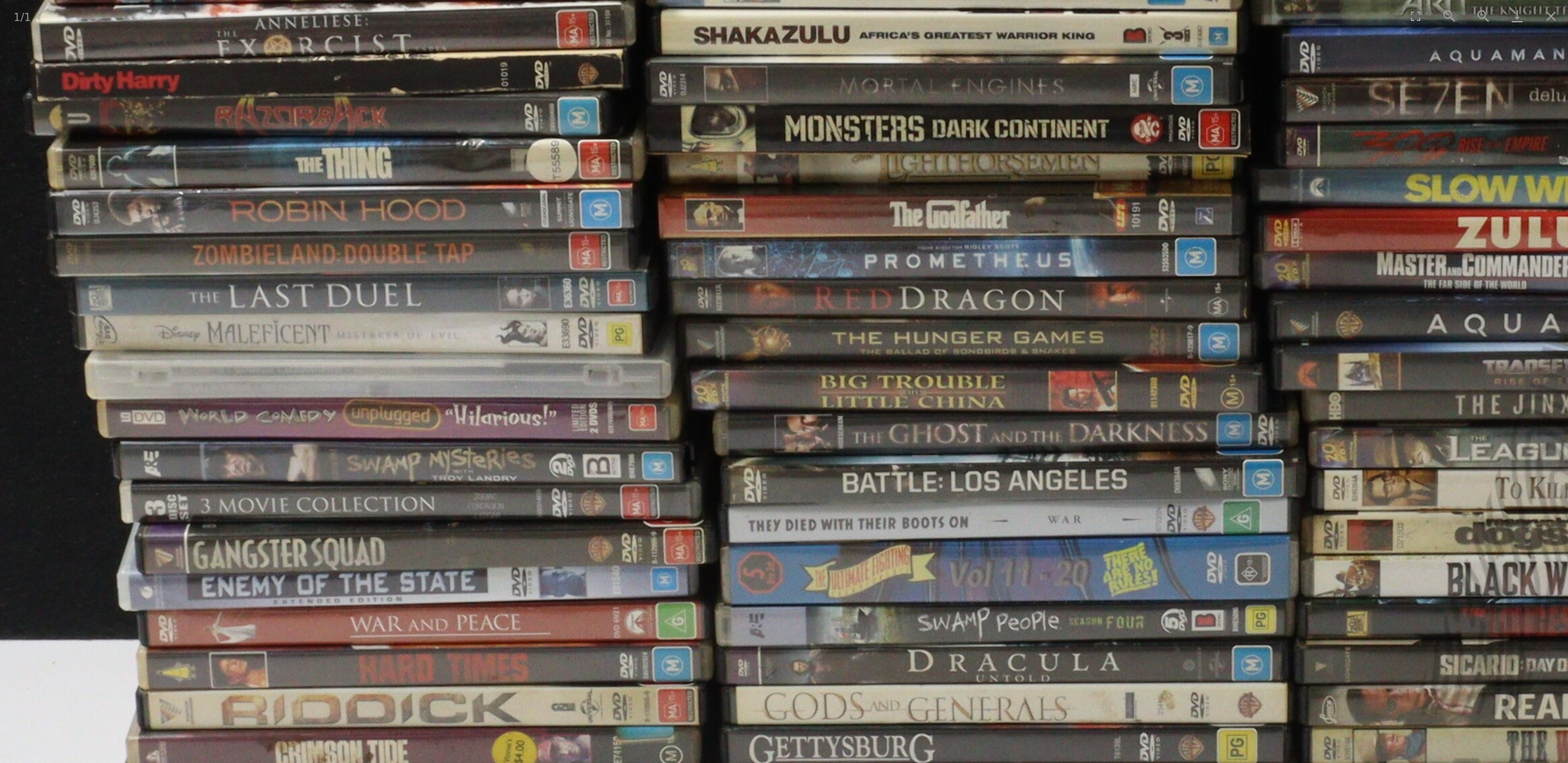
drag, startPoint x: 854, startPoint y: 495, endPoint x: 815, endPoint y: 644, distance: 154.0
click at [806, 673] on img at bounding box center [972, 137] width 2077 height 1574
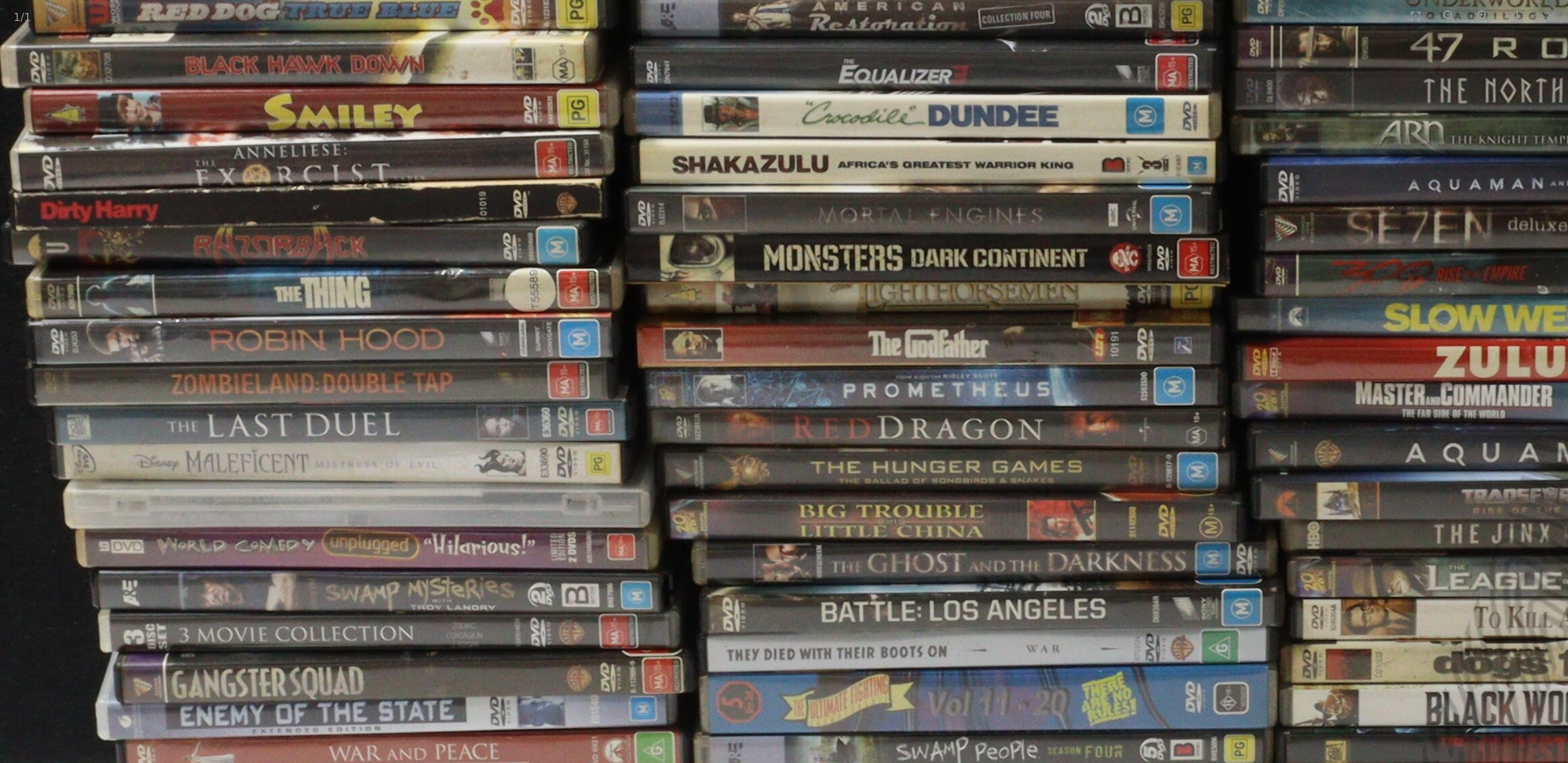
drag, startPoint x: 828, startPoint y: 433, endPoint x: 798, endPoint y: 571, distance: 141.2
click at [798, 571] on img at bounding box center [951, 267] width 2077 height 1574
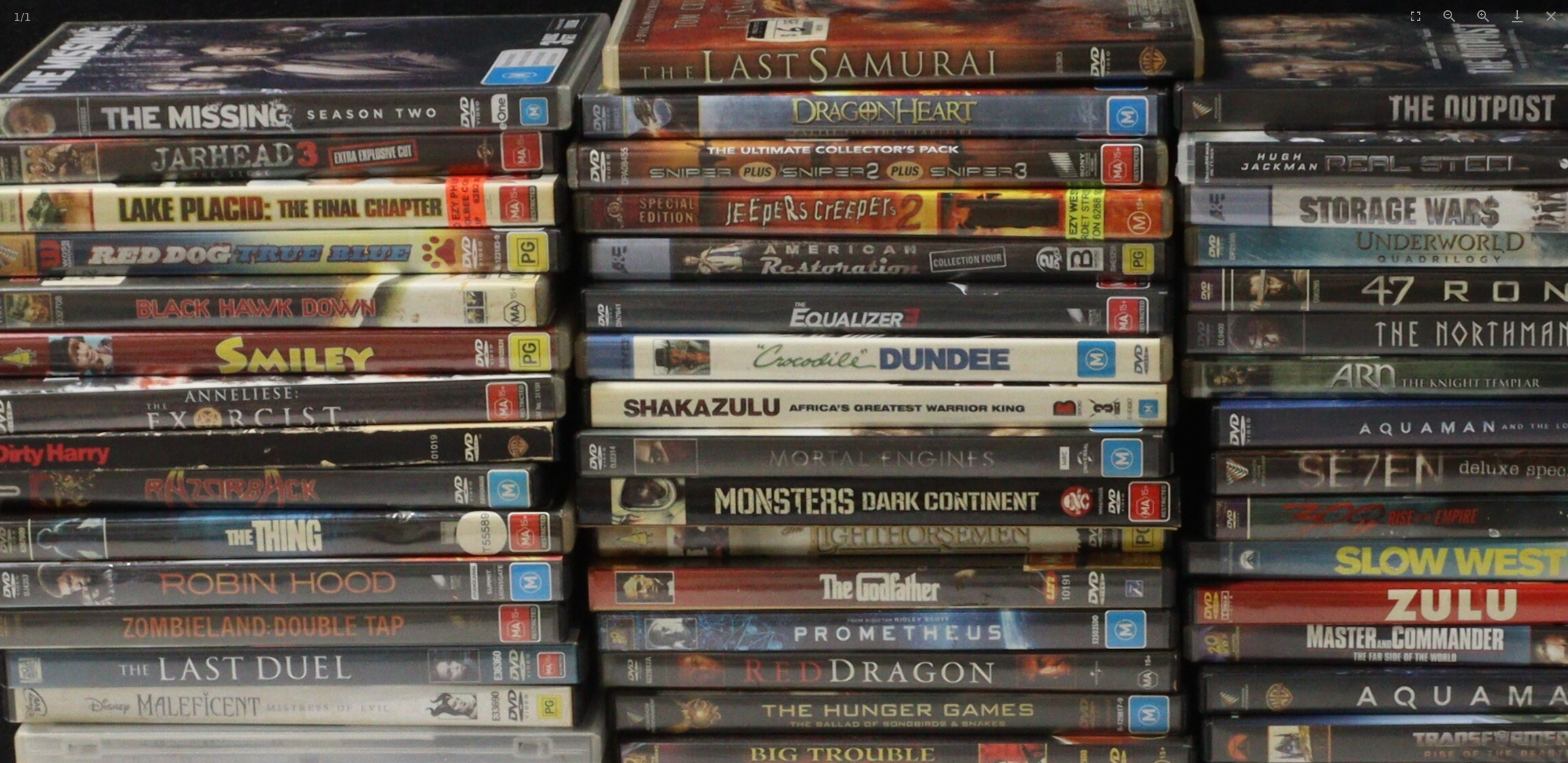
drag, startPoint x: 868, startPoint y: 281, endPoint x: 832, endPoint y: 420, distance: 143.6
click at [832, 423] on img at bounding box center [902, 510] width 2077 height 1574
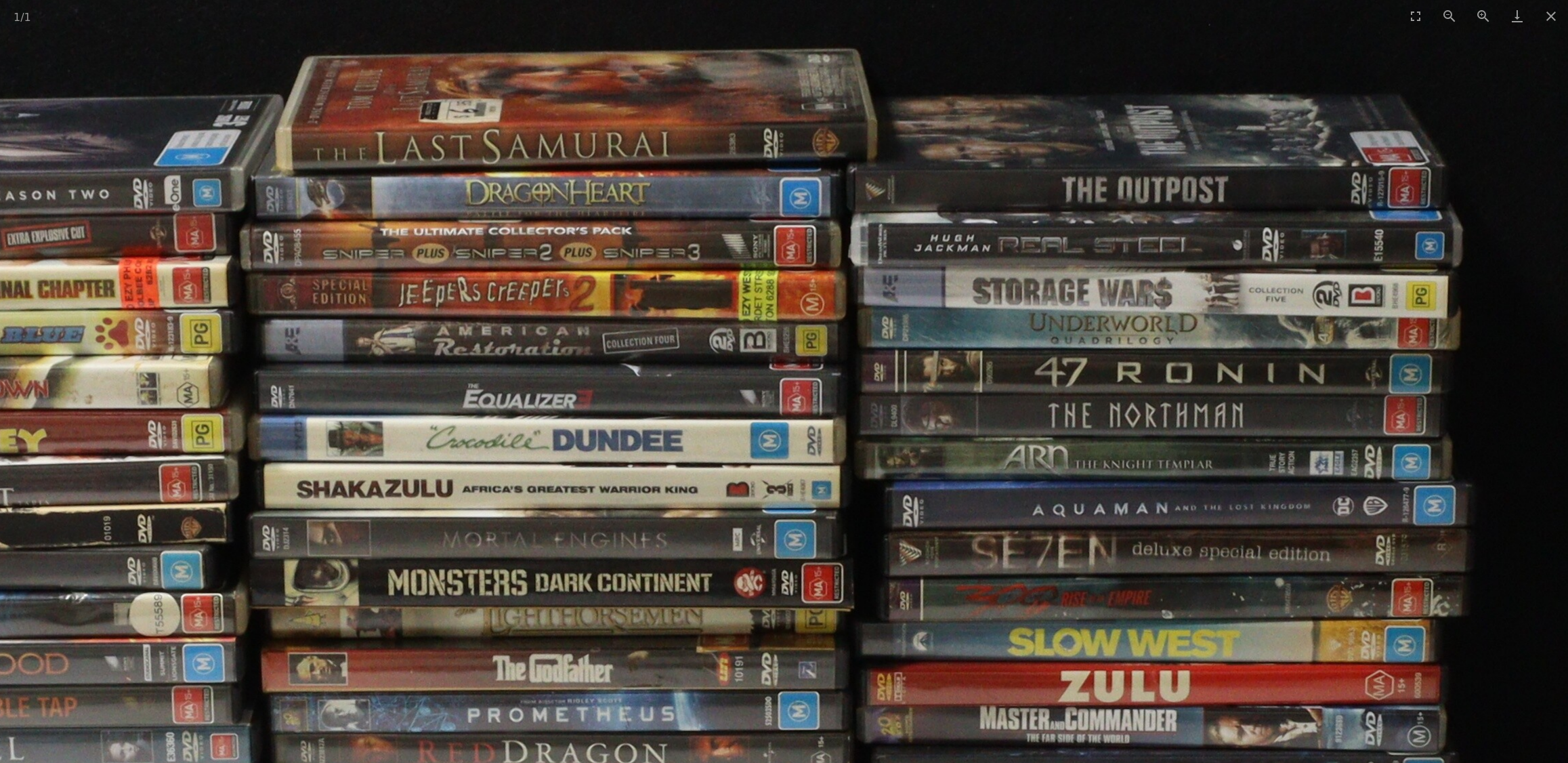
drag, startPoint x: 901, startPoint y: 276, endPoint x: 559, endPoint y: 301, distance: 342.9
click at [562, 302] on img at bounding box center [575, 592] width 2077 height 1574
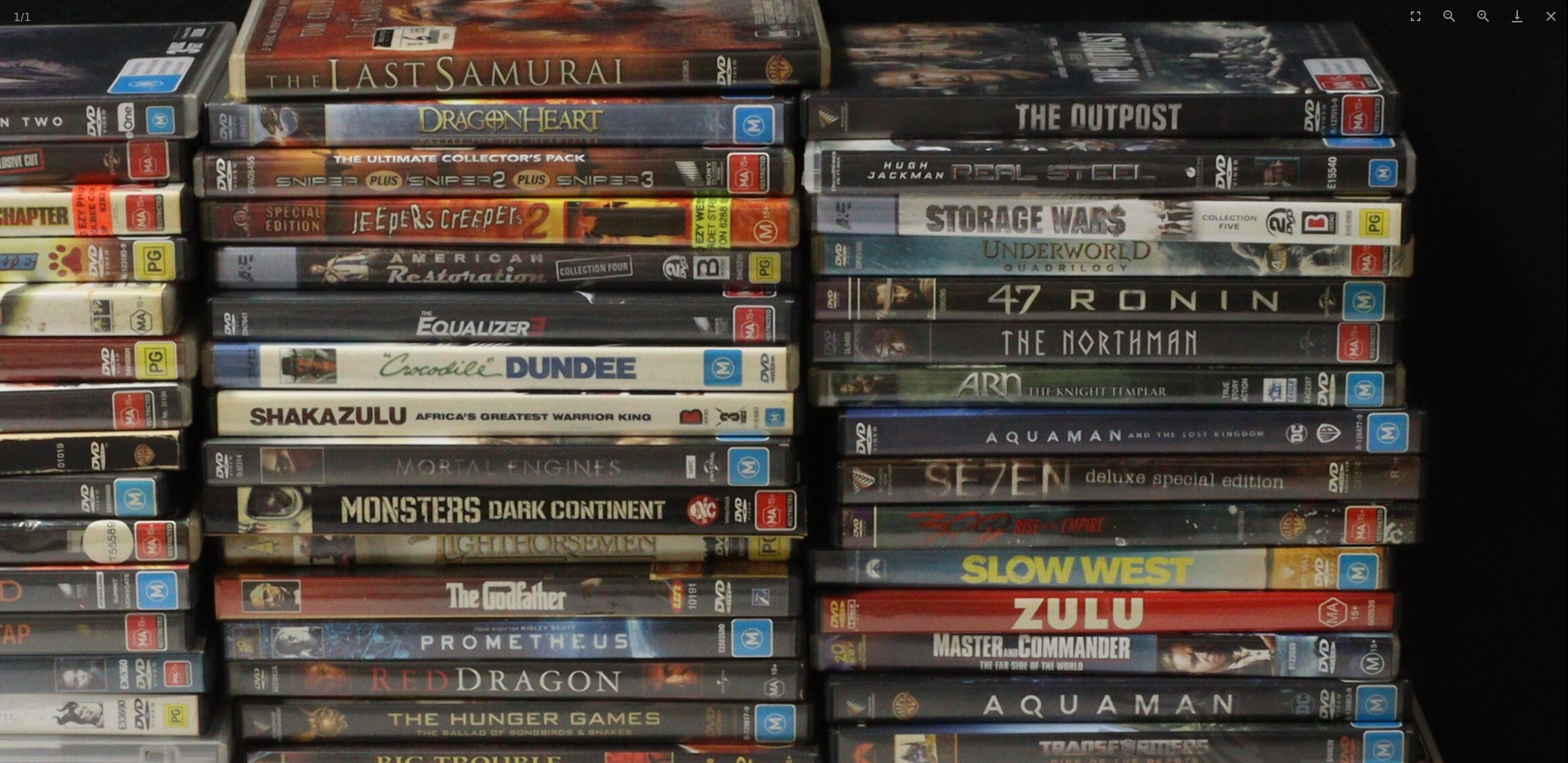
drag, startPoint x: 1059, startPoint y: 553, endPoint x: 1039, endPoint y: 378, distance: 176.1
click at [1040, 382] on img at bounding box center [528, 519] width 2077 height 1574
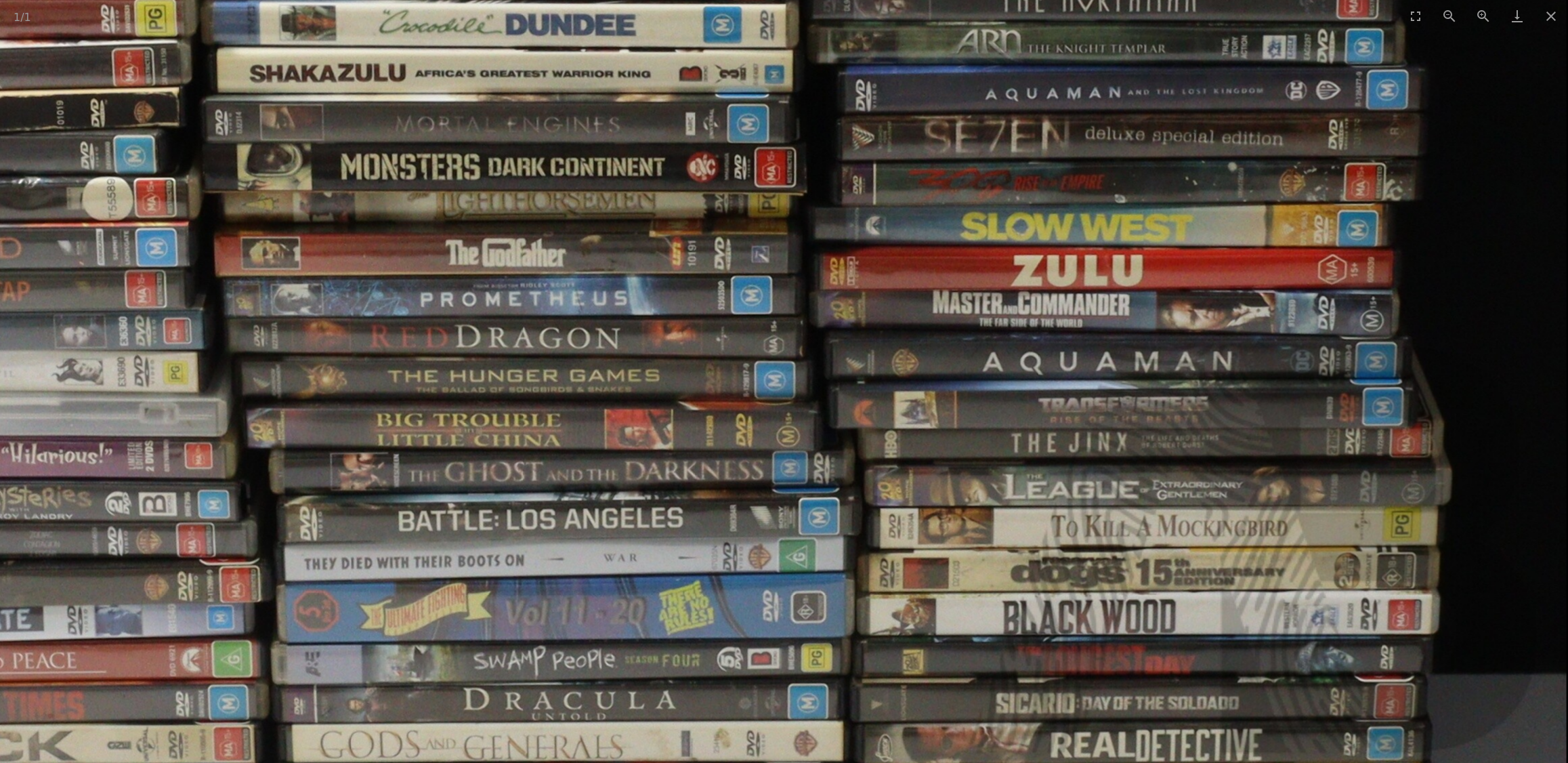
drag, startPoint x: 1047, startPoint y: 529, endPoint x: 1037, endPoint y: 295, distance: 234.2
click at [1037, 295] on img at bounding box center [528, 176] width 2077 height 1574
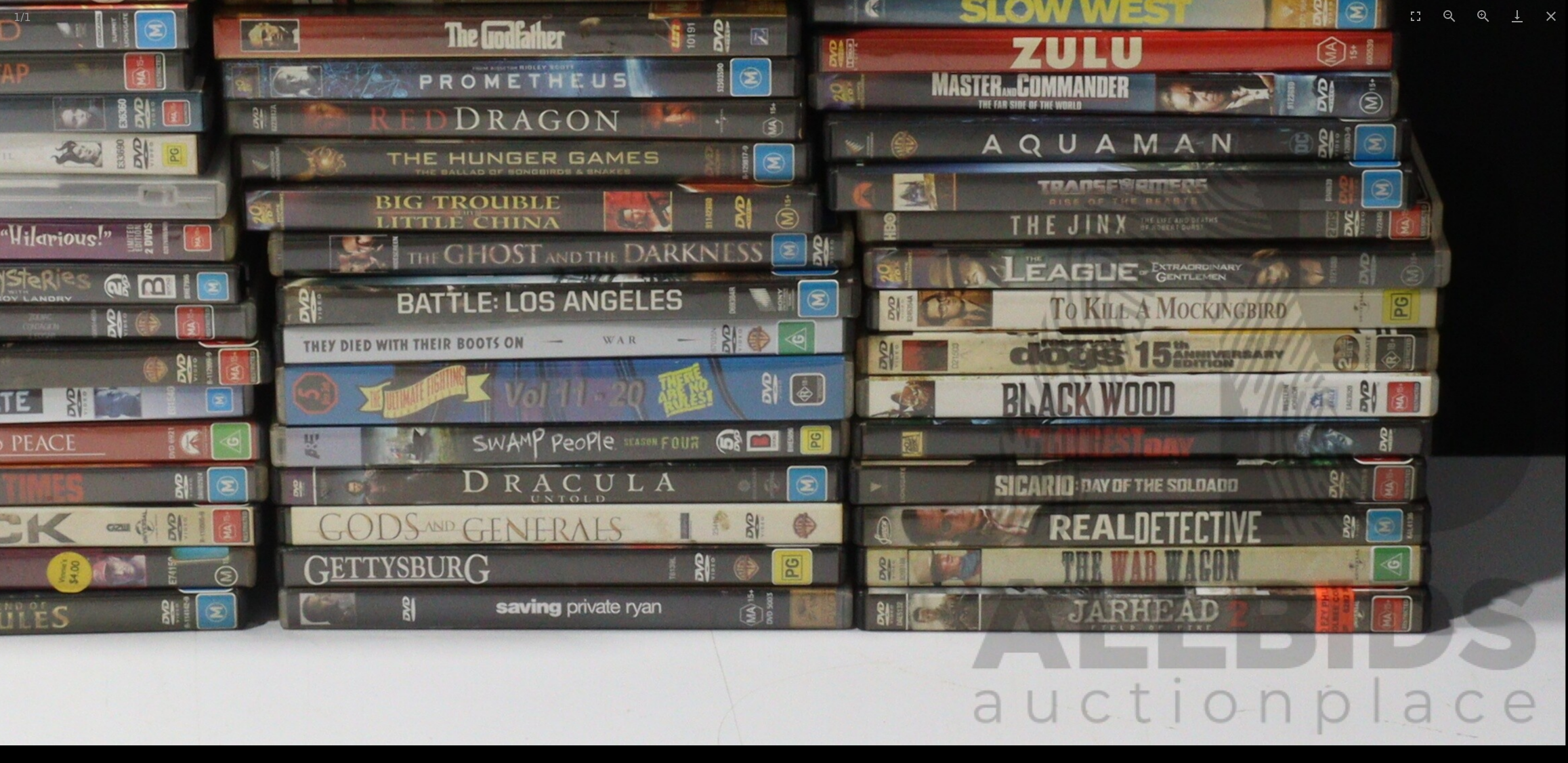
drag, startPoint x: 1060, startPoint y: 525, endPoint x: 1038, endPoint y: 373, distance: 153.6
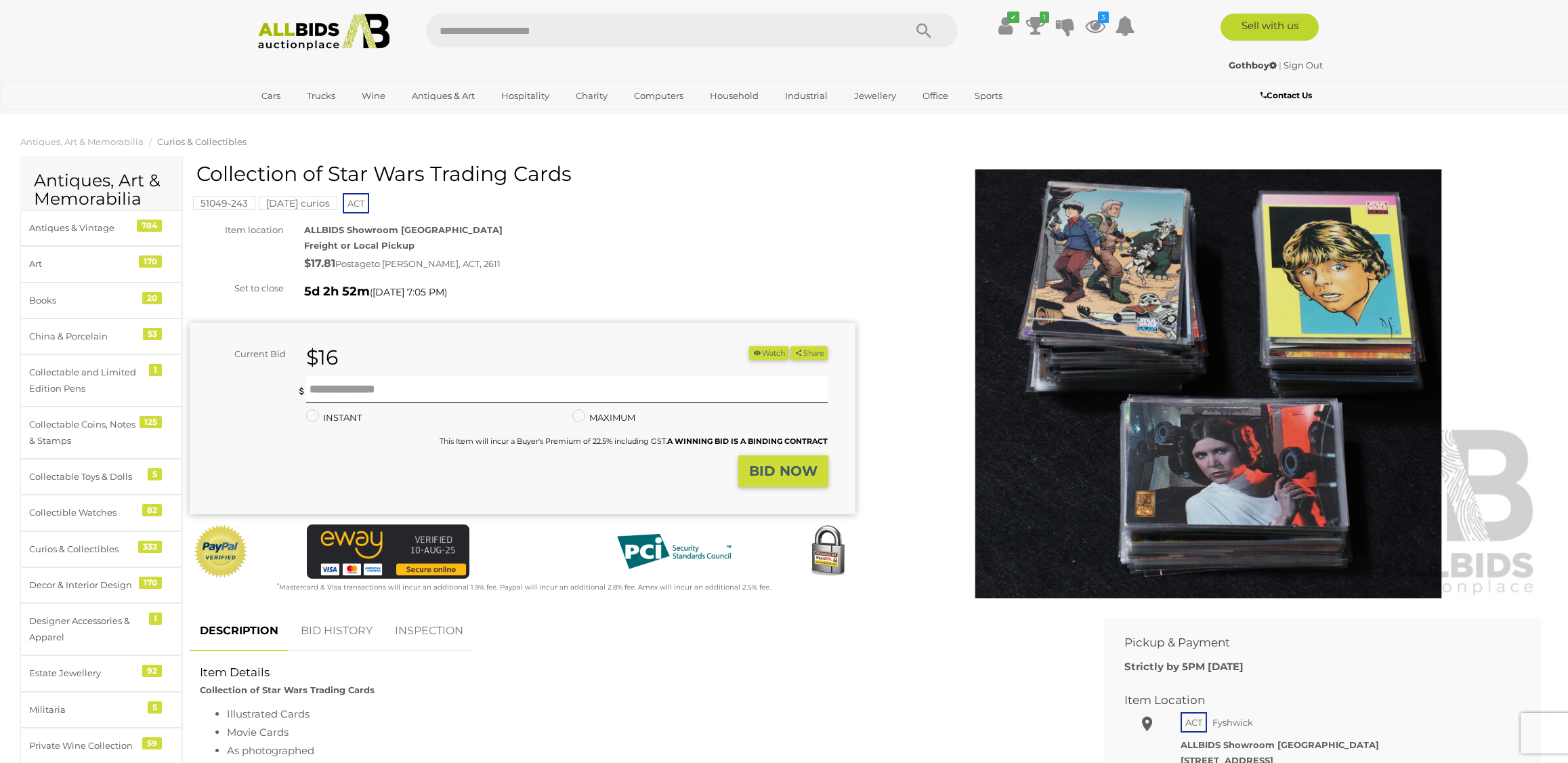
click at [1150, 309] on img at bounding box center [1209, 384] width 666 height 429
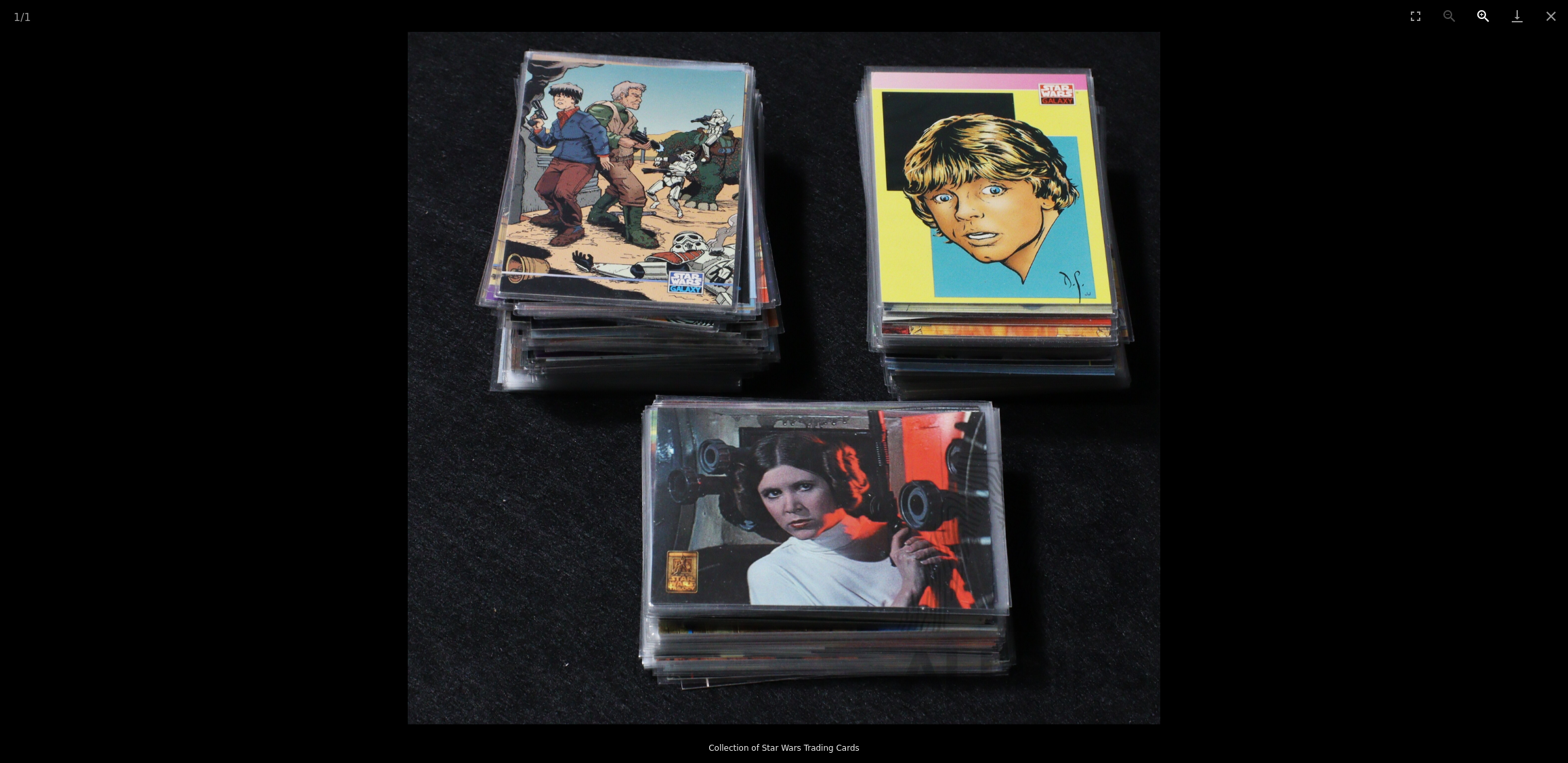
click at [1480, 10] on button "Zoom in" at bounding box center [1483, 16] width 34 height 32
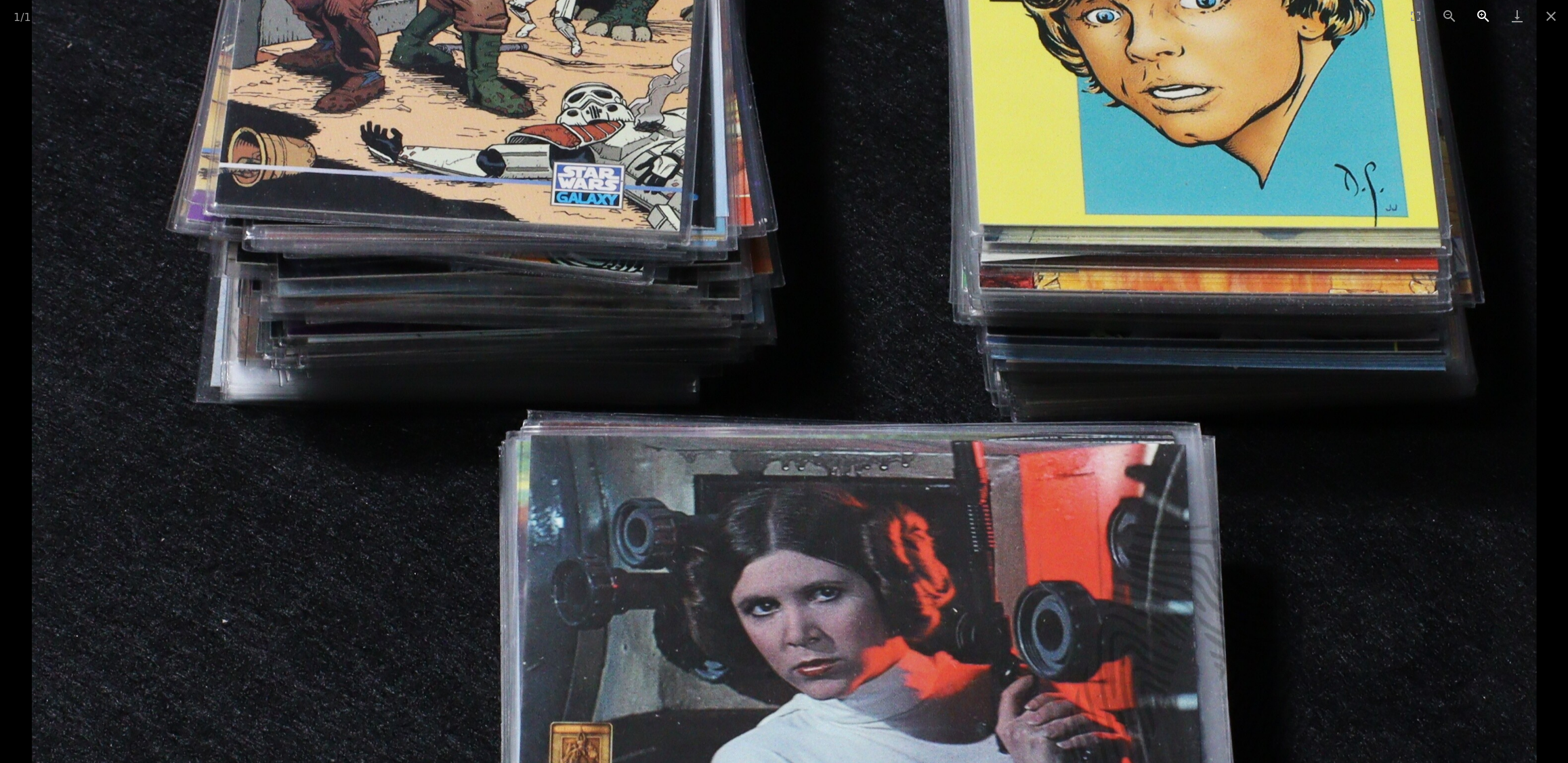
click at [1480, 10] on button "Zoom in" at bounding box center [1483, 16] width 34 height 32
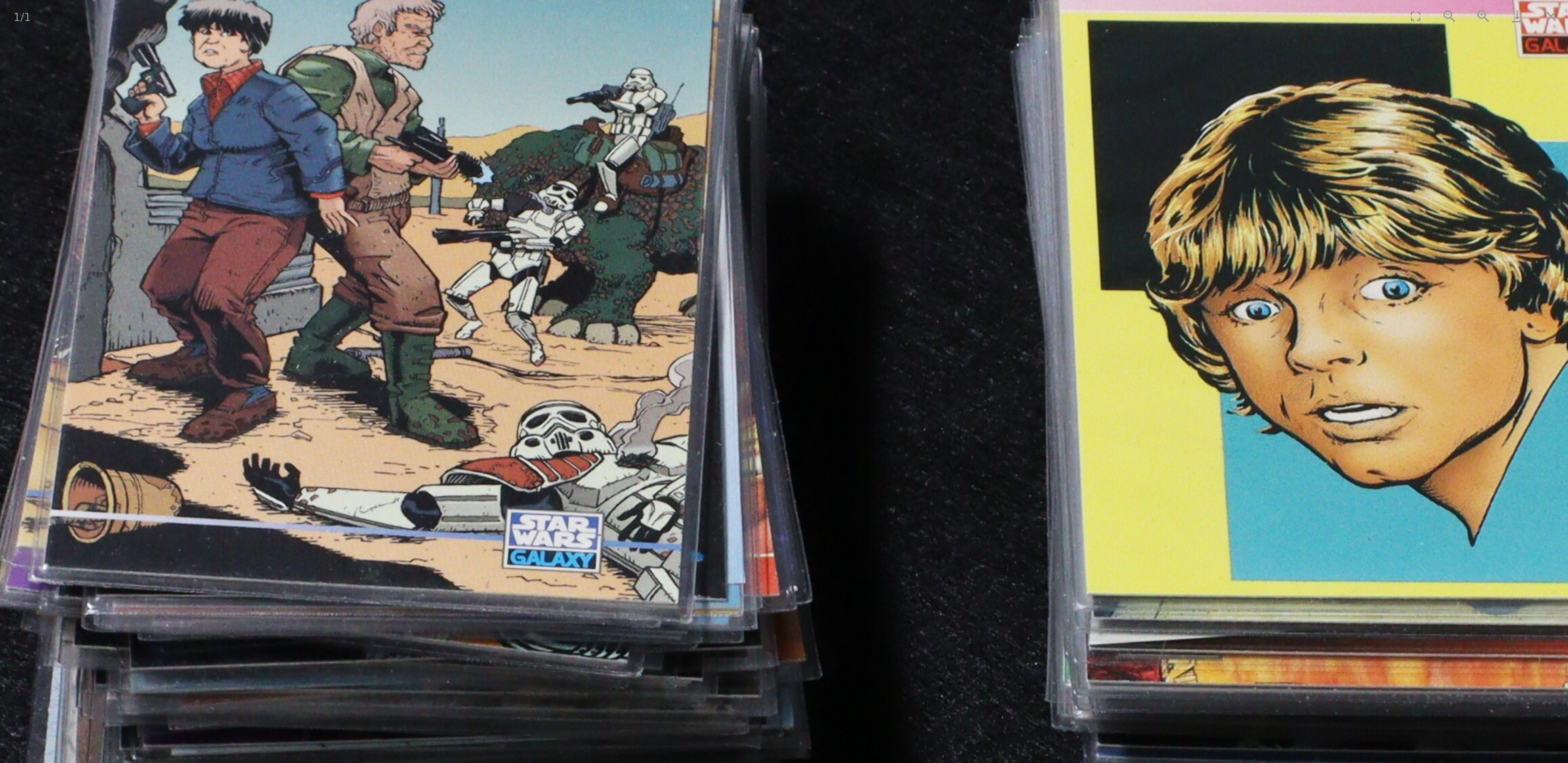
drag, startPoint x: 684, startPoint y: 370, endPoint x: 643, endPoint y: 538, distance: 172.9
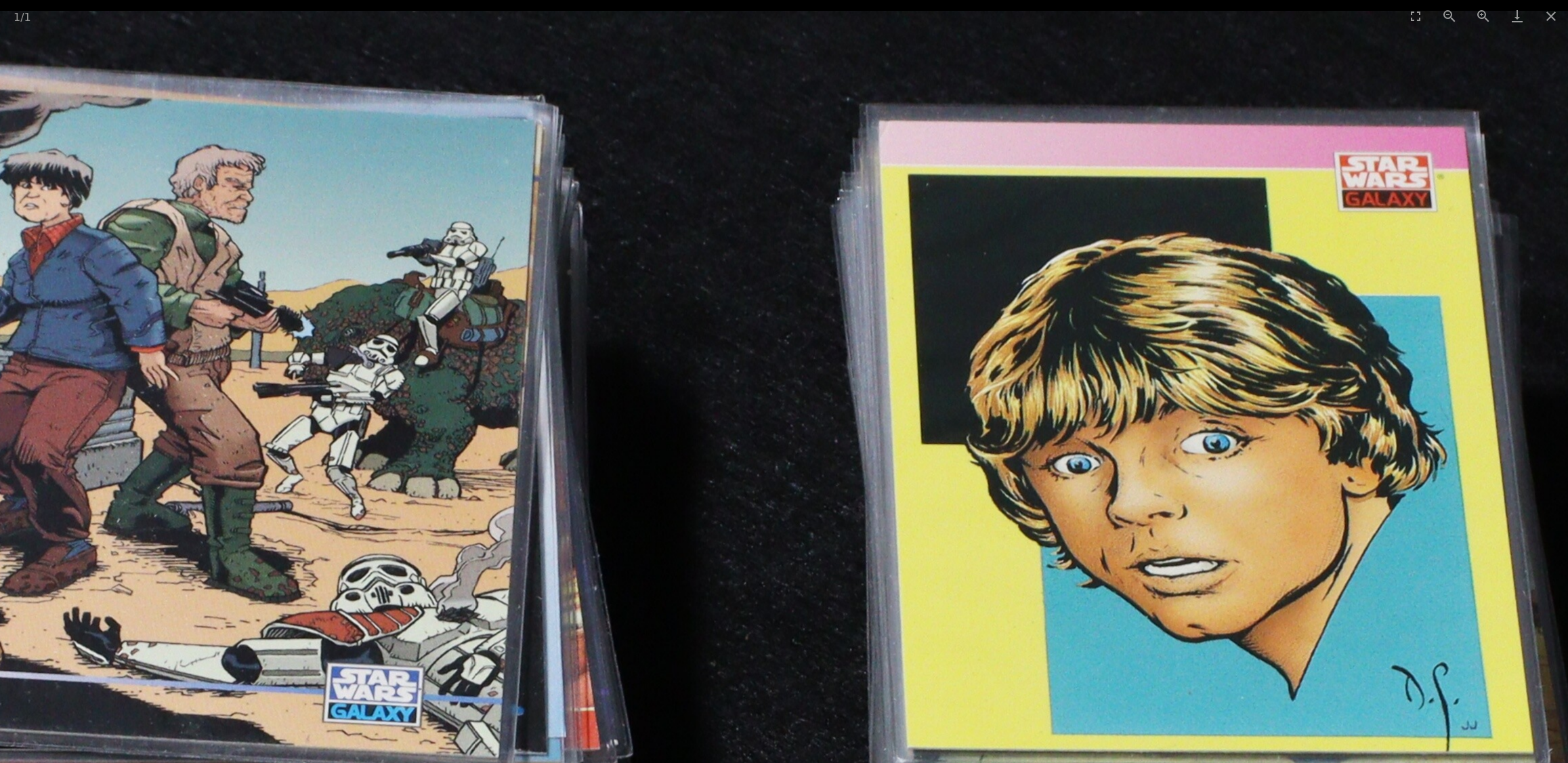
drag, startPoint x: 586, startPoint y: 366, endPoint x: 403, endPoint y: 431, distance: 194.2
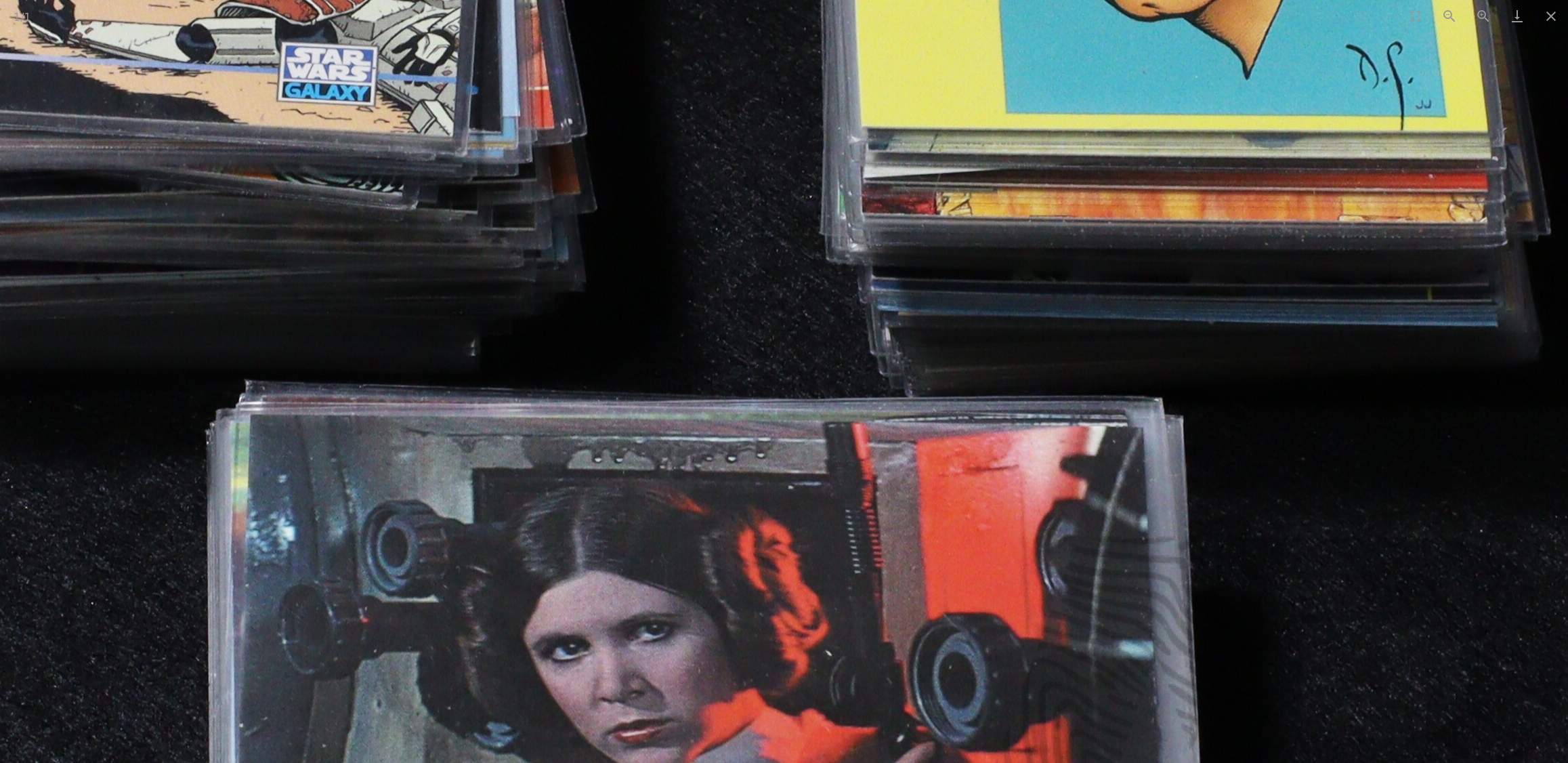
drag, startPoint x: 986, startPoint y: 636, endPoint x: 971, endPoint y: -33, distance: 669.2
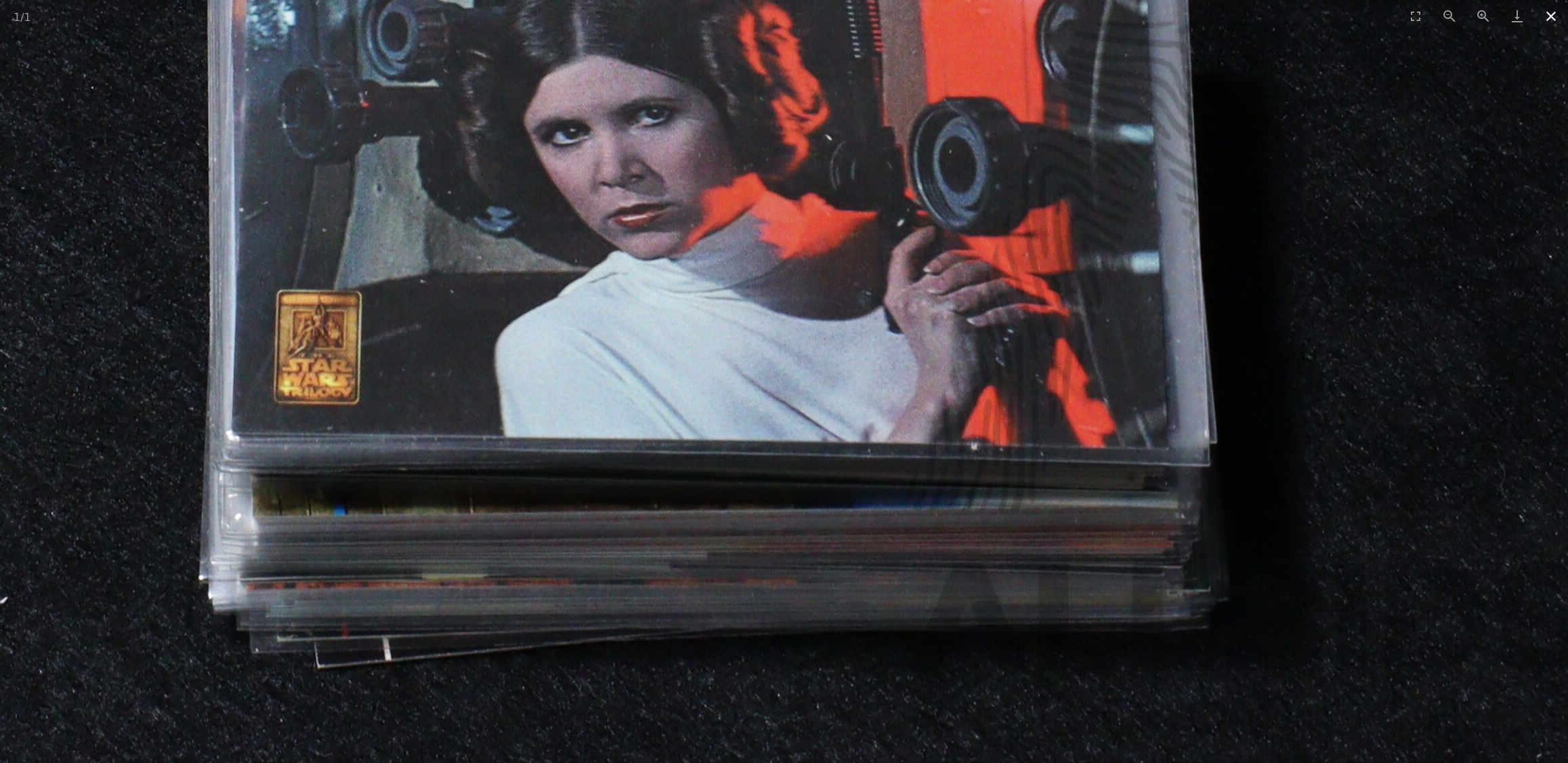
click at [1560, 22] on button "Close gallery" at bounding box center [1551, 16] width 34 height 32
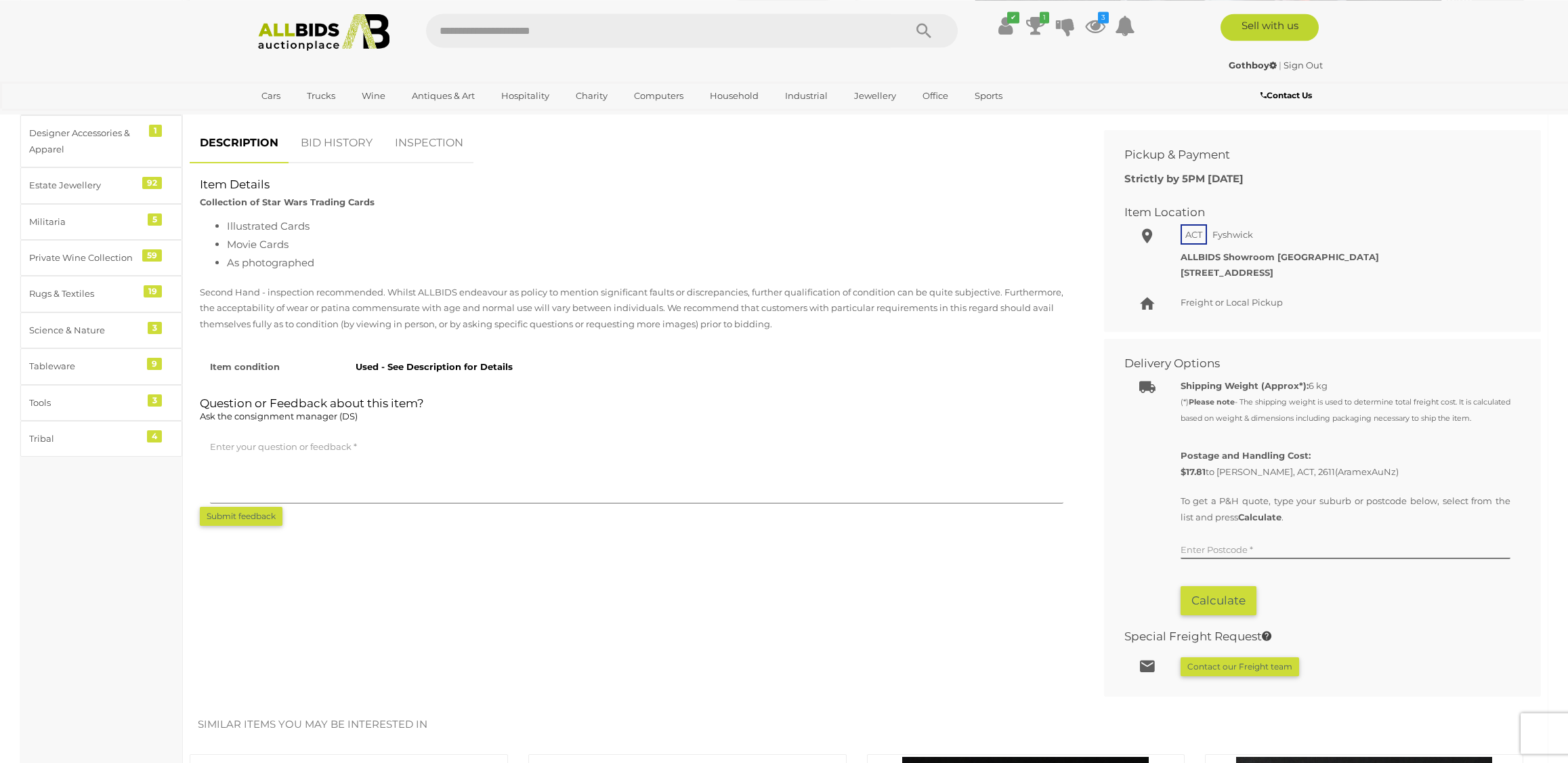
scroll to position [488, 0]
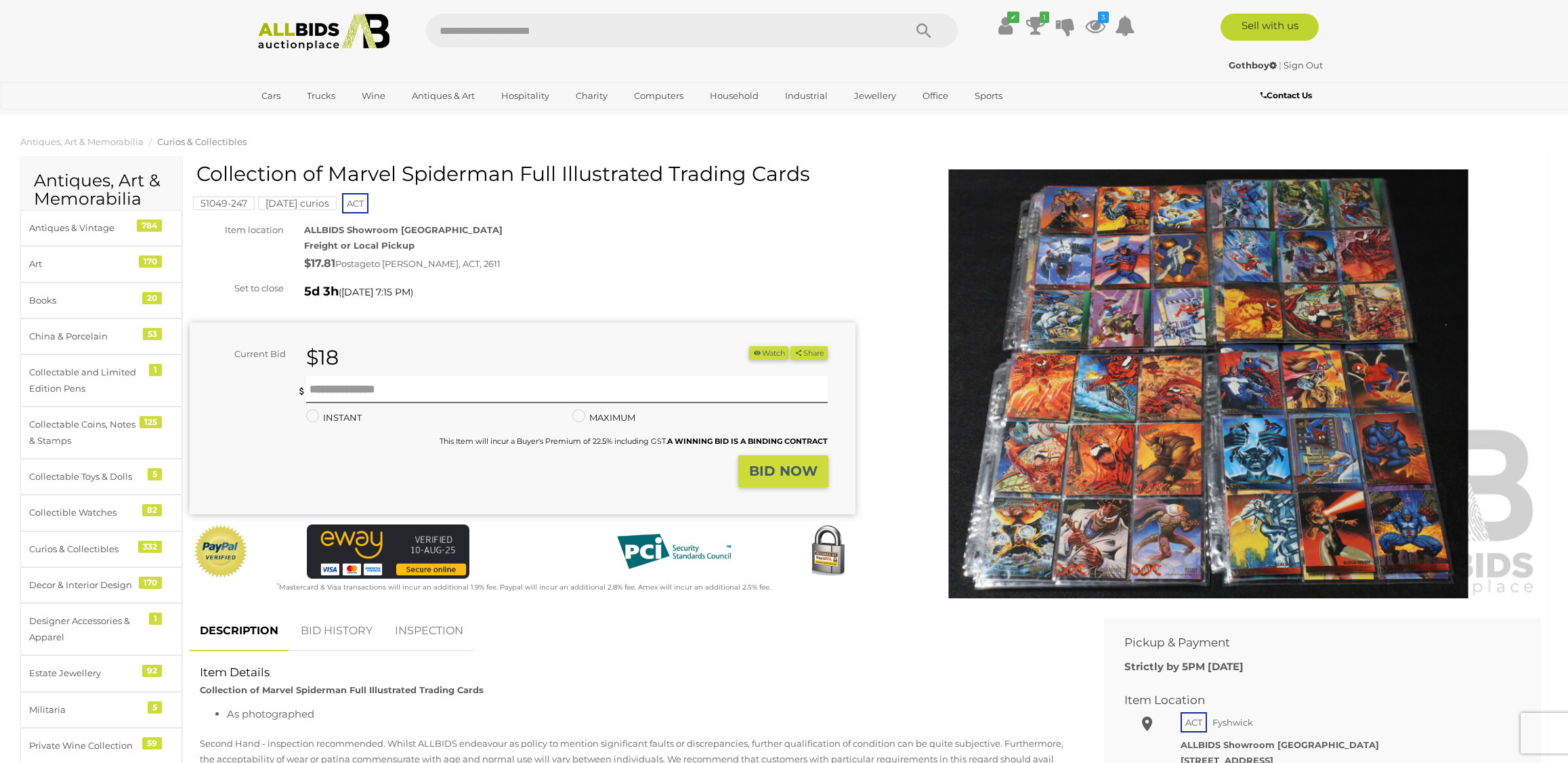
click at [1113, 388] on img at bounding box center [1209, 384] width 666 height 429
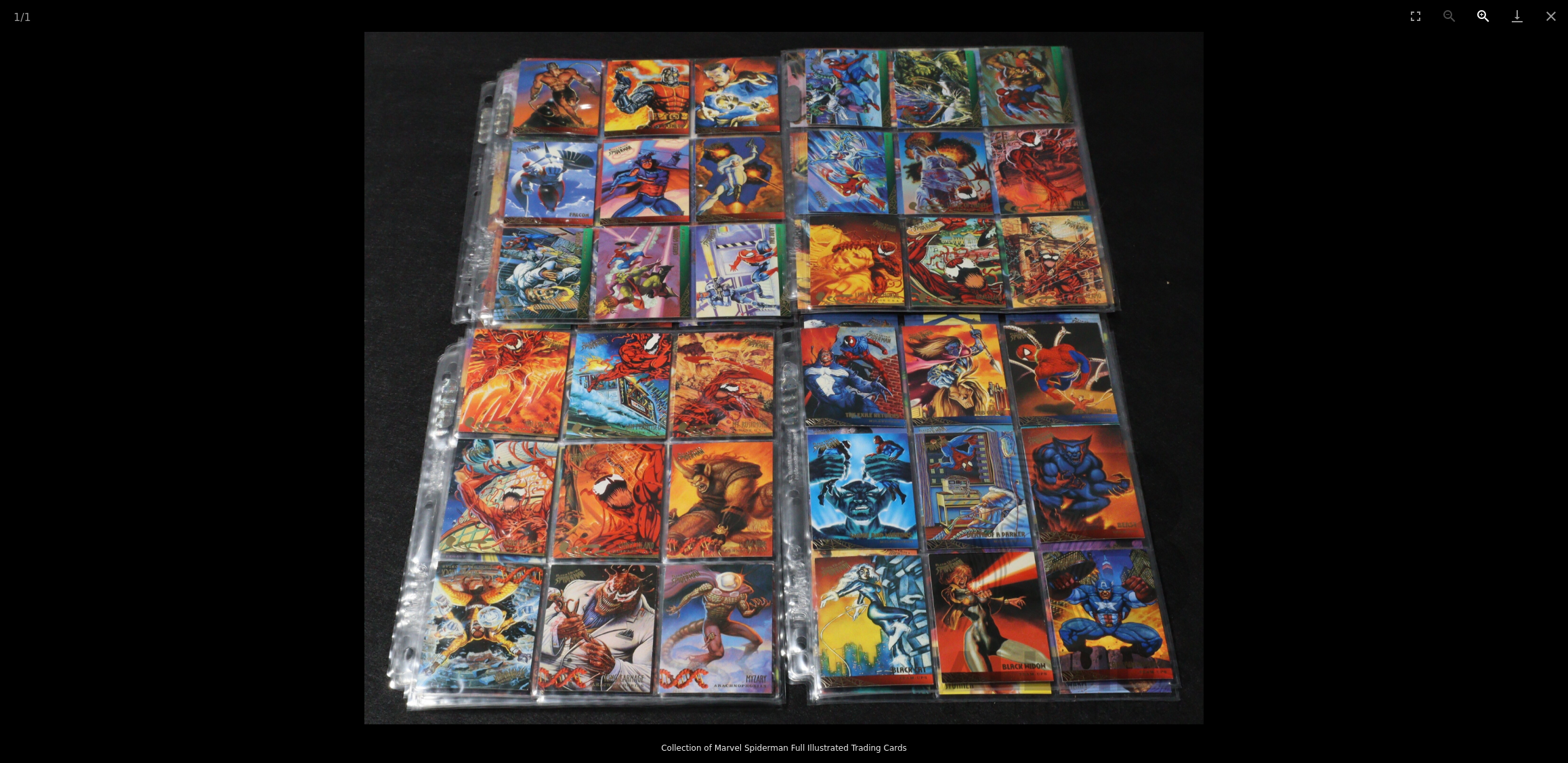
click at [1486, 11] on button "Zoom in" at bounding box center [1483, 16] width 34 height 32
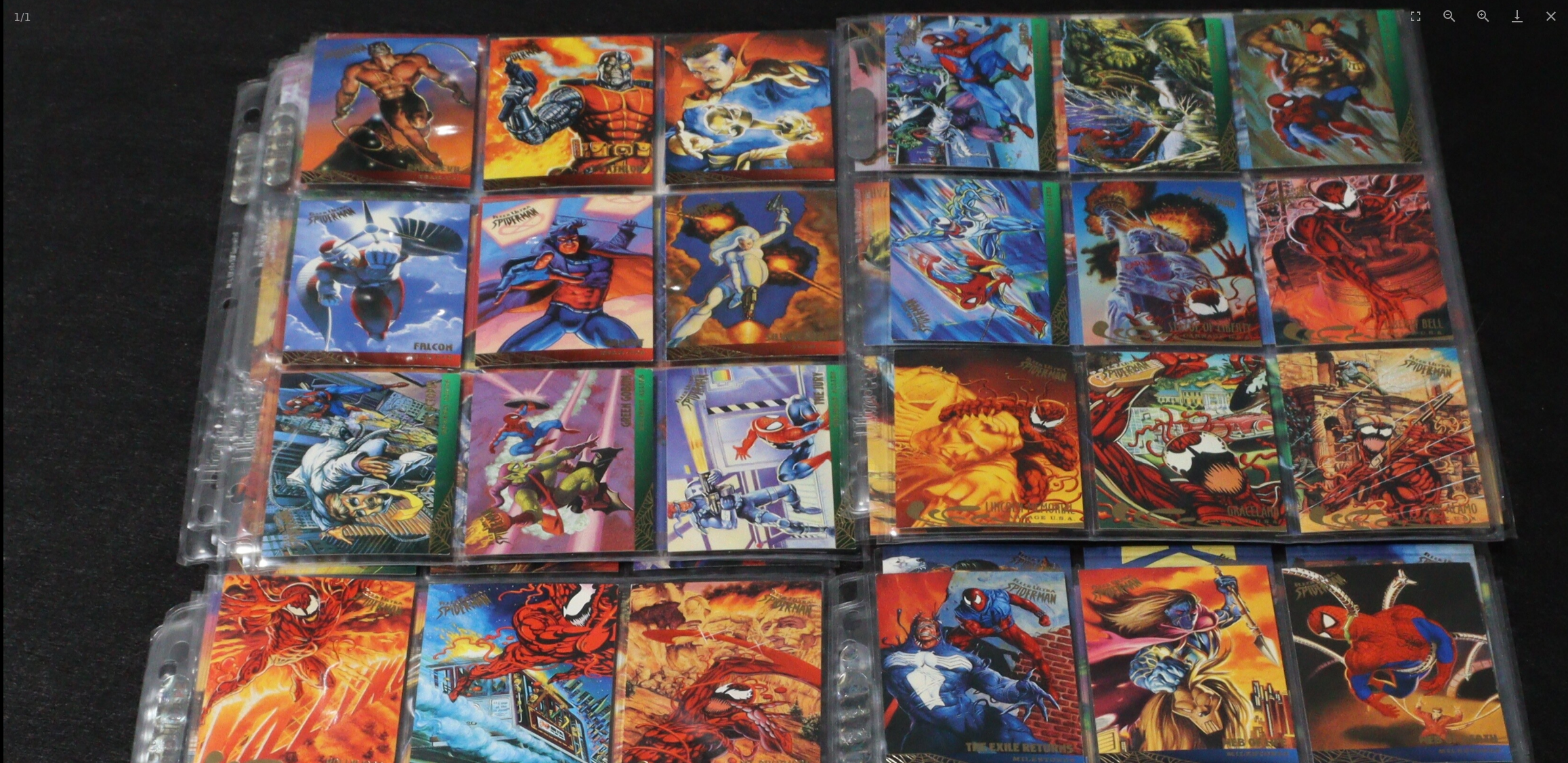
drag, startPoint x: 871, startPoint y: 285, endPoint x: 944, endPoint y: 569, distance: 293.2
click at [941, 578] on img at bounding box center [842, 674] width 1678 height 1385
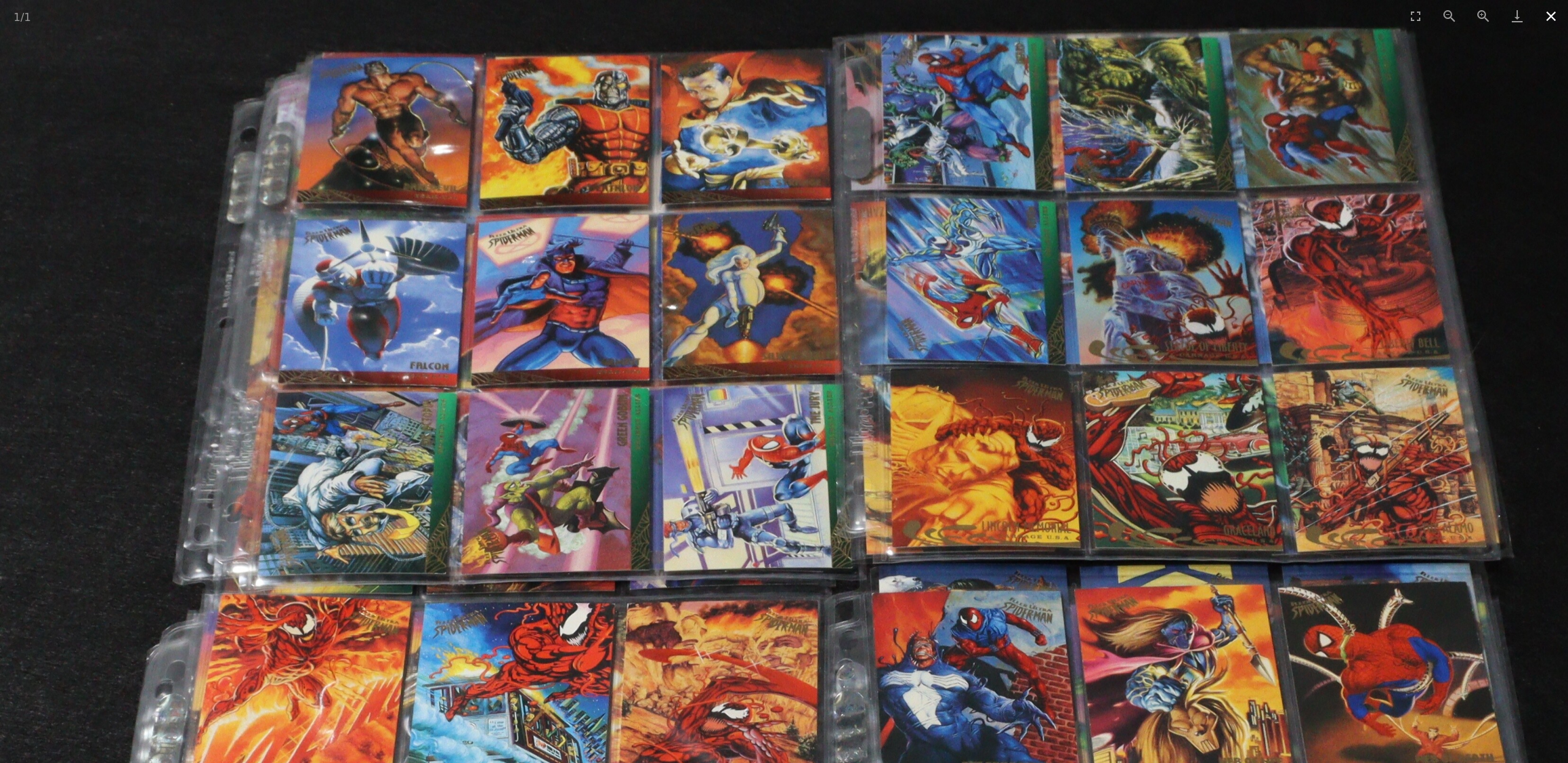
click at [1555, 16] on button "Close gallery" at bounding box center [1551, 16] width 34 height 32
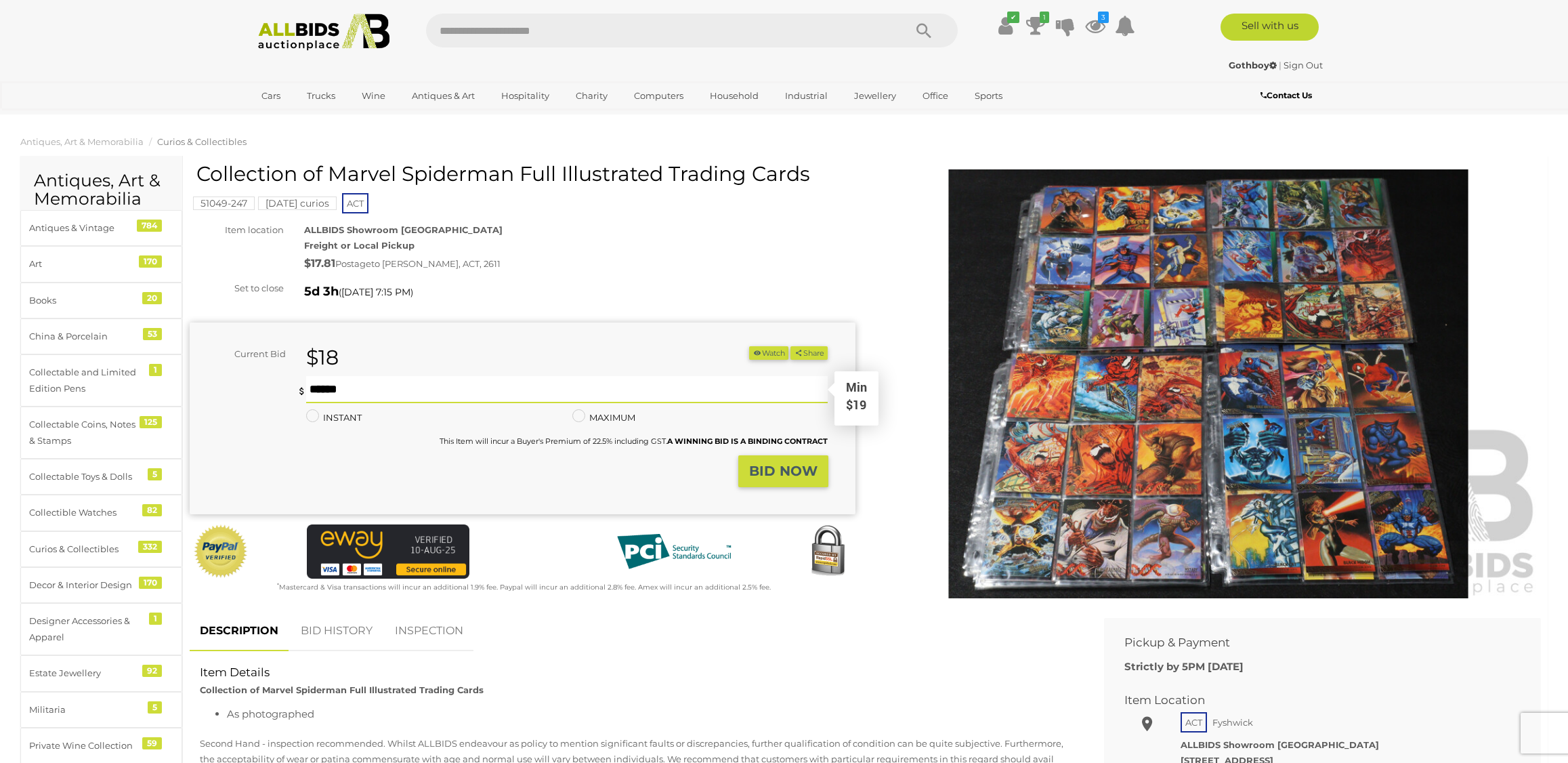
click at [417, 392] on input "text" at bounding box center [566, 390] width 521 height 27
type input "**"
click at [752, 473] on strong "BID NOW" at bounding box center [783, 471] width 69 height 16
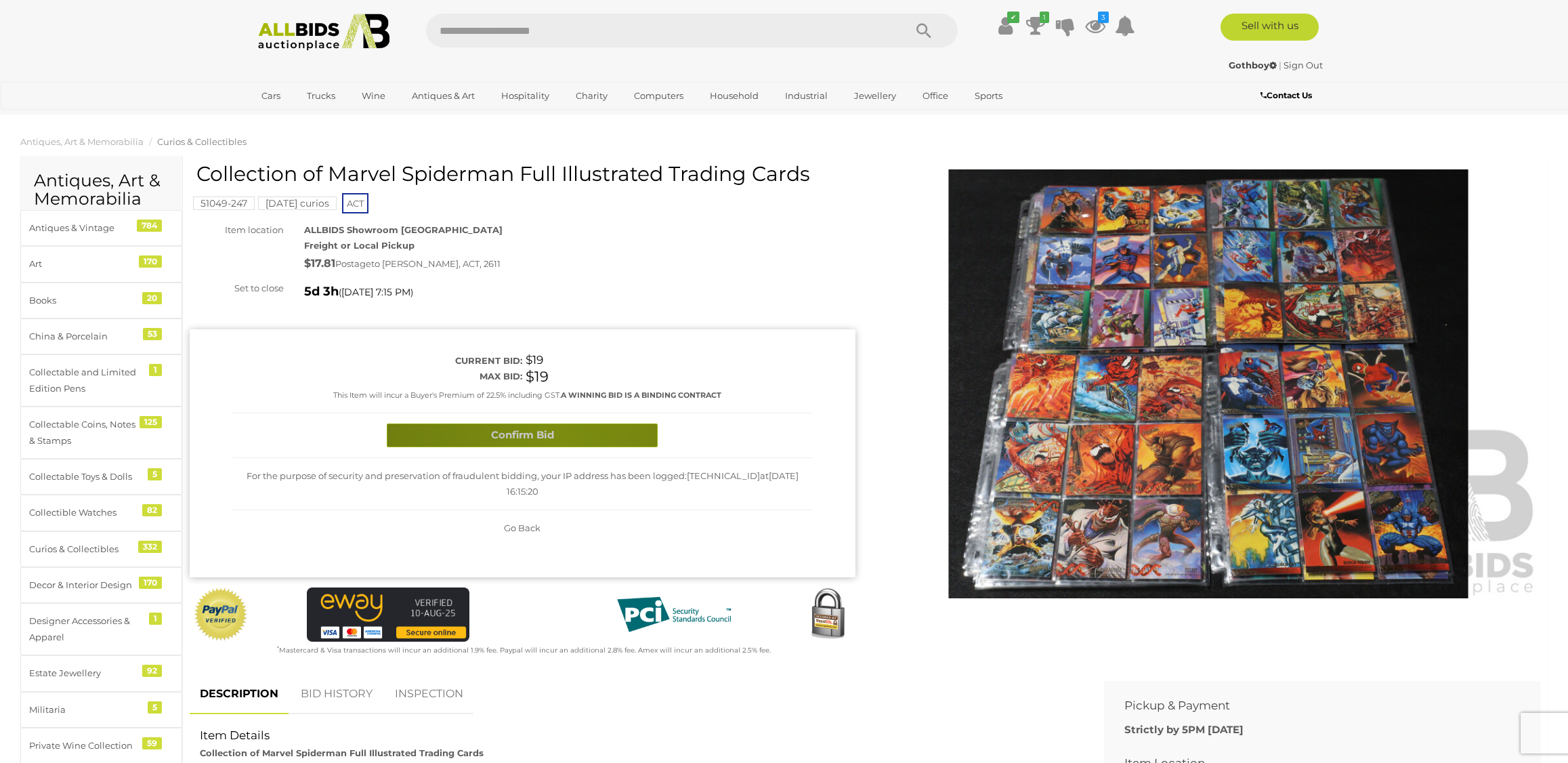
click at [562, 444] on button "Confirm Bid" at bounding box center [522, 436] width 271 height 24
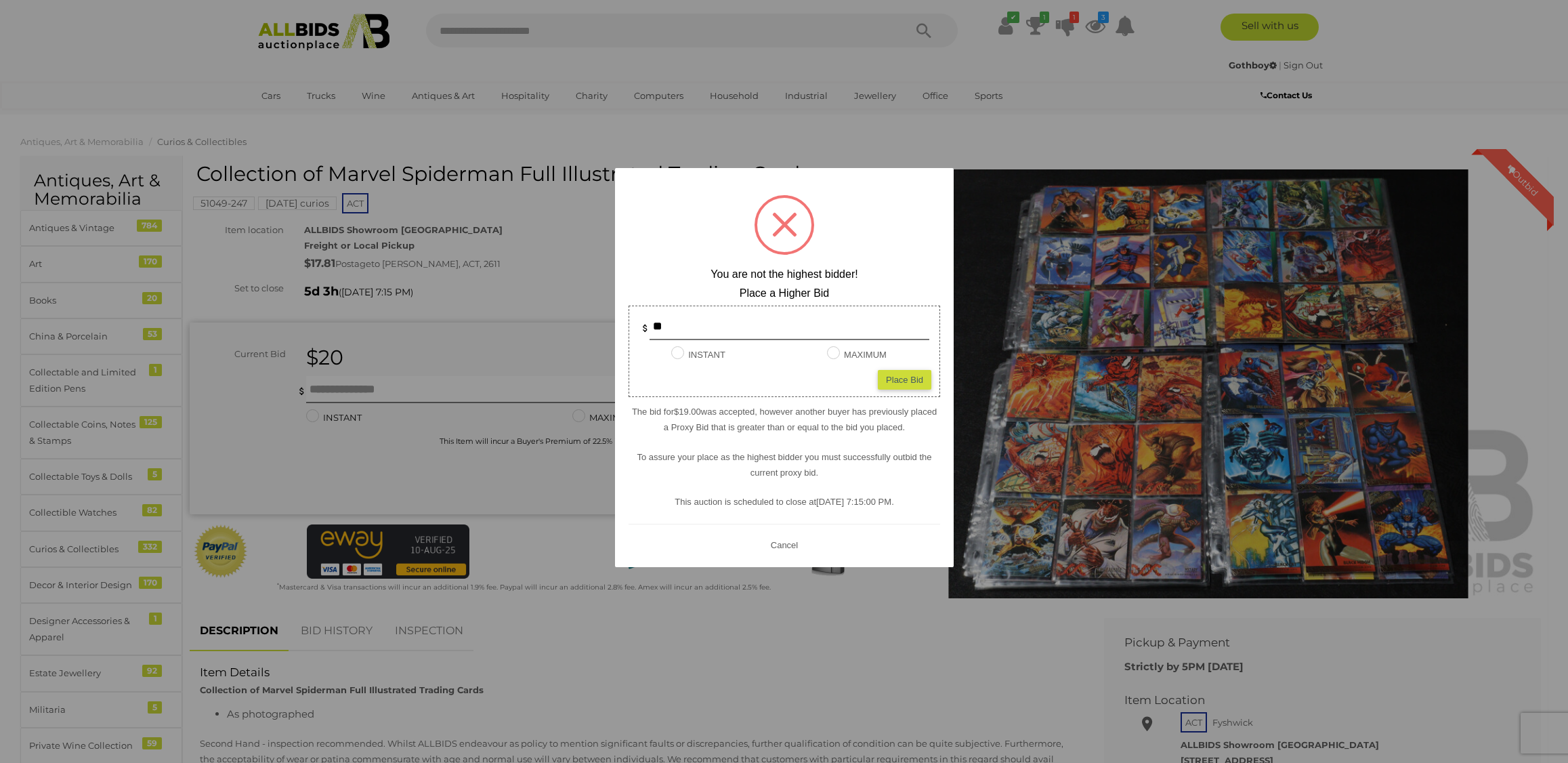
click at [793, 549] on button "Cancel" at bounding box center [784, 545] width 36 height 17
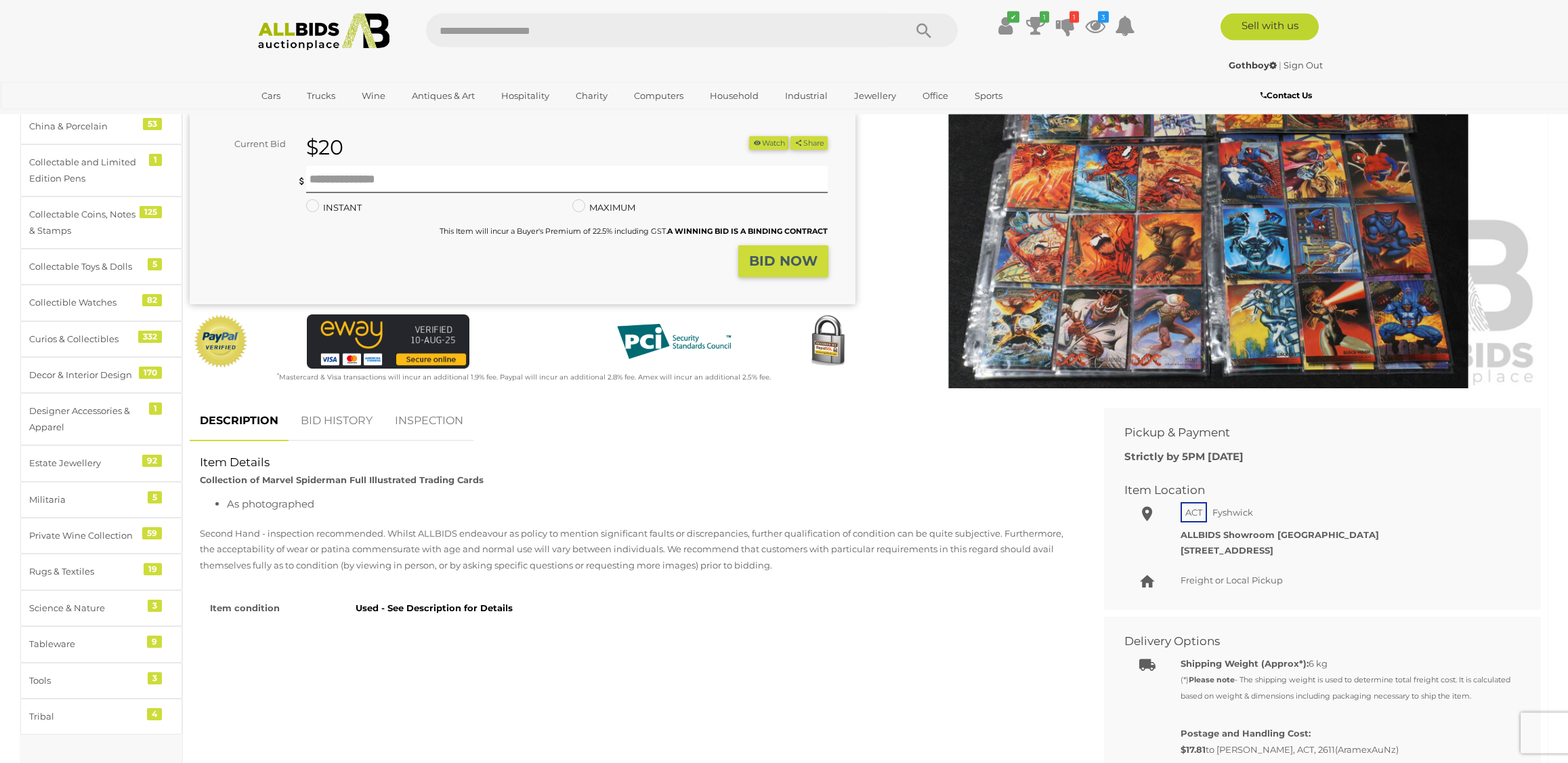
scroll to position [211, 0]
click at [346, 424] on link "BID HISTORY" at bounding box center [336, 420] width 92 height 40
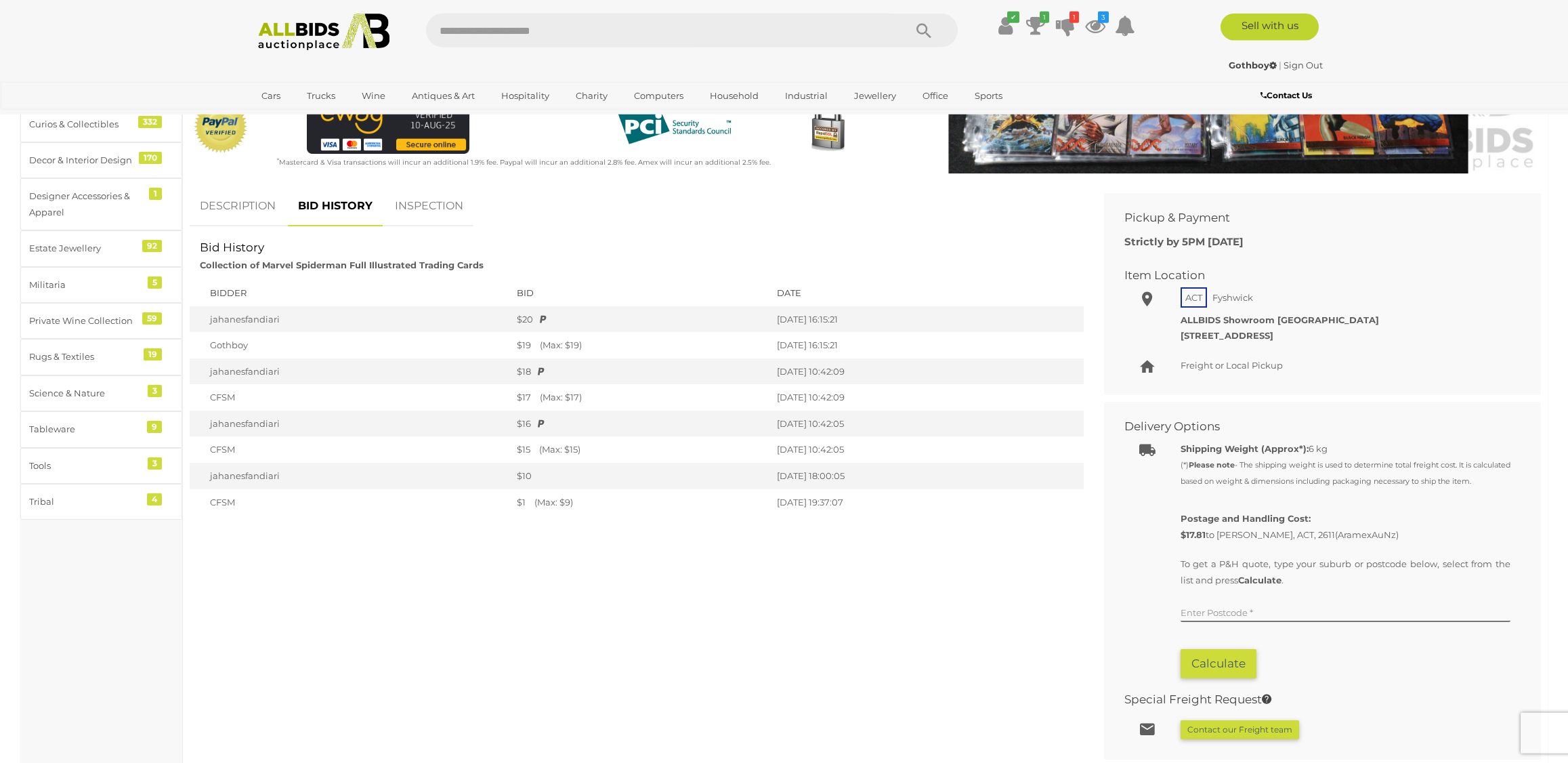
scroll to position [426, 0]
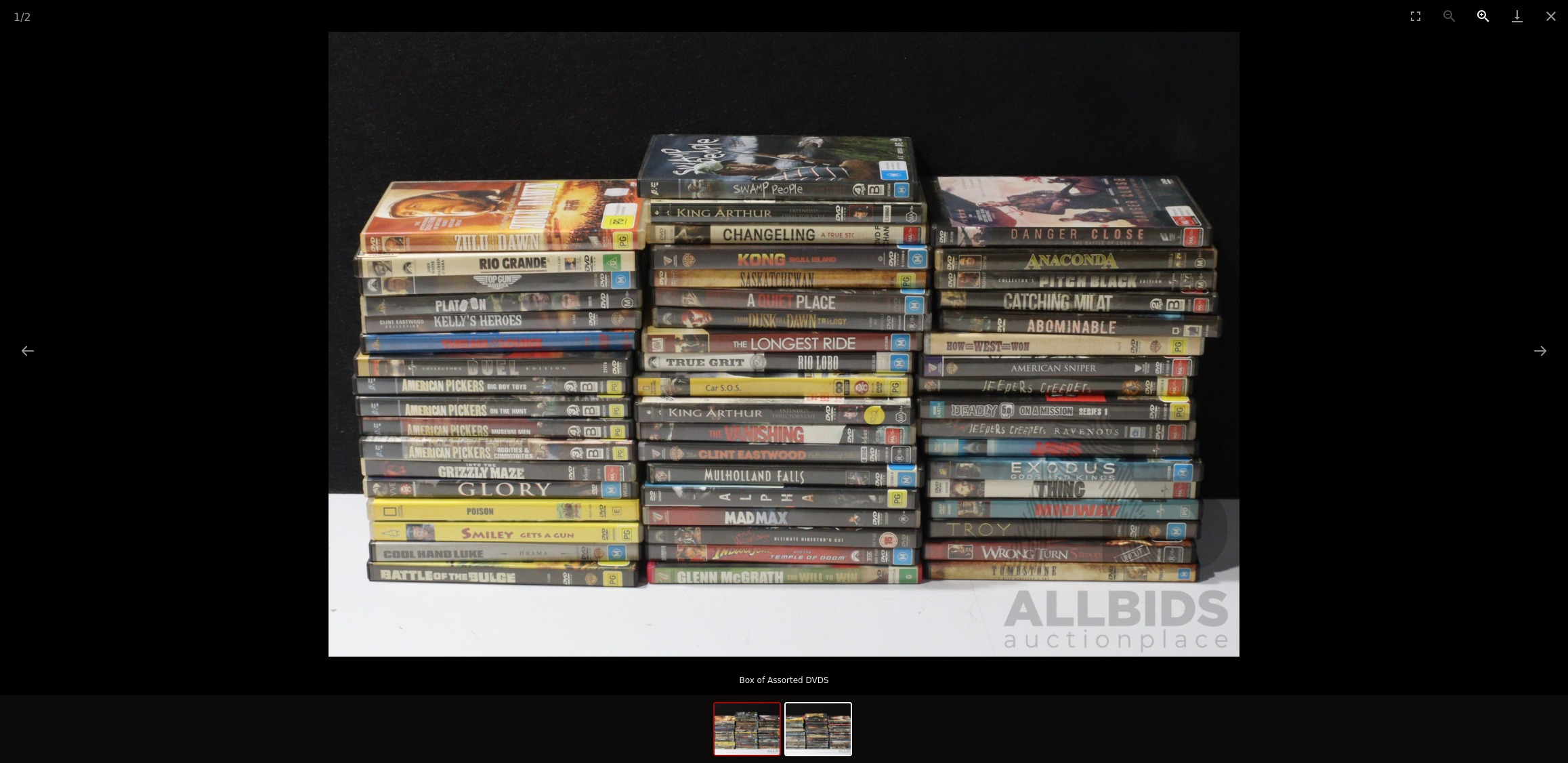
click at [1477, 21] on button "Zoom in" at bounding box center [1483, 16] width 34 height 32
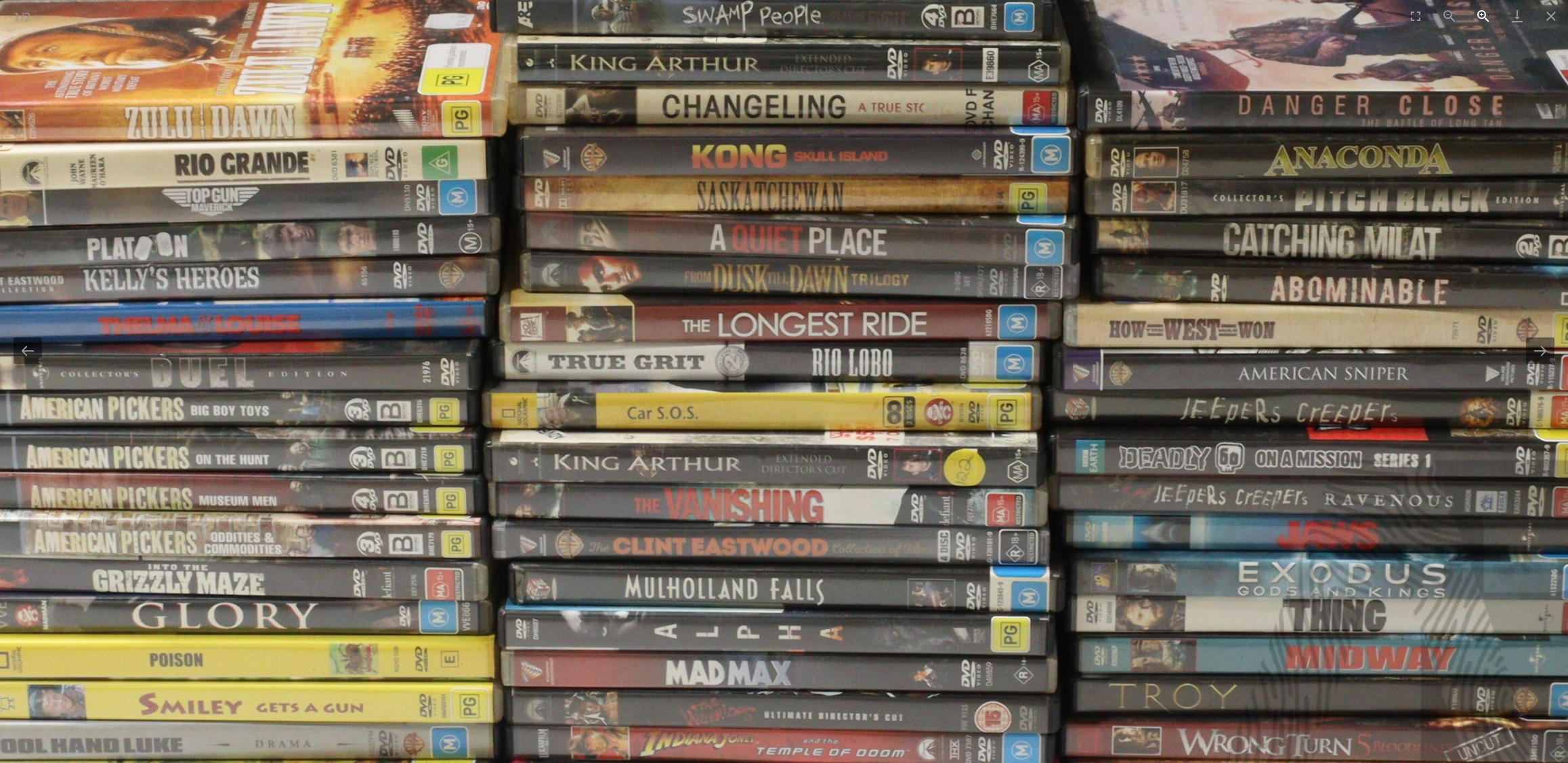
click at [1477, 21] on button "Zoom in" at bounding box center [1483, 16] width 34 height 32
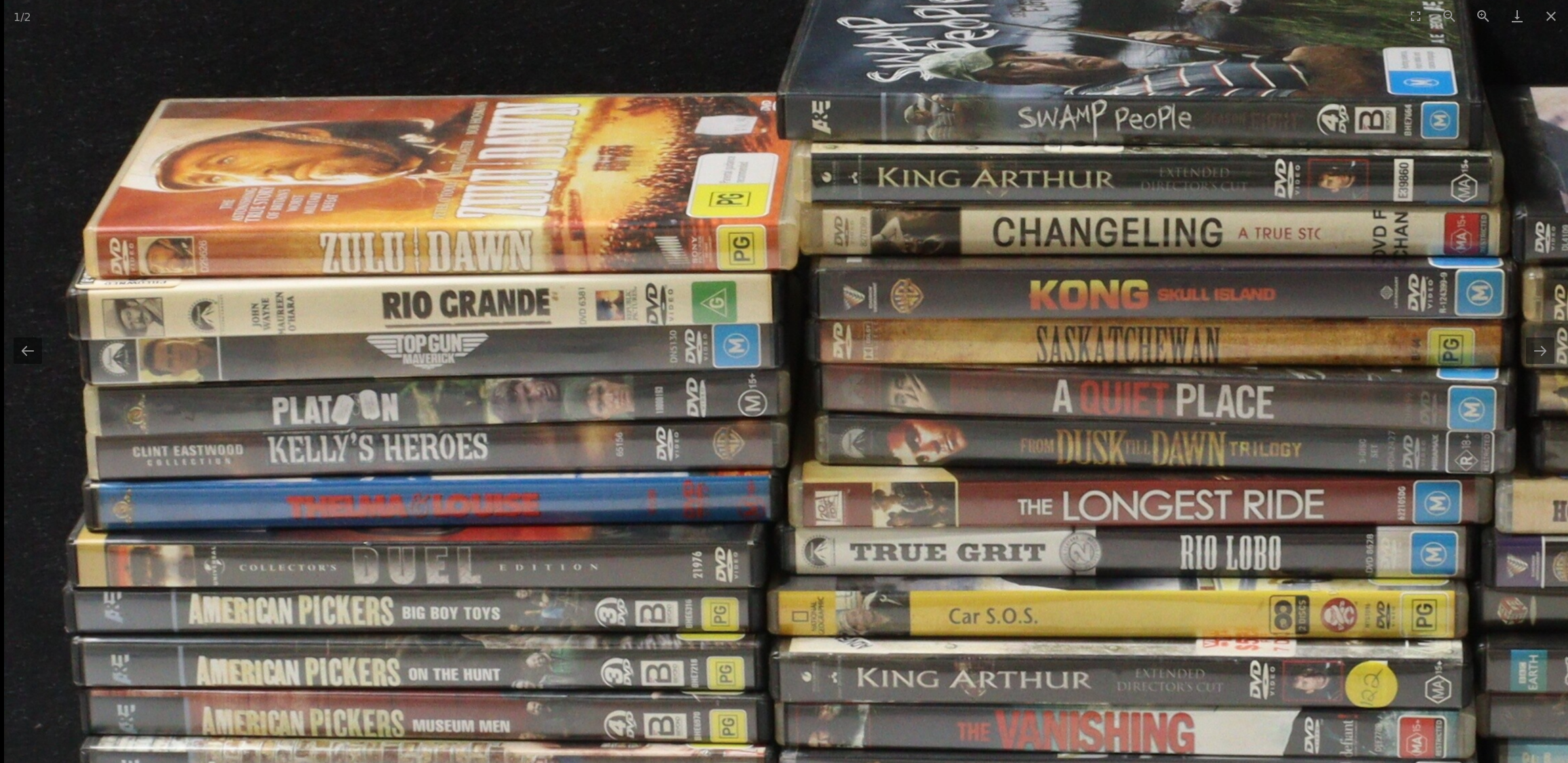
drag, startPoint x: 225, startPoint y: 433, endPoint x: 595, endPoint y: 565, distance: 392.8
click at [596, 568] on img at bounding box center [1145, 506] width 2282 height 1564
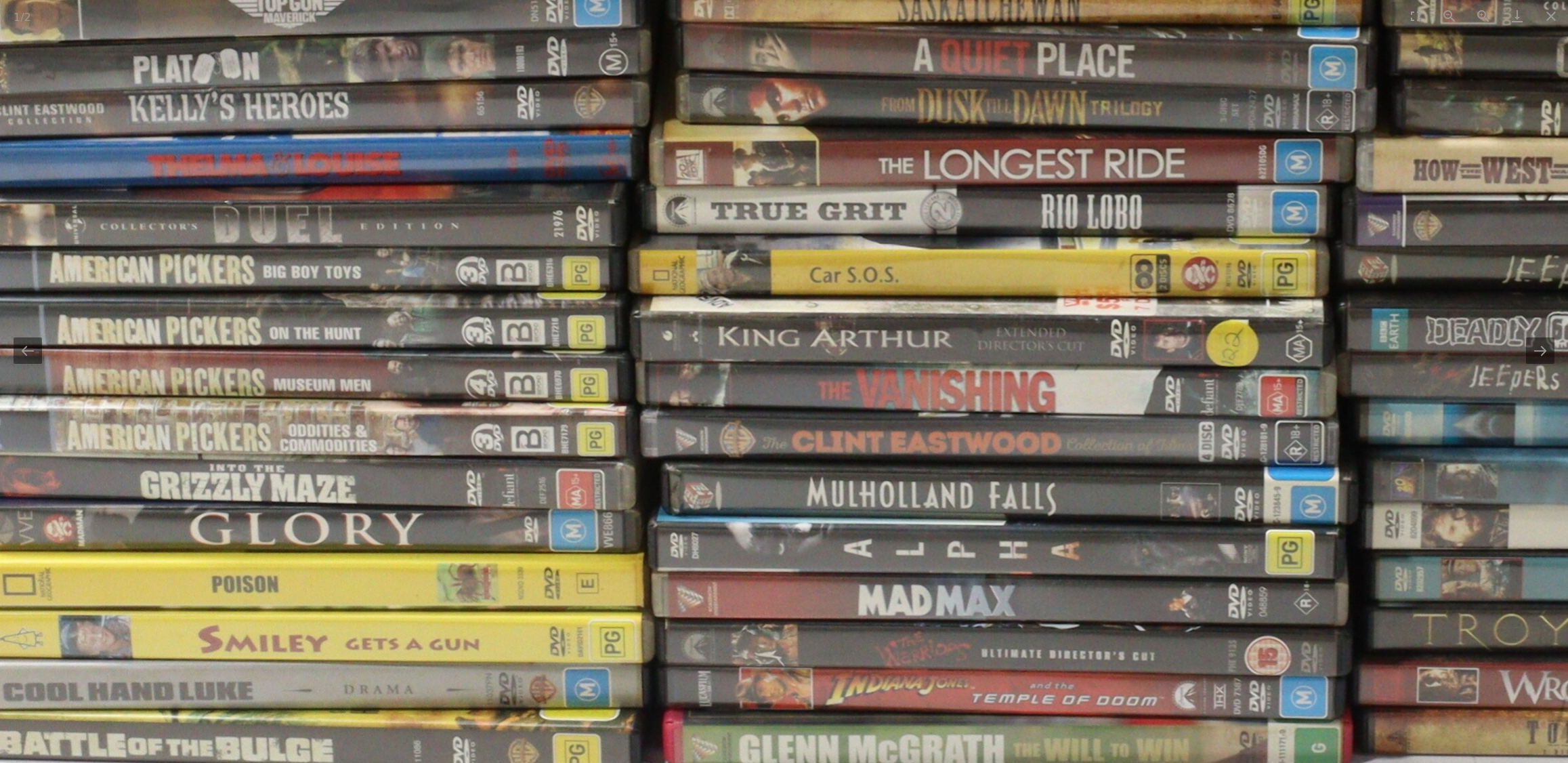
drag, startPoint x: 511, startPoint y: 758, endPoint x: 373, endPoint y: 483, distance: 307.7
click at [373, 483] on img at bounding box center [1006, 165] width 2282 height 1564
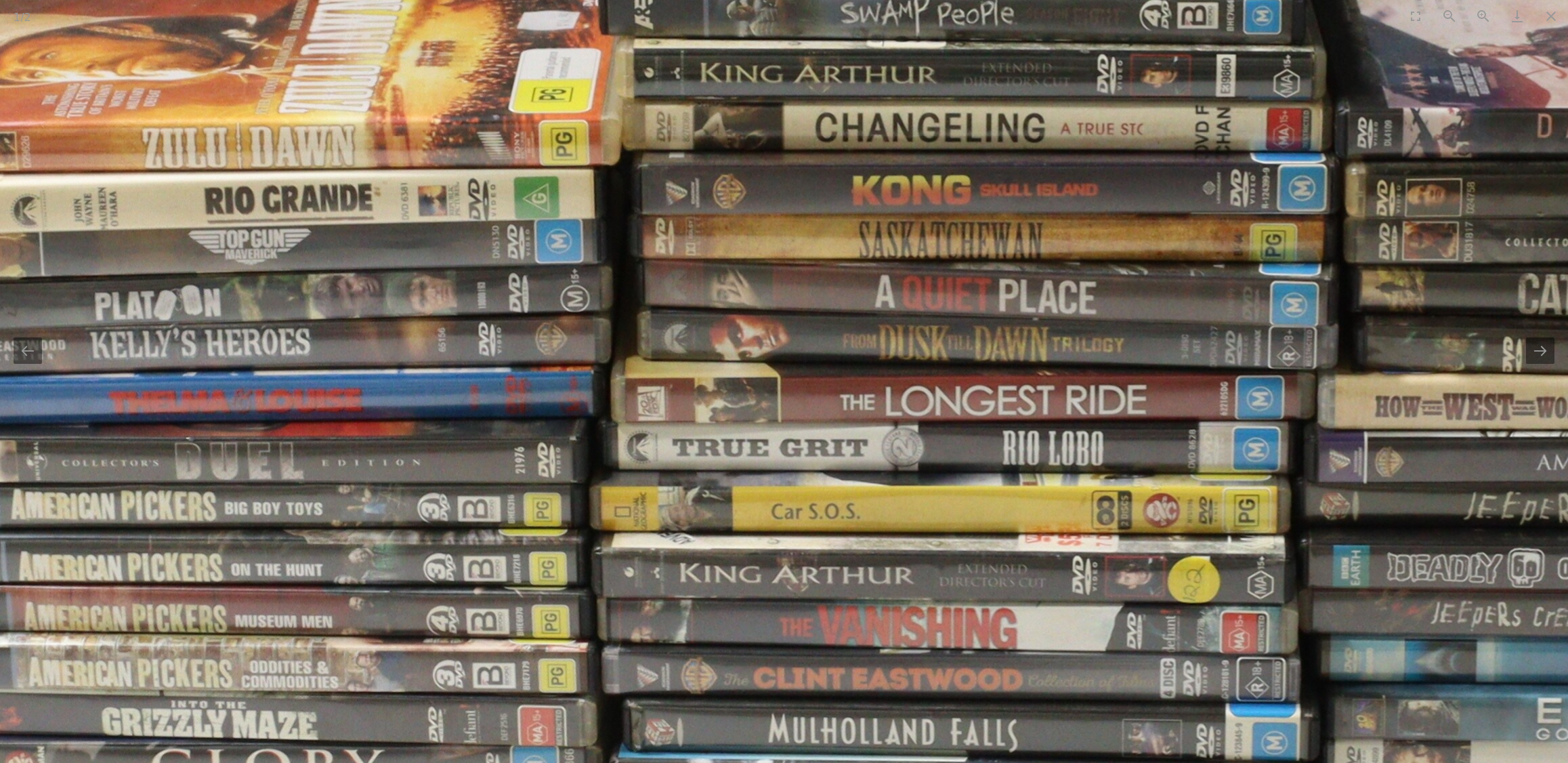
drag, startPoint x: 804, startPoint y: 322, endPoint x: 776, endPoint y: 556, distance: 235.7
click at [776, 556] on img at bounding box center [967, 402] width 2282 height 1564
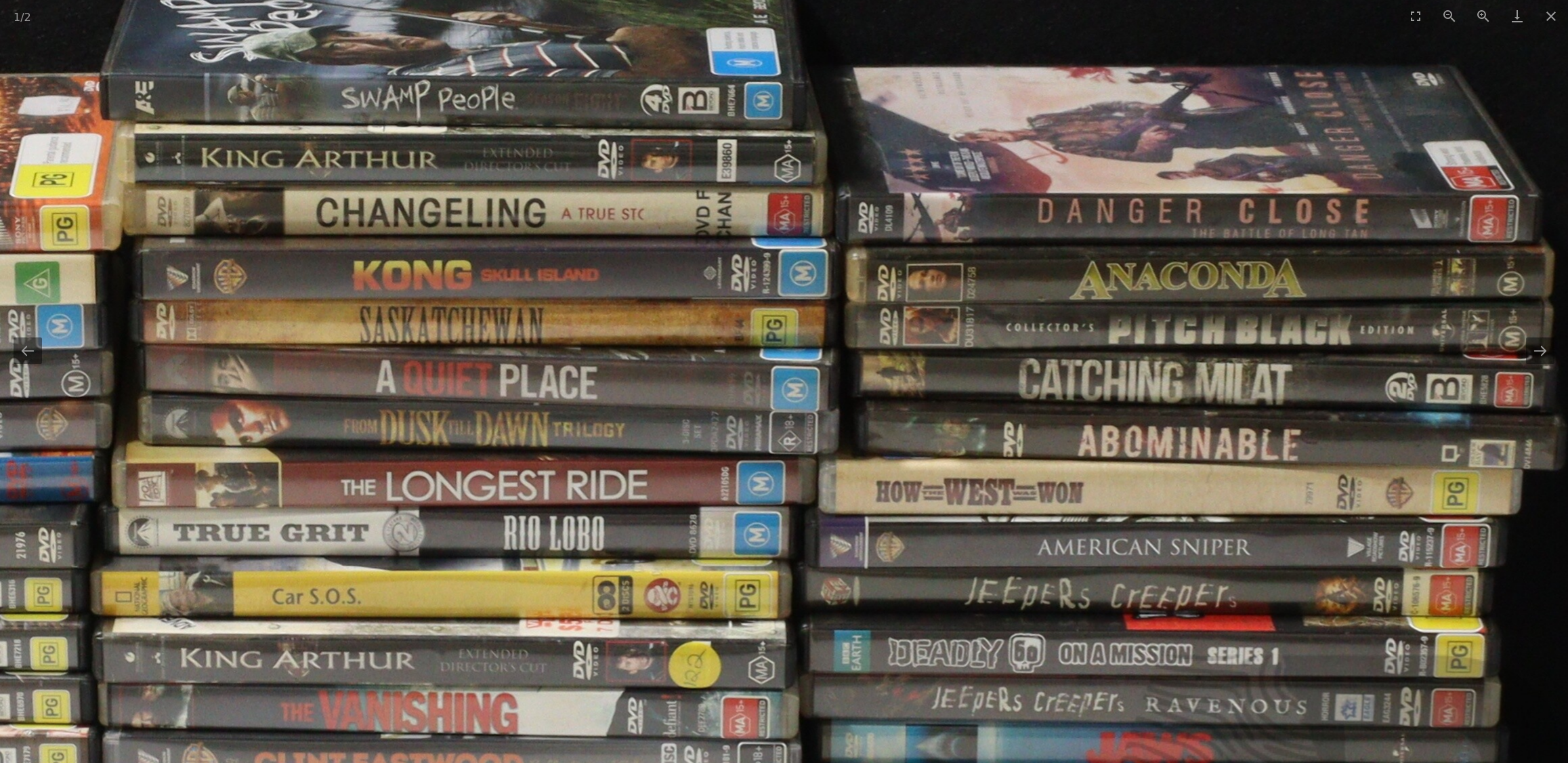
drag, startPoint x: 897, startPoint y: 354, endPoint x: 386, endPoint y: 354, distance: 511.0
click at [388, 354] on img at bounding box center [468, 487] width 2282 height 1564
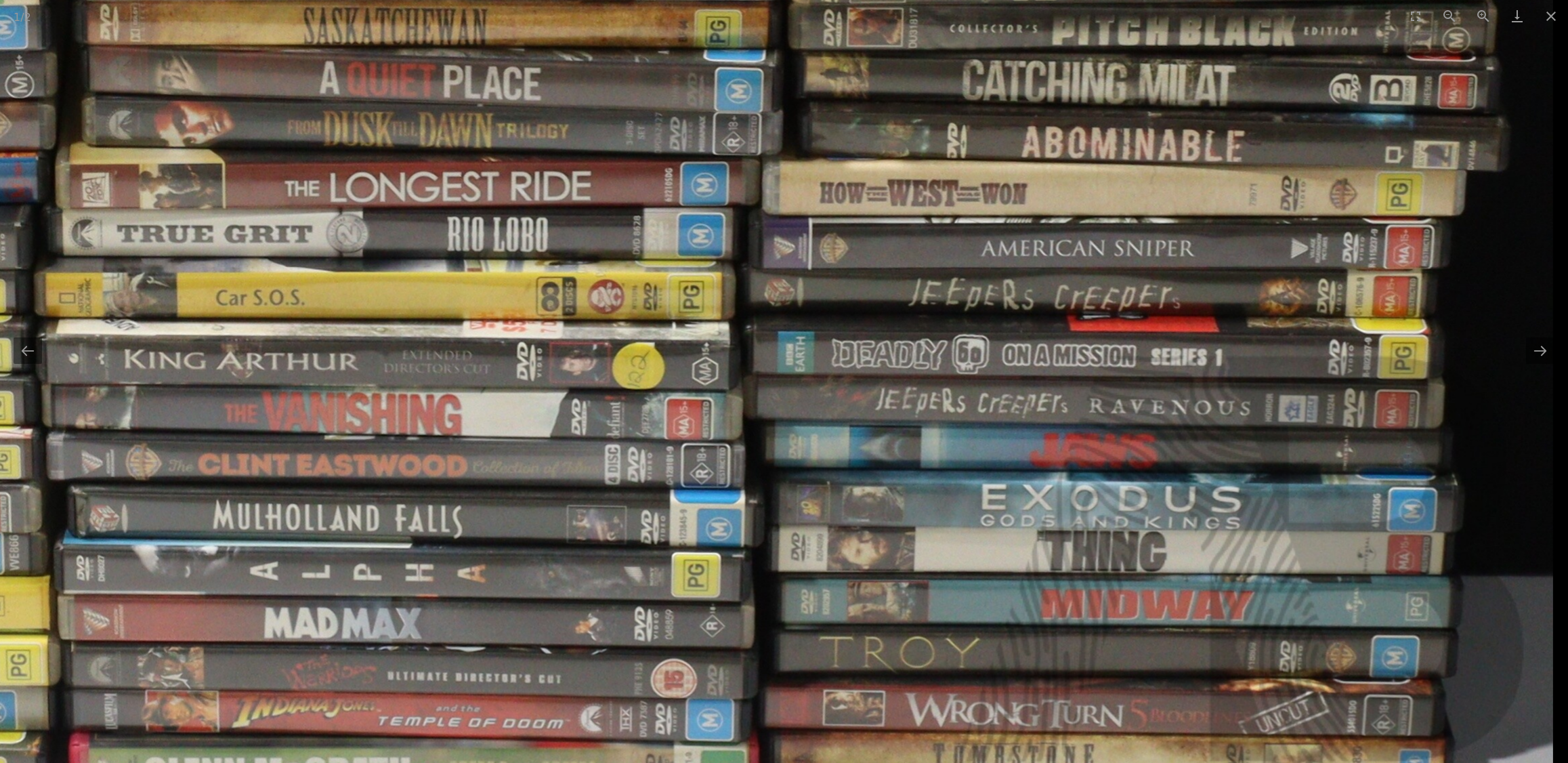
drag, startPoint x: 1090, startPoint y: 555, endPoint x: 999, endPoint y: 255, distance: 313.5
click at [1000, 255] on img at bounding box center [412, 187] width 2282 height 1564
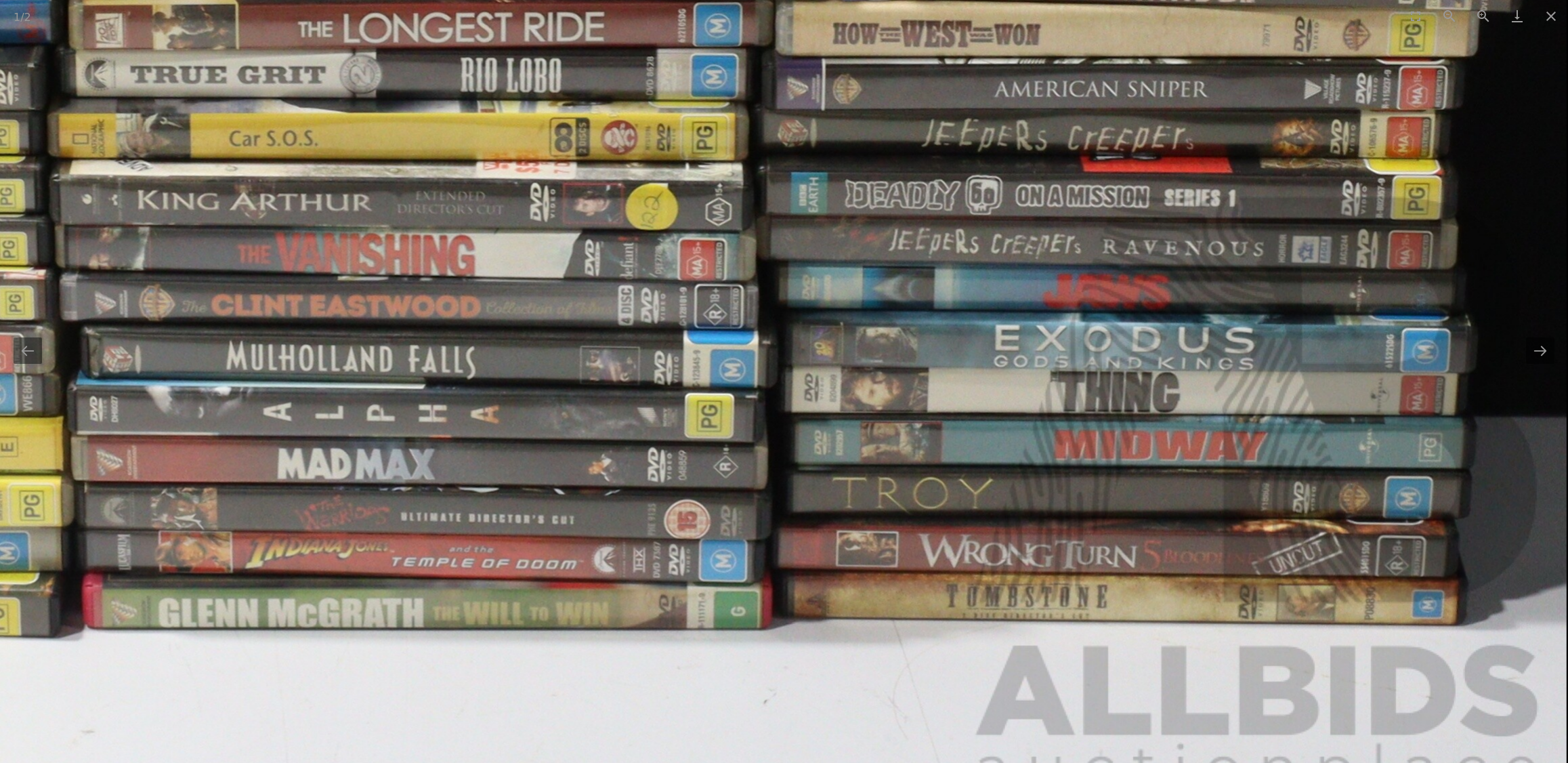
drag, startPoint x: 1048, startPoint y: 508, endPoint x: 1154, endPoint y: 390, distance: 158.6
click at [1032, 437] on img at bounding box center [425, 28] width 2282 height 1564
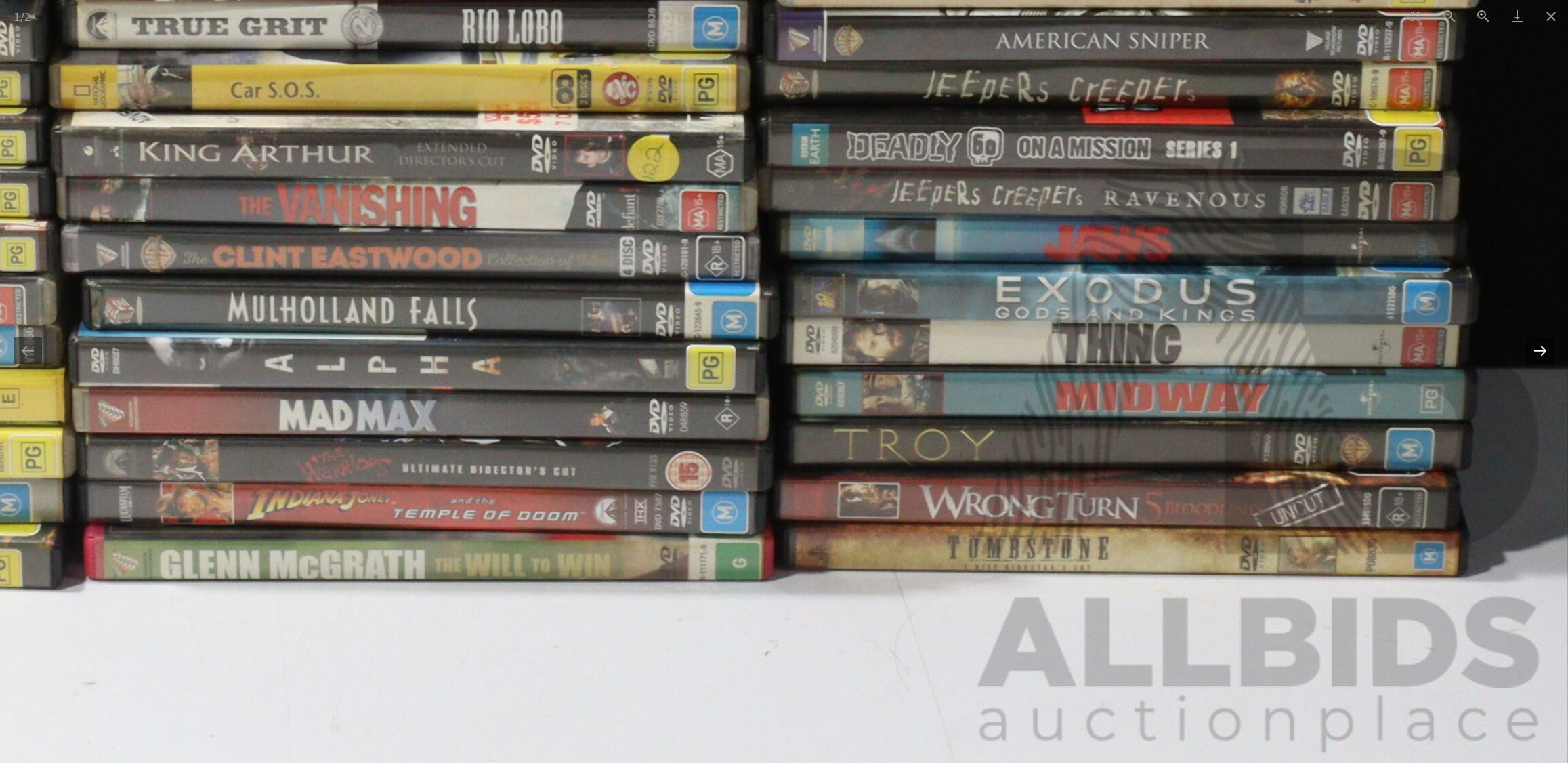
click at [1550, 349] on button "Next slide" at bounding box center [1541, 350] width 29 height 26
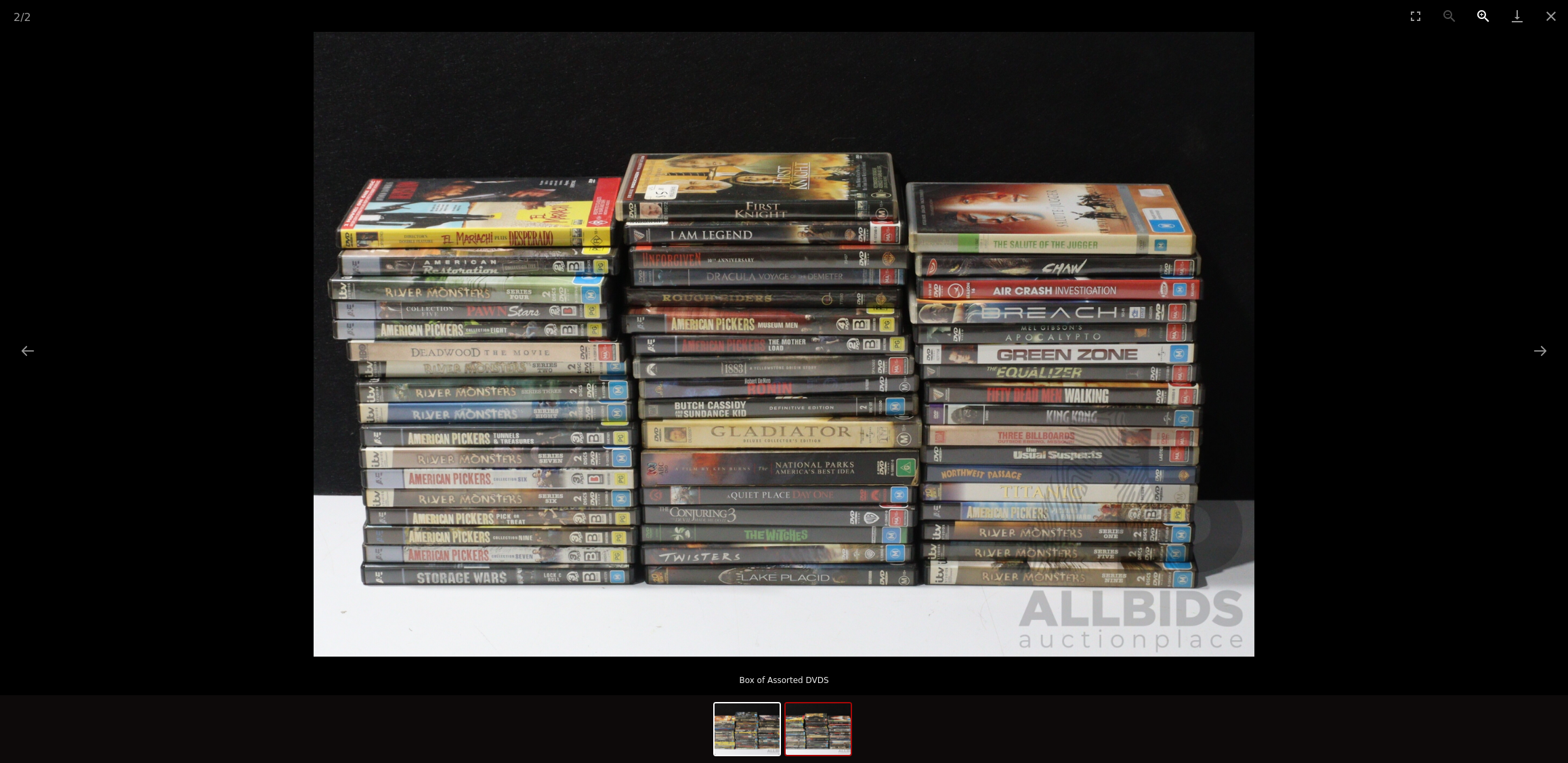
click at [1480, 8] on button "Zoom in" at bounding box center [1483, 16] width 34 height 32
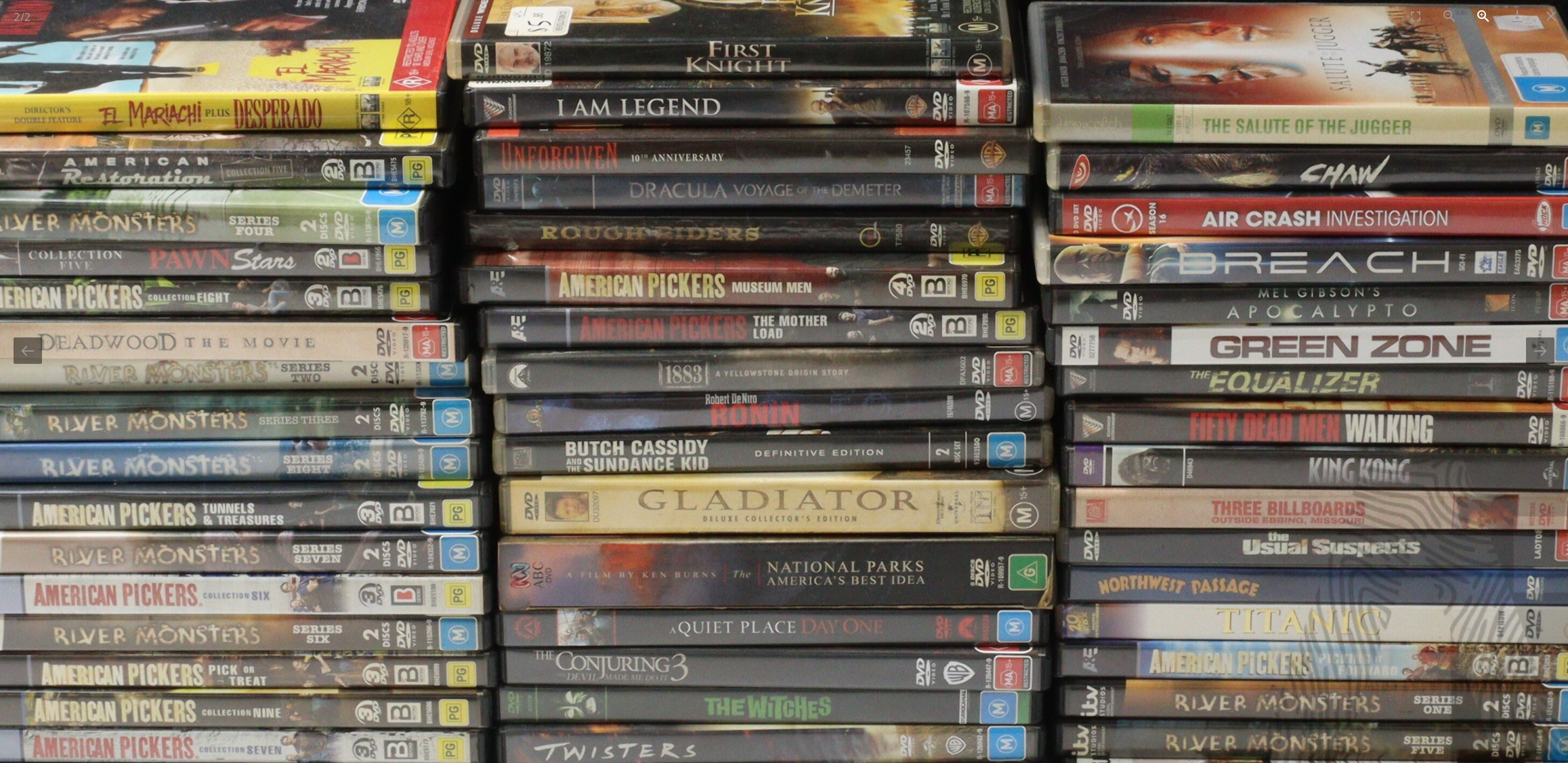
click at [1480, 8] on button "Zoom in" at bounding box center [1483, 16] width 34 height 32
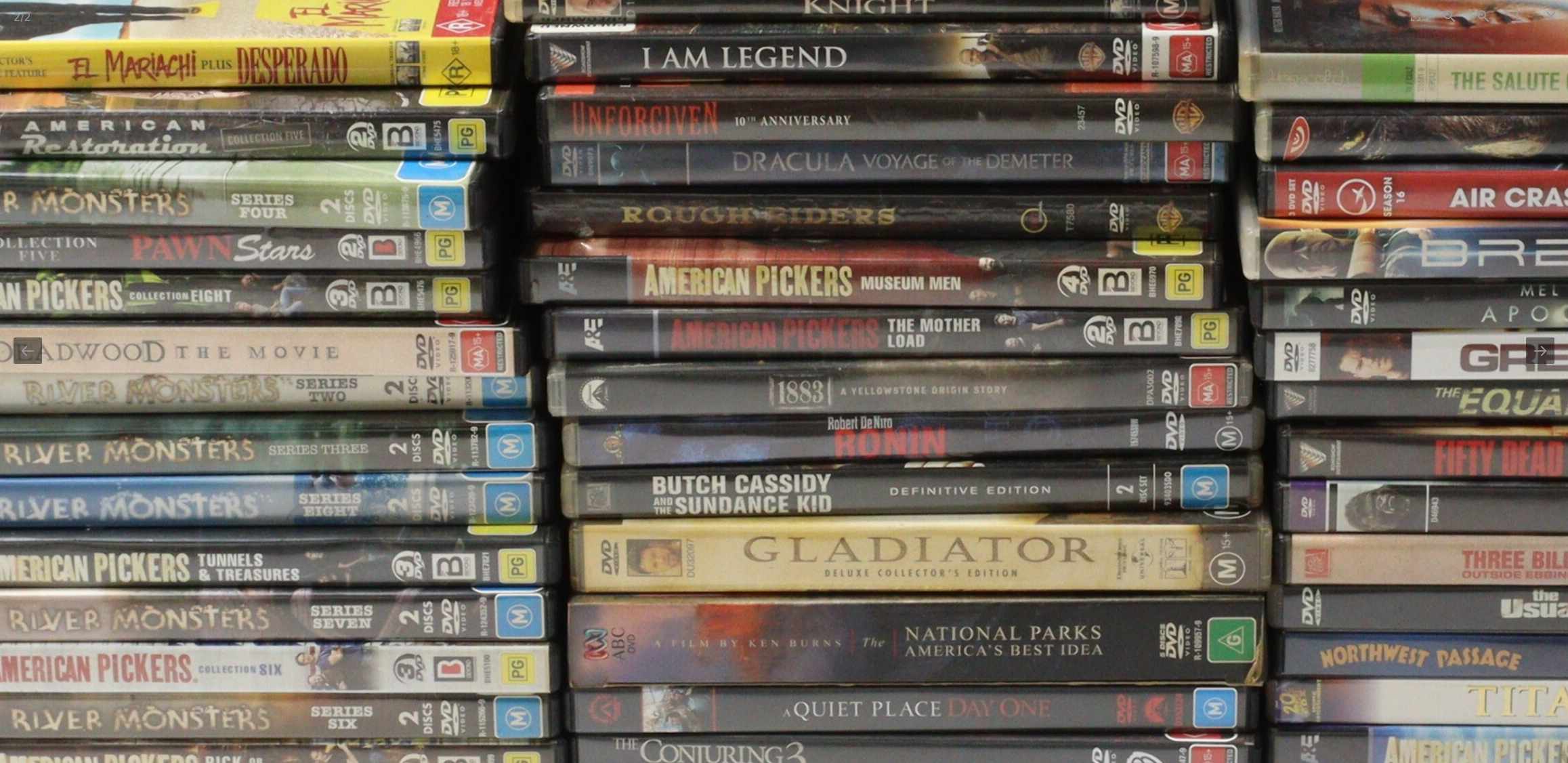
drag, startPoint x: 274, startPoint y: 532, endPoint x: 415, endPoint y: 552, distance: 142.4
click at [415, 552] on img at bounding box center [926, 331] width 2357 height 1565
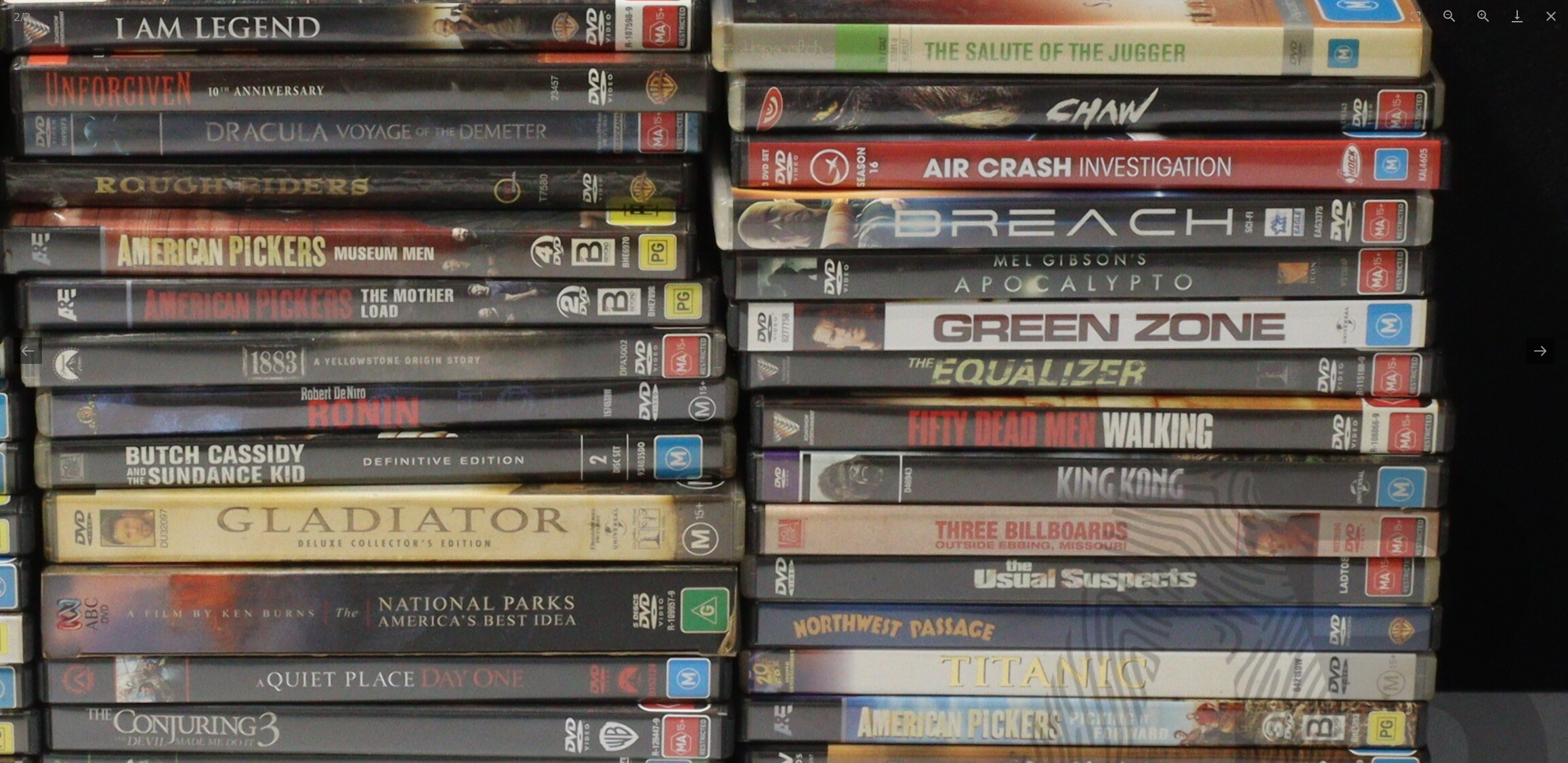
drag, startPoint x: 903, startPoint y: 373, endPoint x: 368, endPoint y: 314, distance: 538.2
click at [368, 314] on img at bounding box center [399, 302] width 2357 height 1565
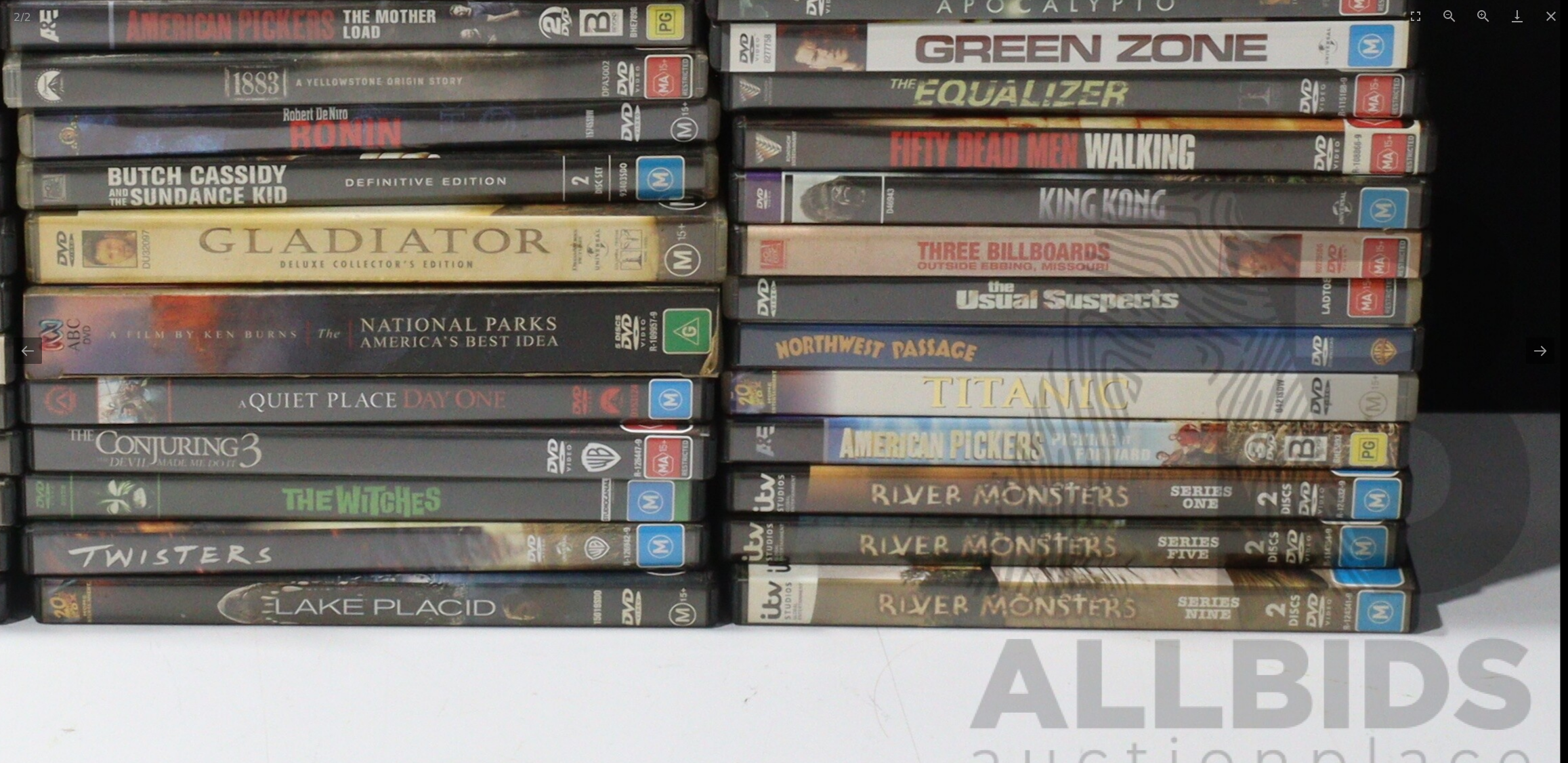
drag, startPoint x: 947, startPoint y: 613, endPoint x: 898, endPoint y: 353, distance: 264.6
click at [899, 359] on img at bounding box center [381, 22] width 2357 height 1565
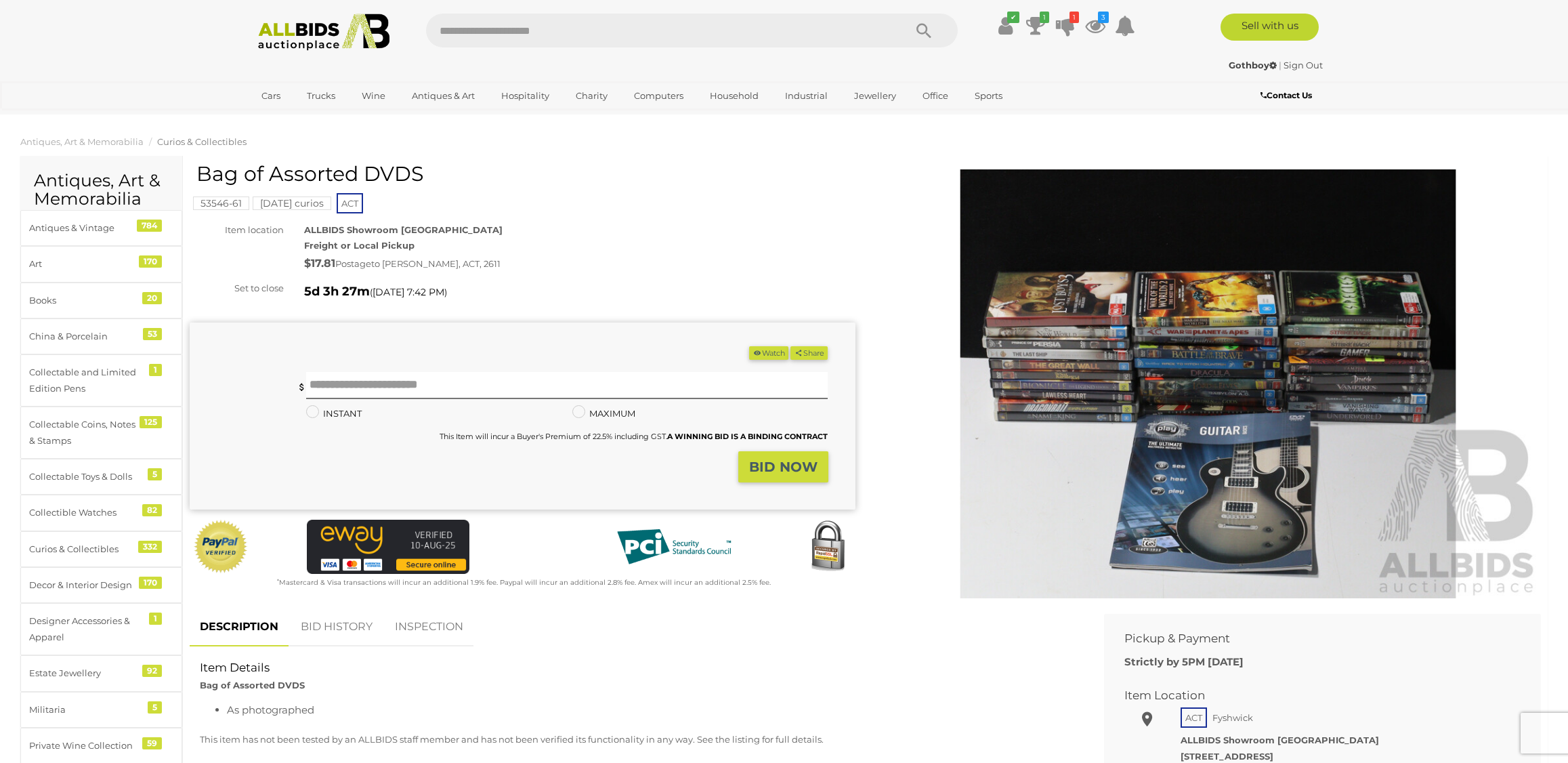
click at [1151, 404] on img at bounding box center [1209, 384] width 666 height 429
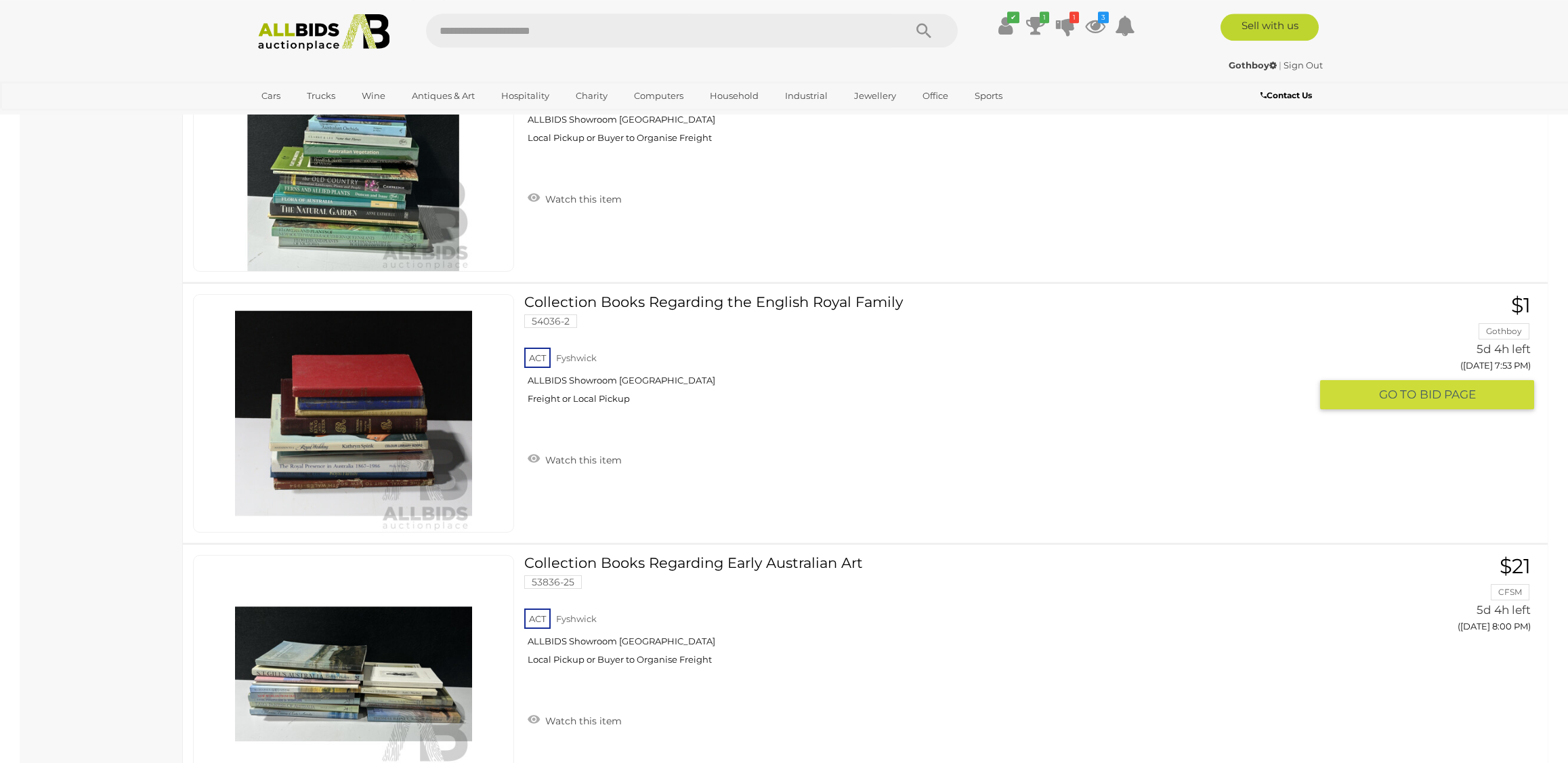
scroll to position [12444, 0]
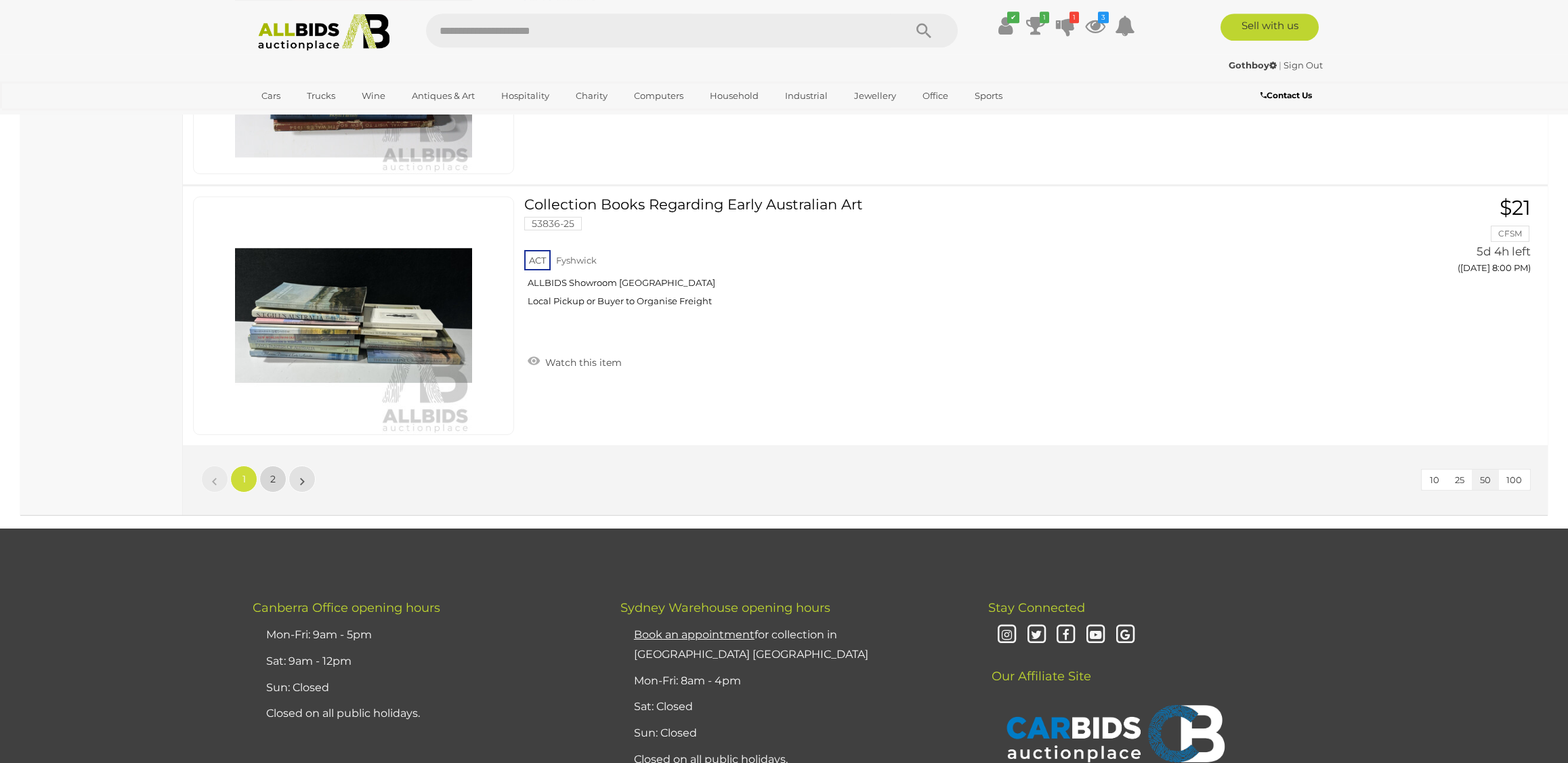
click at [275, 484] on span "2" at bounding box center [273, 479] width 5 height 12
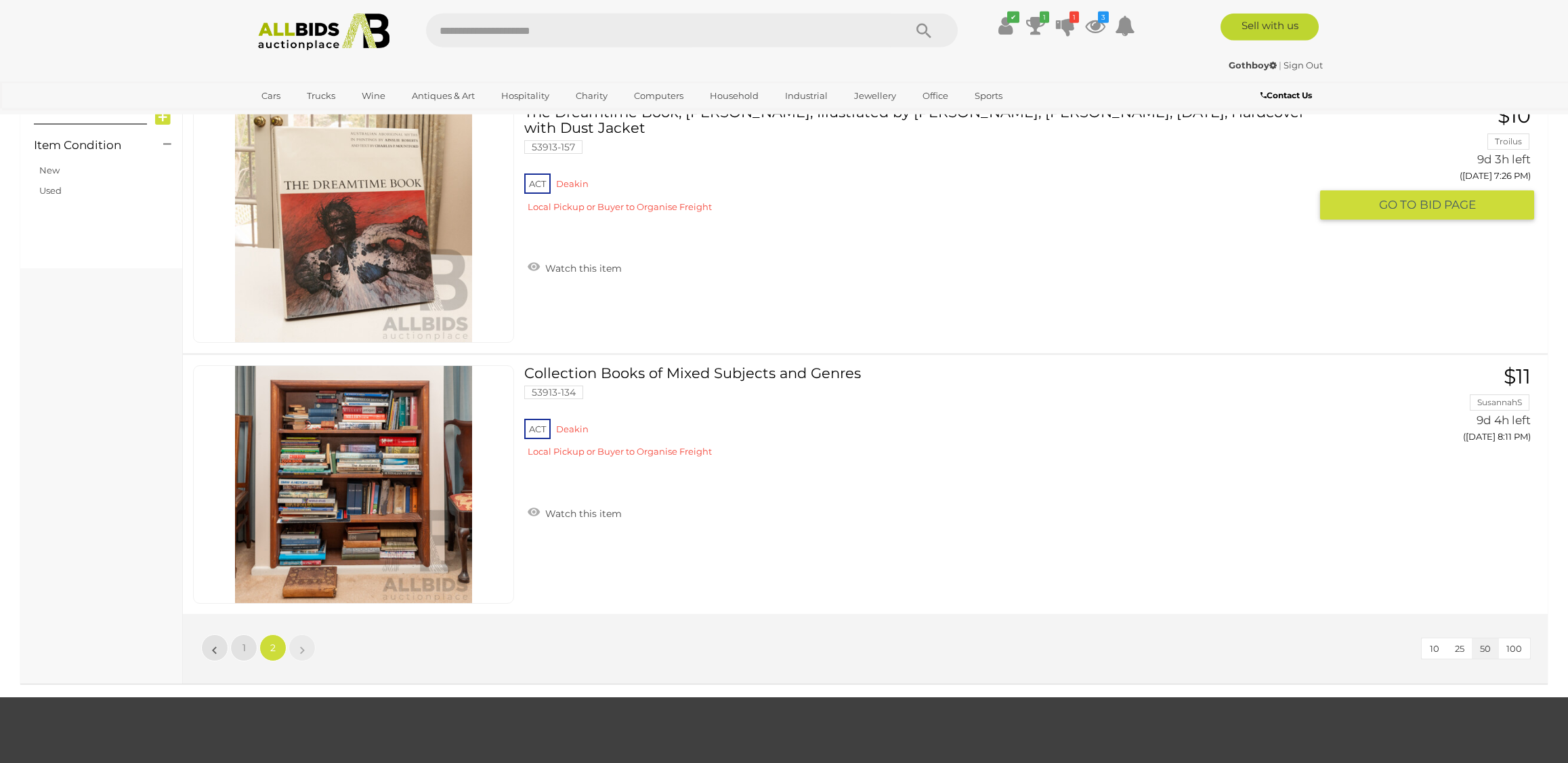
scroll to position [635, 0]
